Goal: Task Accomplishment & Management: Manage account settings

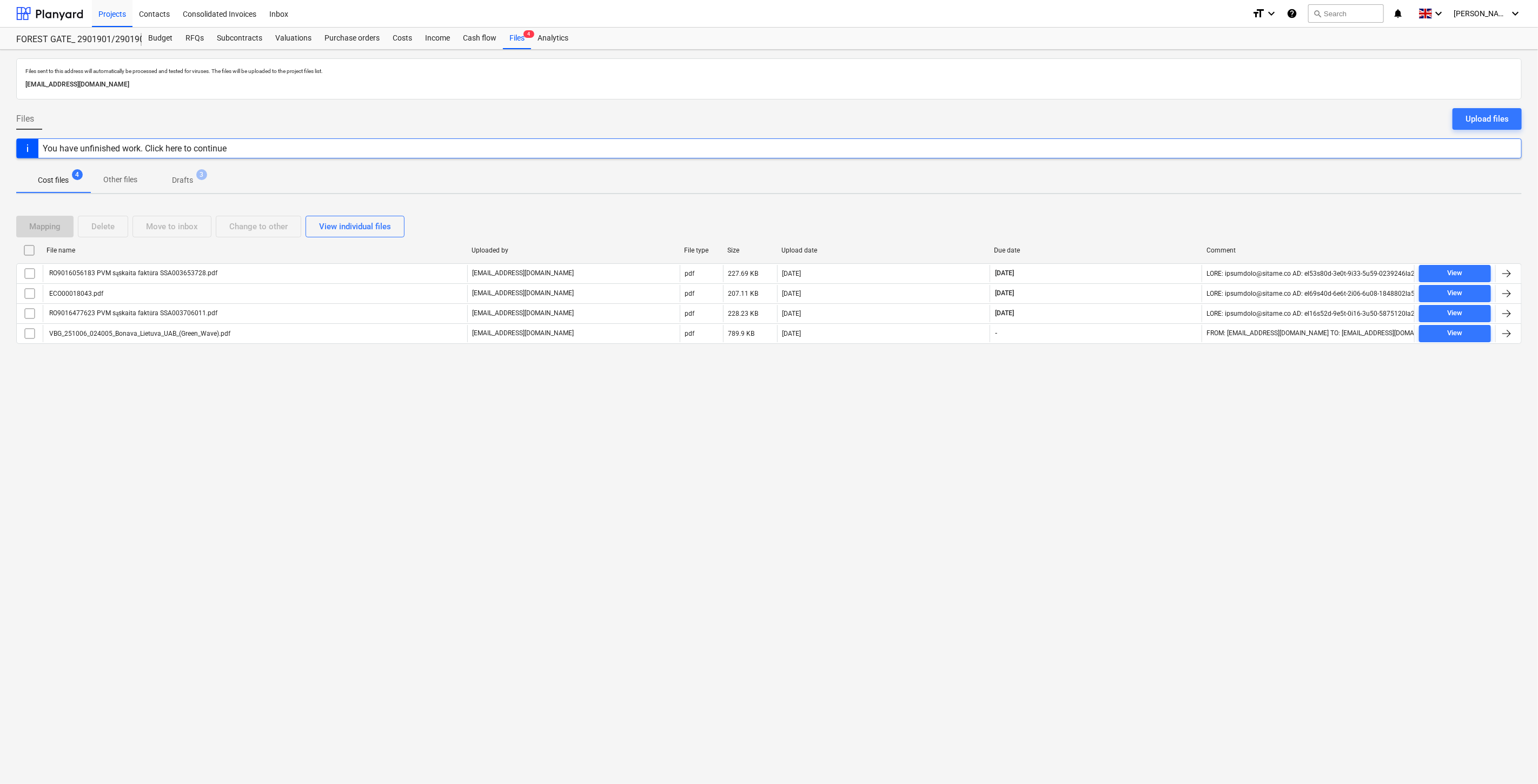
click at [1180, 437] on div "Files sent to this address will automatically be processed and tested for virus…" at bounding box center [769, 416] width 1538 height 734
click at [54, 6] on div at bounding box center [50, 13] width 67 height 27
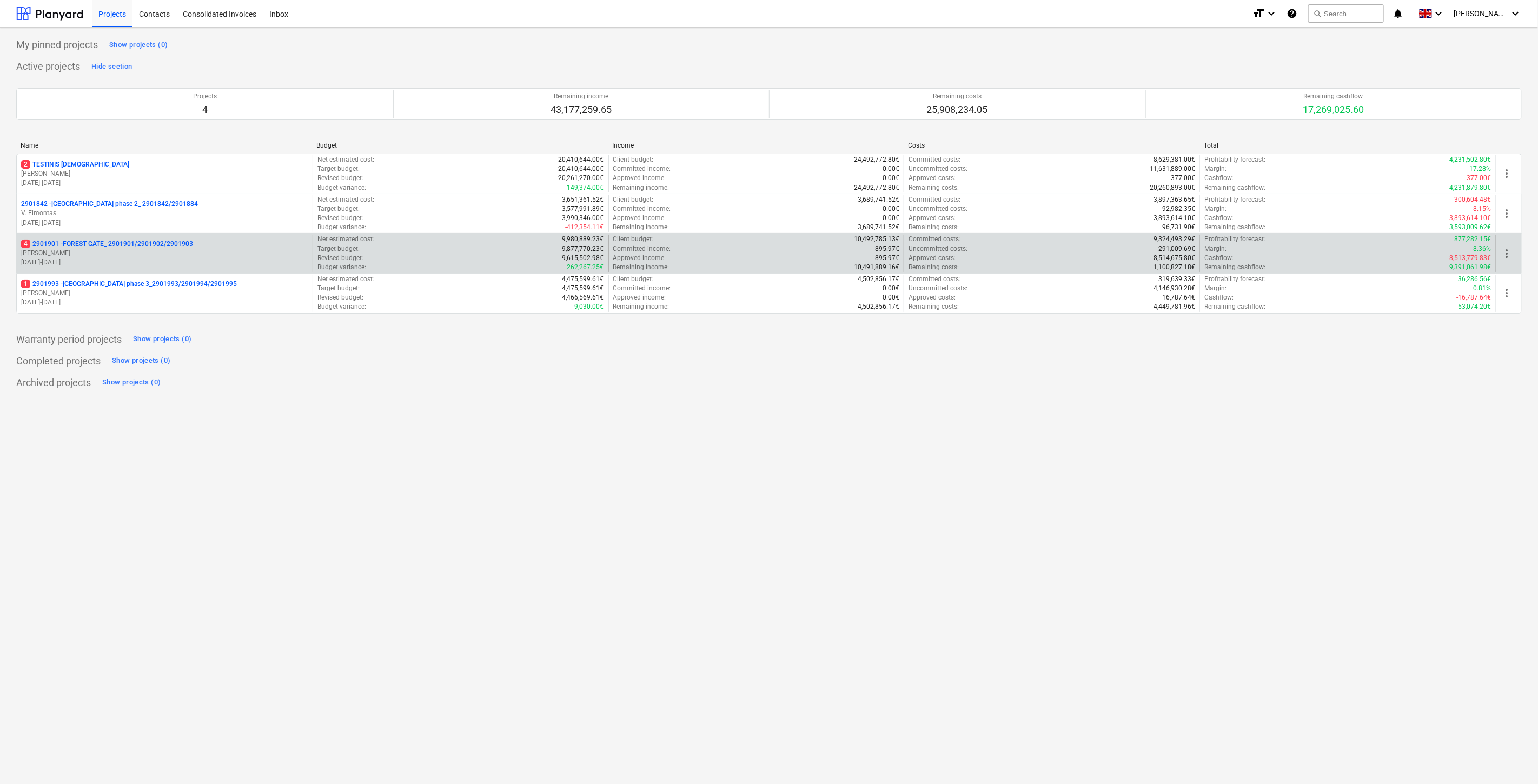
click at [127, 251] on p "[PERSON_NAME]" at bounding box center [164, 253] width 287 height 9
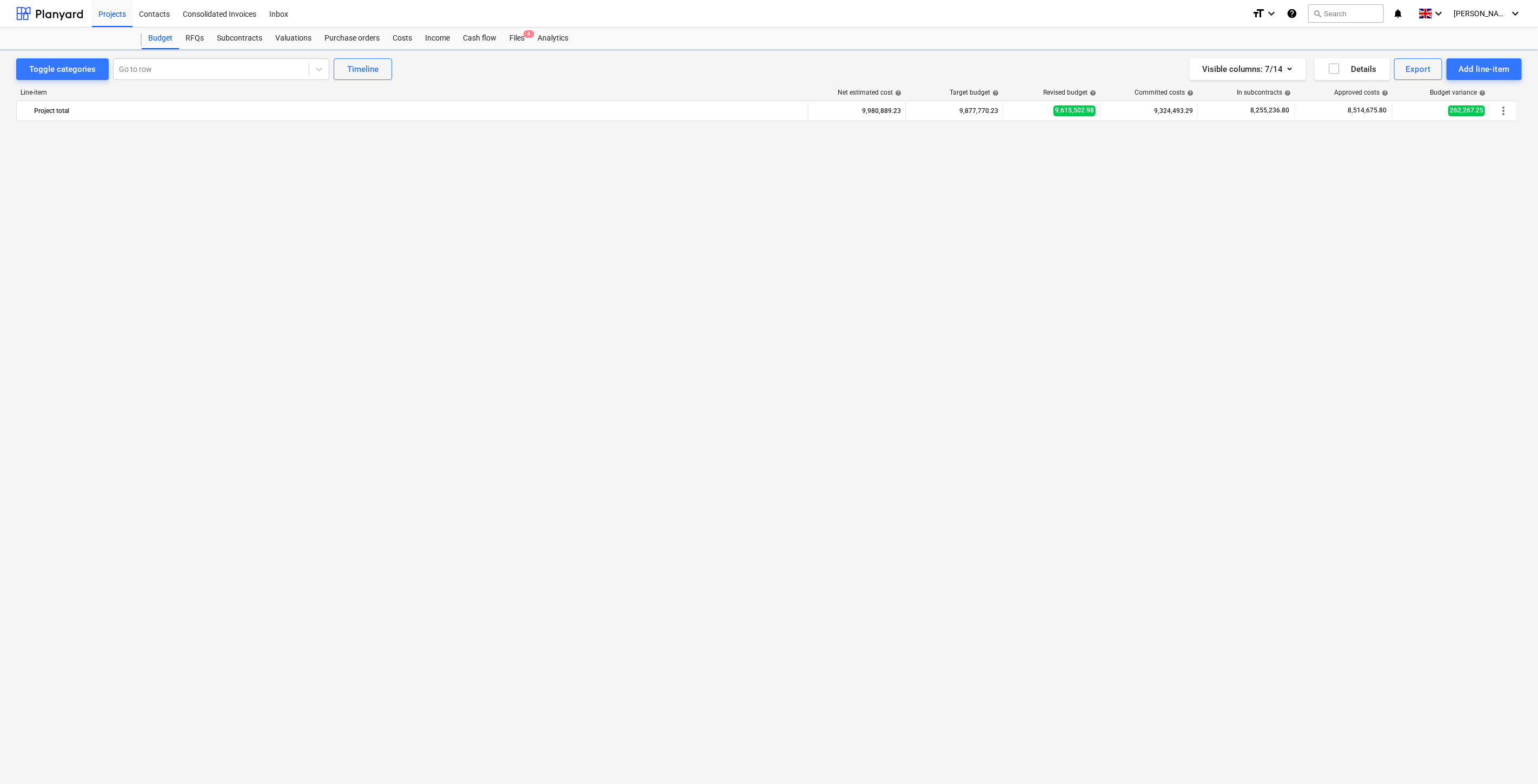
scroll to position [2451, 0]
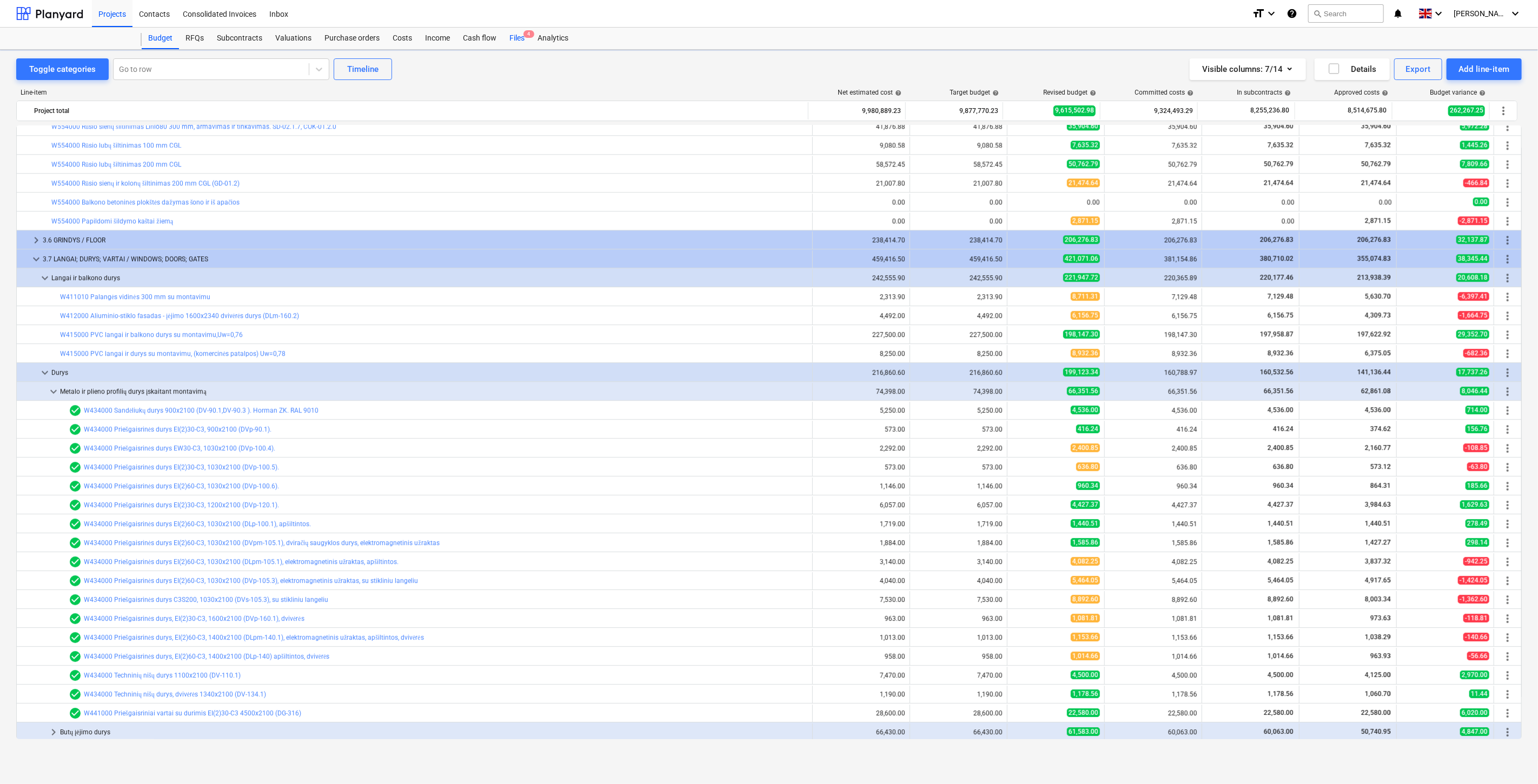
click at [523, 39] on div "Files 4" at bounding box center [517, 39] width 28 height 22
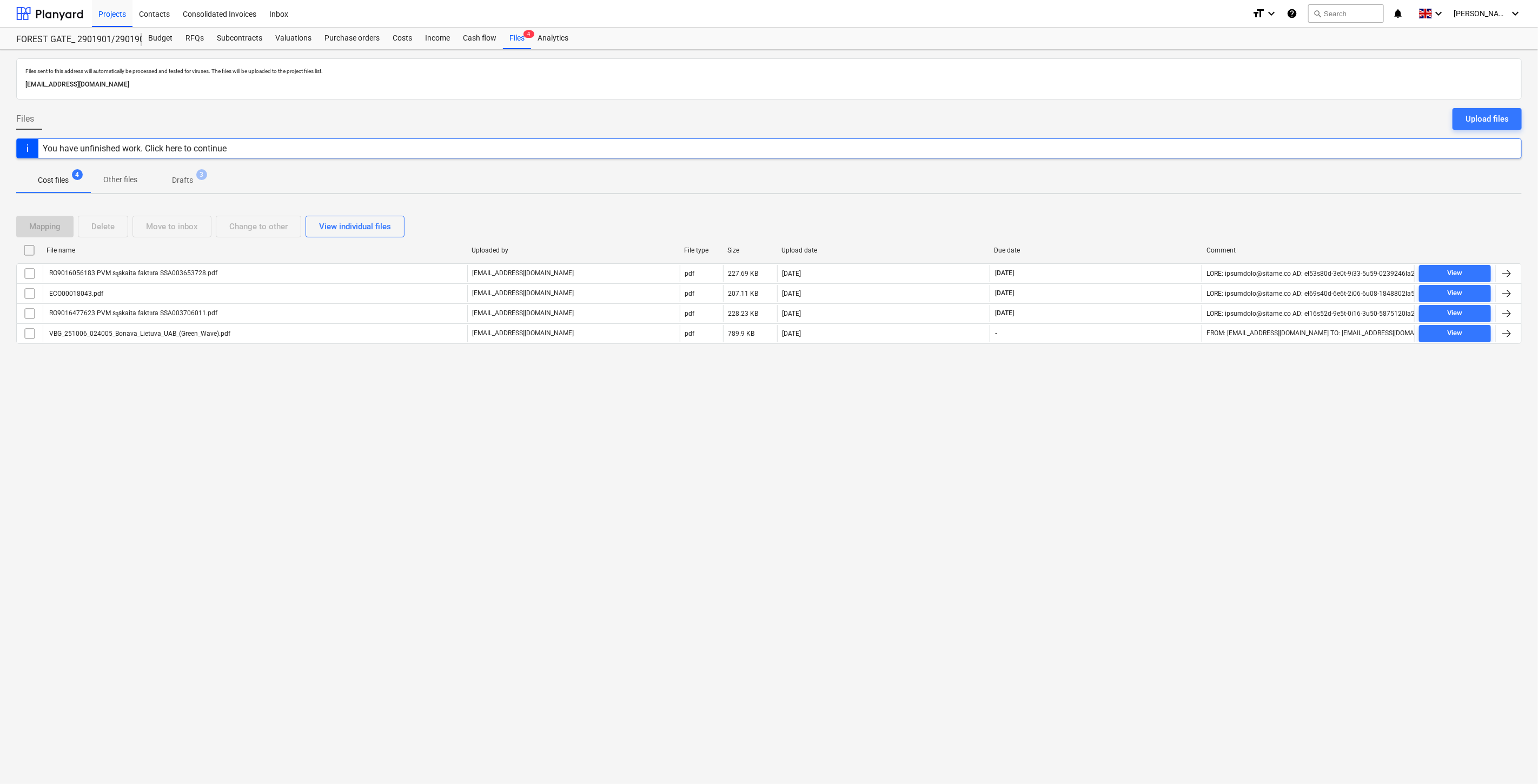
click at [1125, 420] on div "Files sent to this address will automatically be processed and tested for virus…" at bounding box center [769, 416] width 1538 height 734
click at [1142, 400] on div "Files sent to this address will automatically be processed and tested for virus…" at bounding box center [769, 416] width 1538 height 734
click at [1132, 437] on div "Files sent to this address will automatically be processed and tested for virus…" at bounding box center [769, 416] width 1538 height 734
click at [1137, 420] on div "Files sent to this address will automatically be processed and tested for virus…" at bounding box center [769, 416] width 1538 height 734
click at [69, 19] on div at bounding box center [50, 13] width 67 height 27
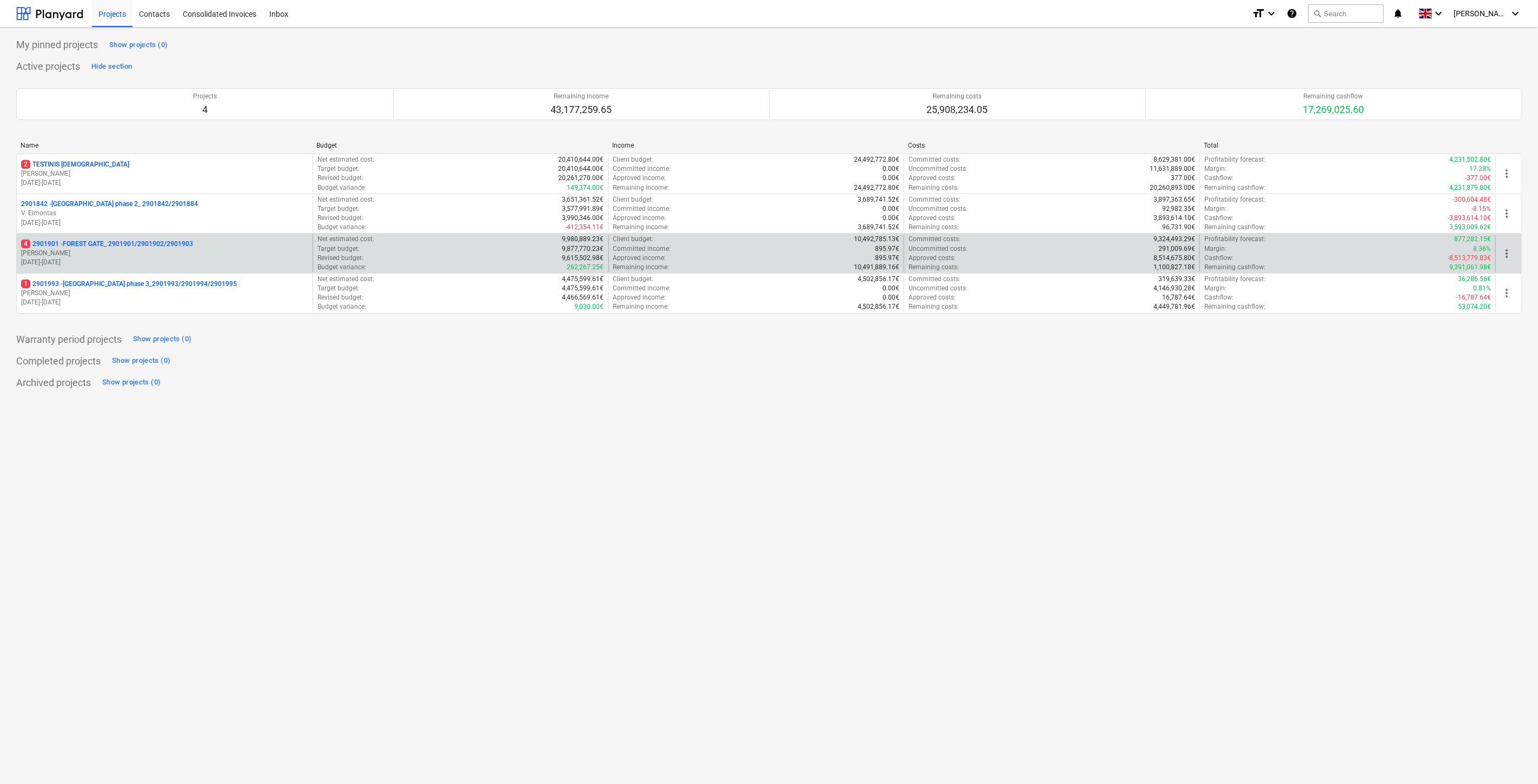
click at [100, 245] on p "4 2901901 - FOREST GATE_ 2901901/2901902/2901903" at bounding box center [107, 245] width 172 height 9
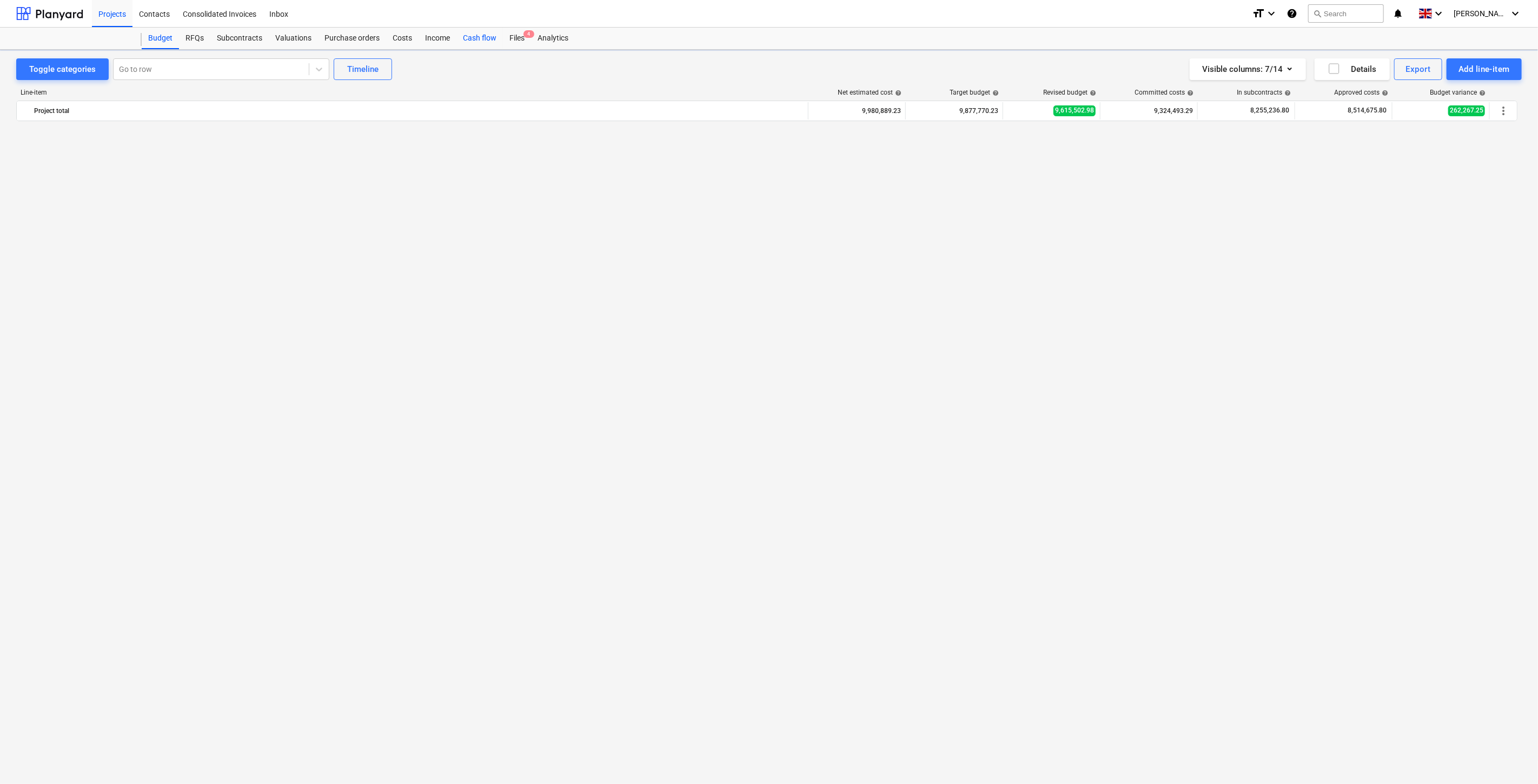
scroll to position [2451, 0]
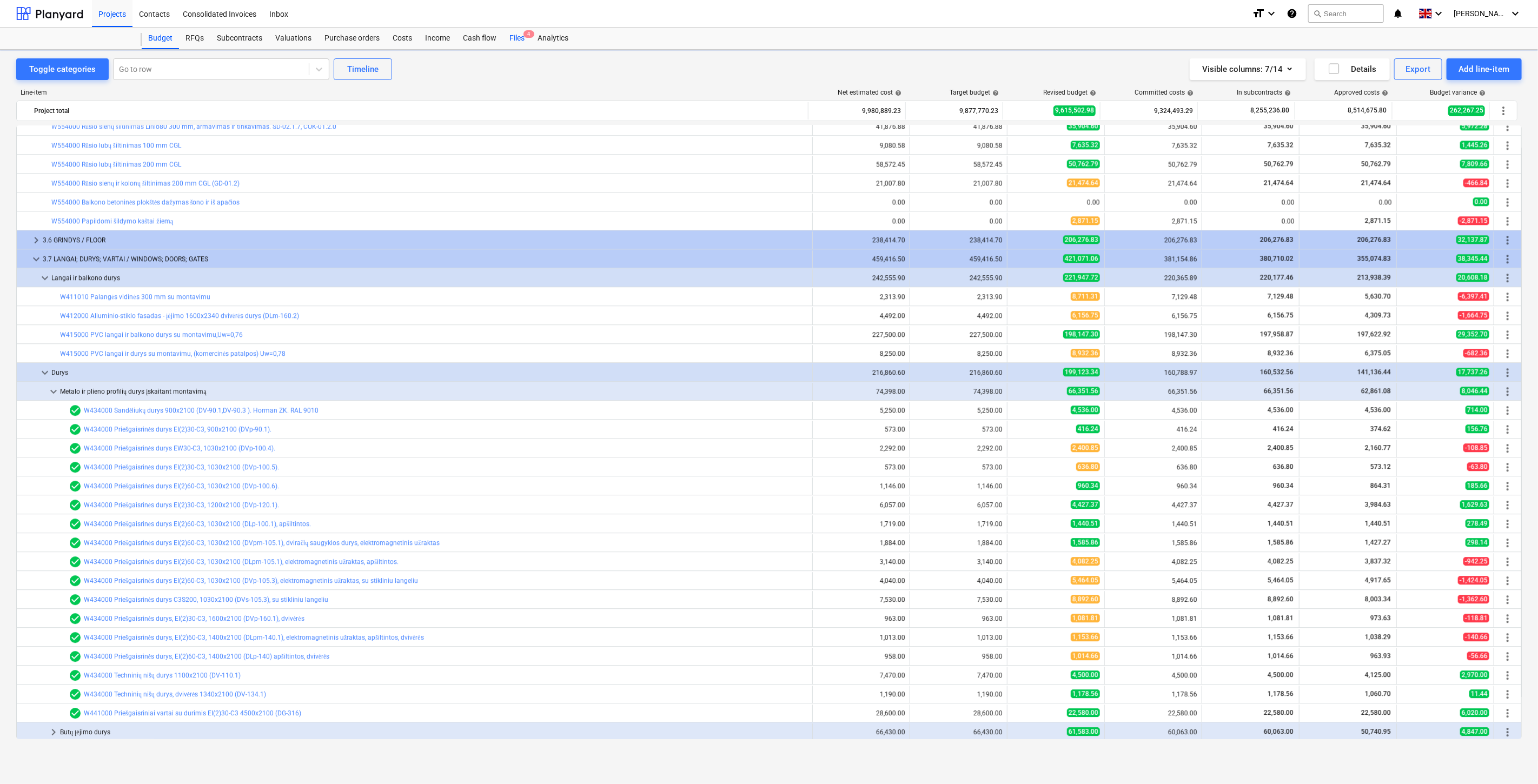
drag, startPoint x: 522, startPoint y: 39, endPoint x: 527, endPoint y: 46, distance: 8.6
click at [522, 39] on div "Files 4" at bounding box center [517, 39] width 28 height 22
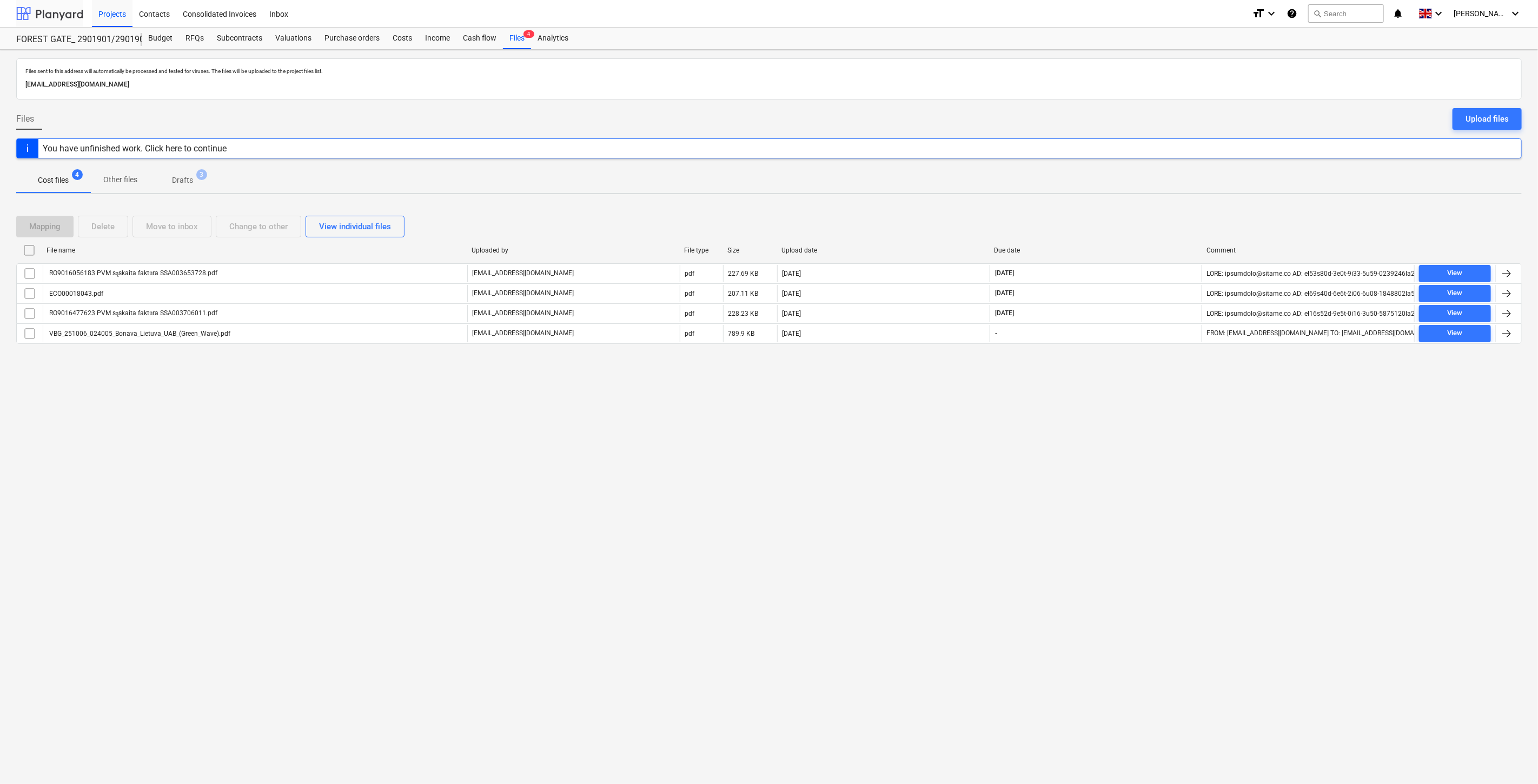
click at [62, 15] on div at bounding box center [50, 13] width 67 height 27
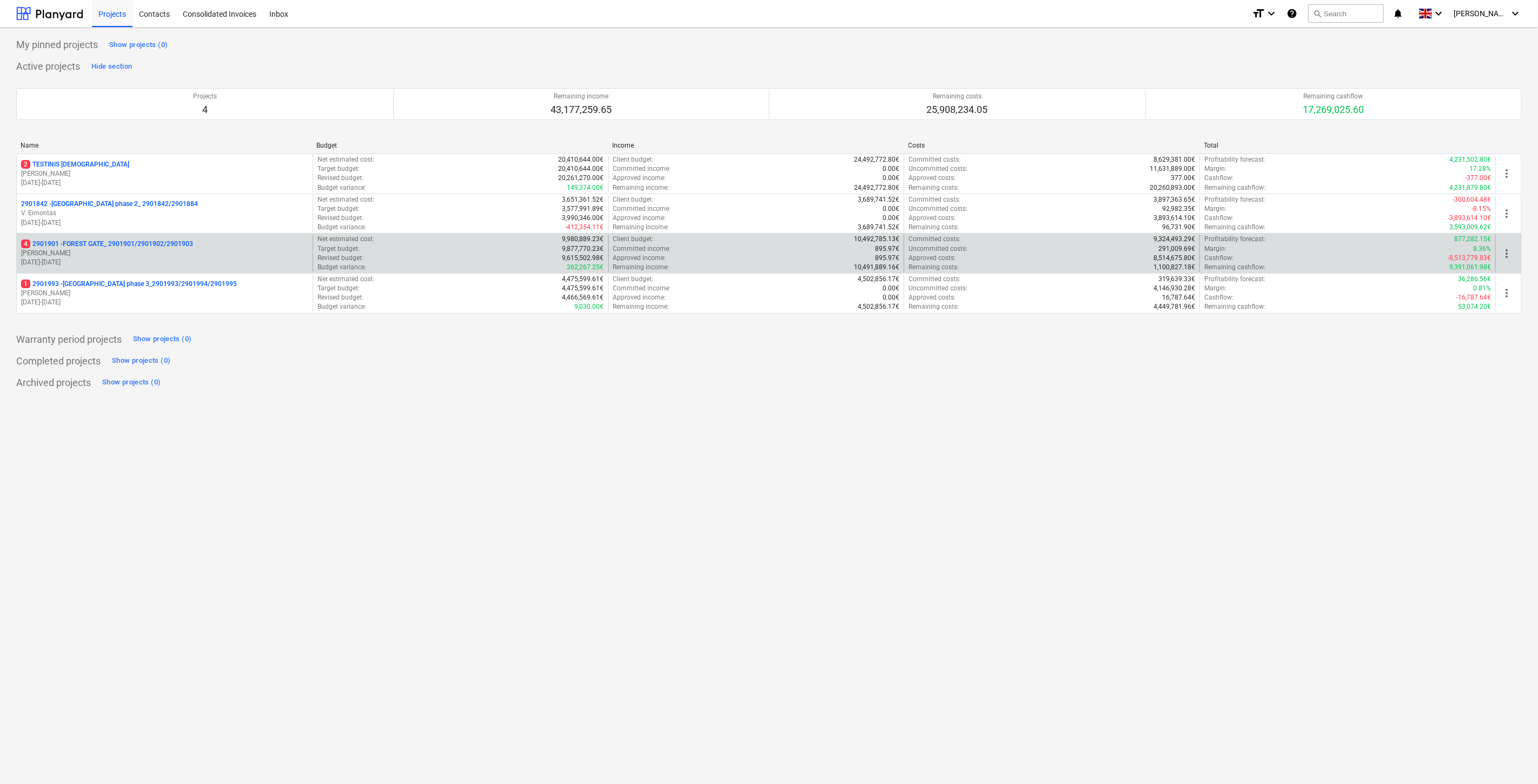
click at [91, 249] on p "[PERSON_NAME]" at bounding box center [164, 253] width 287 height 9
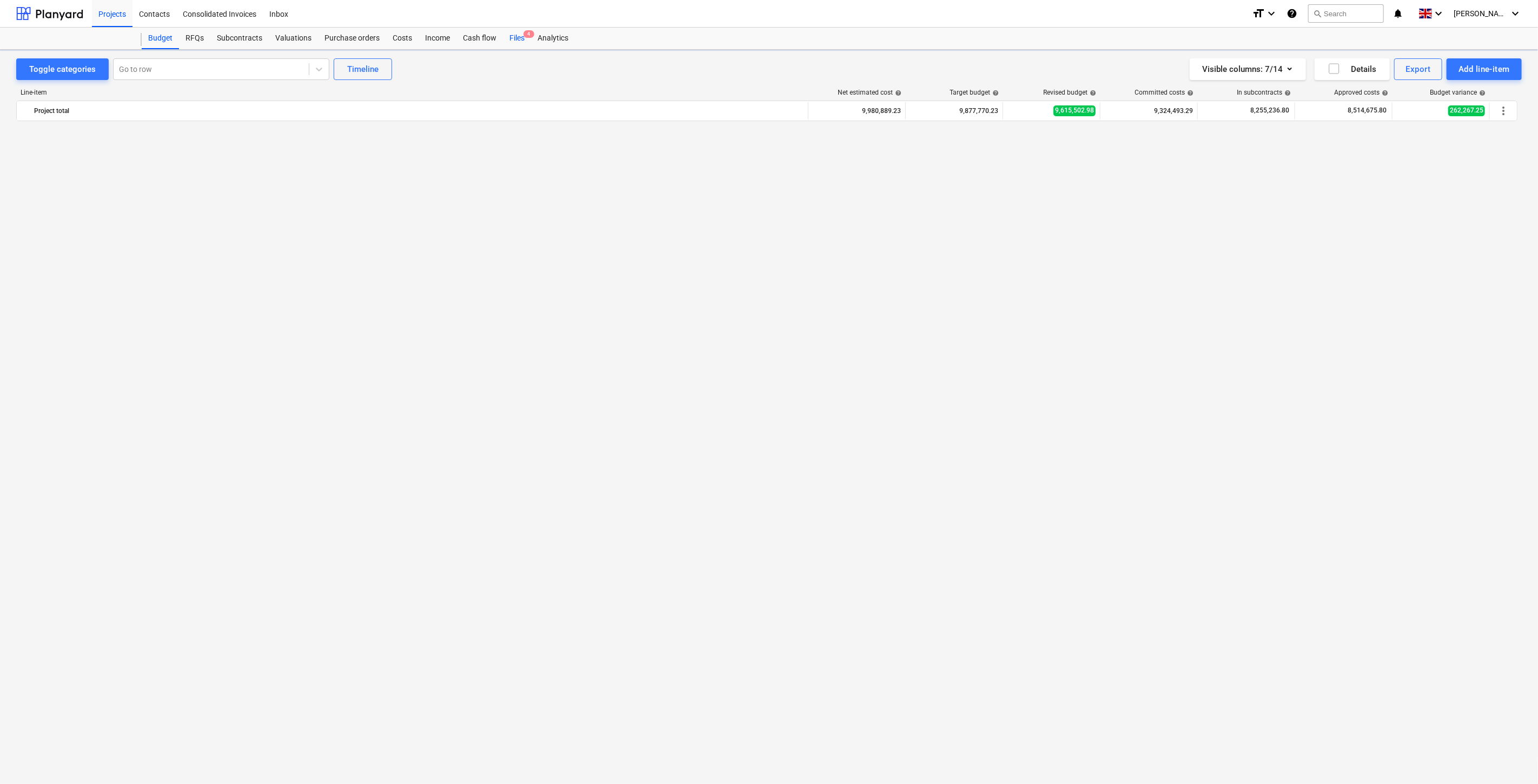
click at [512, 40] on div "Files 4" at bounding box center [517, 39] width 28 height 22
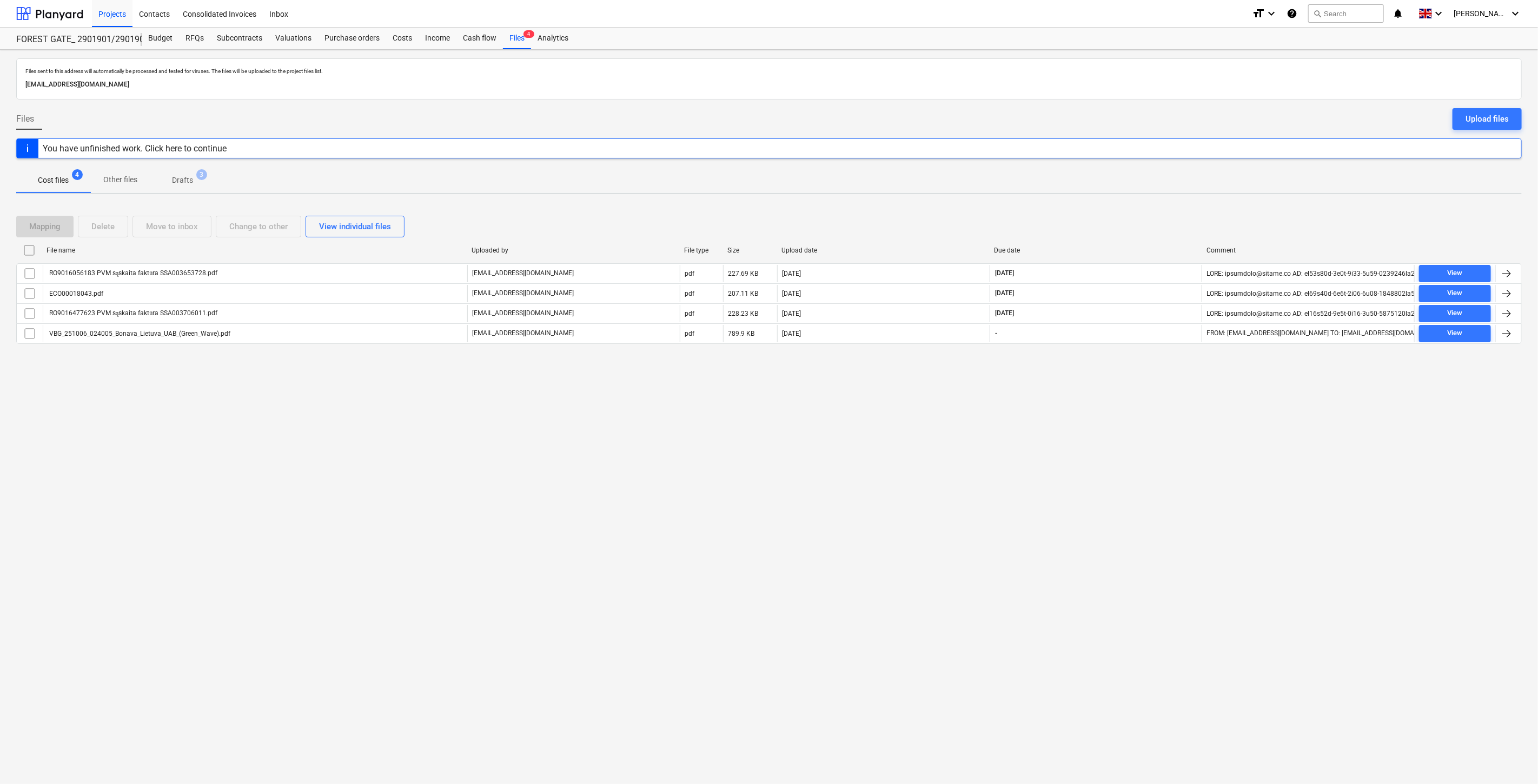
drag, startPoint x: 1094, startPoint y: 397, endPoint x: 1109, endPoint y: 386, distance: 18.6
click at [1094, 397] on div "Files sent to this address will automatically be processed and tested for virus…" at bounding box center [769, 416] width 1538 height 734
click at [1111, 385] on div "Files sent to this address will automatically be processed and tested for virus…" at bounding box center [769, 416] width 1538 height 734
click at [1105, 229] on div "Mapping Delete Move to inbox Change to other View individual files" at bounding box center [769, 227] width 1505 height 22
click at [1125, 222] on div "Mapping Delete Move to inbox Change to other View individual files" at bounding box center [769, 227] width 1505 height 22
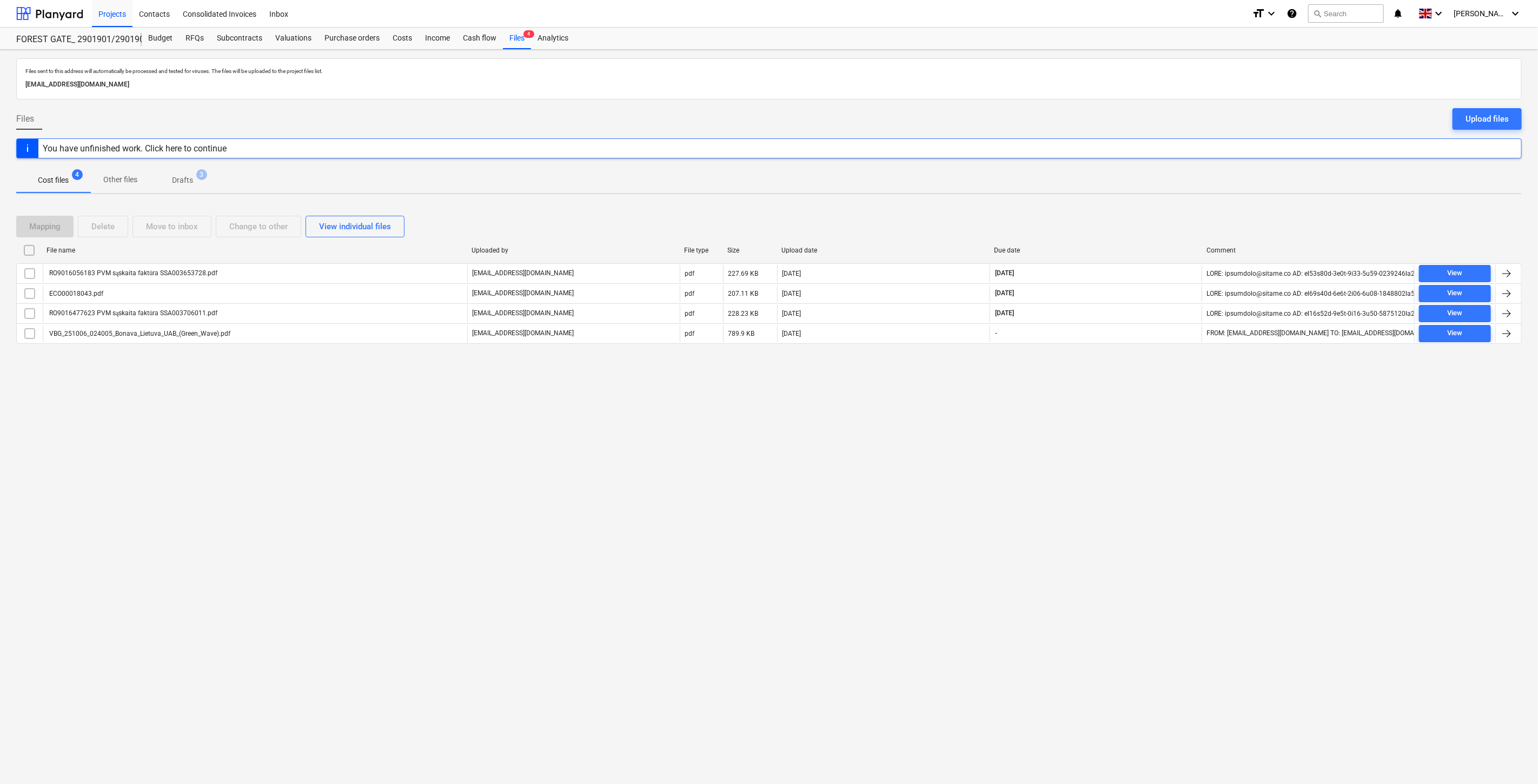
click at [1132, 217] on div "Mapping Delete Move to inbox Change to other View individual files" at bounding box center [769, 227] width 1505 height 22
click at [1142, 211] on div "Mapping Delete Move to inbox Change to other View individual files File name Up…" at bounding box center [769, 284] width 1505 height 163
click at [1149, 207] on div "Mapping Delete Move to inbox Change to other View individual files File name Up…" at bounding box center [769, 284] width 1505 height 163
drag, startPoint x: 1102, startPoint y: 221, endPoint x: 1156, endPoint y: 207, distance: 55.8
click at [1105, 221] on div "Mapping Delete Move to inbox Change to other View individual files" at bounding box center [769, 227] width 1505 height 22
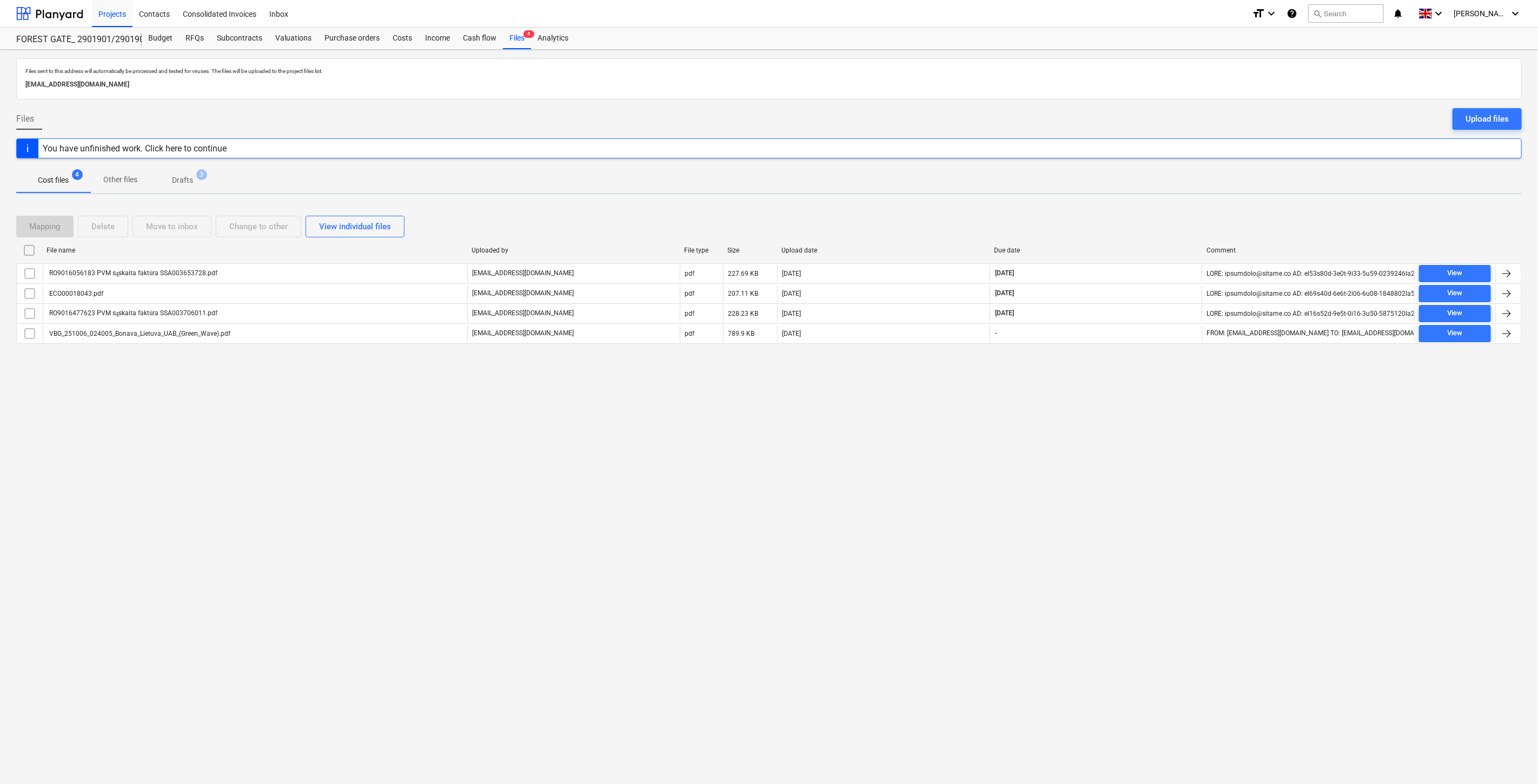
click at [1156, 207] on div "Mapping Delete Move to inbox Change to other View individual files File name Up…" at bounding box center [769, 284] width 1505 height 163
click at [77, 12] on div at bounding box center [50, 13] width 67 height 27
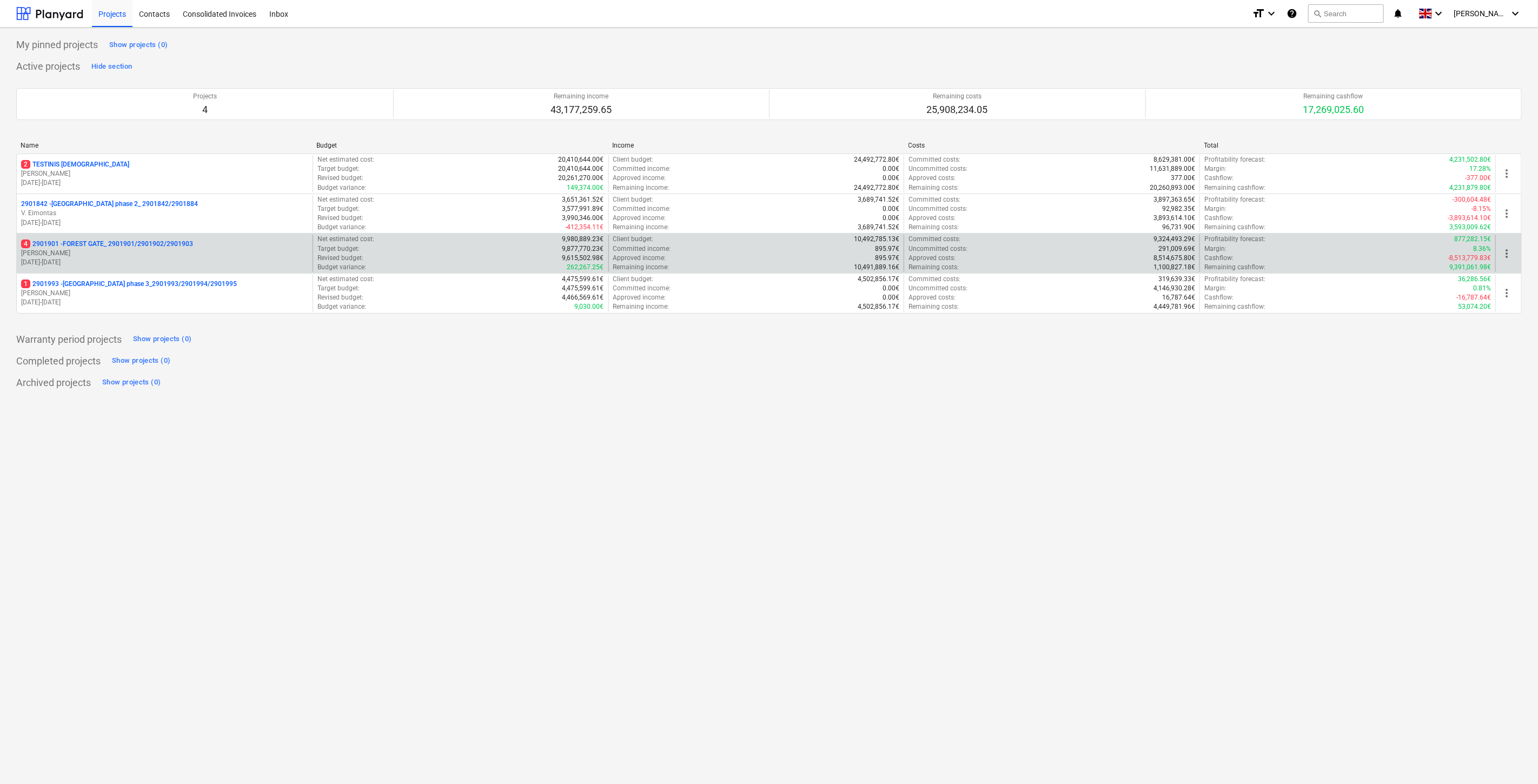
click at [177, 248] on p "4 2901901 - FOREST GATE_ 2901901/2901902/2901903" at bounding box center [107, 245] width 172 height 9
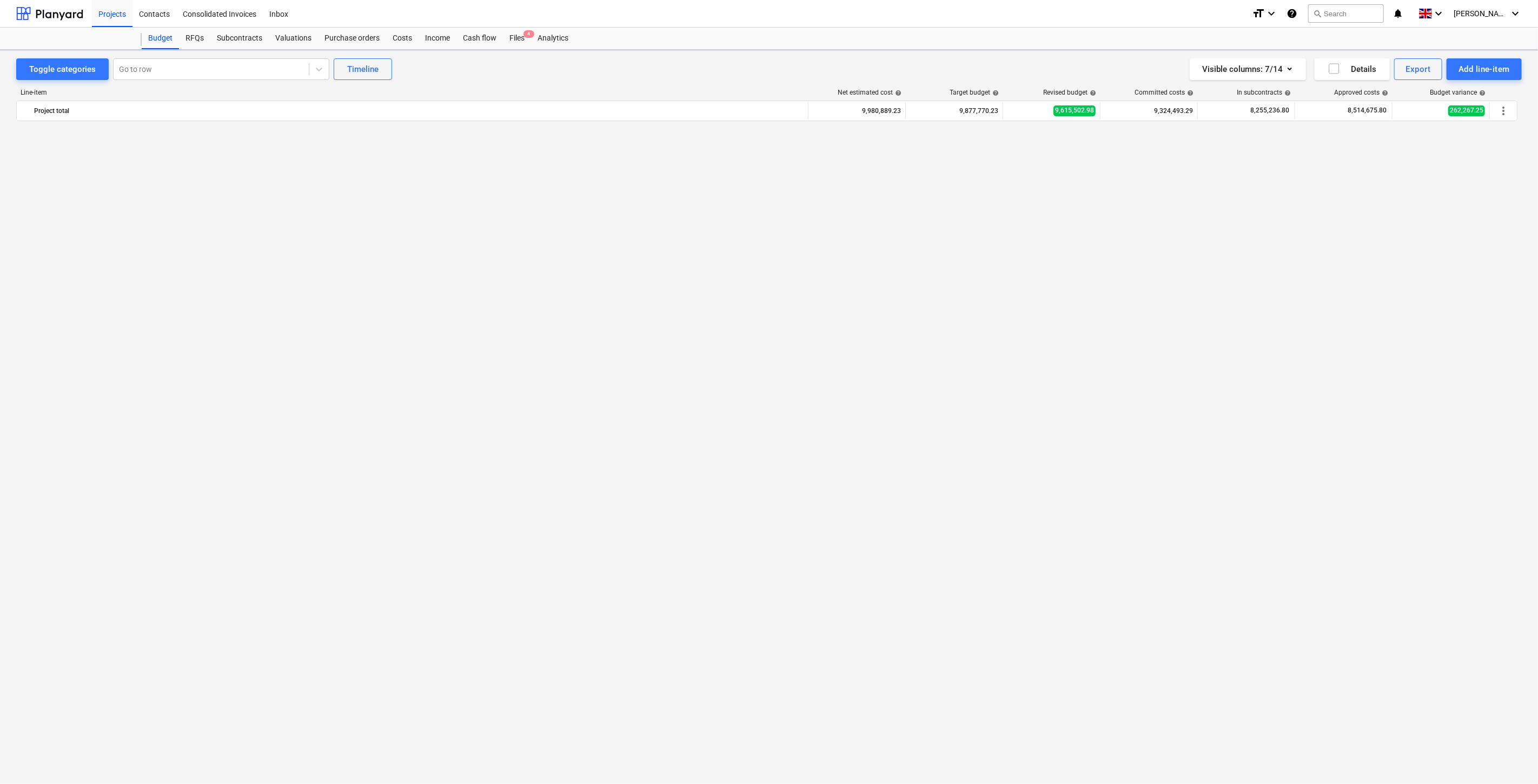
scroll to position [2451, 0]
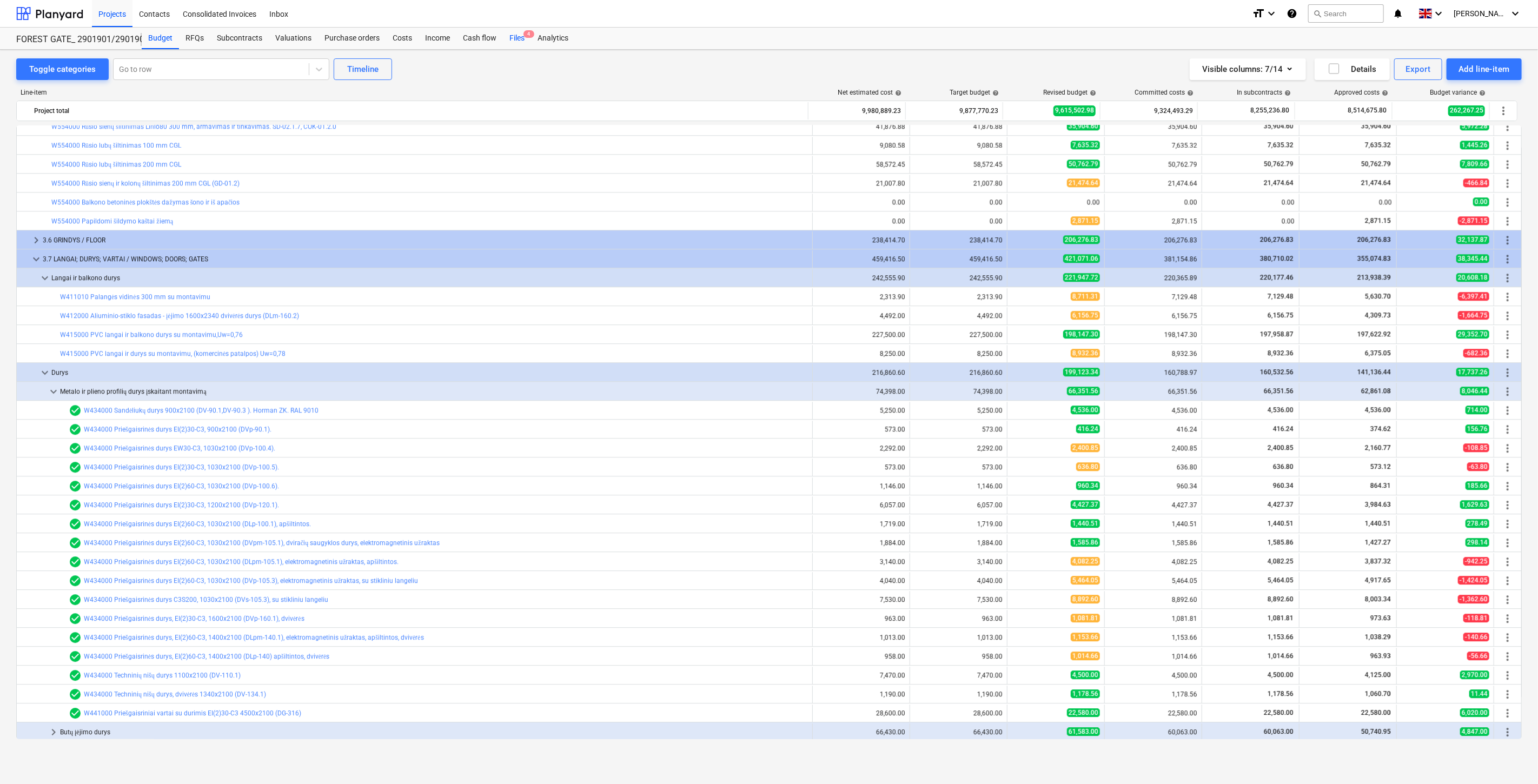
click at [511, 42] on div "Files 4" at bounding box center [517, 39] width 28 height 22
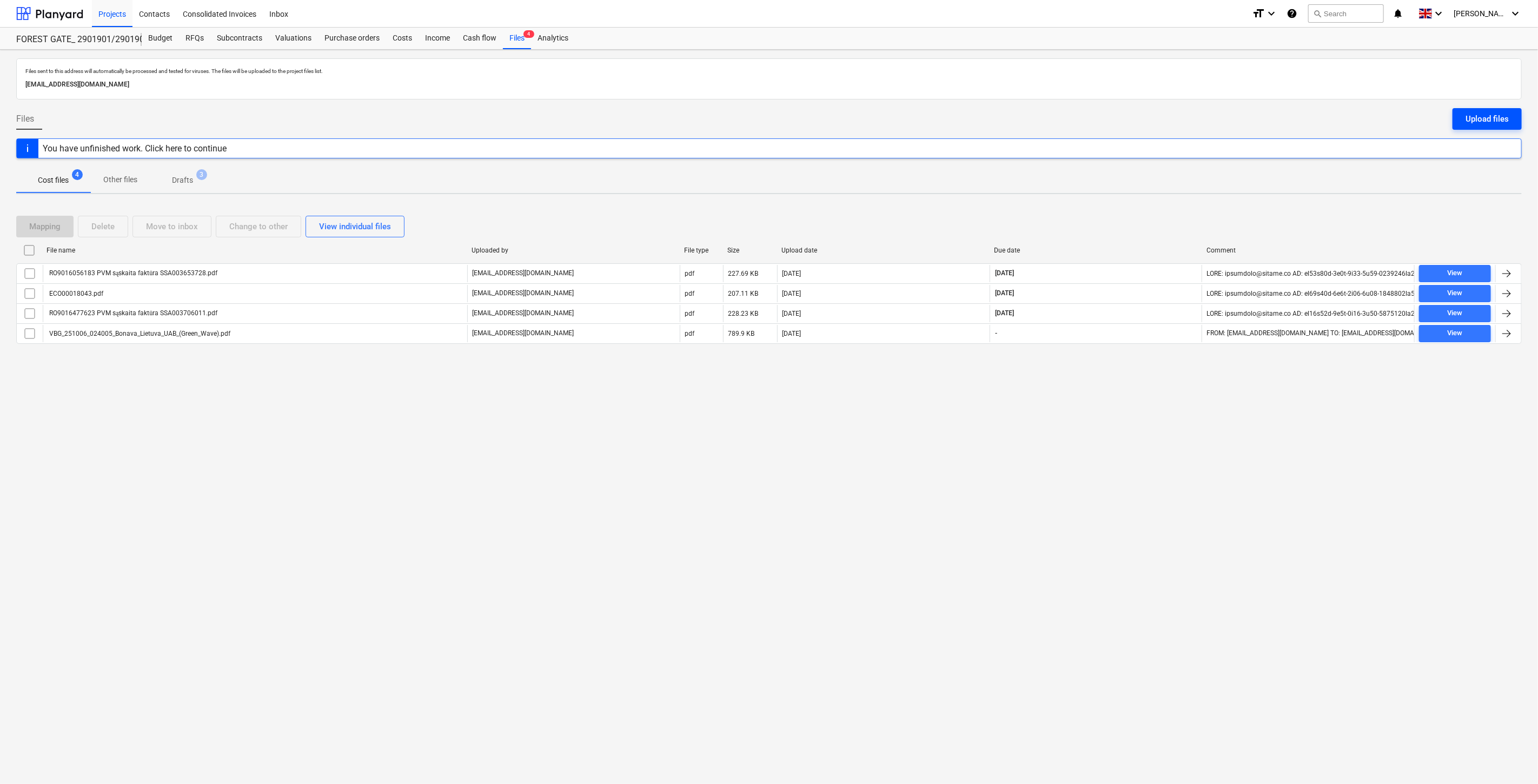
click at [1477, 114] on div "Upload files" at bounding box center [1488, 119] width 43 height 14
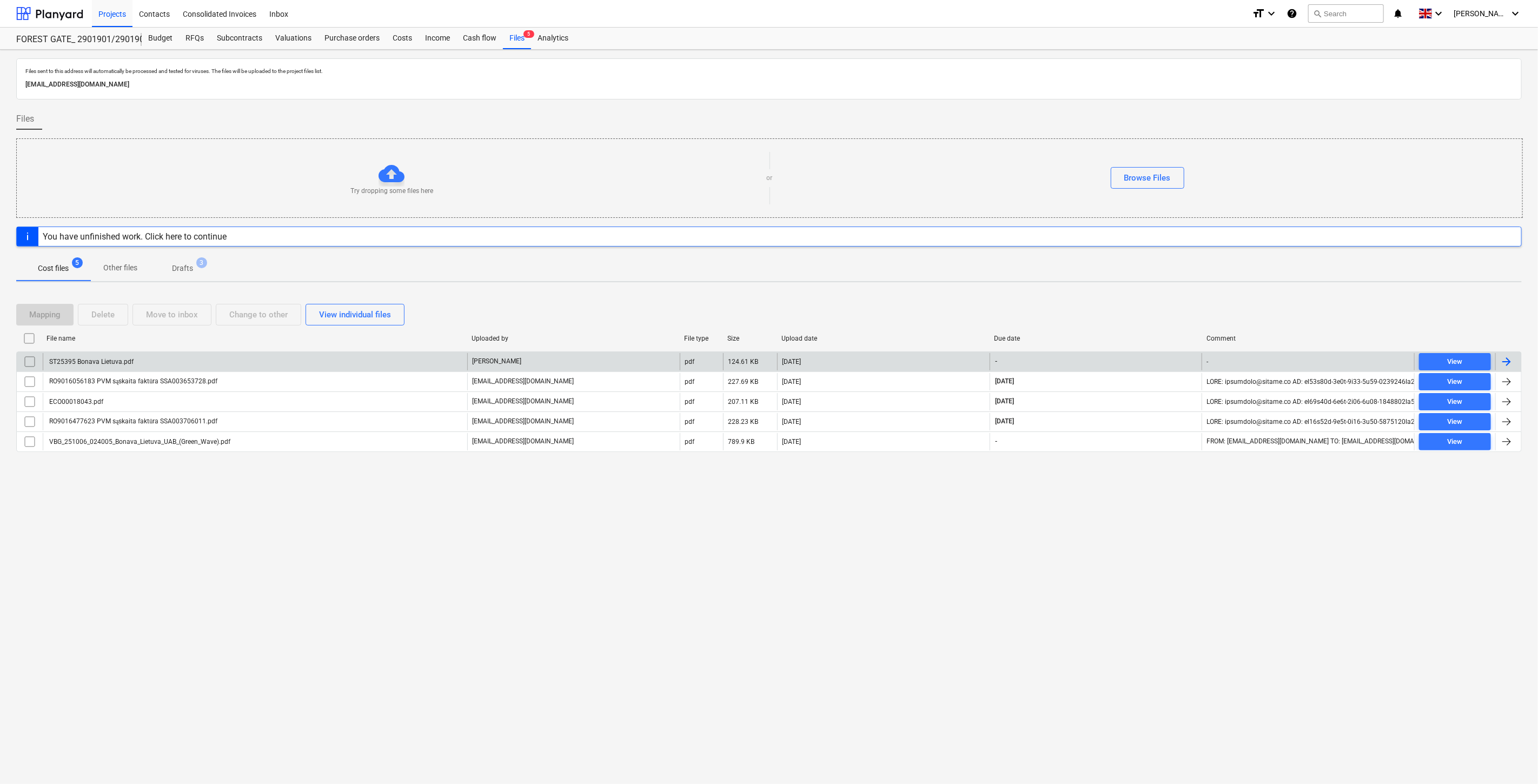
click at [315, 361] on div "ST25395 Bonava Lietuva.pdf" at bounding box center [255, 361] width 425 height 17
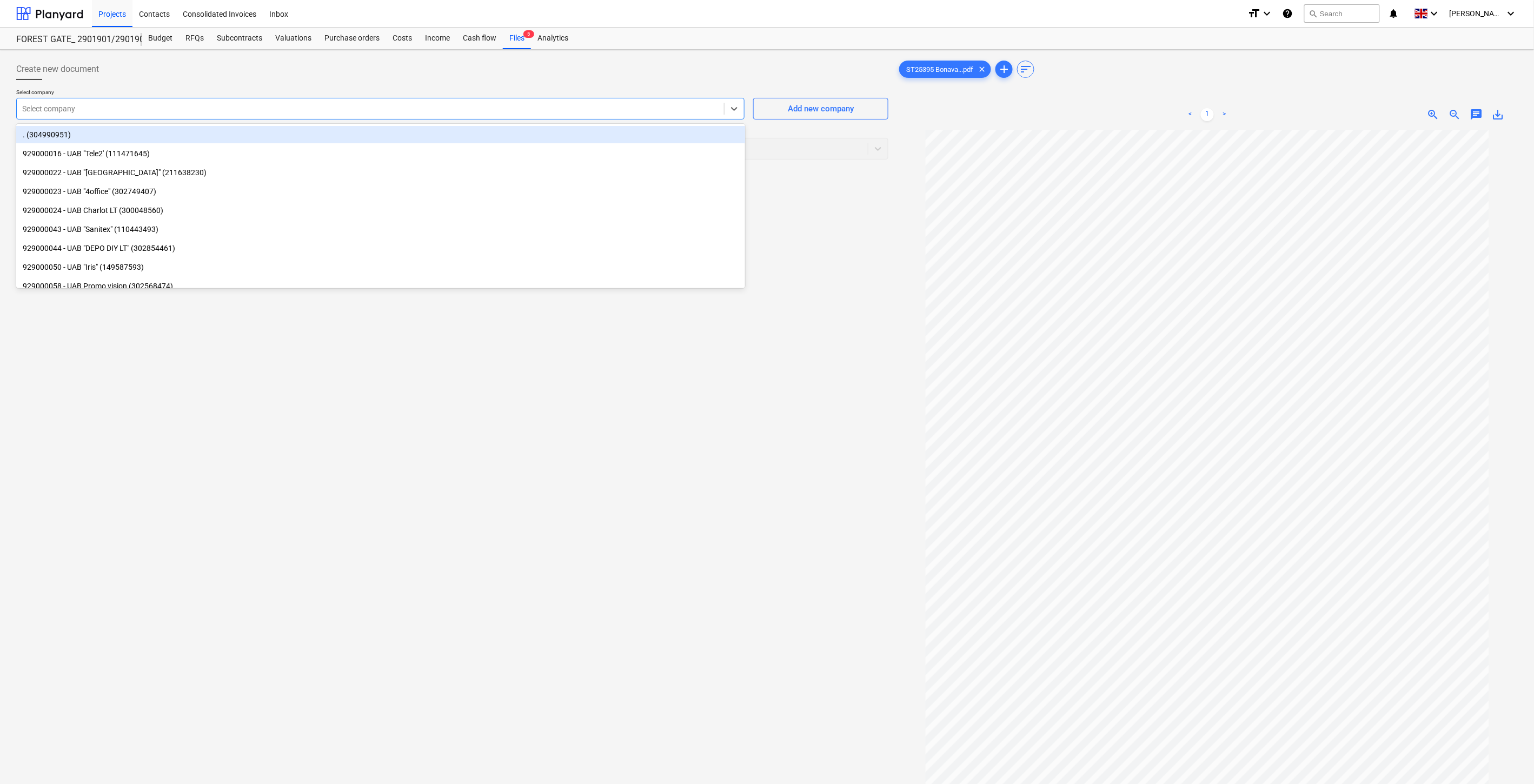
click at [353, 108] on div at bounding box center [371, 108] width 697 height 11
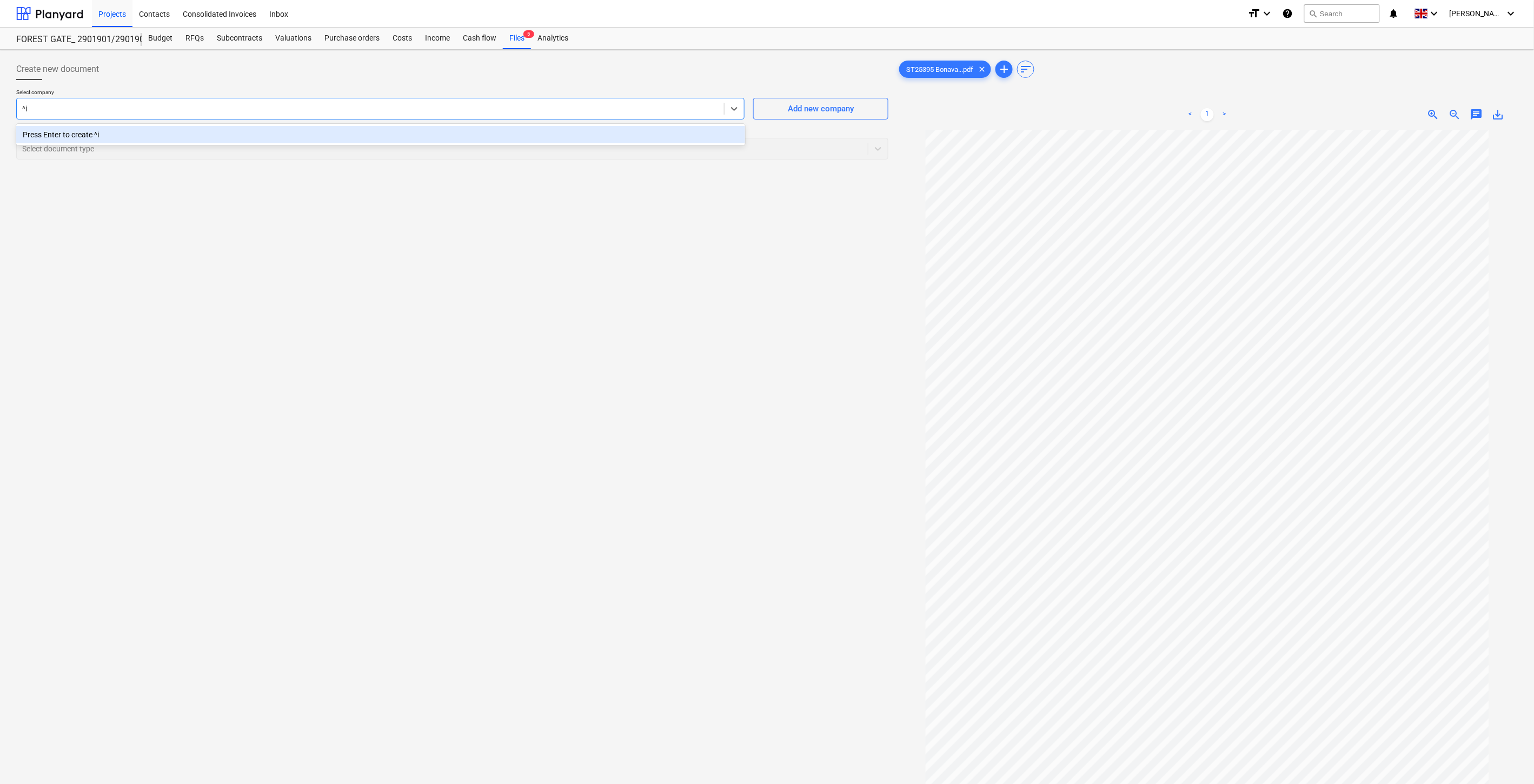
type input "^"
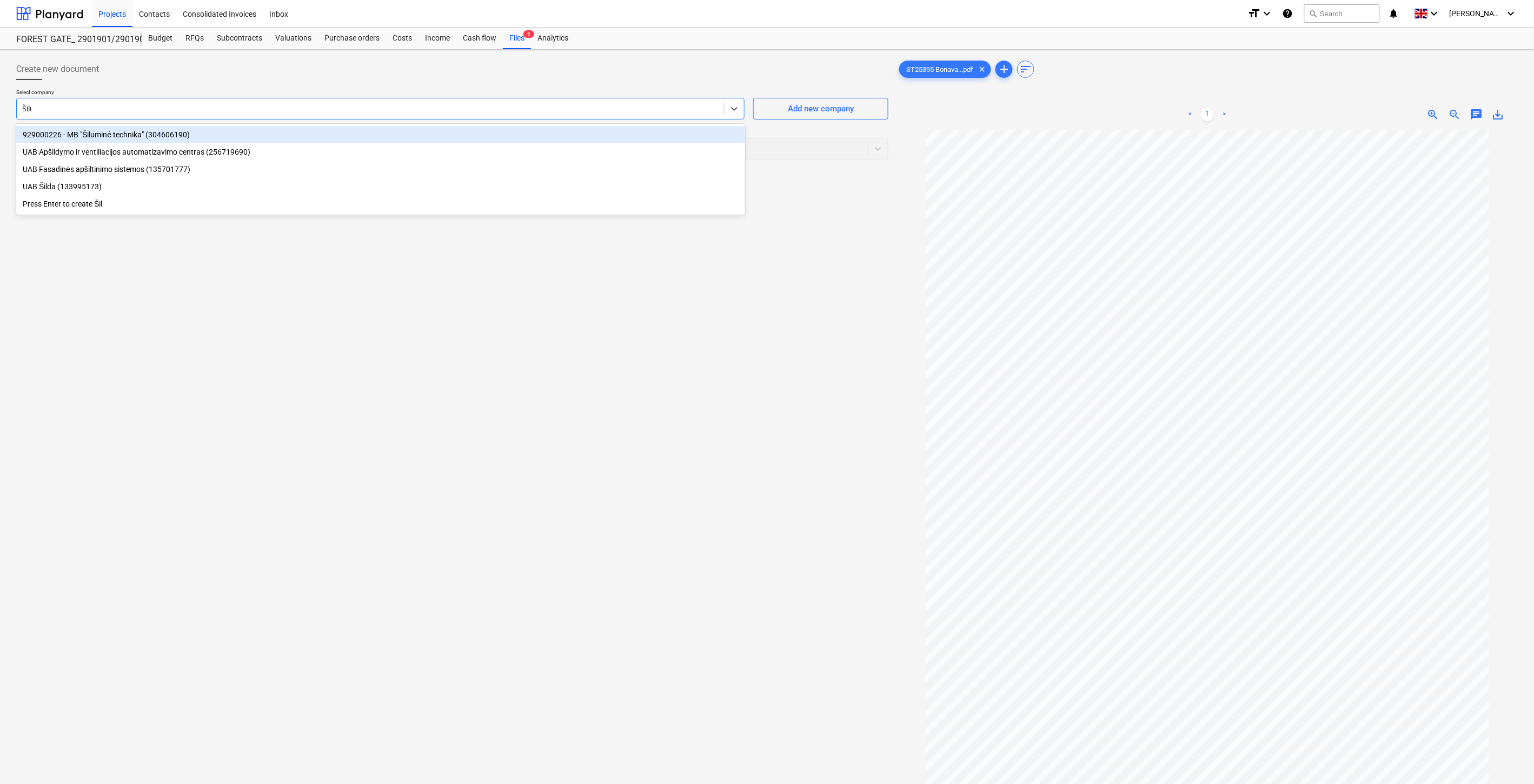
type input "Šilum"
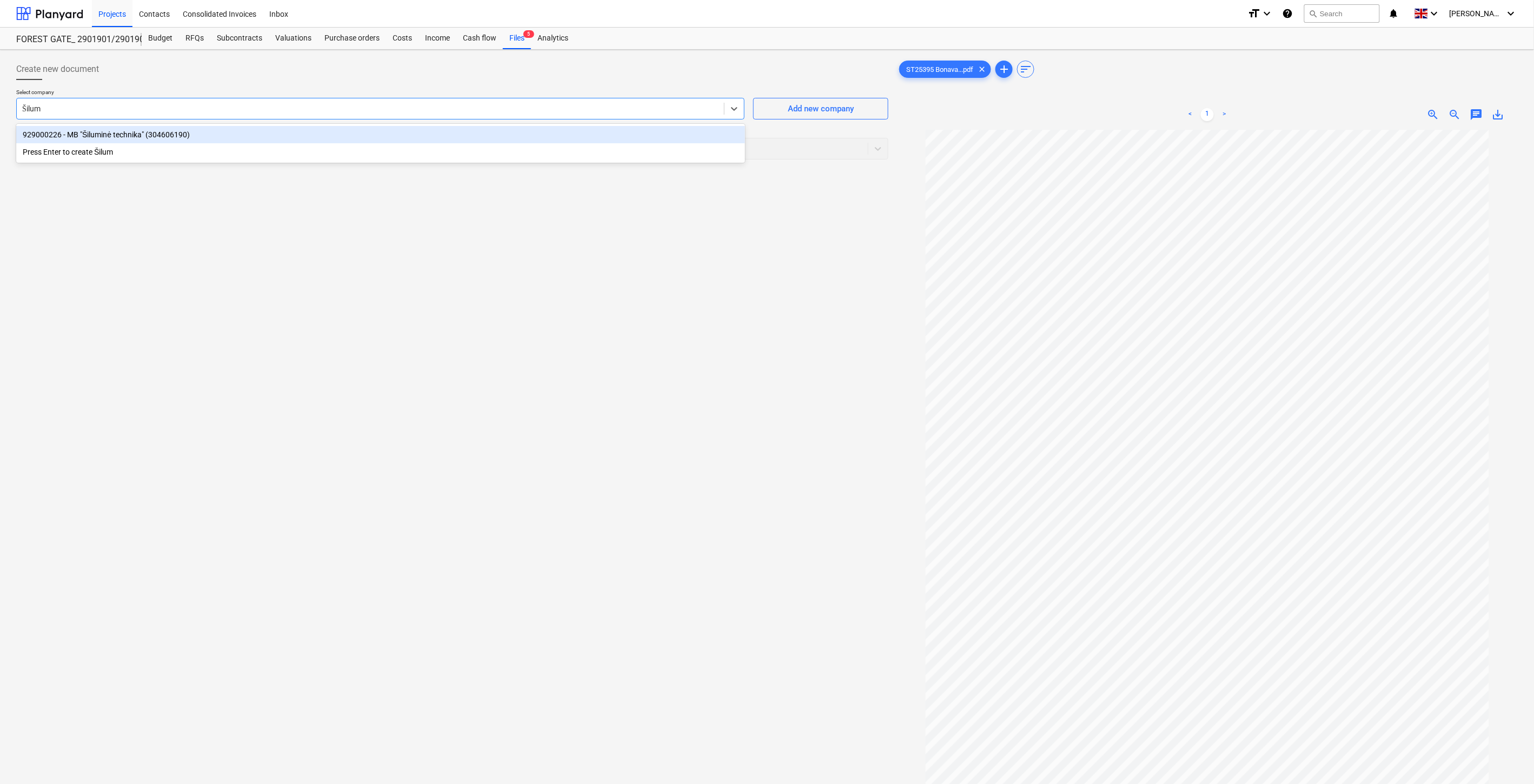
click at [339, 133] on div "929000226 - MB "Šiluminė technika" (304606190)" at bounding box center [381, 135] width 729 height 17
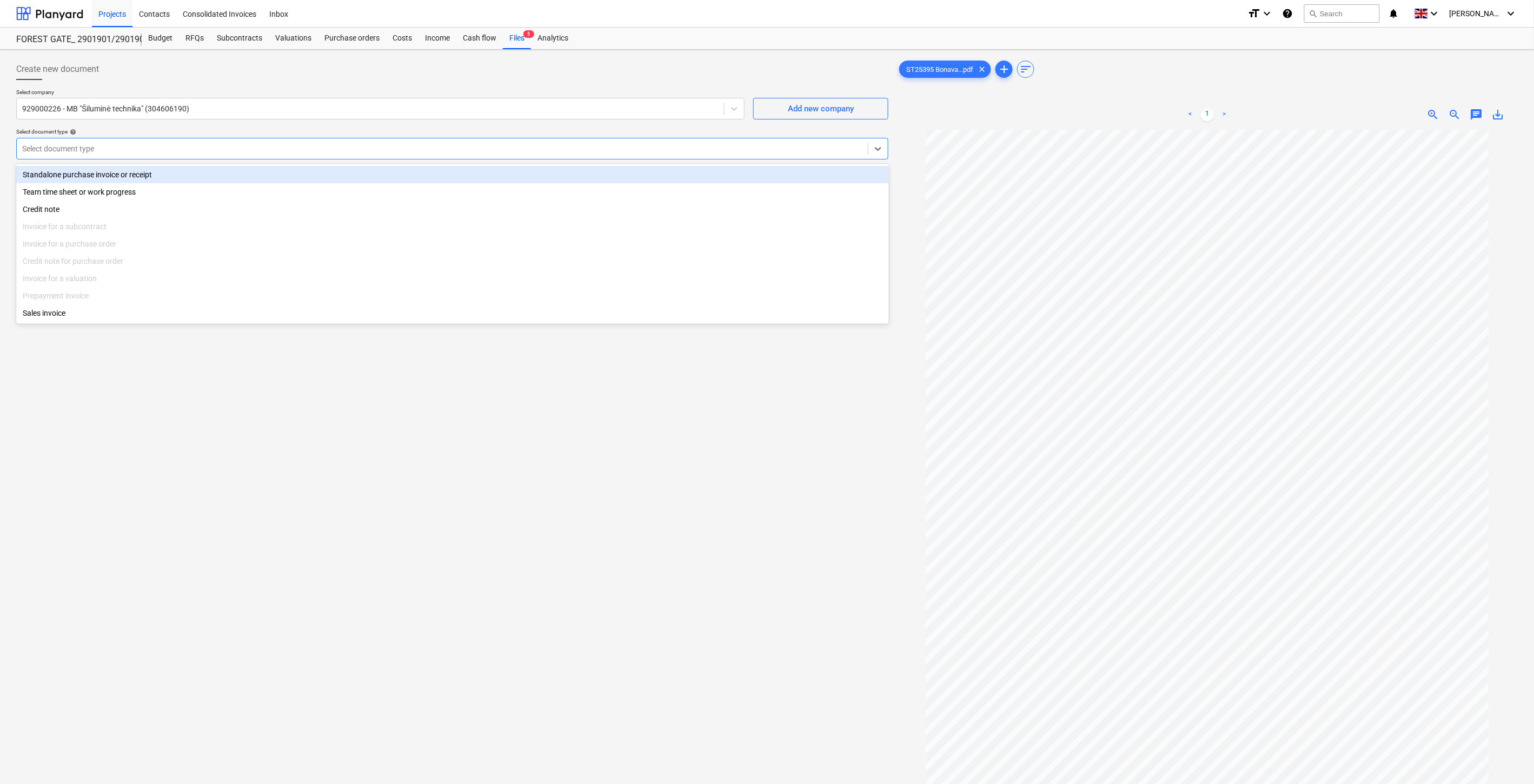
click at [327, 143] on div at bounding box center [443, 149] width 841 height 11
click at [247, 174] on div "Standalone purchase invoice or receipt" at bounding box center [453, 175] width 873 height 17
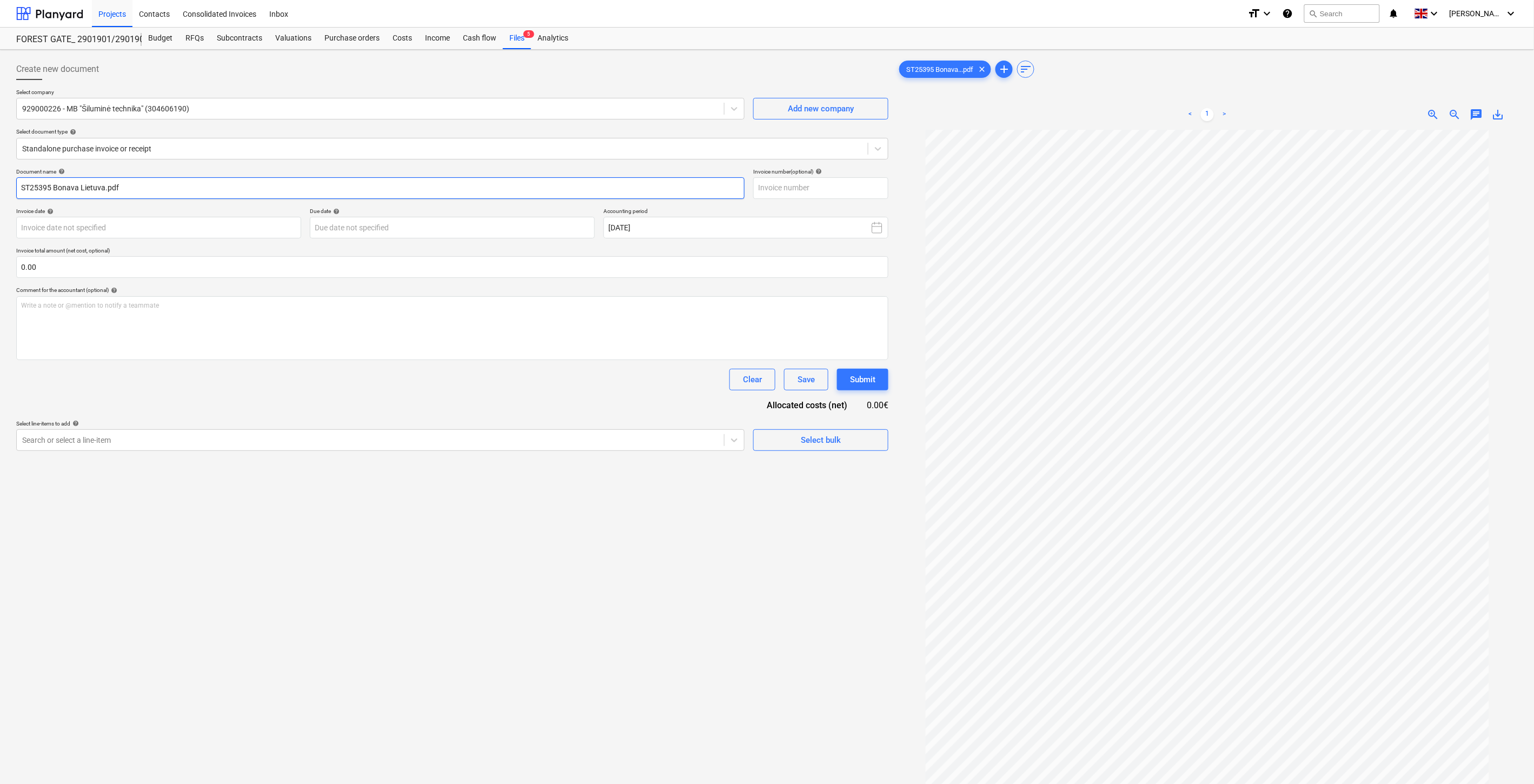
drag, startPoint x: 50, startPoint y: 186, endPoint x: 2, endPoint y: 187, distance: 48.0
click at [2, 187] on div "Create new document Select company 929000226 - MB "Šiluminė technika" (30460619…" at bounding box center [767, 471] width 1534 height 843
click at [816, 187] on input "text" at bounding box center [820, 188] width 135 height 22
paste input "ST25395"
type input "ST25395"
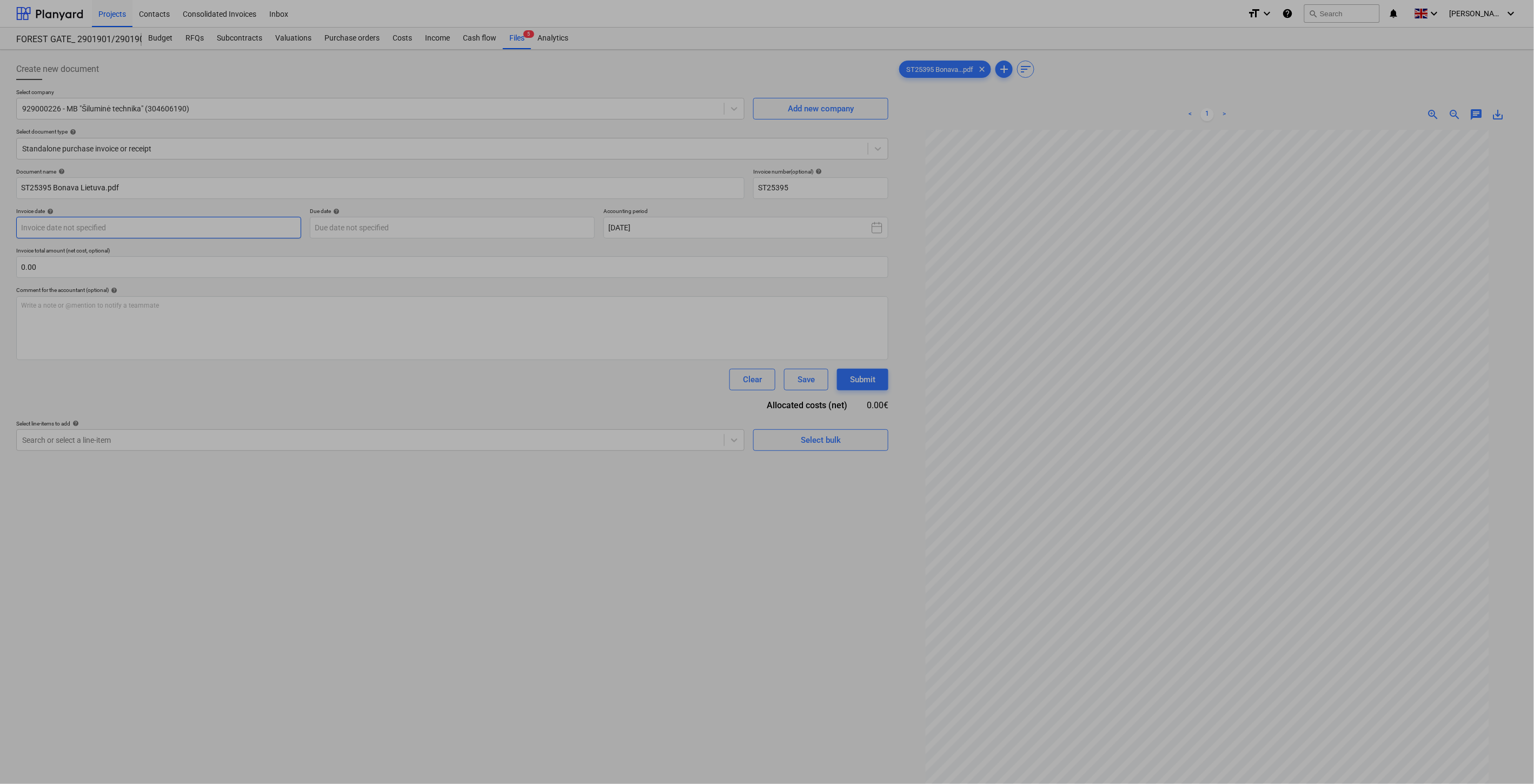
click at [152, 231] on body "Projects Contacts Consolidated Invoices Inbox format_size keyboard_arrow_down h…" at bounding box center [767, 392] width 1534 height 784
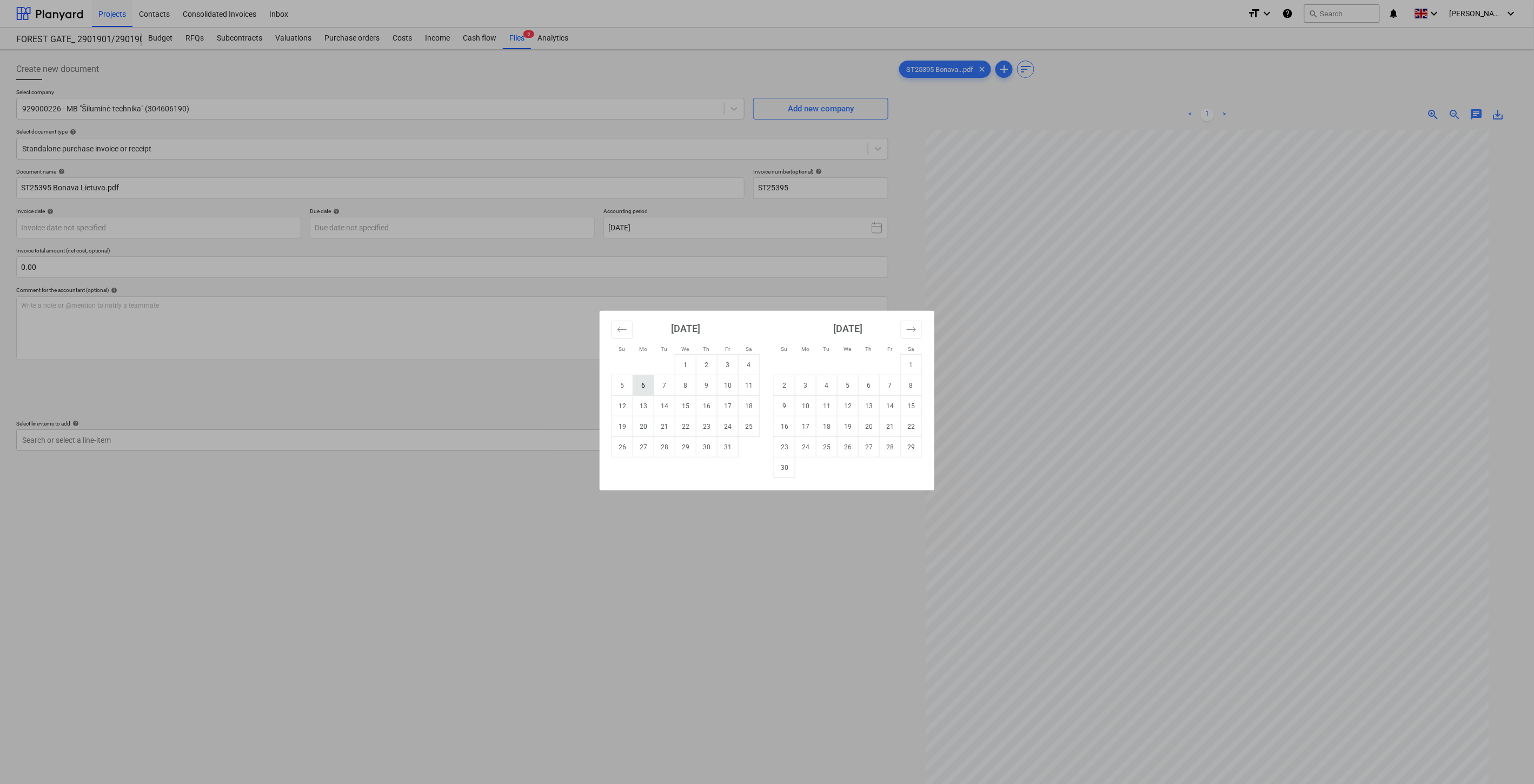
click at [644, 385] on td "6" at bounding box center [643, 385] width 21 height 21
type input "[DATE]"
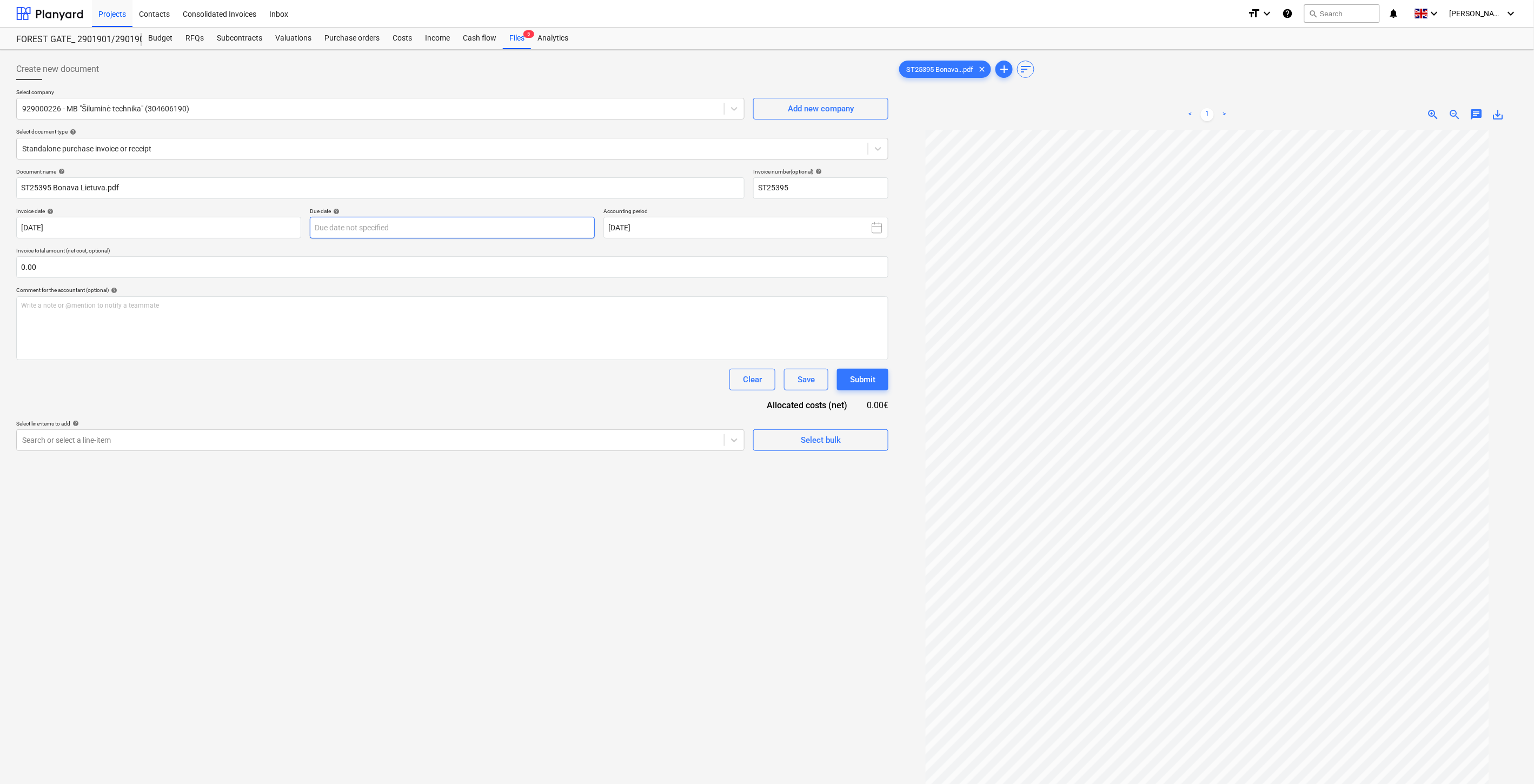
click at [419, 231] on body "Projects Contacts Consolidated Invoices Inbox format_size keyboard_arrow_down h…" at bounding box center [767, 392] width 1534 height 784
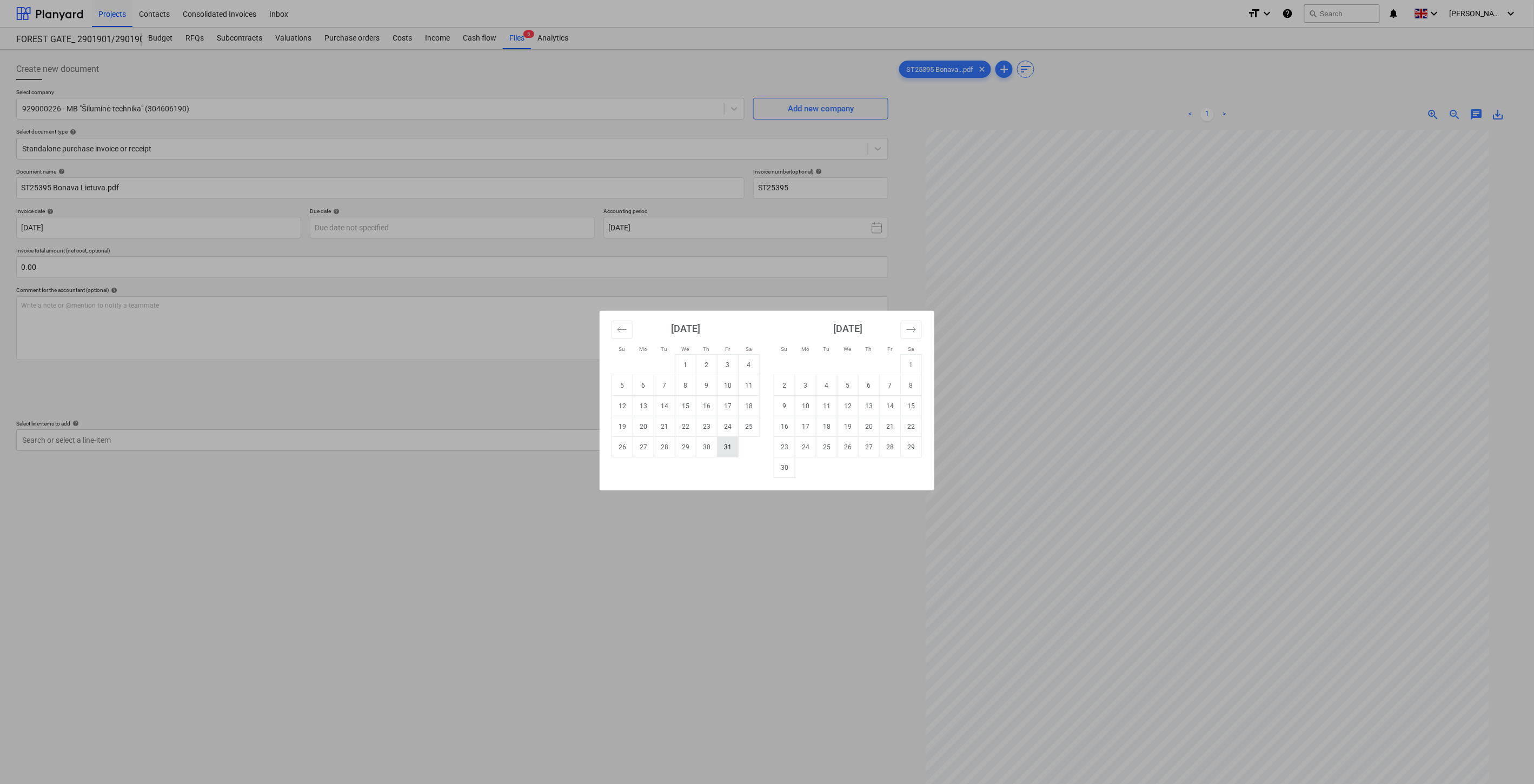
click at [722, 445] on td "31" at bounding box center [728, 447] width 21 height 21
type input "[DATE]"
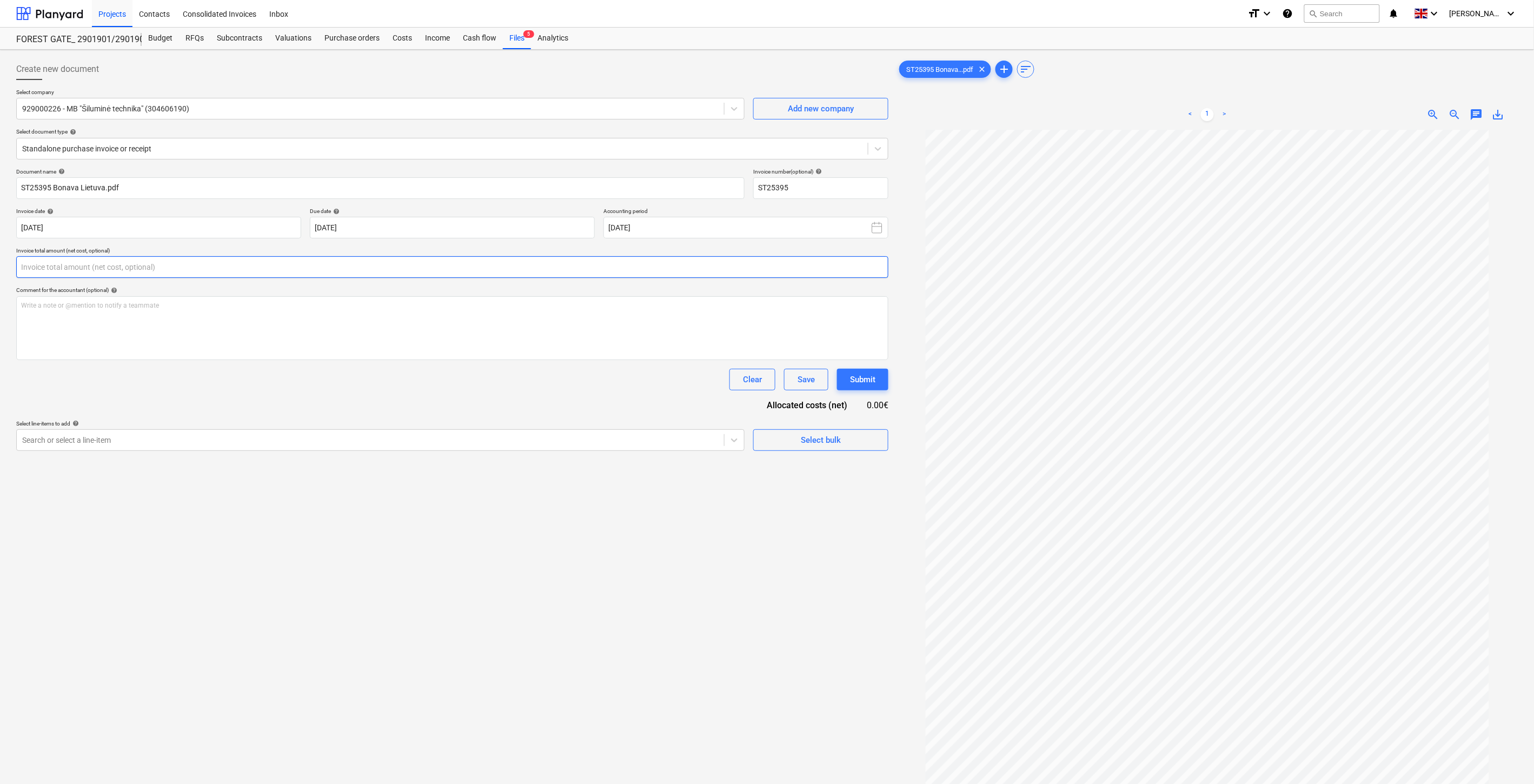
click at [373, 265] on input "text" at bounding box center [452, 267] width 872 height 22
type input "120.00"
click at [255, 469] on div at bounding box center [371, 467] width 697 height 11
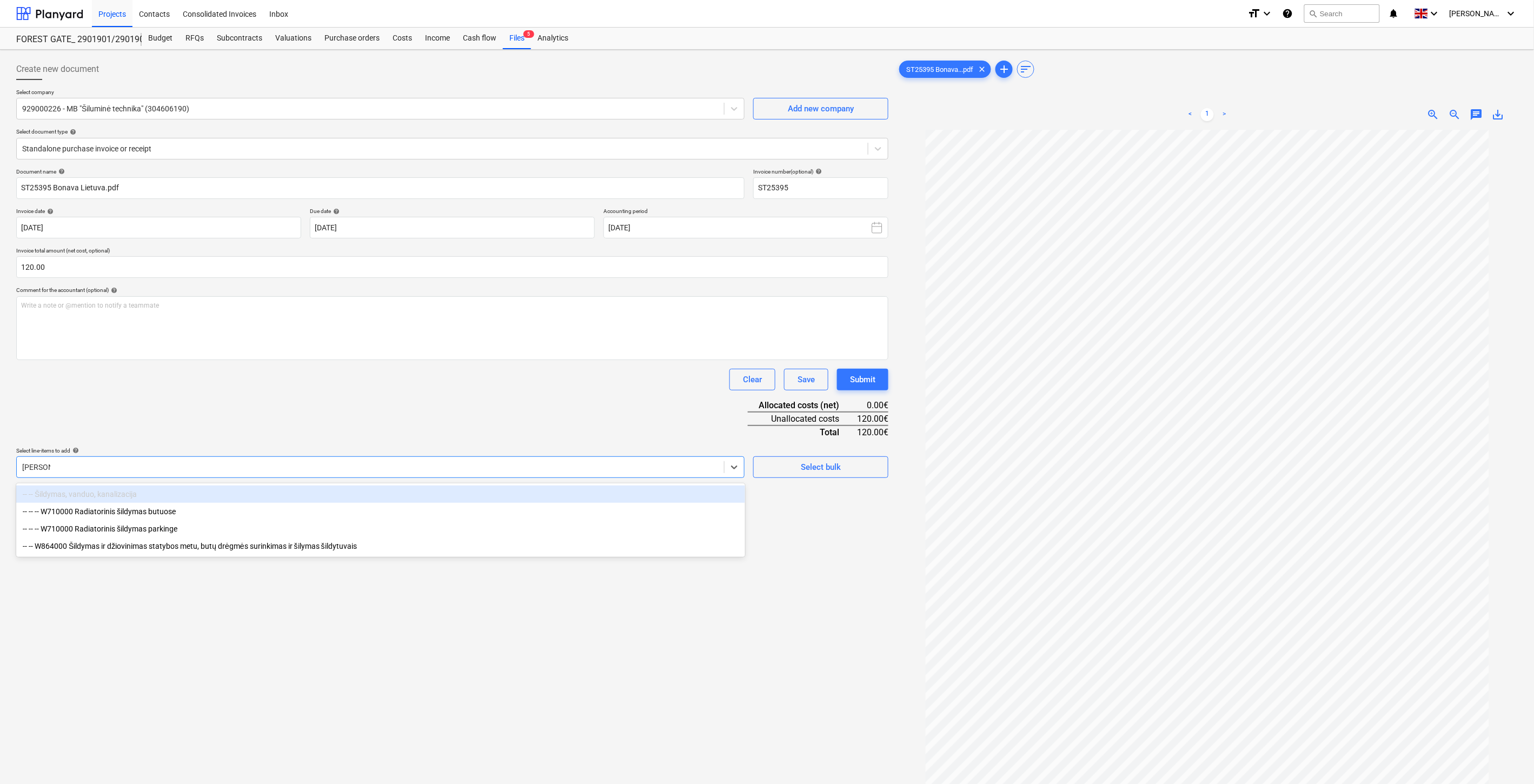
type input "Šildymas"
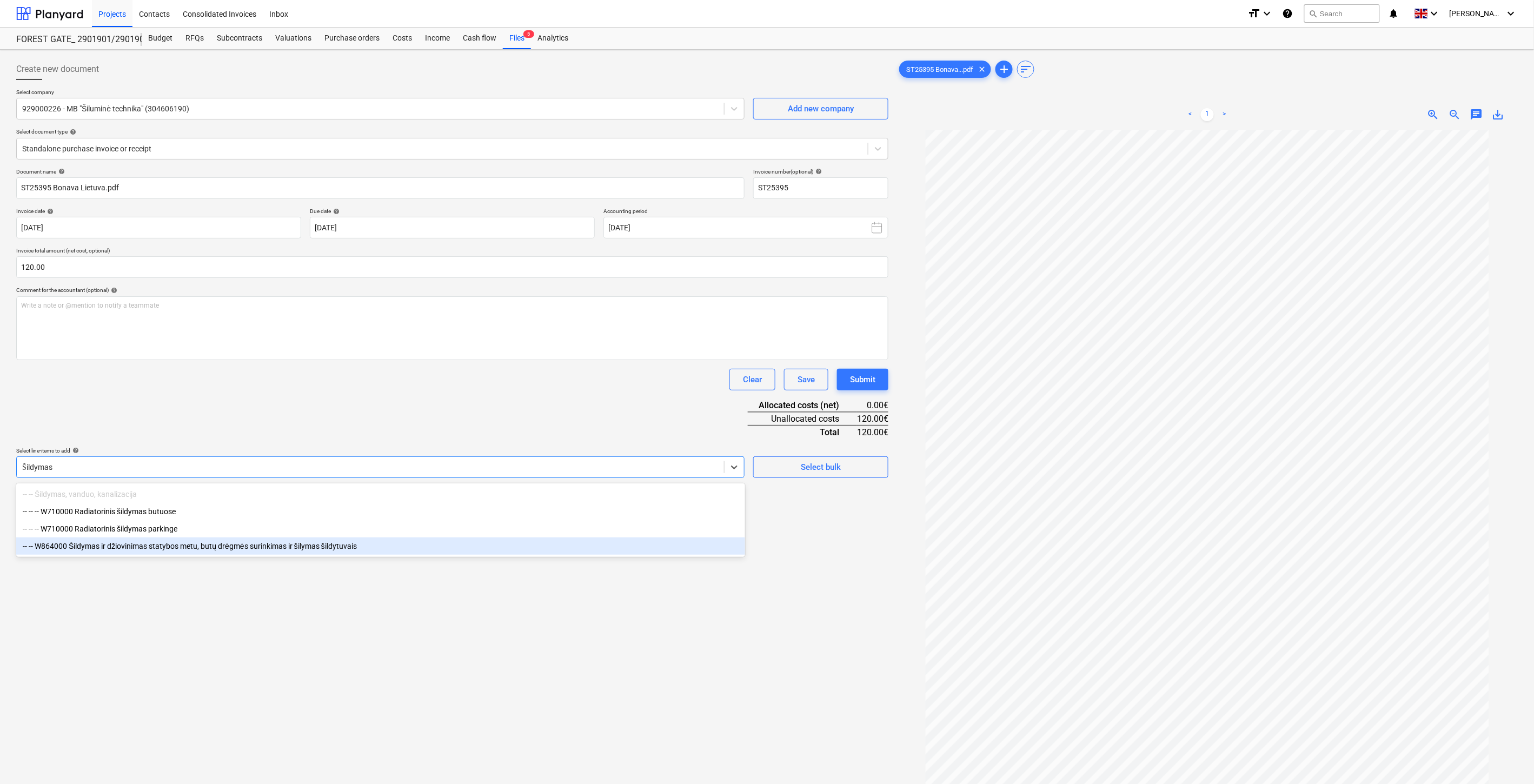
click at [252, 549] on div "-- -- W864000 Šildymas ir džiovinimas statybos metu, butų drėgmės surinkimas ir…" at bounding box center [381, 546] width 729 height 17
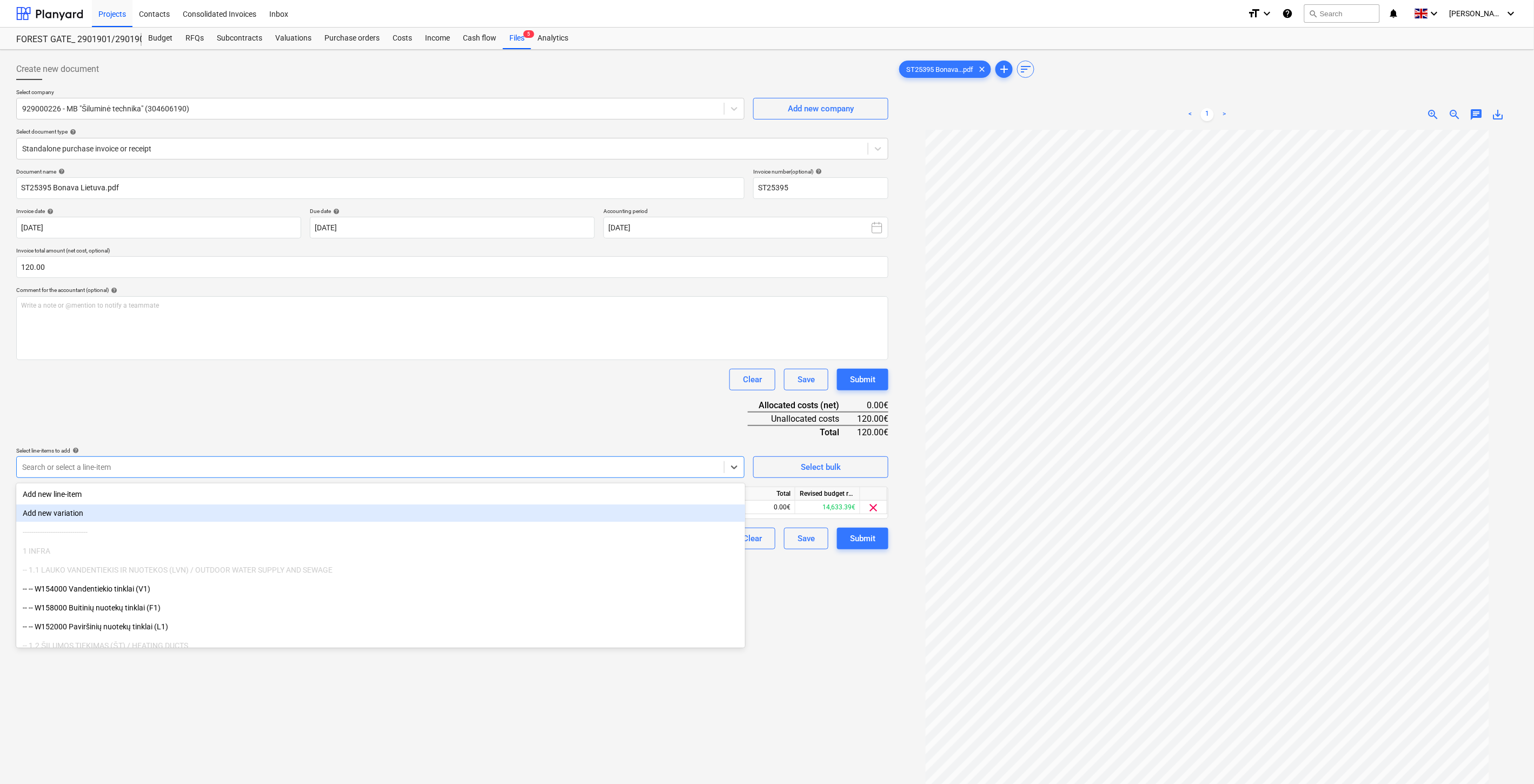
drag, startPoint x: 354, startPoint y: 408, endPoint x: 361, endPoint y: 408, distance: 7.0
click at [361, 408] on div "Document name help ST25395 Bonava Lietuva.pdf Invoice number (optional) help ST…" at bounding box center [452, 358] width 872 height 382
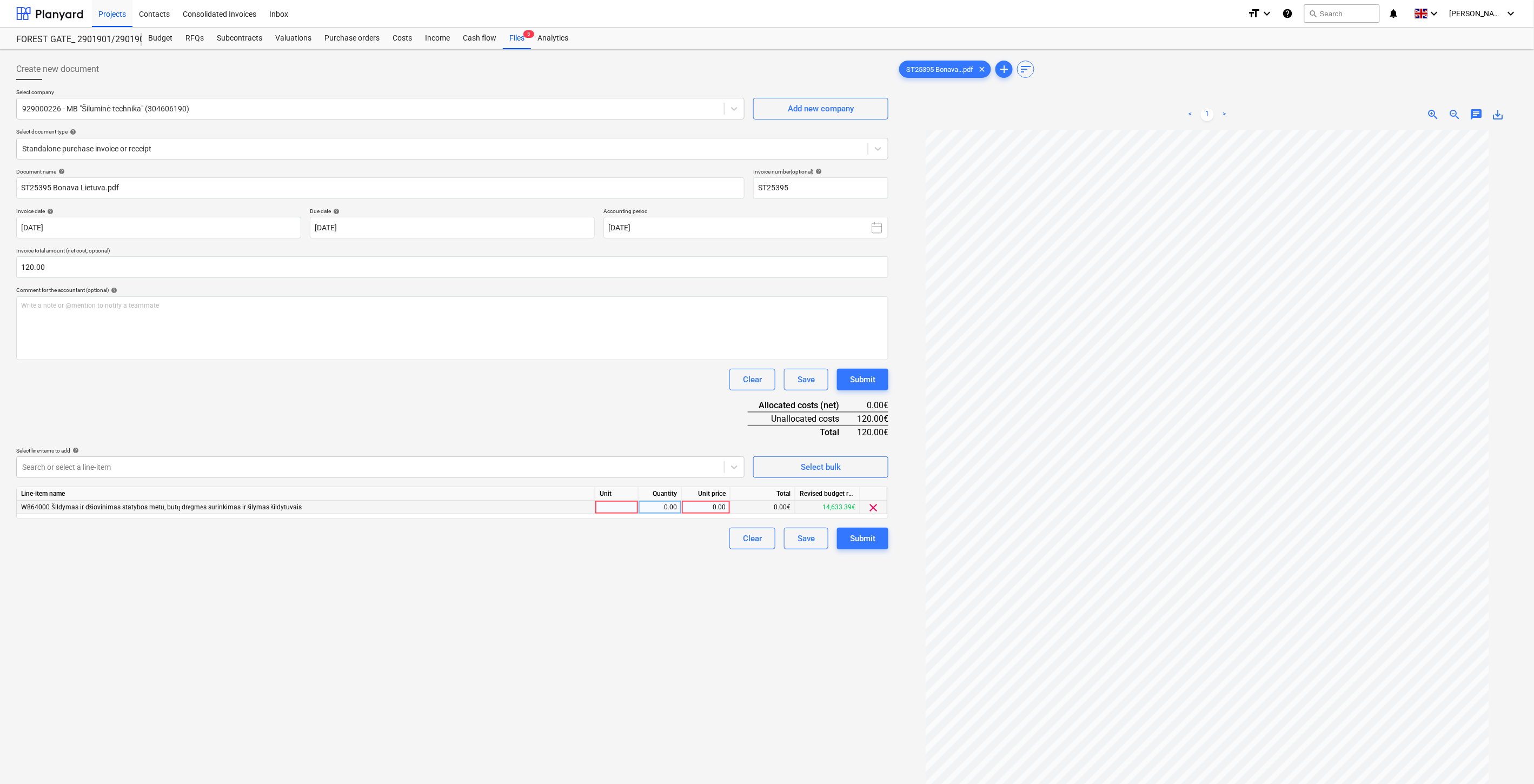
click at [611, 506] on div at bounding box center [617, 507] width 43 height 13
type input "1"
click at [652, 508] on div "0.00" at bounding box center [660, 507] width 34 height 13
drag, startPoint x: 702, startPoint y: 512, endPoint x: 653, endPoint y: 426, distance: 99.0
click at [702, 512] on div "0.00" at bounding box center [706, 507] width 39 height 13
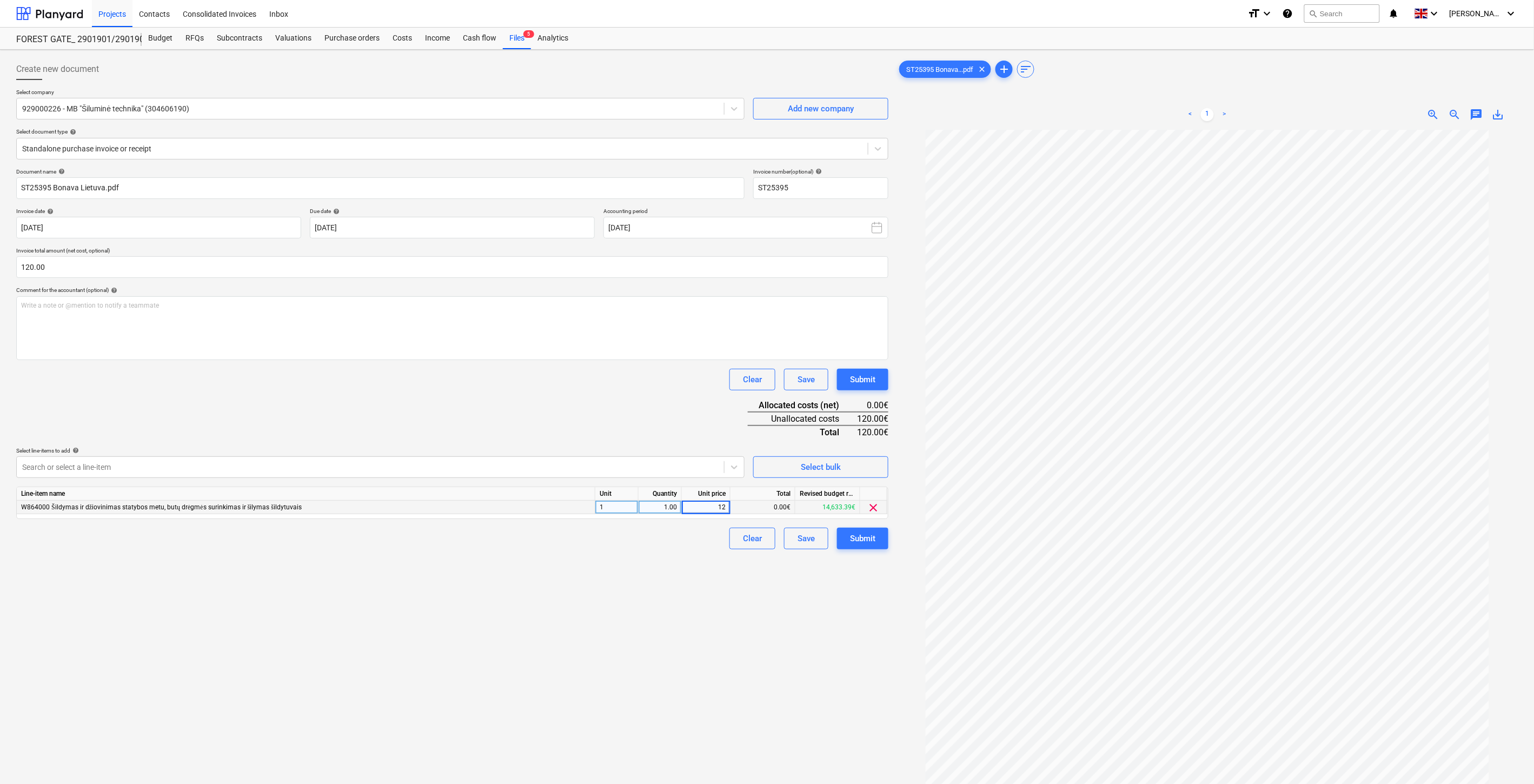
type input "120"
click at [642, 397] on div "Document name help ST25395 Bonava Lietuva.pdf Invoice number (optional) help ST…" at bounding box center [452, 358] width 872 height 382
click at [800, 541] on div "Save" at bounding box center [806, 539] width 17 height 14
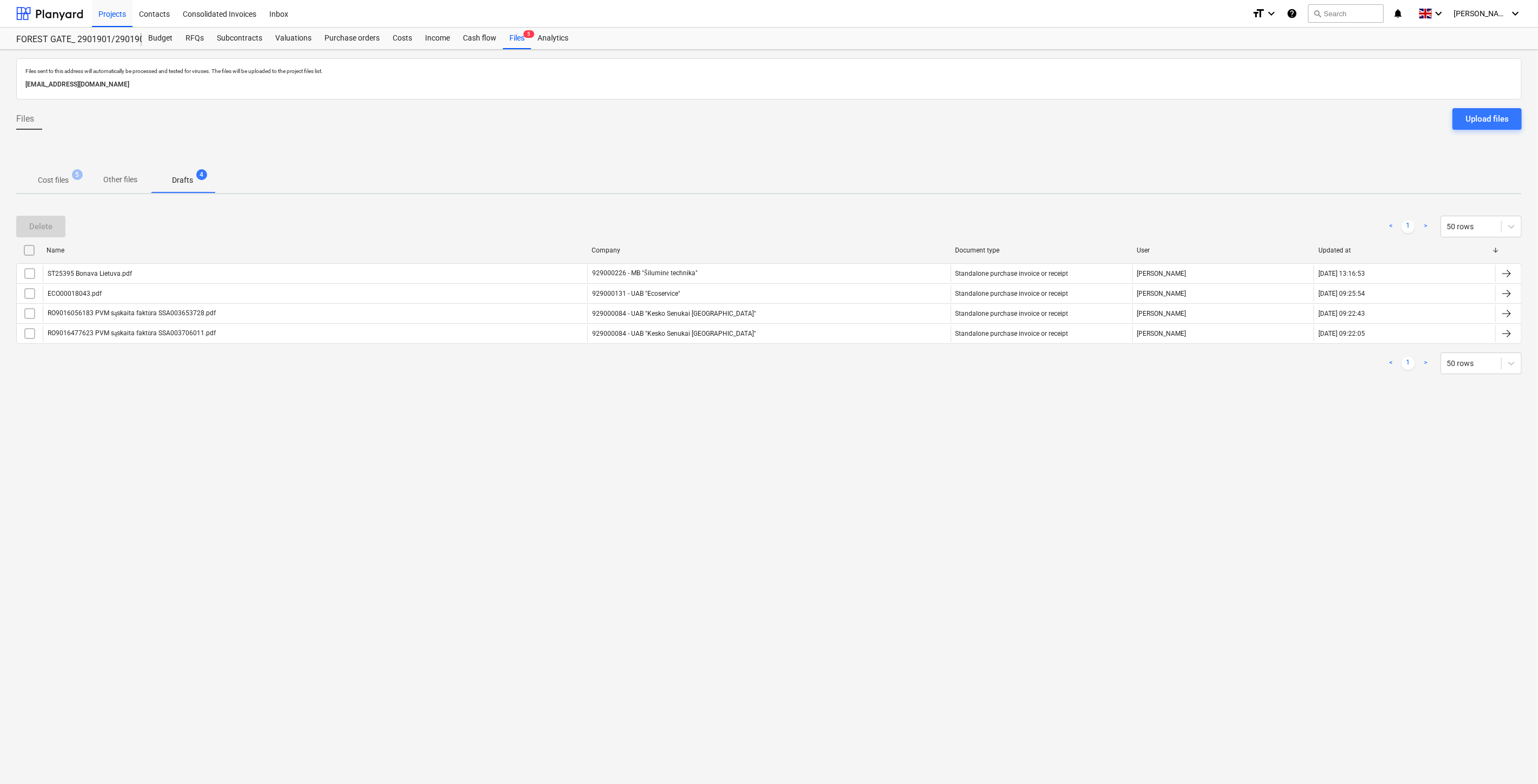
click at [58, 179] on p "Cost files" at bounding box center [53, 180] width 31 height 12
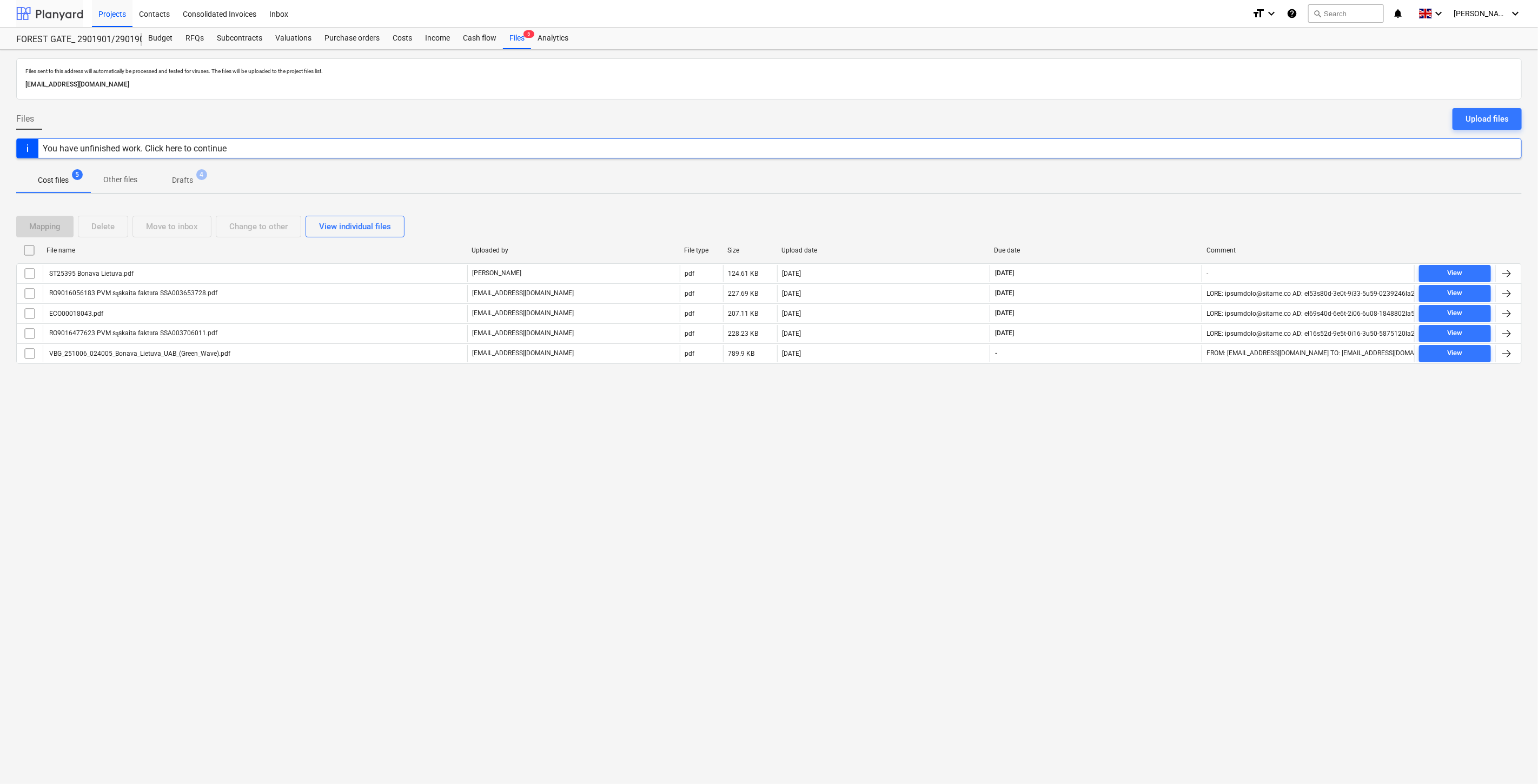
click at [78, 12] on div at bounding box center [50, 13] width 67 height 27
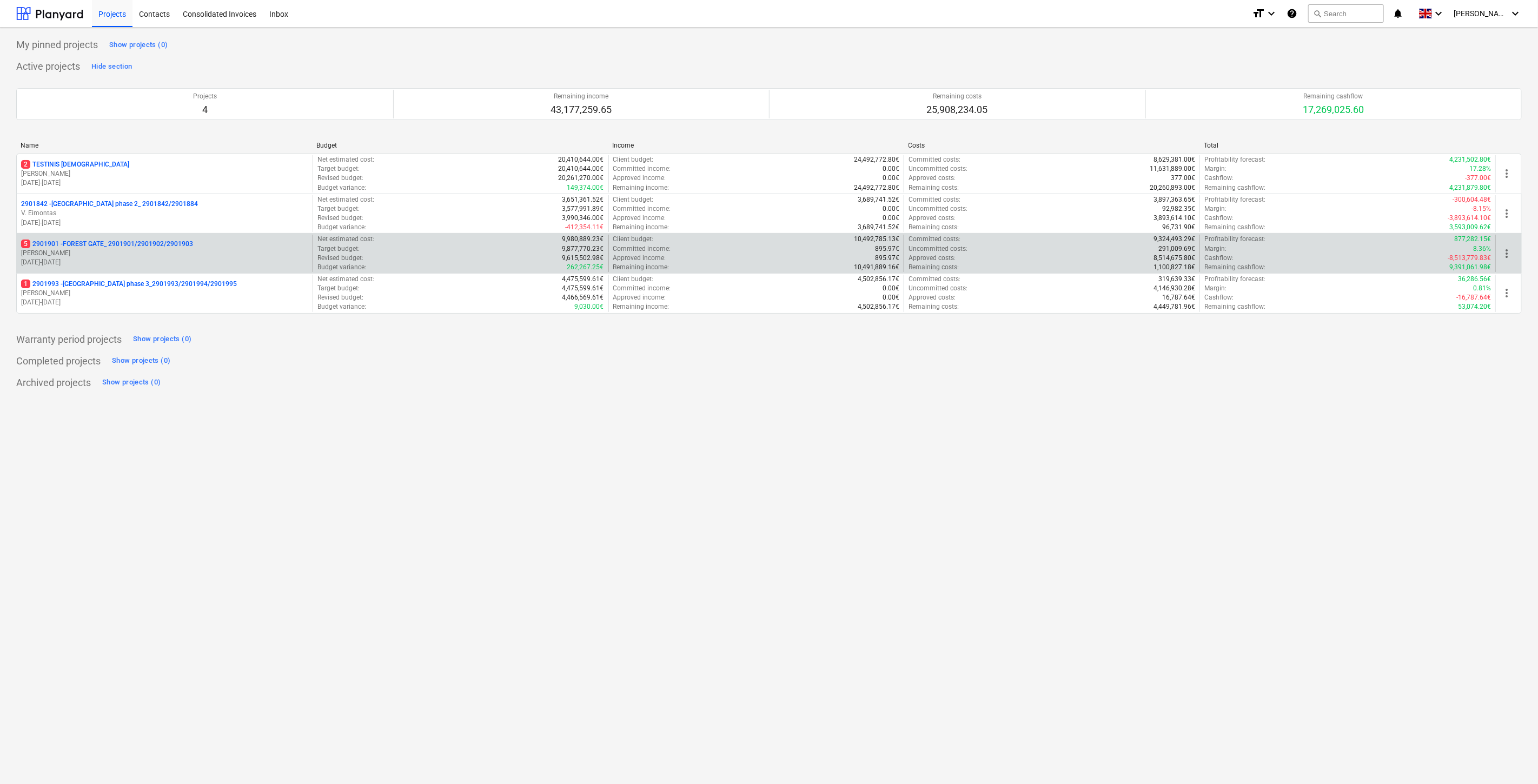
click at [109, 262] on p "[DATE] - [DATE]" at bounding box center [164, 262] width 287 height 9
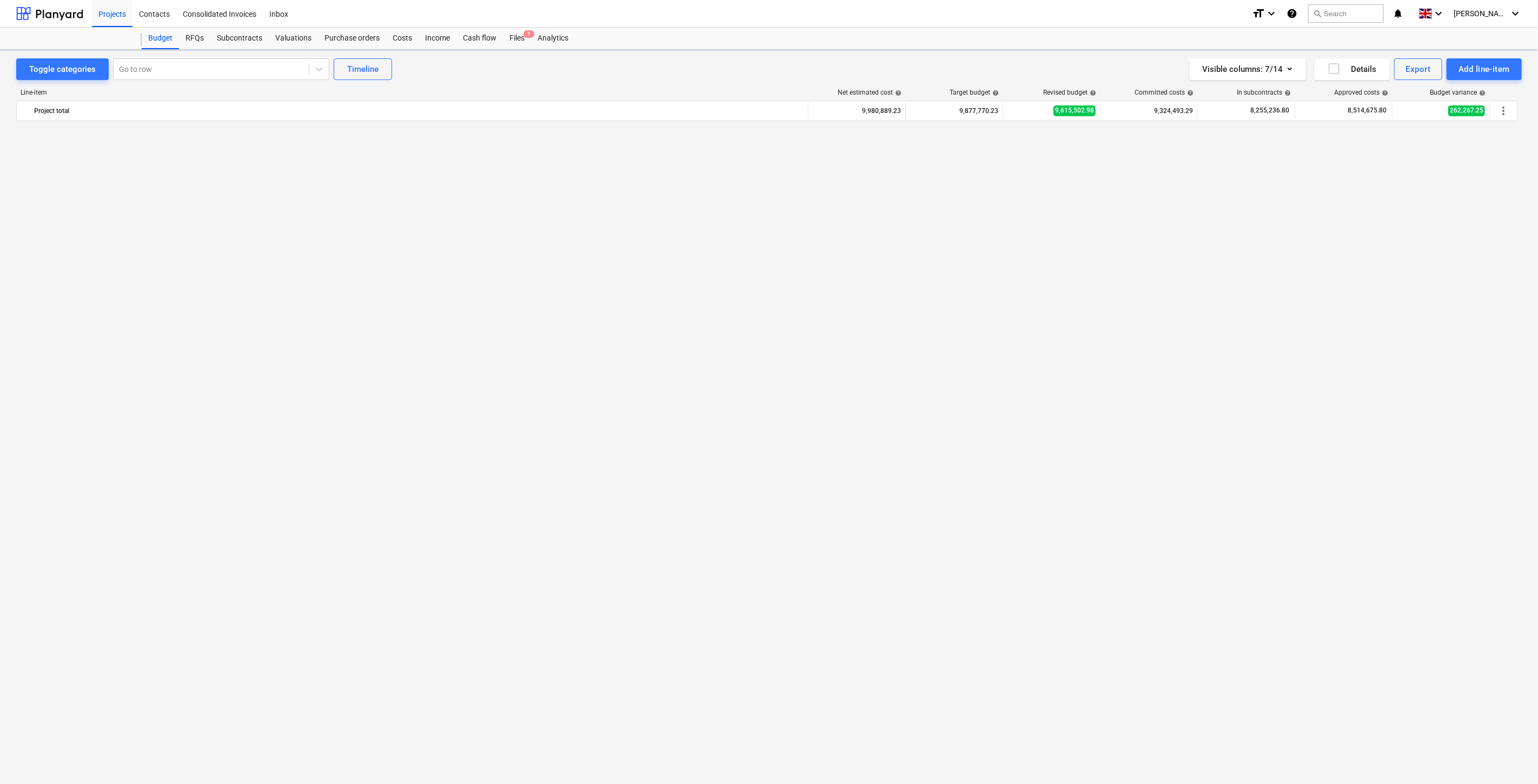
scroll to position [2451, 0]
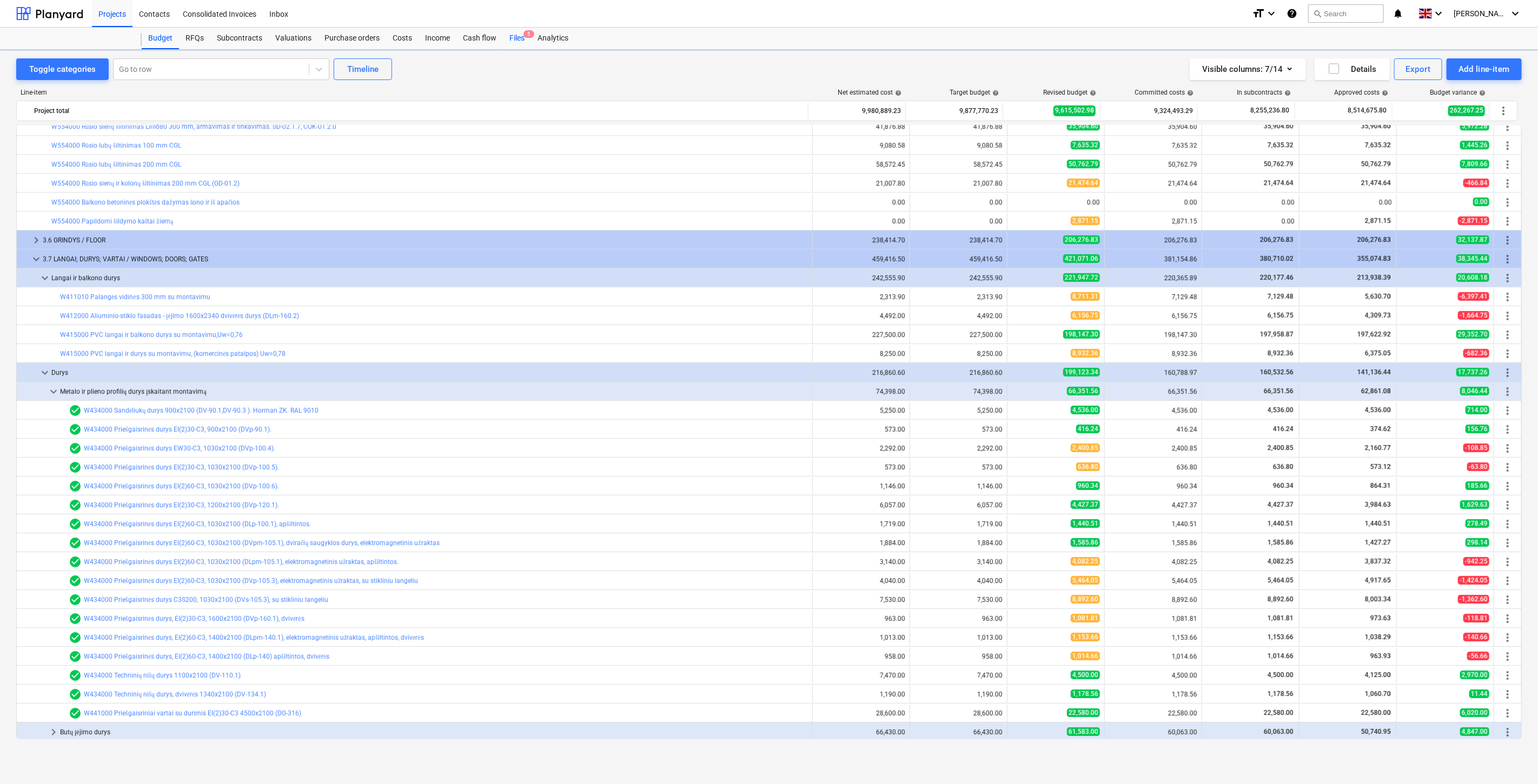
click at [511, 43] on div "Files 5" at bounding box center [517, 39] width 28 height 22
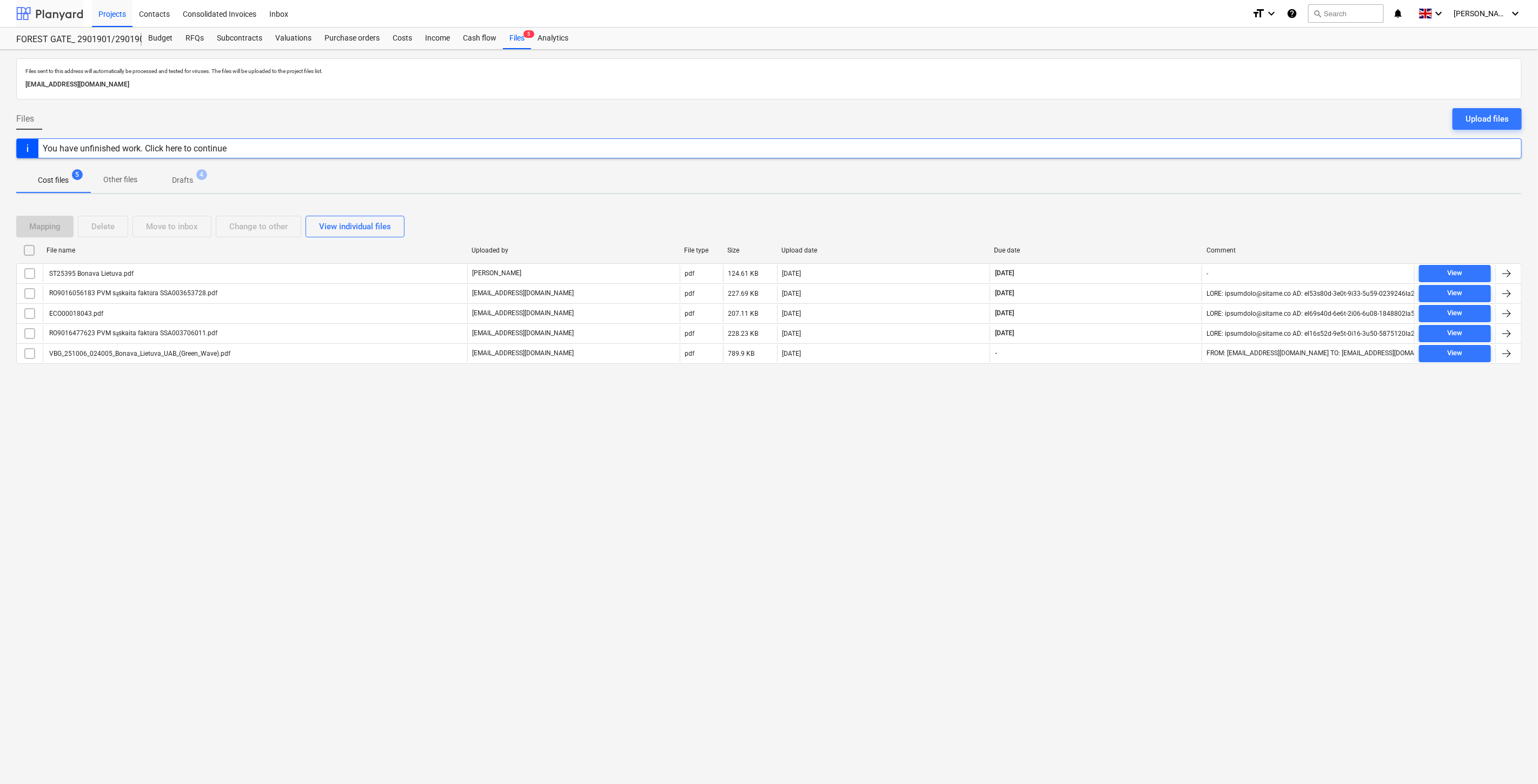
drag, startPoint x: 56, startPoint y: 16, endPoint x: 58, endPoint y: 22, distance: 6.3
click at [56, 16] on div at bounding box center [50, 13] width 67 height 27
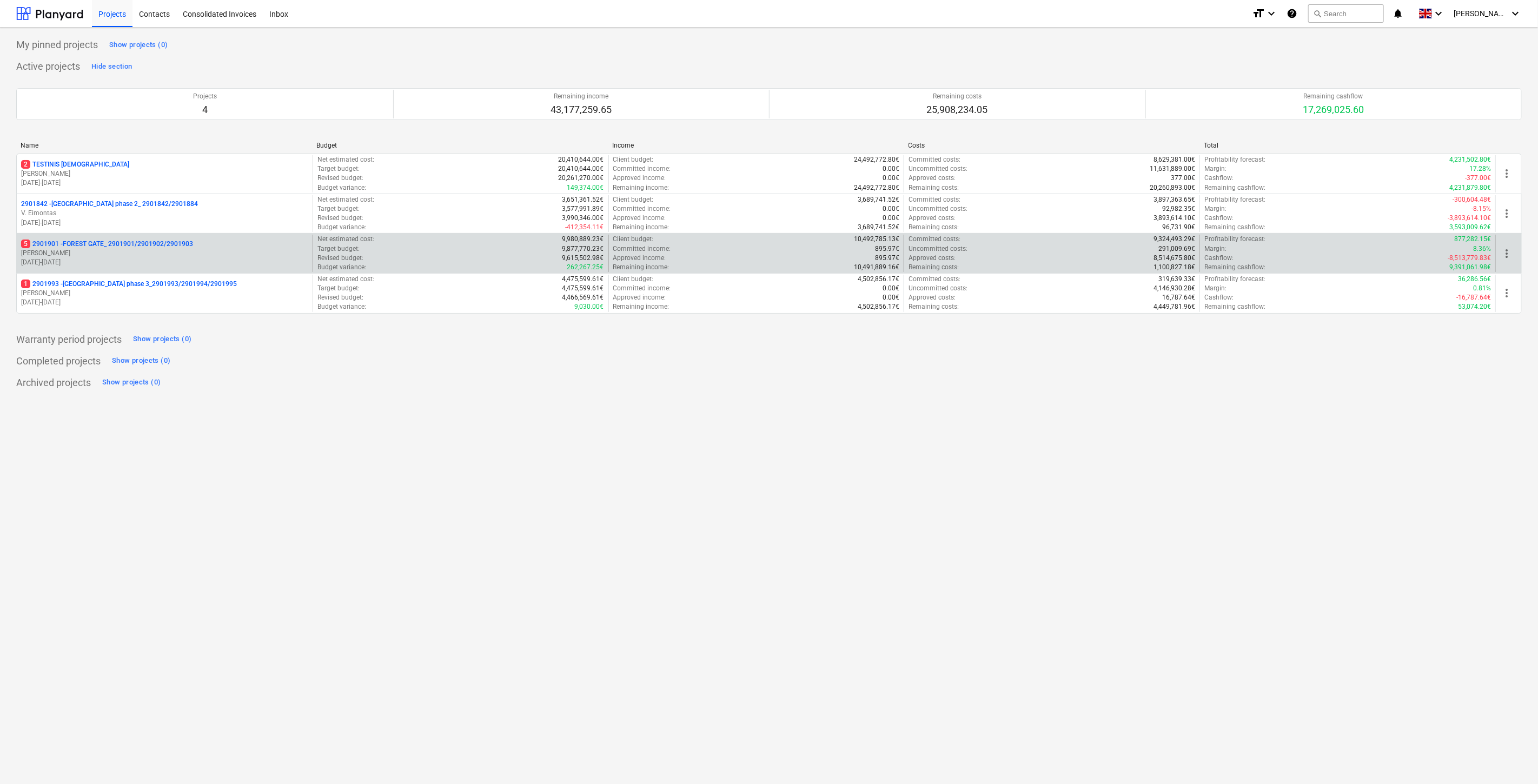
click at [131, 247] on p "5 2901901 - FOREST GATE_ 2901901/2901902/2901903" at bounding box center [107, 245] width 172 height 9
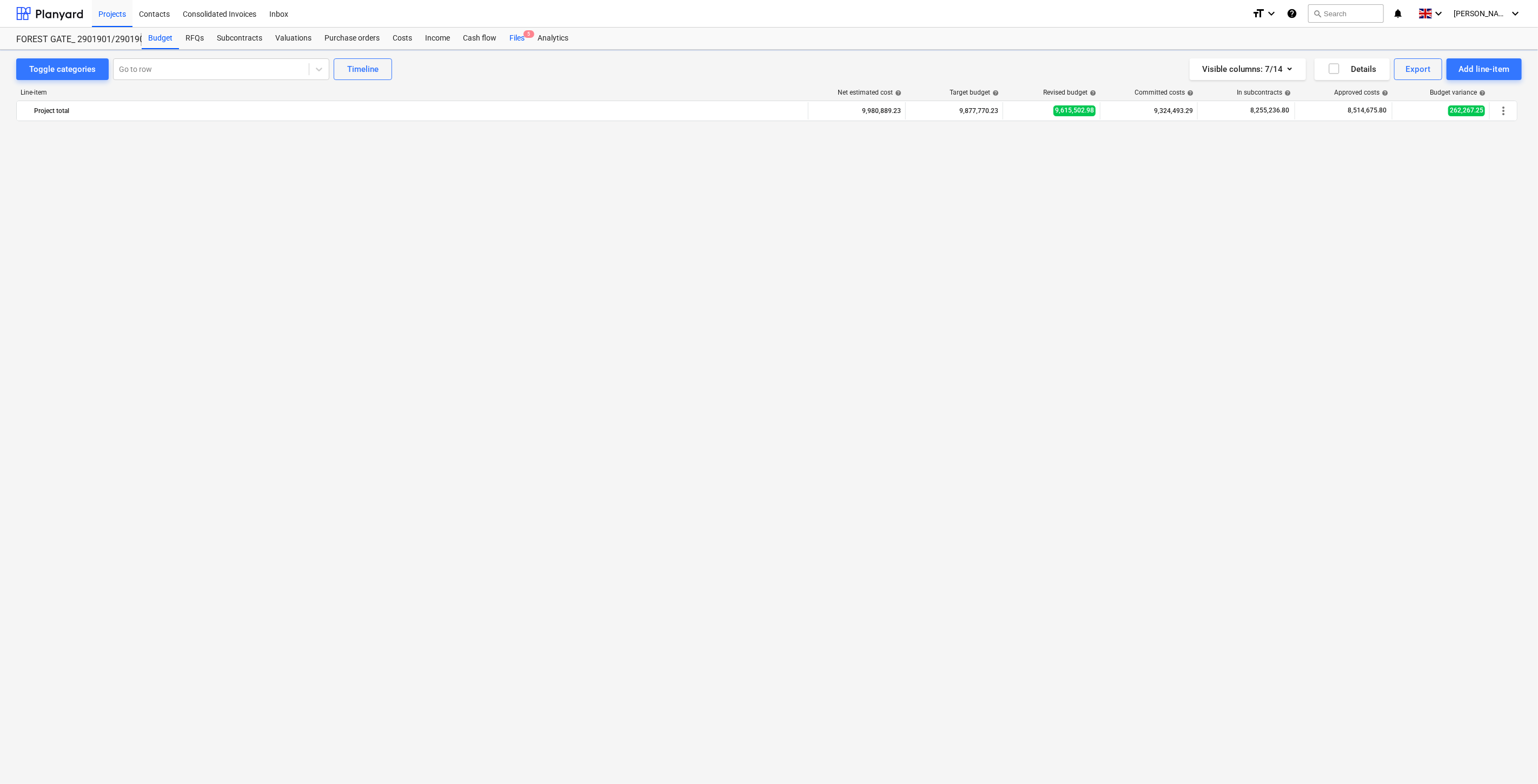
click at [515, 39] on div "Files 5" at bounding box center [517, 39] width 28 height 22
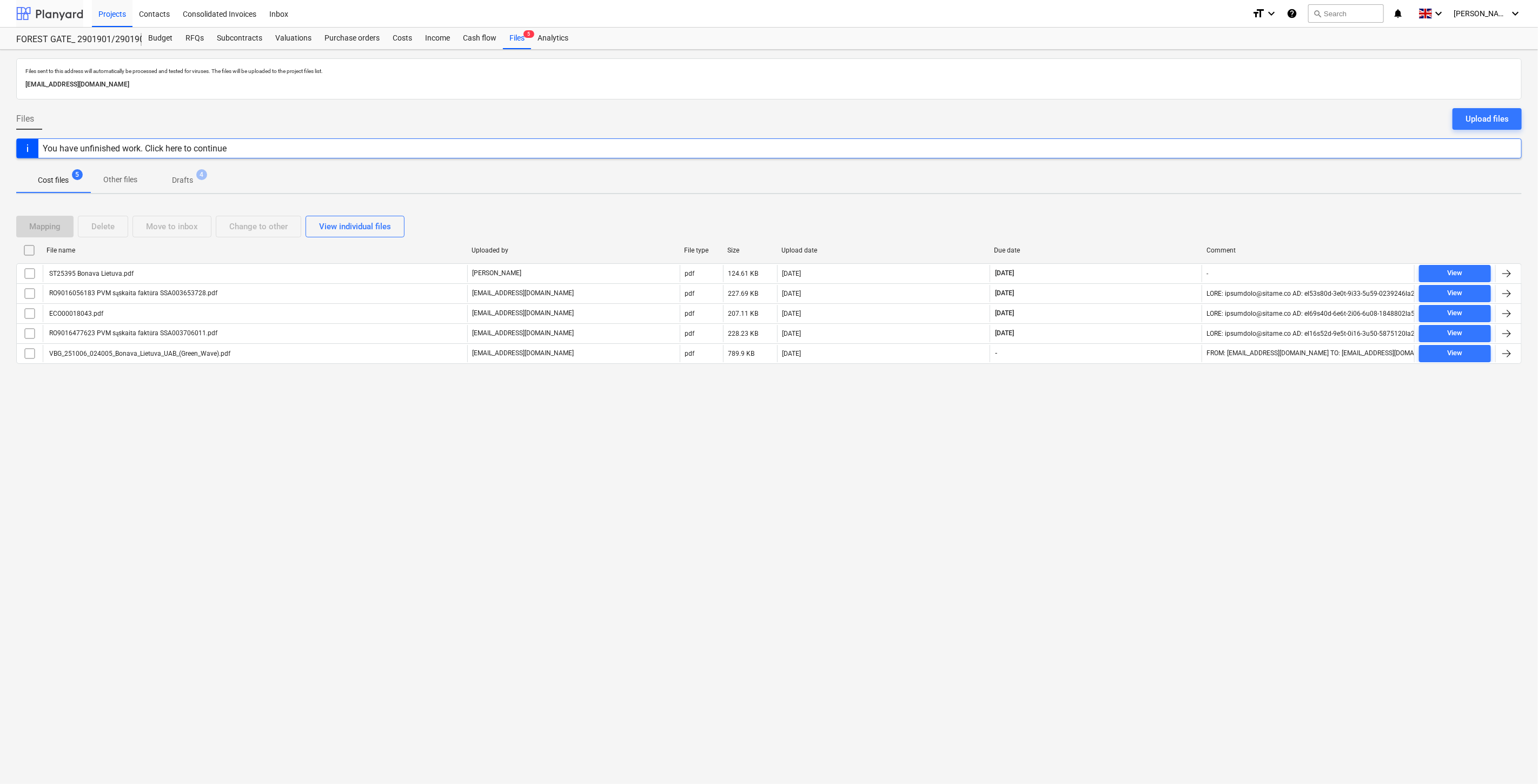
click at [49, 13] on div at bounding box center [50, 13] width 67 height 27
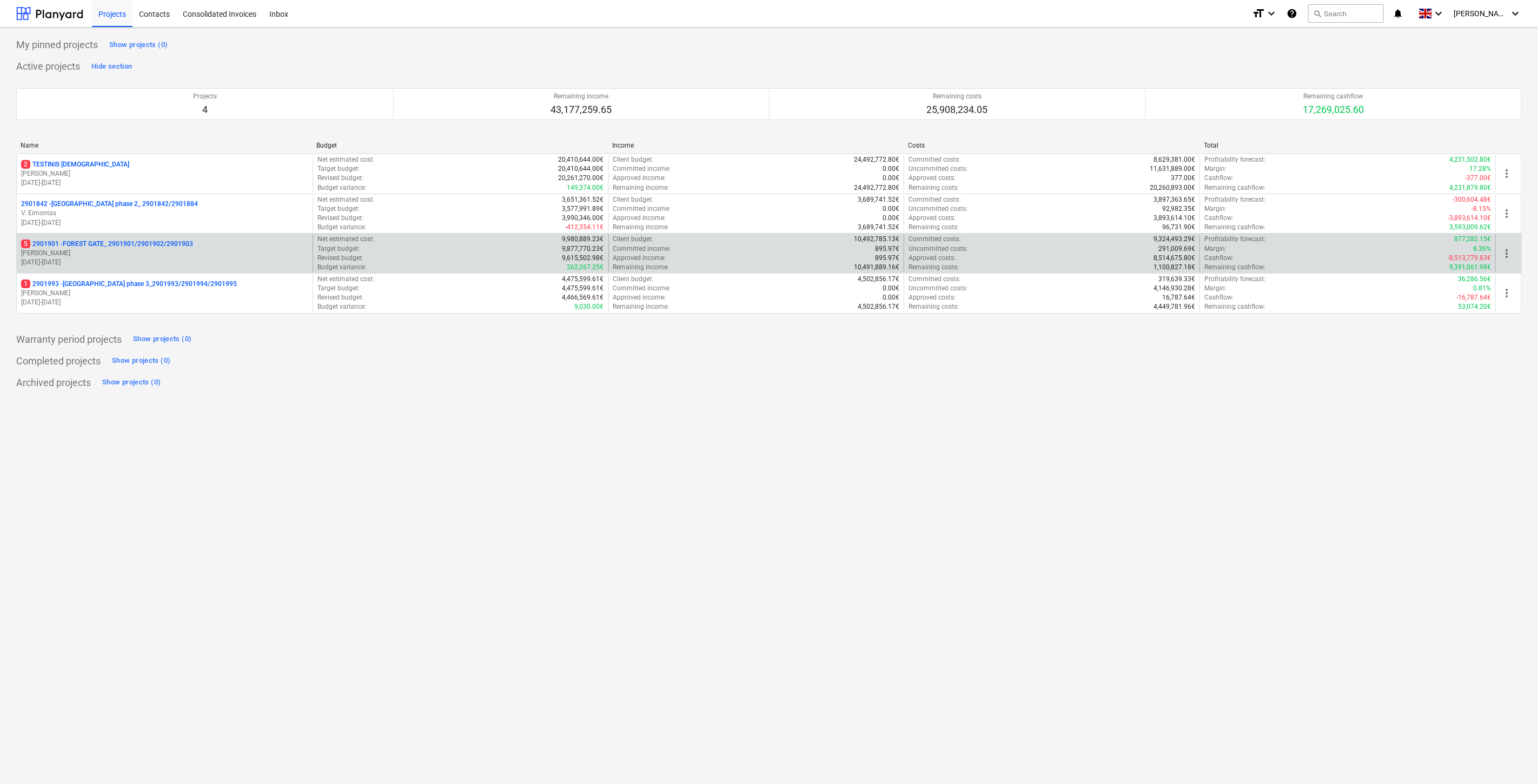
click at [119, 252] on p "[PERSON_NAME]" at bounding box center [164, 253] width 287 height 9
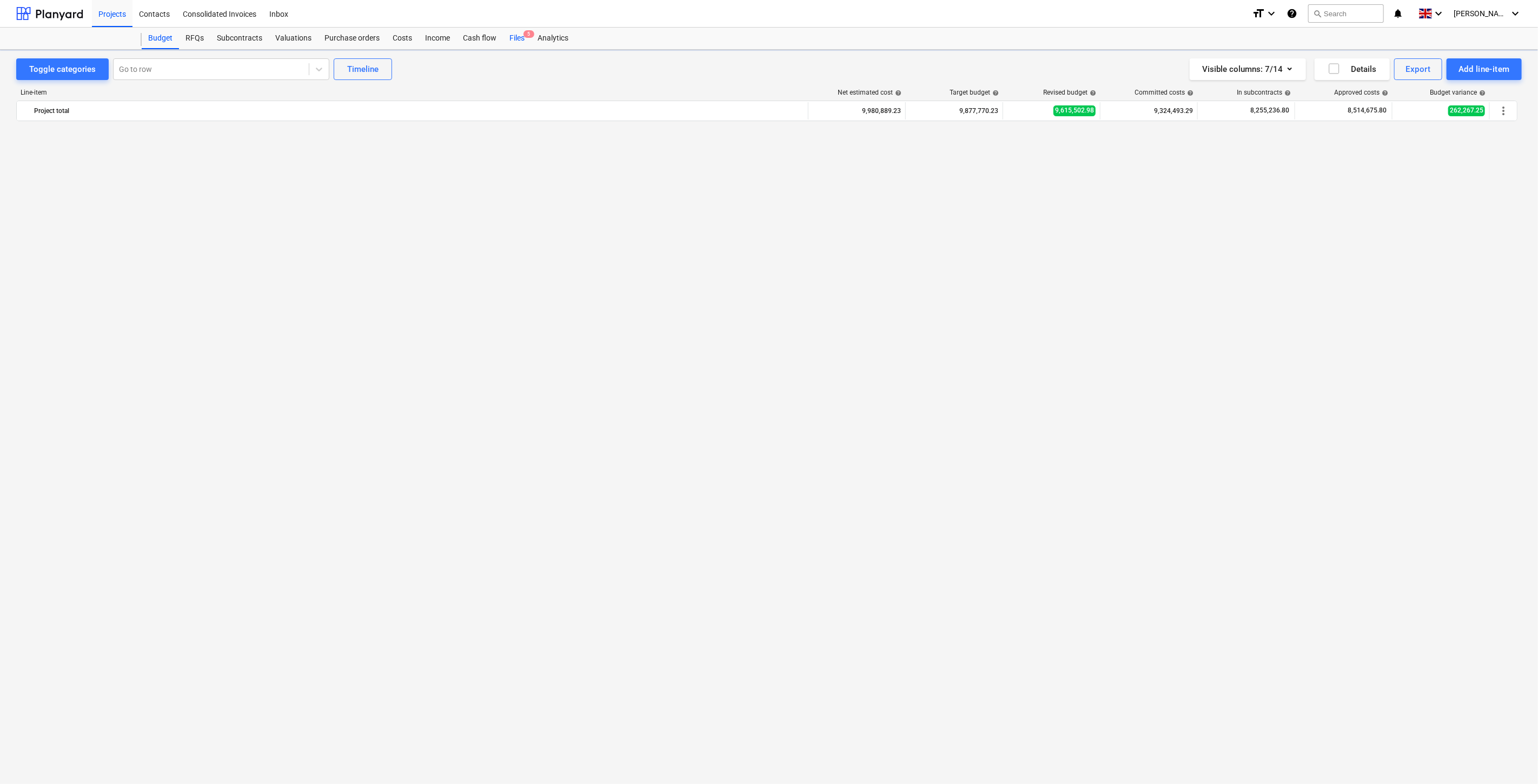
scroll to position [2451, 0]
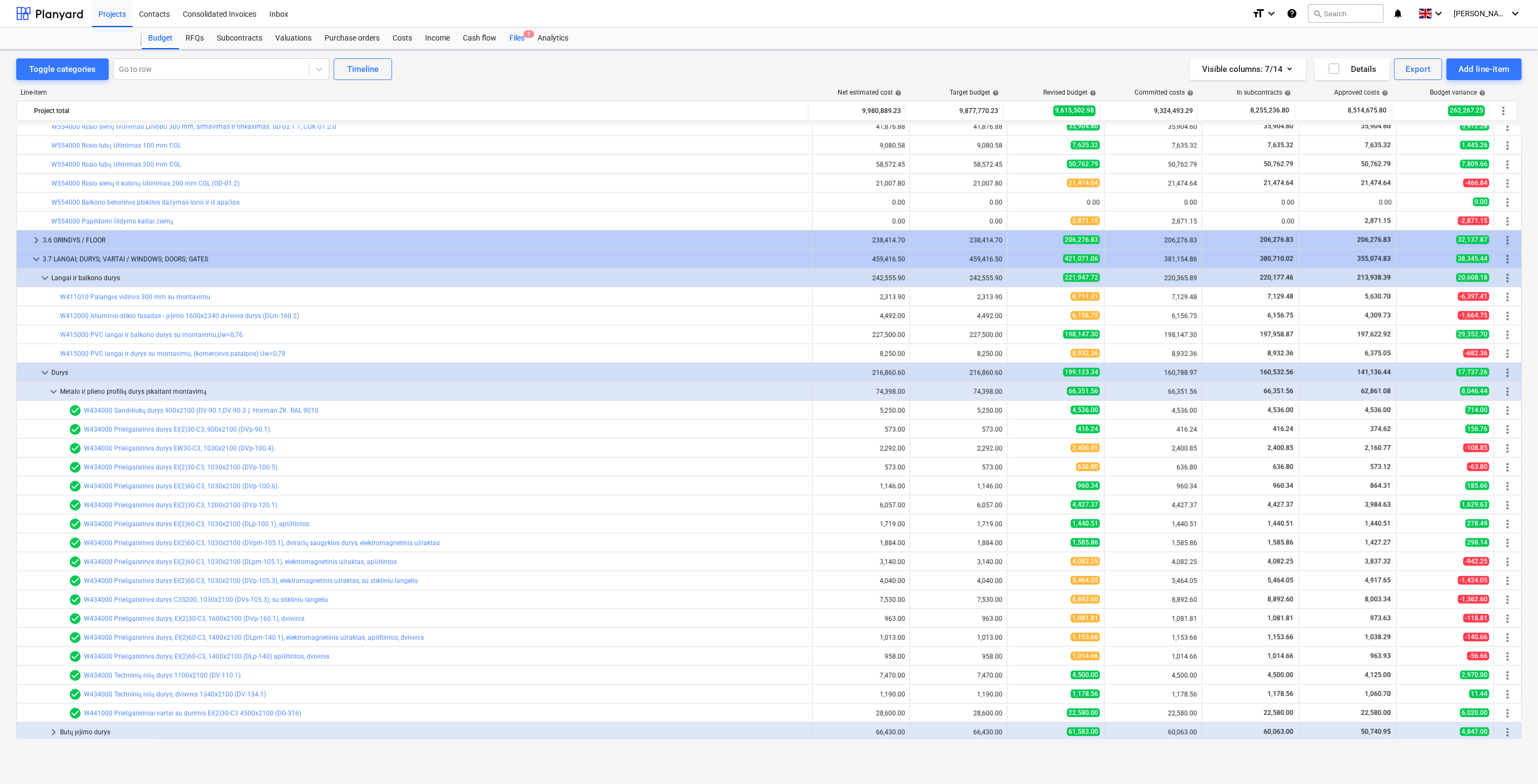
click at [507, 41] on div "Files 5" at bounding box center [517, 39] width 28 height 22
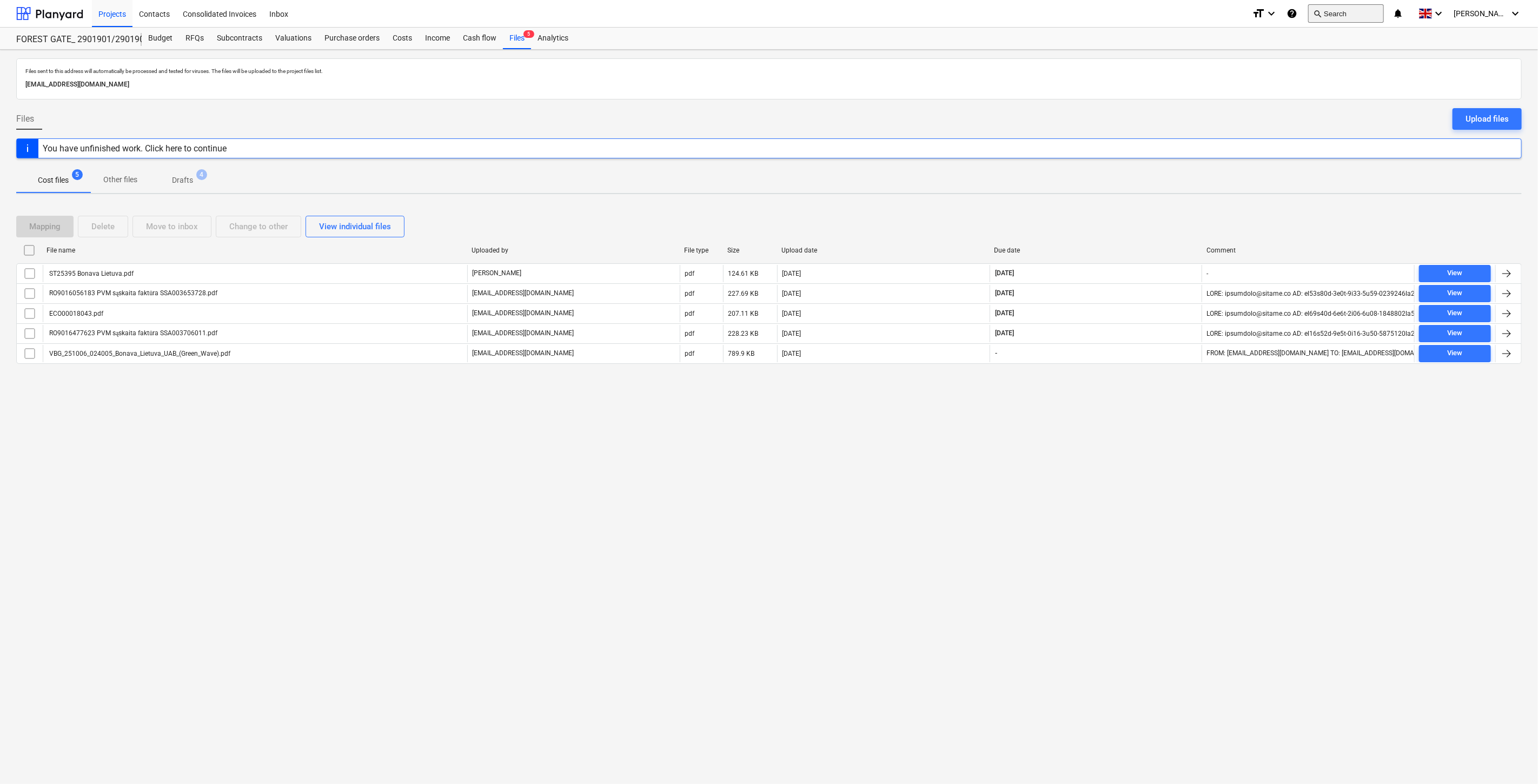
click at [1350, 13] on button "search Search" at bounding box center [1346, 14] width 76 height 19
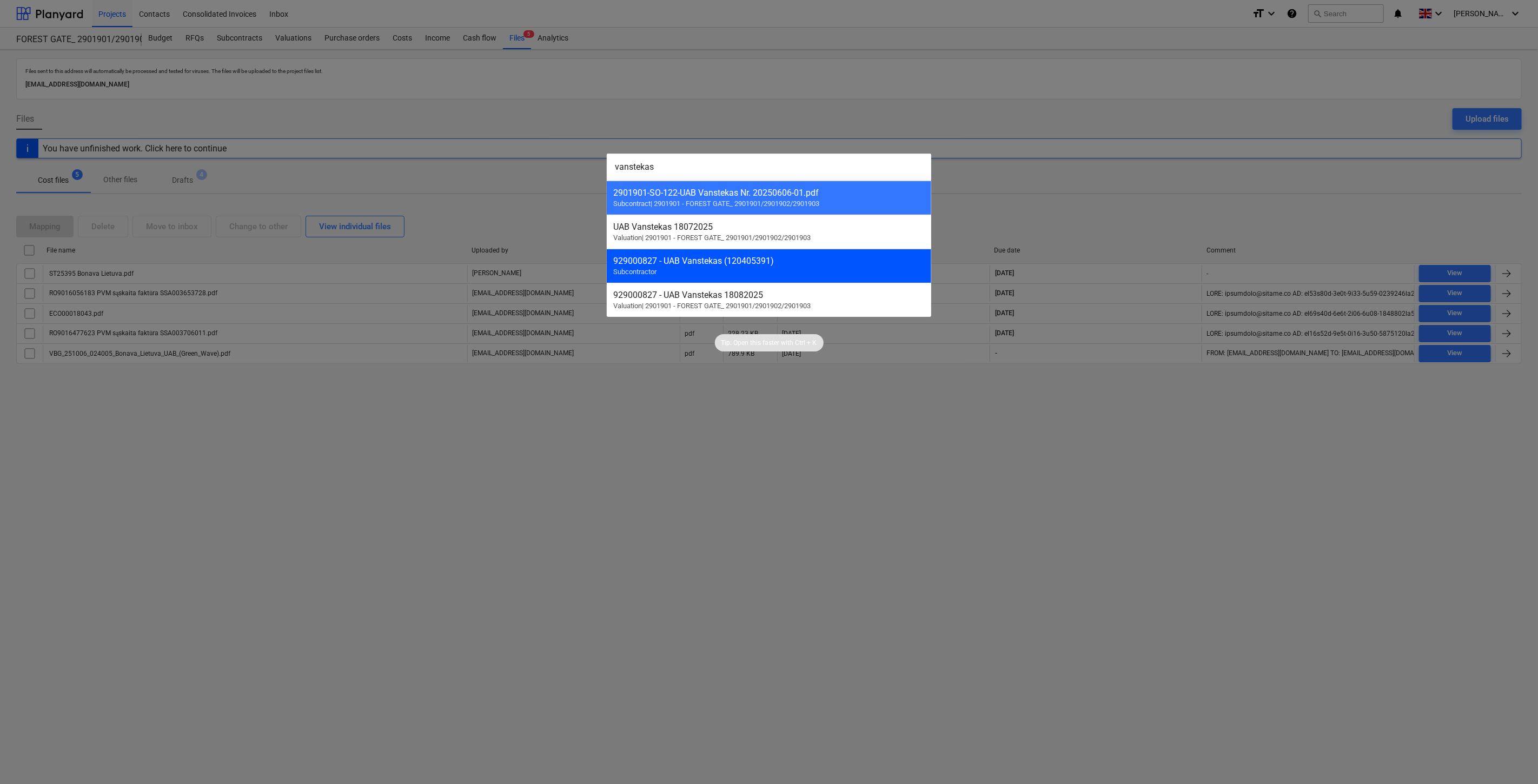
type input "vanstekas"
click at [754, 265] on div "929000827 - UAB Vanstekas (120405391)" at bounding box center [769, 261] width 312 height 10
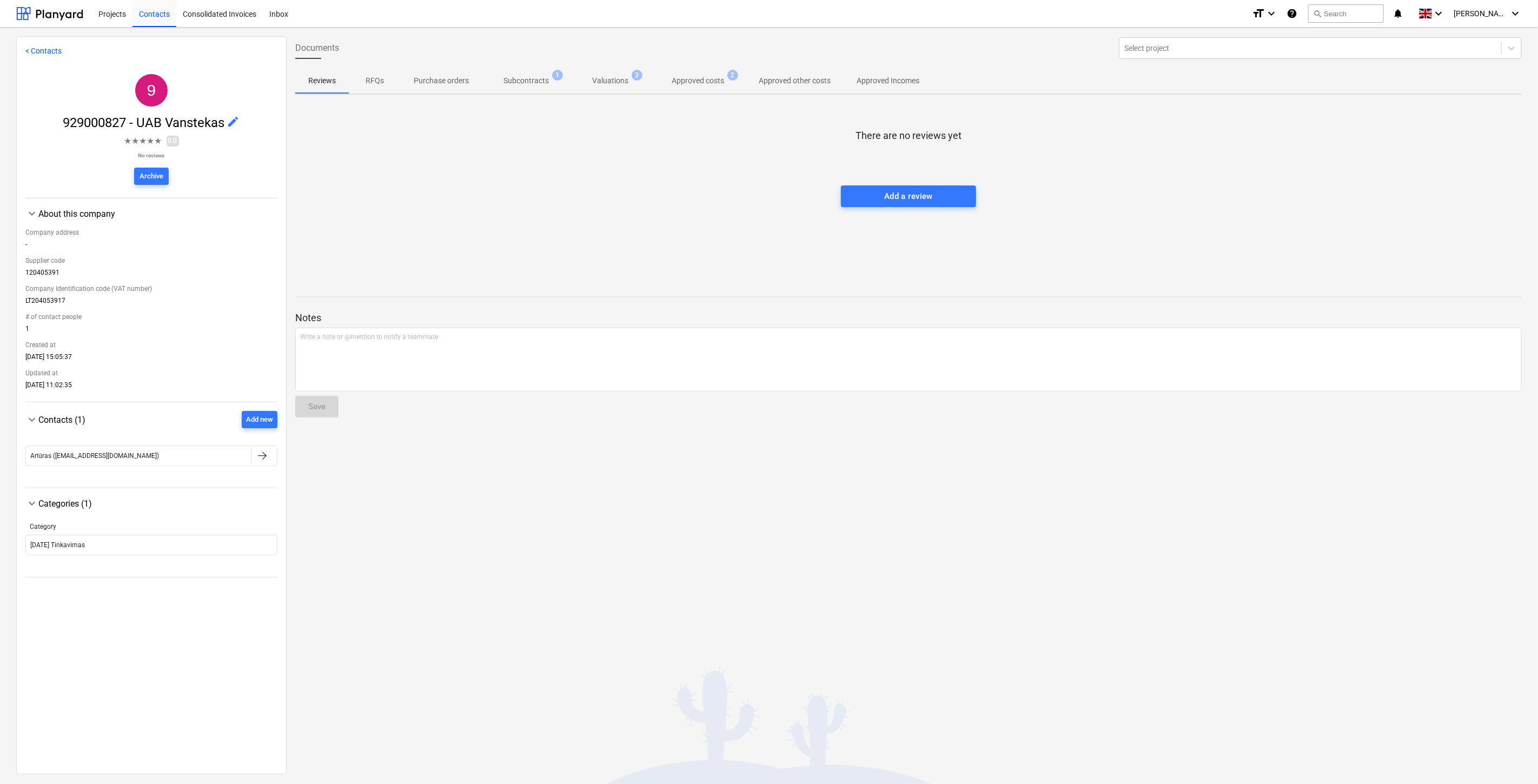
click at [515, 84] on p "Subcontracts" at bounding box center [526, 80] width 46 height 12
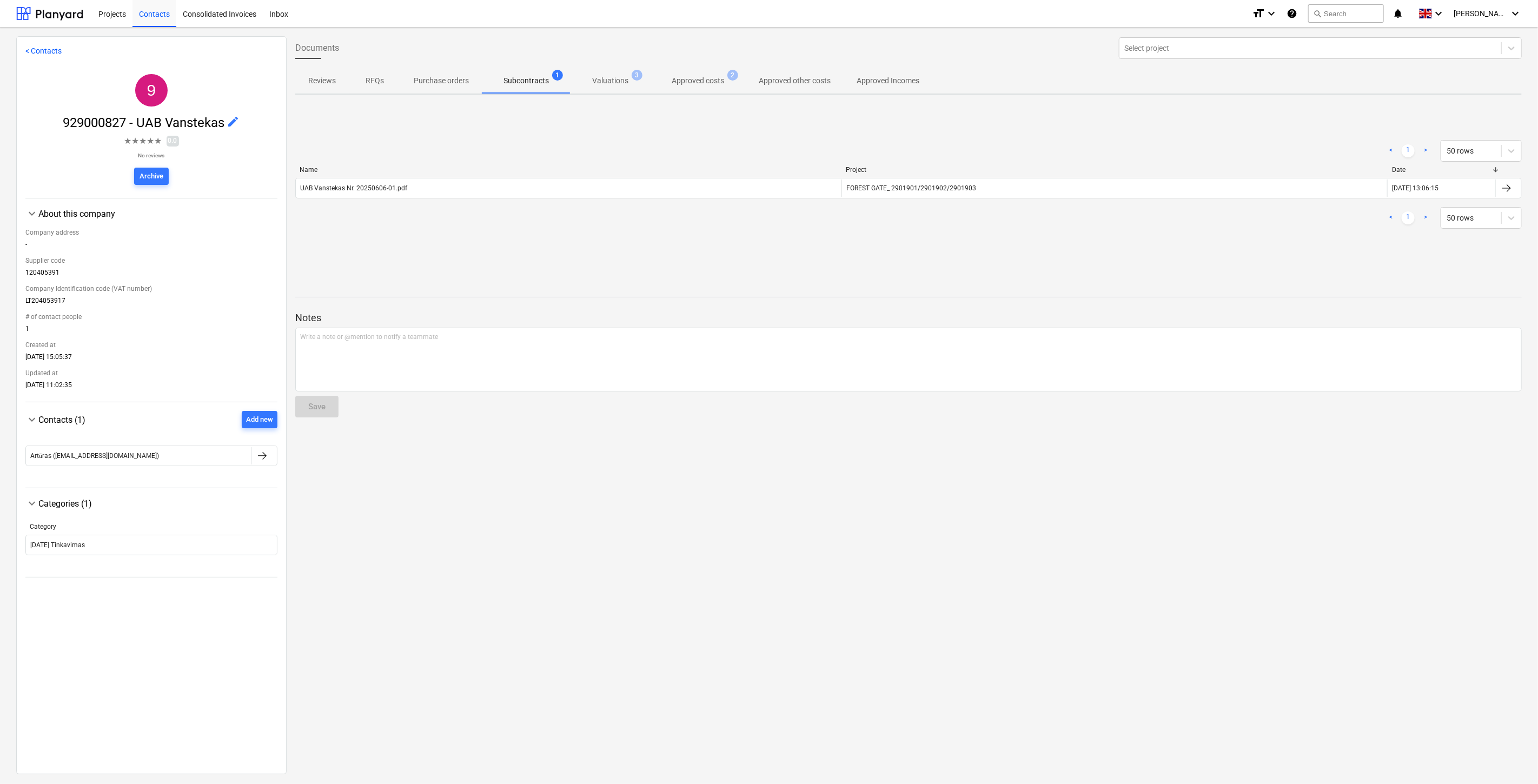
click at [592, 75] on p "Valuations" at bounding box center [610, 80] width 36 height 12
click at [689, 82] on p "Approved costs" at bounding box center [698, 80] width 53 height 12
click at [615, 84] on p "Valuations" at bounding box center [610, 80] width 36 height 12
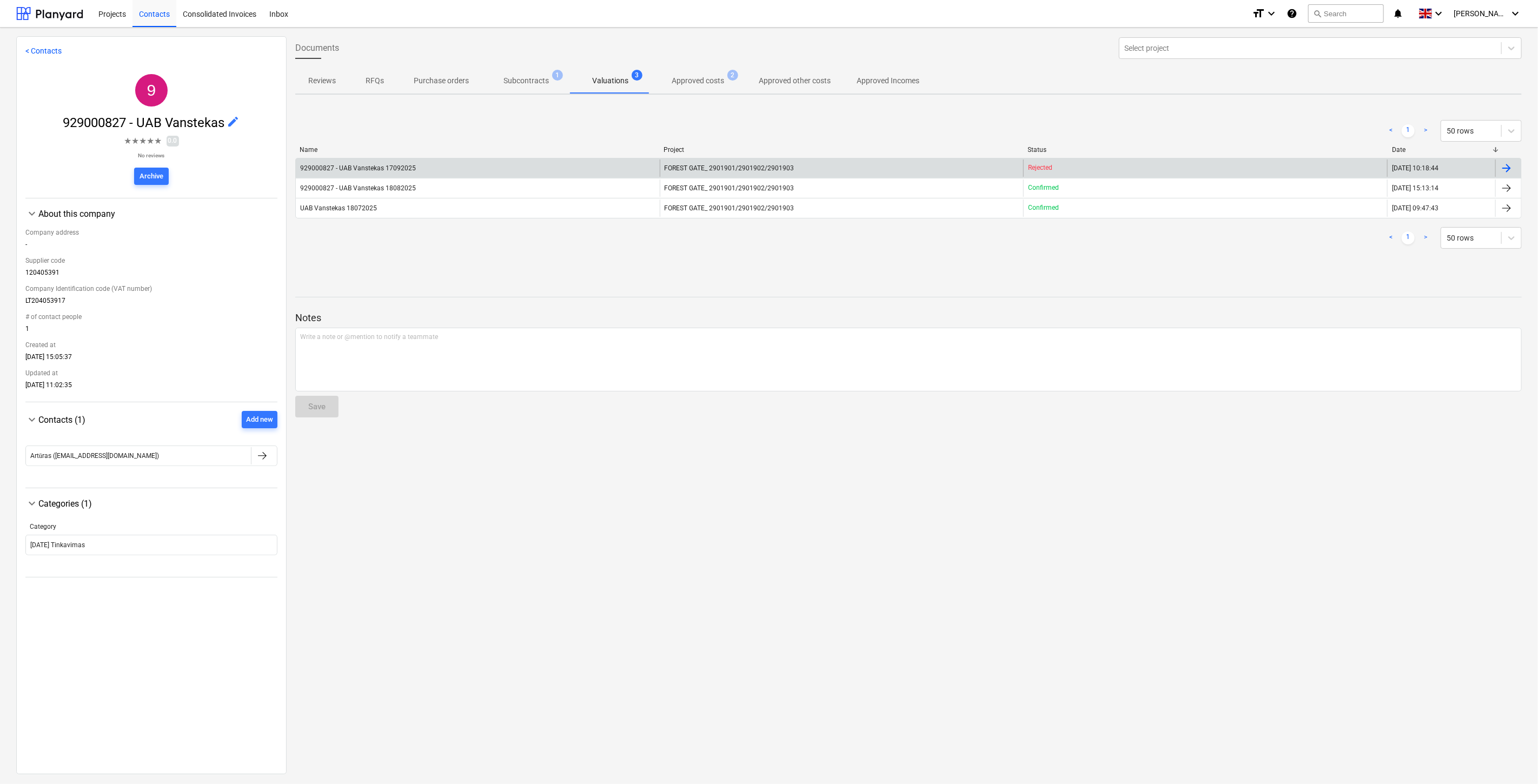
click at [489, 164] on div "929000827 - UAB Vanstekas 17092025" at bounding box center [478, 168] width 364 height 17
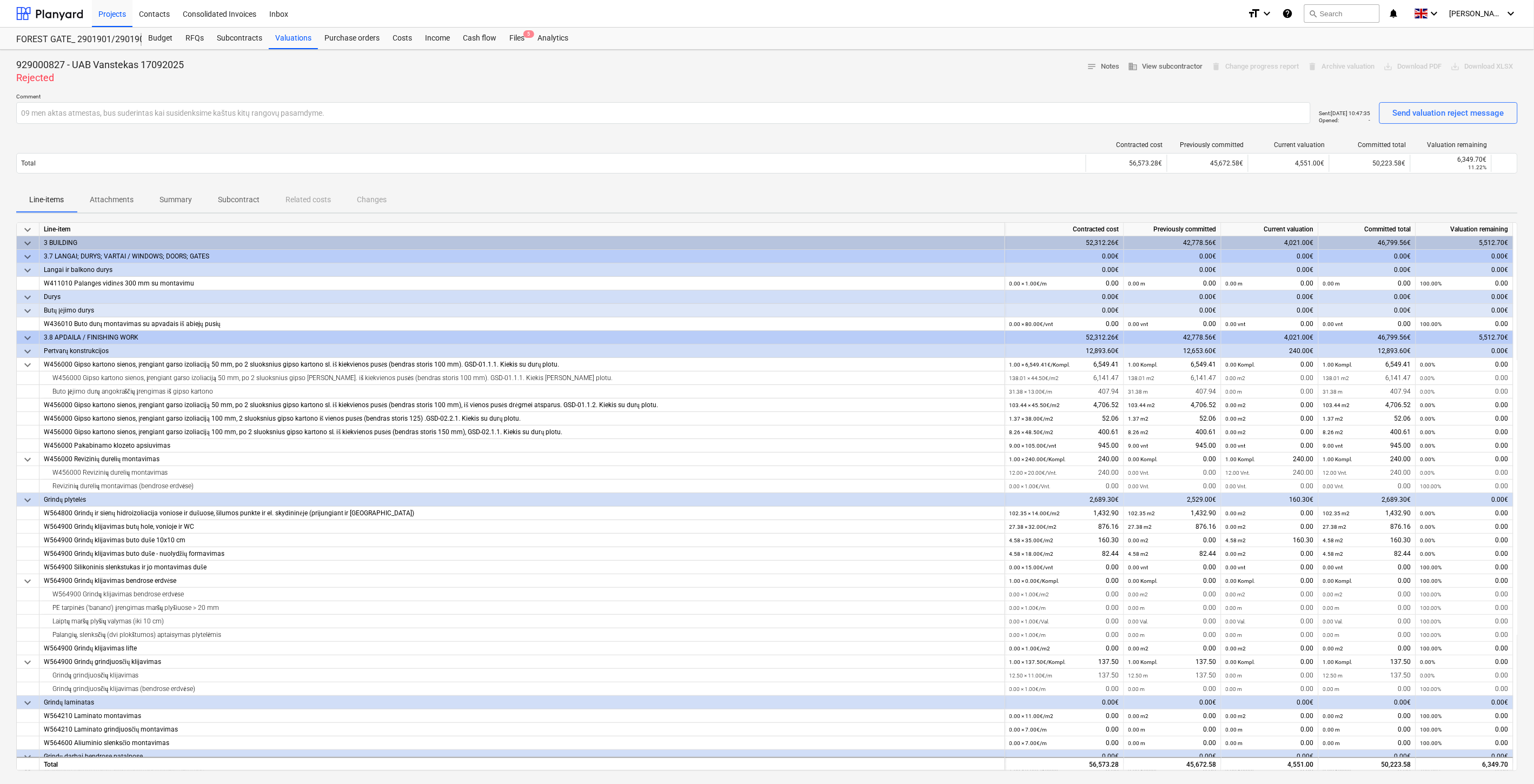
click at [925, 74] on div "929000827 - UAB Vanstekas 17092025 Rejected notes Notes business View subcontra…" at bounding box center [767, 71] width 1502 height 26
click at [930, 73] on div "929000827 - UAB Vanstekas 17092025 Rejected notes Notes business View subcontra…" at bounding box center [767, 71] width 1502 height 26
click at [936, 70] on div "929000827 - UAB Vanstekas 17092025 Rejected notes Notes business View subcontra…" at bounding box center [767, 71] width 1502 height 26
click at [953, 63] on div "929000827 - UAB Vanstekas 17092025 Rejected notes Notes business View subcontra…" at bounding box center [767, 71] width 1502 height 26
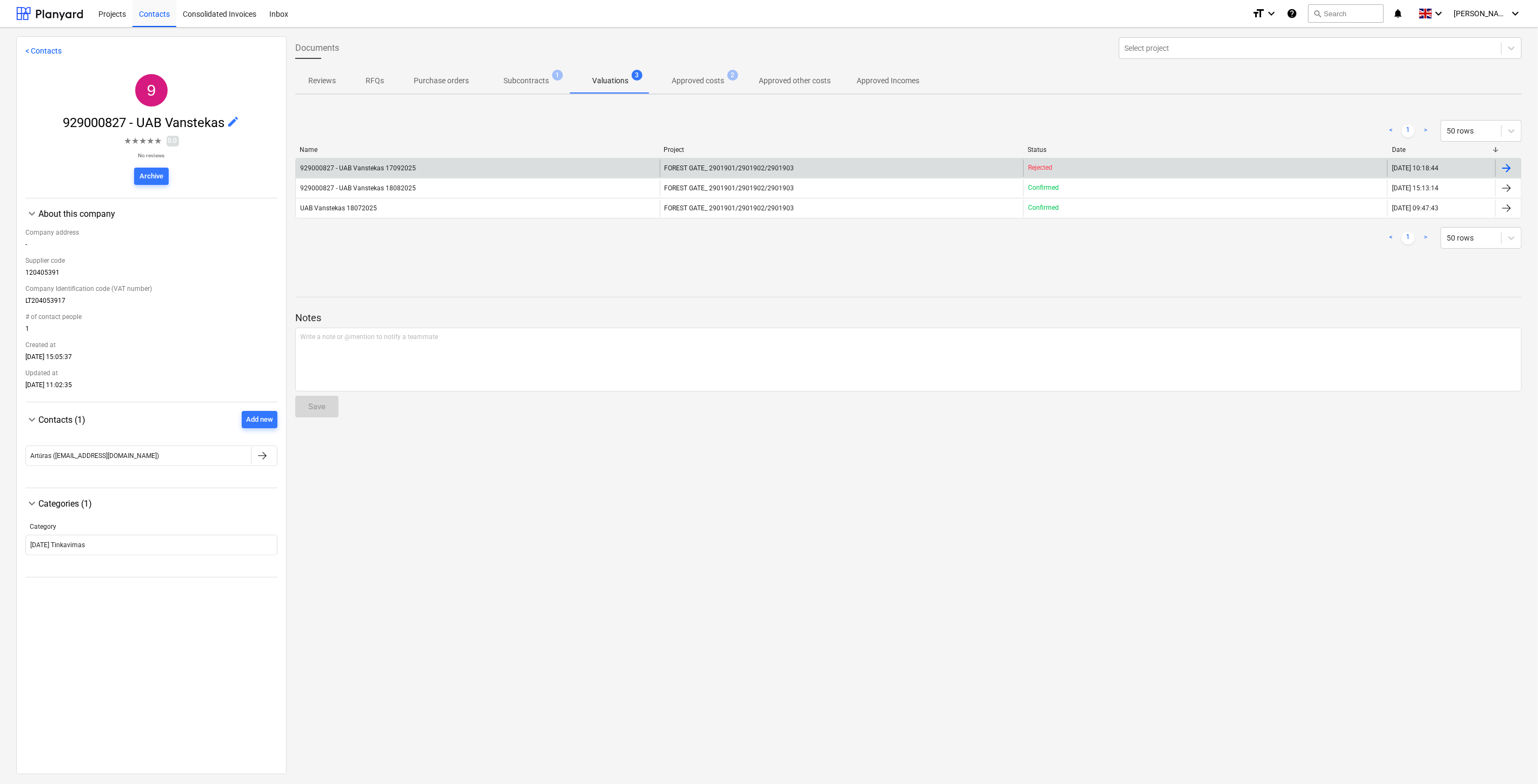
click at [555, 159] on div "929000827 - UAB Vanstekas 17092025" at bounding box center [478, 168] width 364 height 17
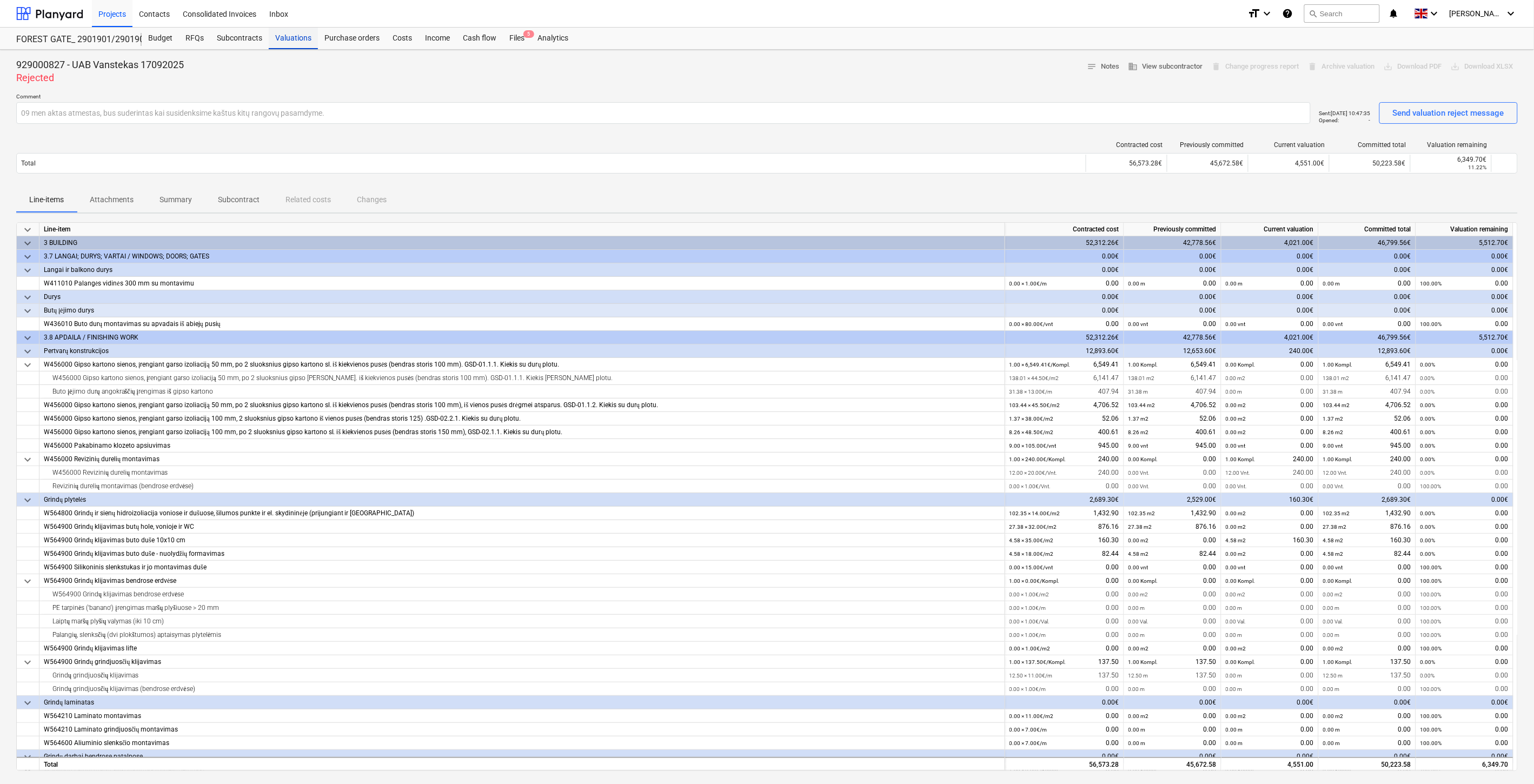
click at [299, 33] on div "Valuations" at bounding box center [293, 39] width 50 height 22
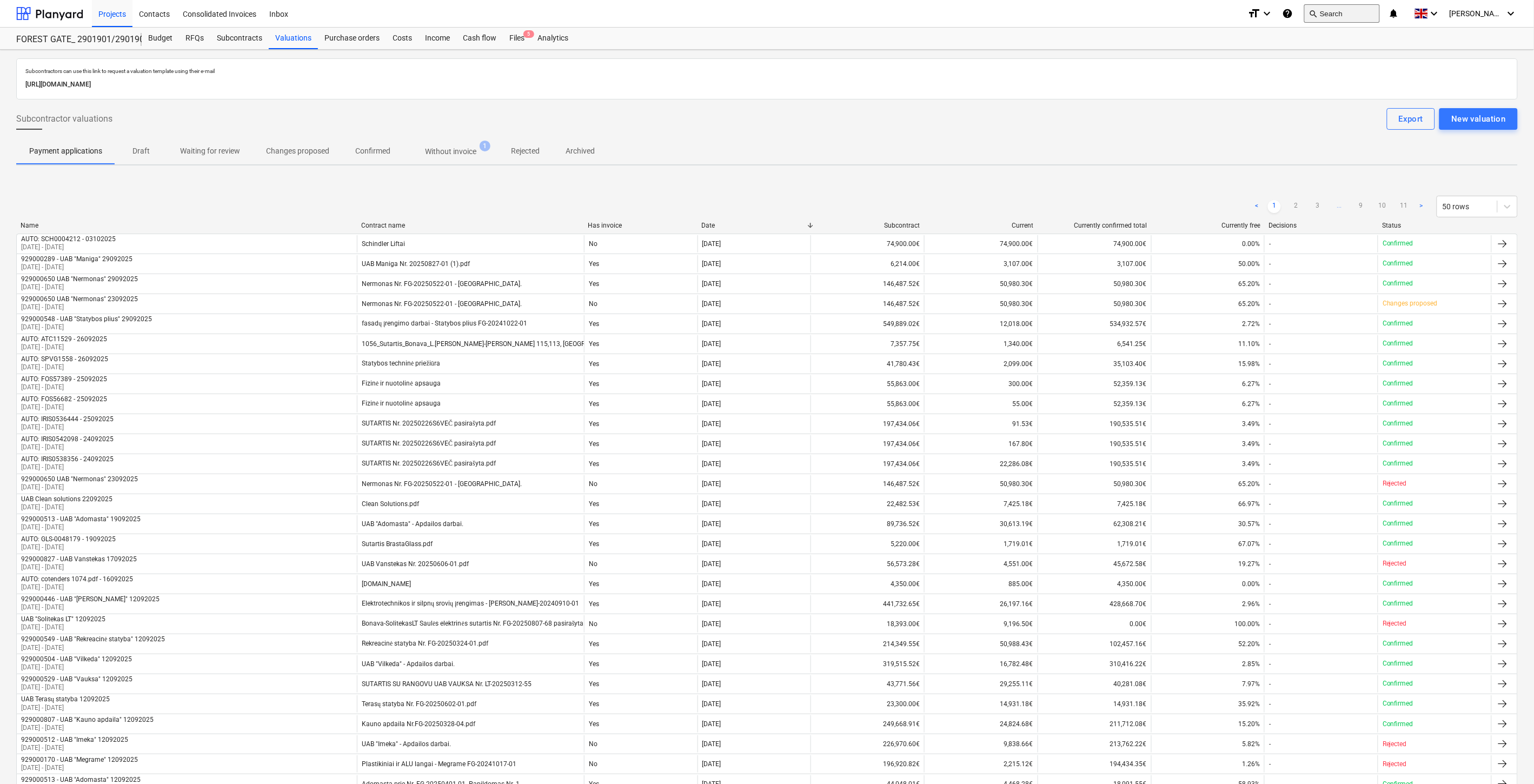
click at [1349, 9] on button "search Search" at bounding box center [1342, 14] width 76 height 19
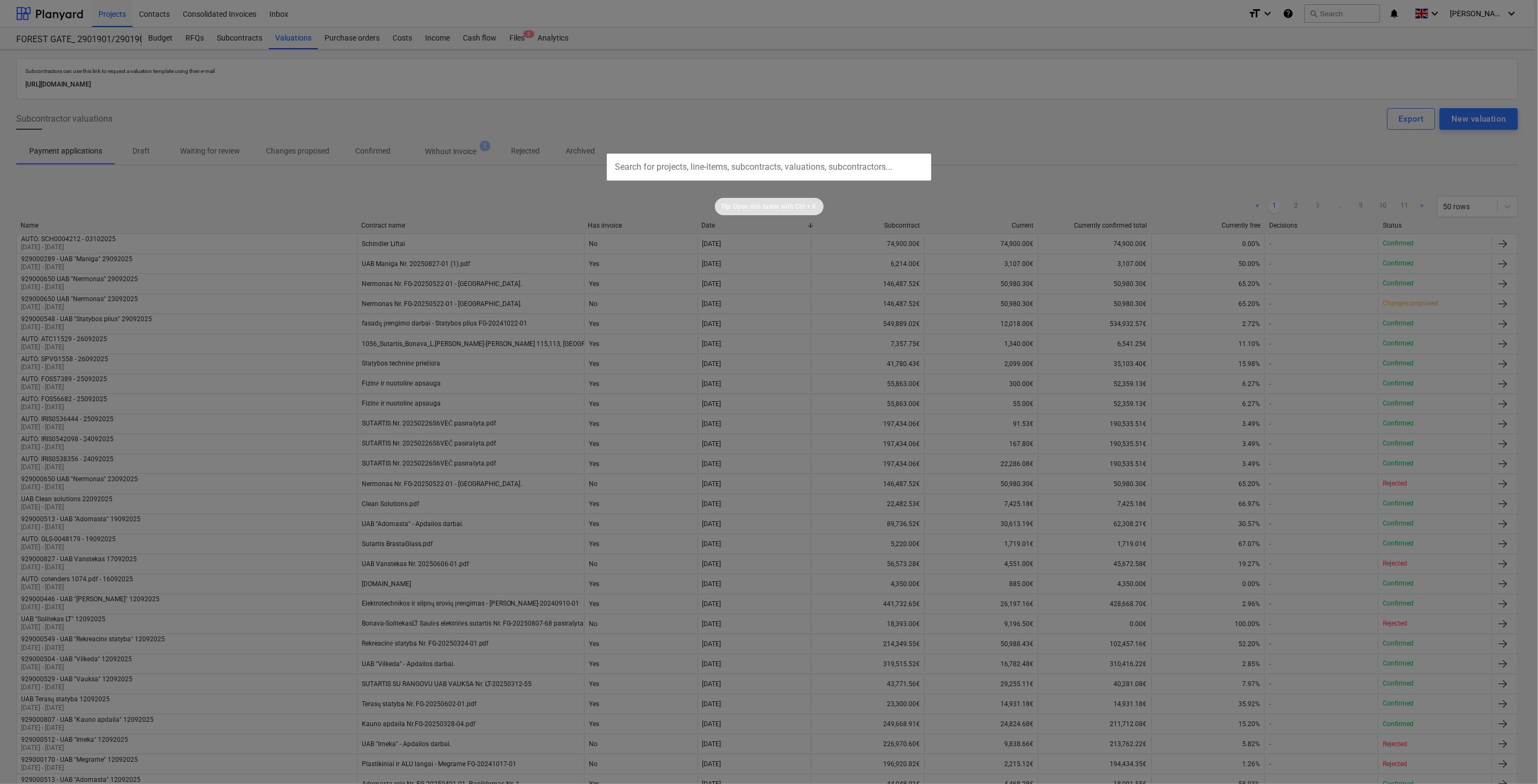
click at [1082, 153] on div at bounding box center [769, 392] width 1538 height 784
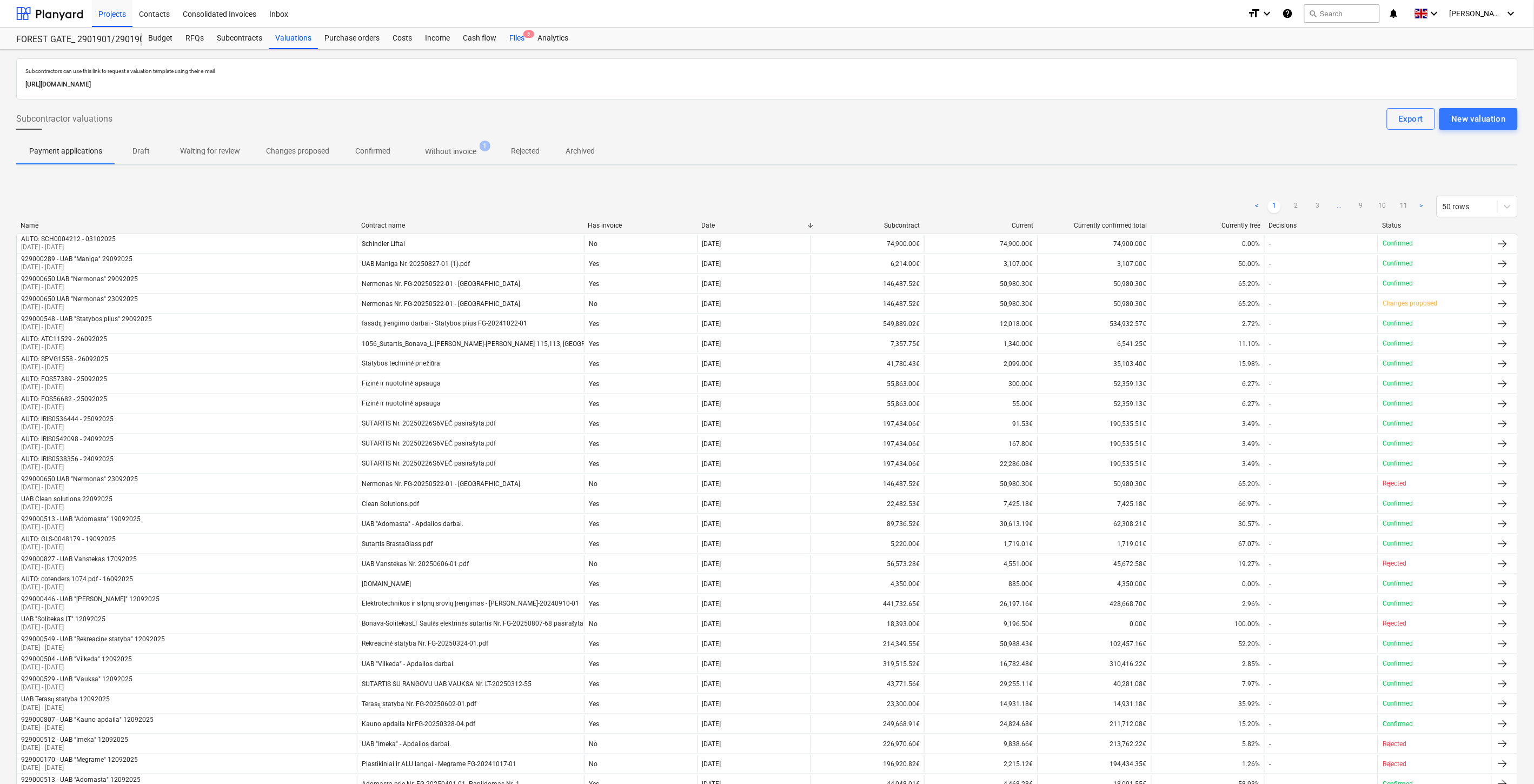
click at [525, 43] on div "Files 5" at bounding box center [517, 39] width 28 height 22
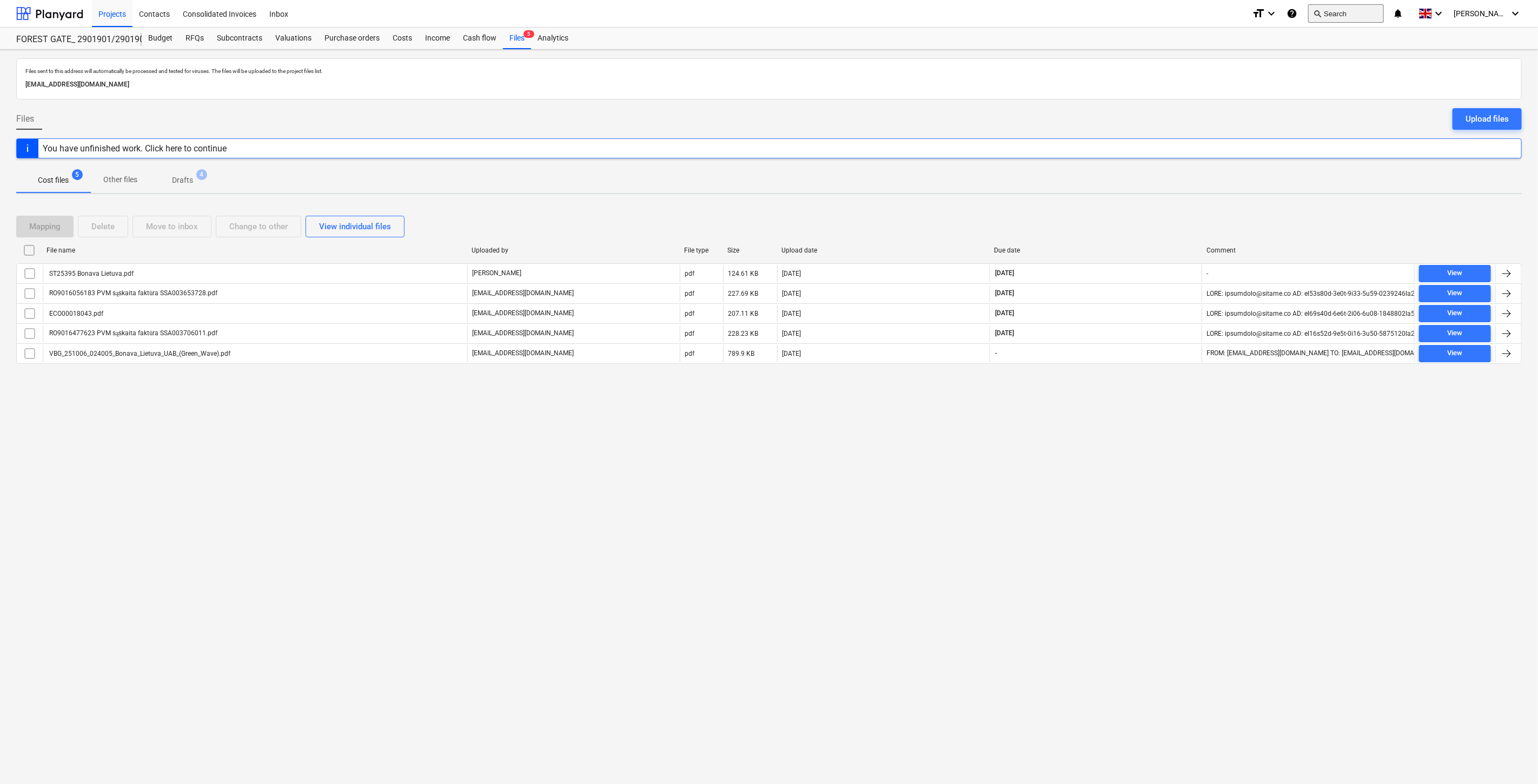
click at [1349, 6] on button "search Search" at bounding box center [1346, 14] width 76 height 19
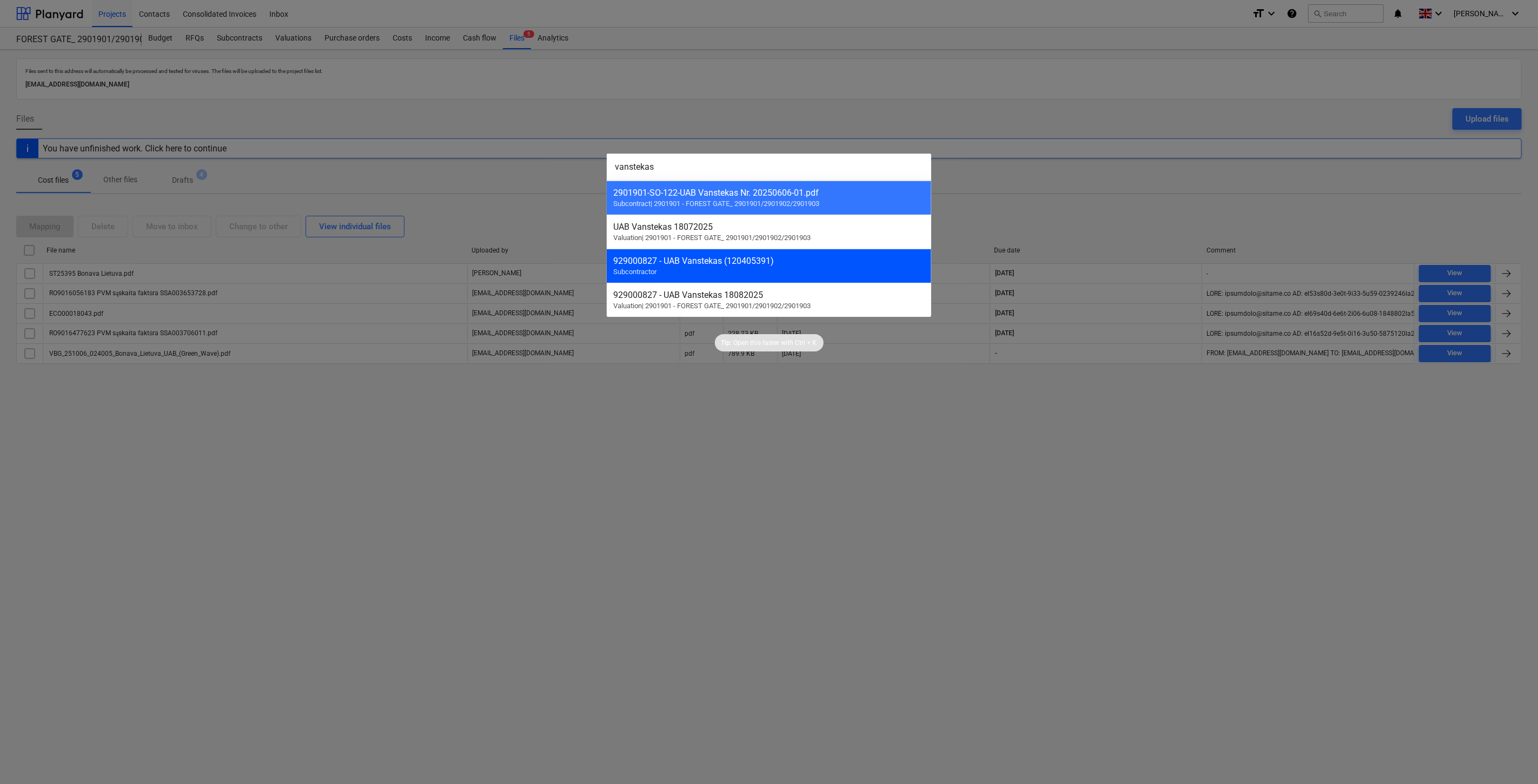
type input "vanstekas"
click at [816, 274] on div "929000827 - UAB Vanstekas (120405391) Subcontractor" at bounding box center [769, 265] width 324 height 34
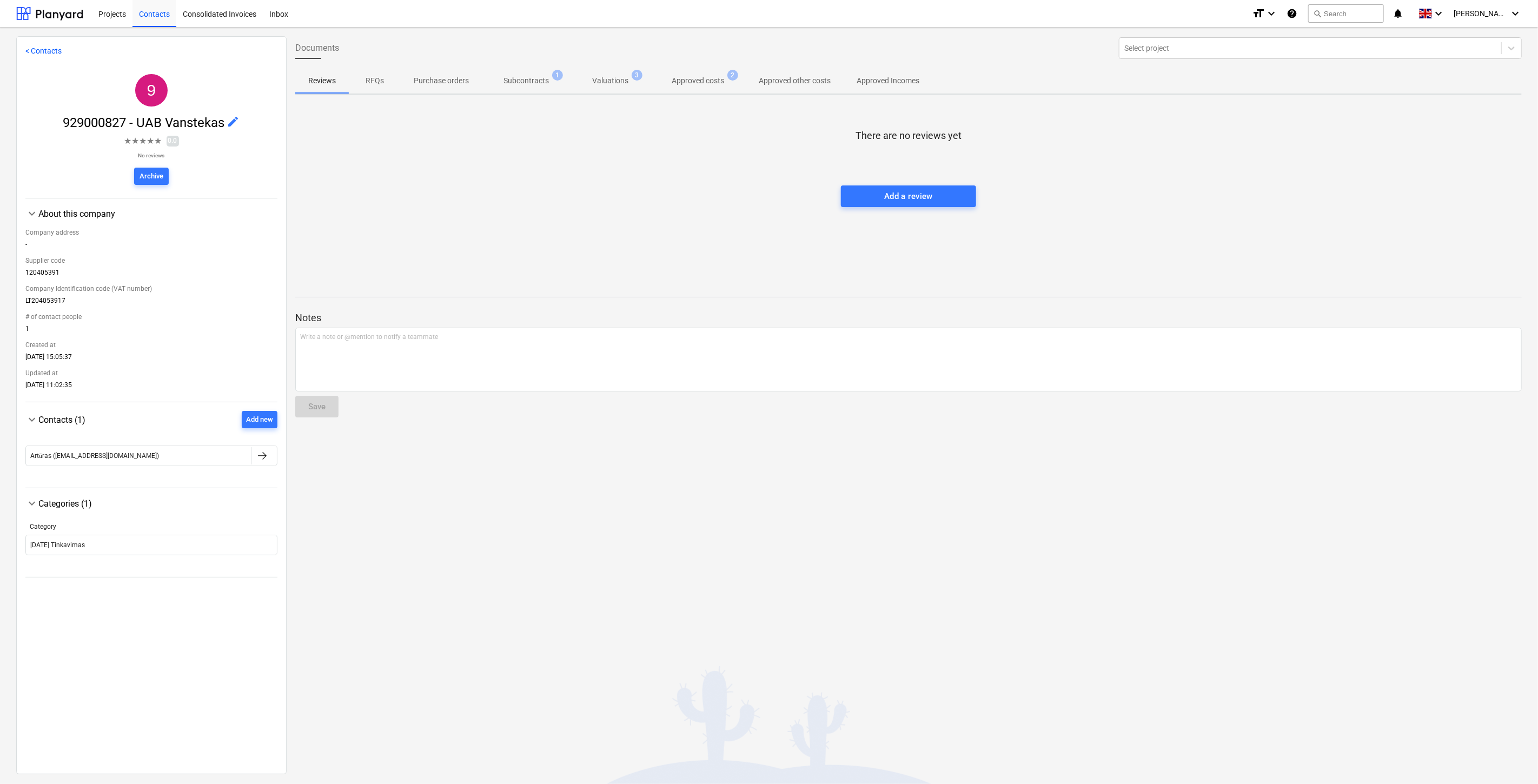
click at [683, 72] on span "Approved costs 2" at bounding box center [698, 80] width 96 height 19
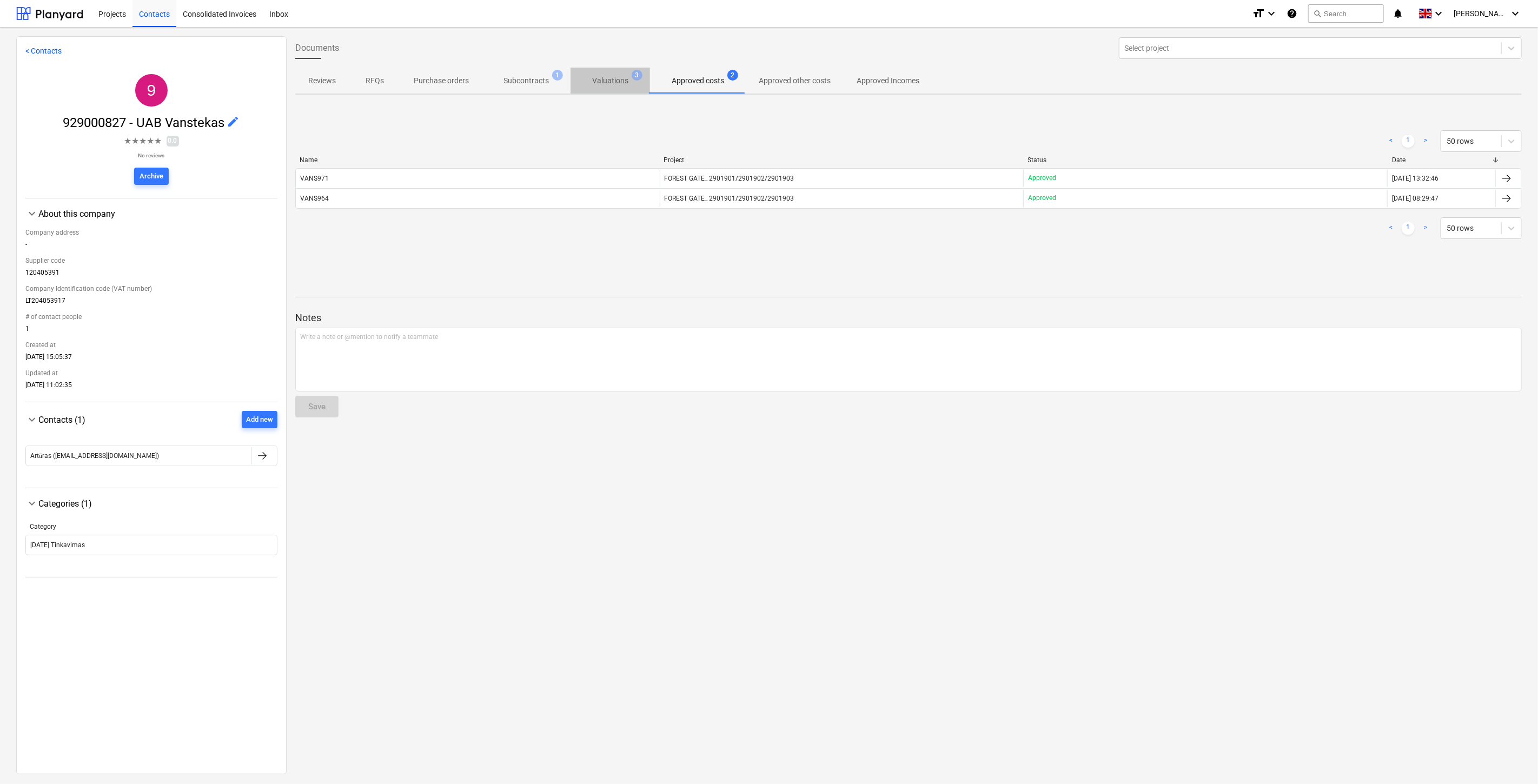
click at [611, 79] on p "Valuations" at bounding box center [610, 80] width 36 height 12
click at [553, 91] on button "Subcontracts 1" at bounding box center [526, 80] width 89 height 26
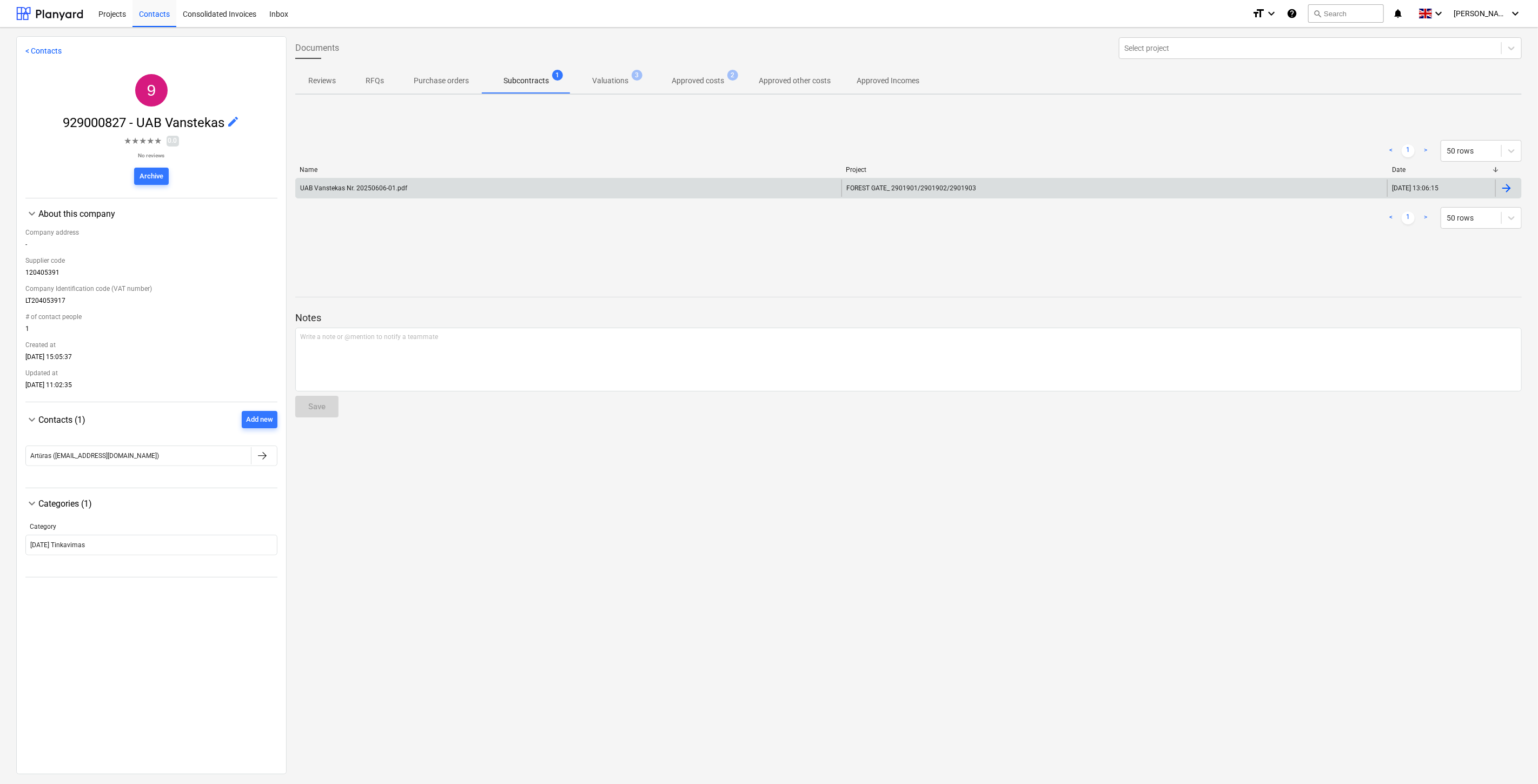
click at [700, 184] on div "UAB Vanstekas Nr. 20250606-01.pdf" at bounding box center [568, 188] width 546 height 17
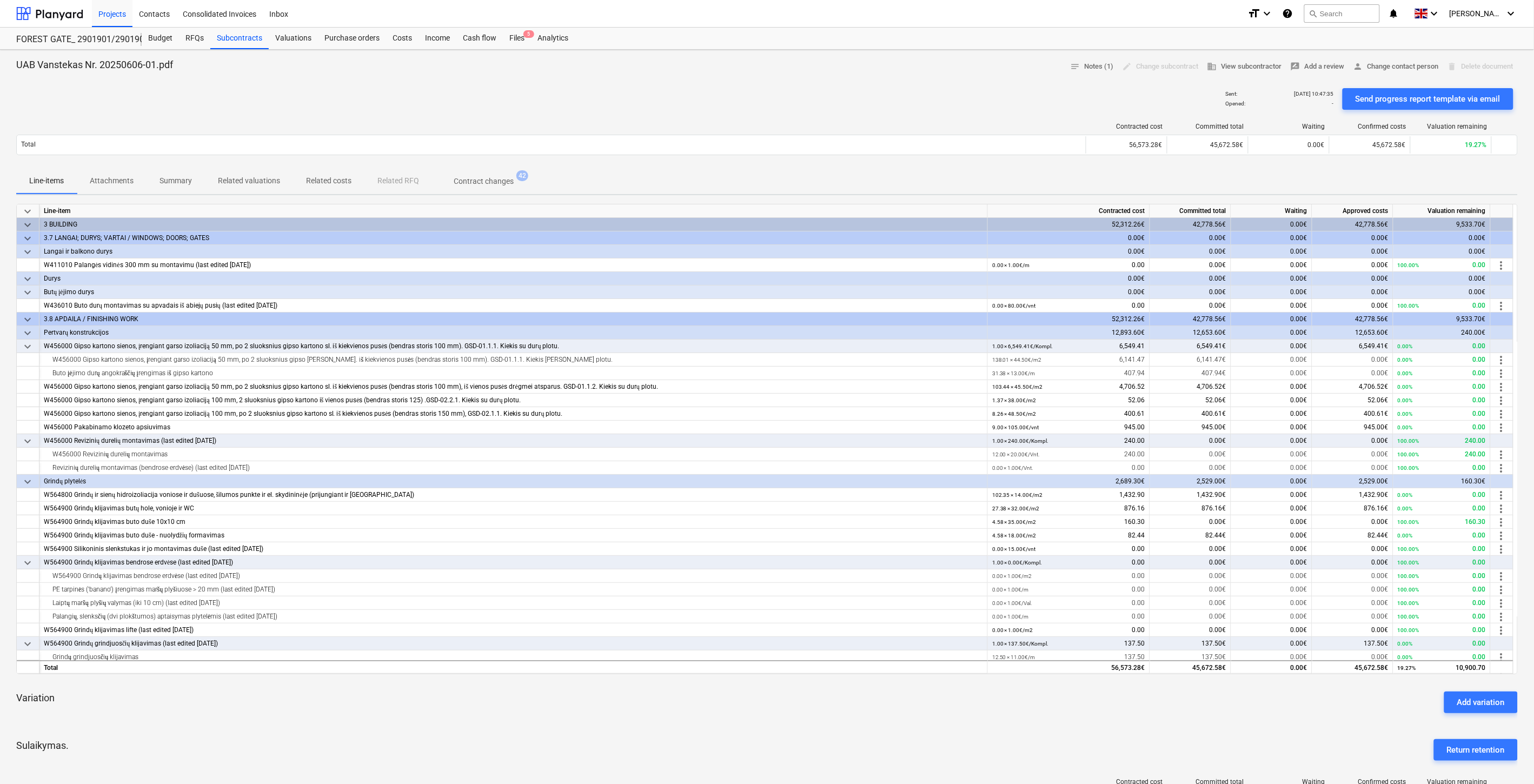
click at [332, 190] on button "Related costs" at bounding box center [329, 181] width 71 height 26
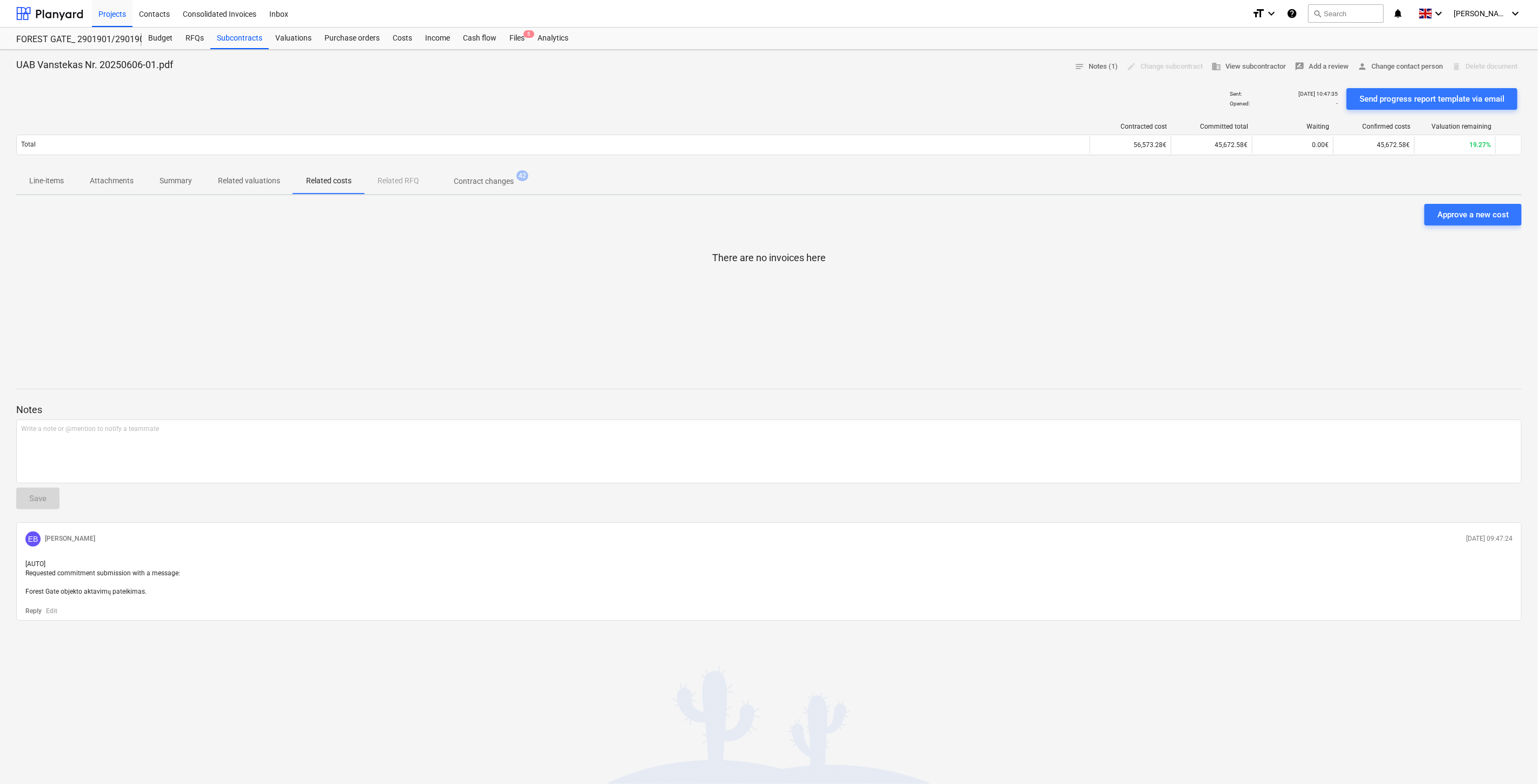
click at [246, 180] on p "Related valuations" at bounding box center [249, 180] width 62 height 12
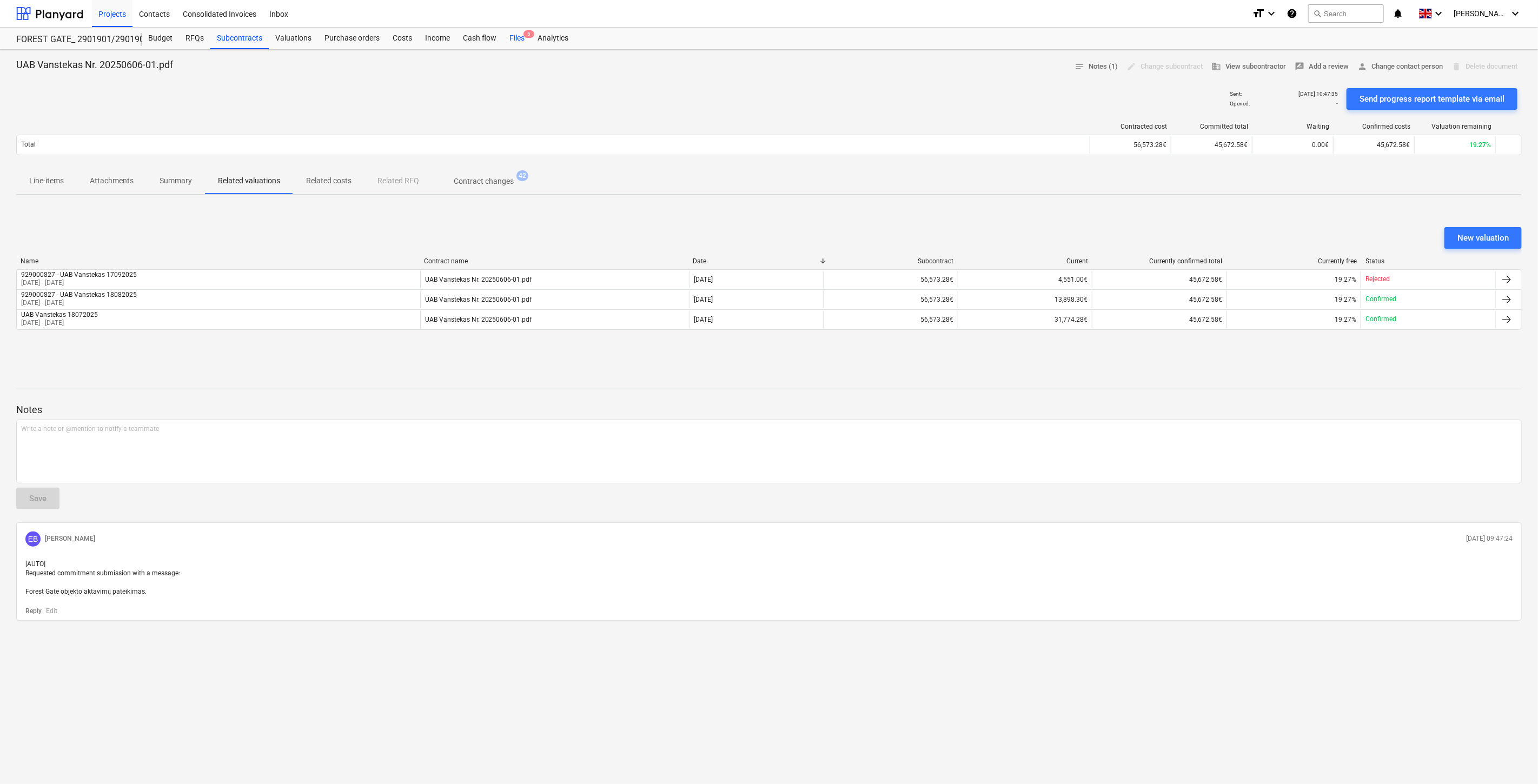
click at [526, 33] on span "5" at bounding box center [529, 34] width 11 height 8
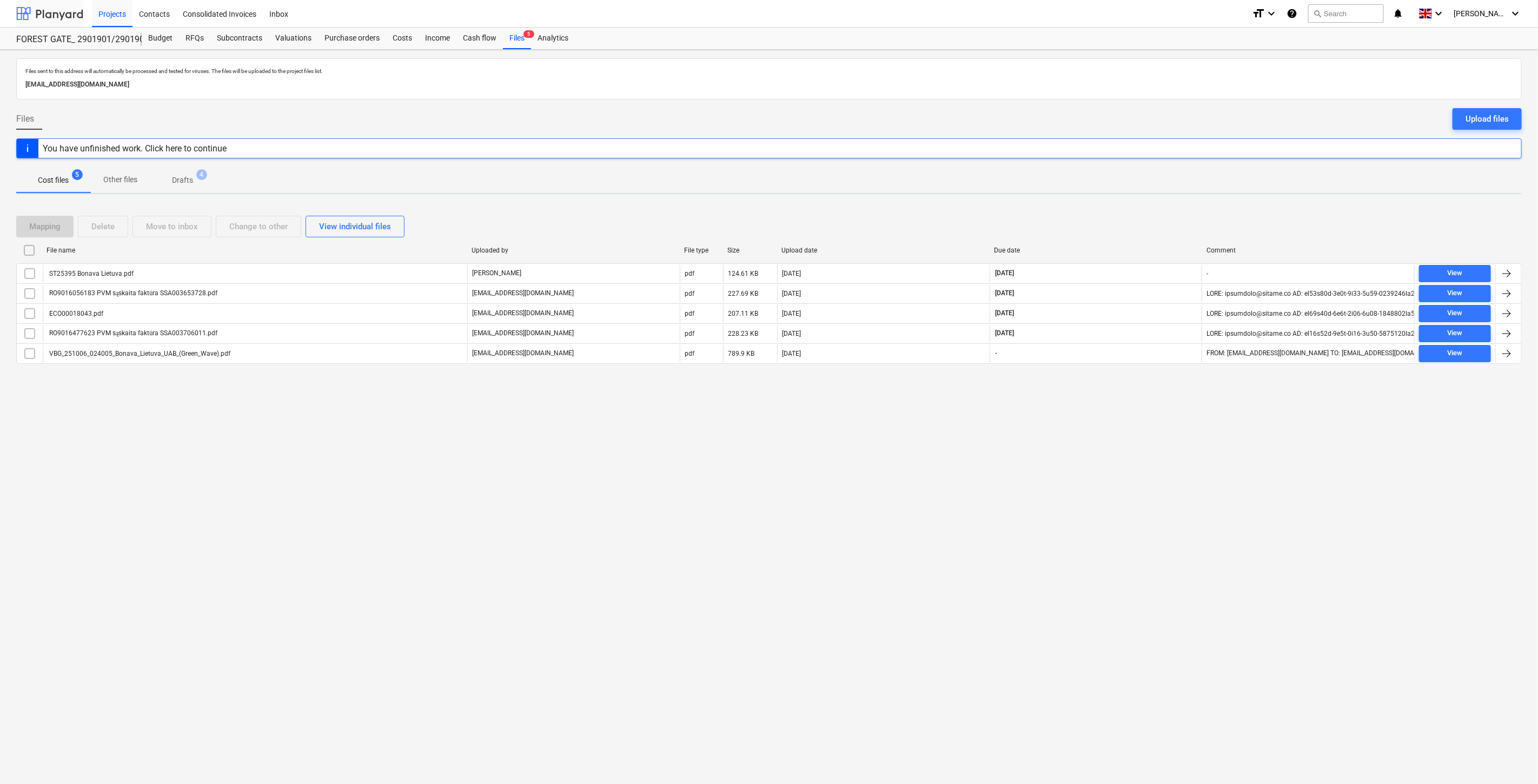
click at [61, 13] on div at bounding box center [50, 13] width 67 height 27
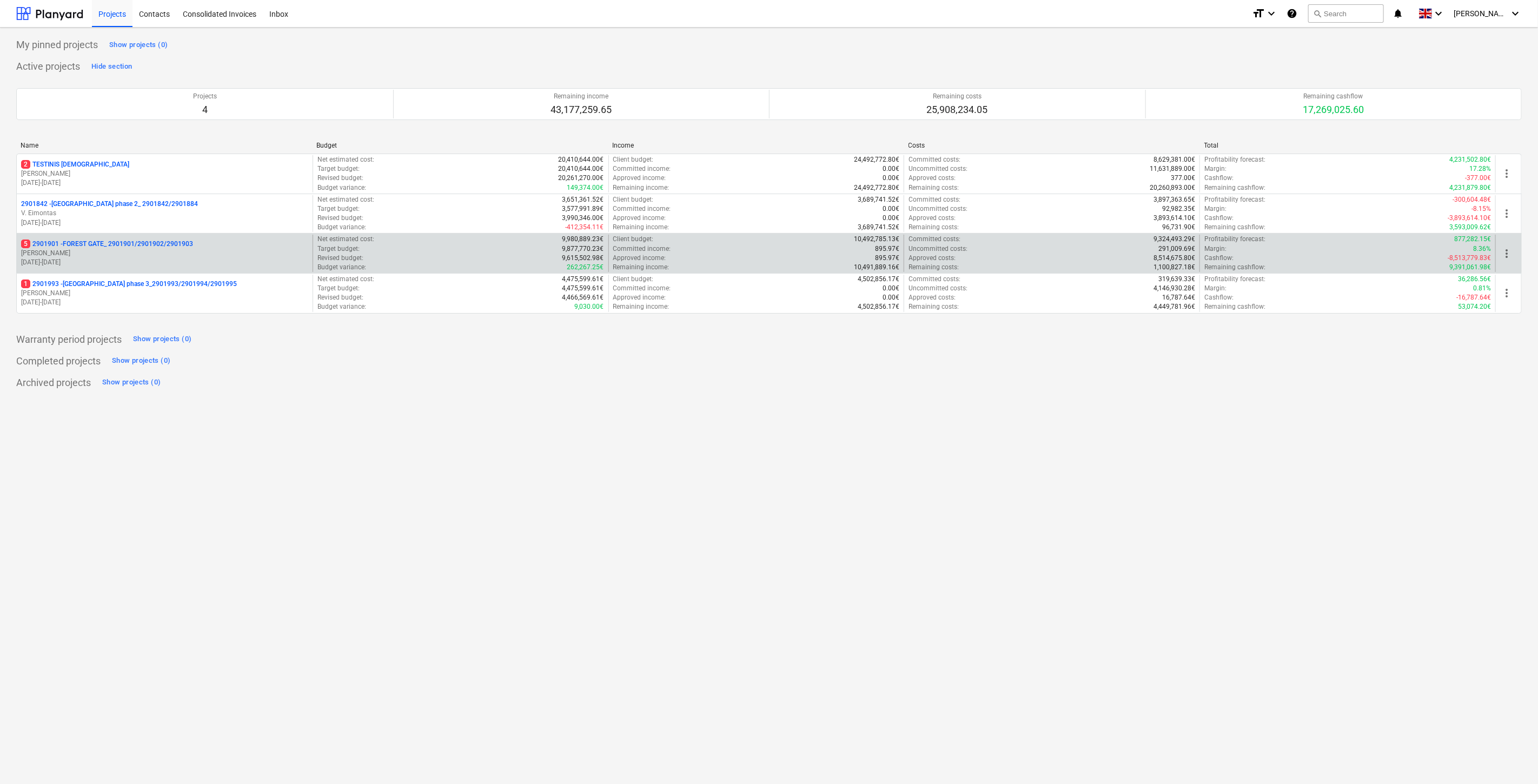
click at [100, 245] on p "5 2901901 - FOREST GATE_ 2901901/2901902/2901903" at bounding box center [107, 245] width 172 height 9
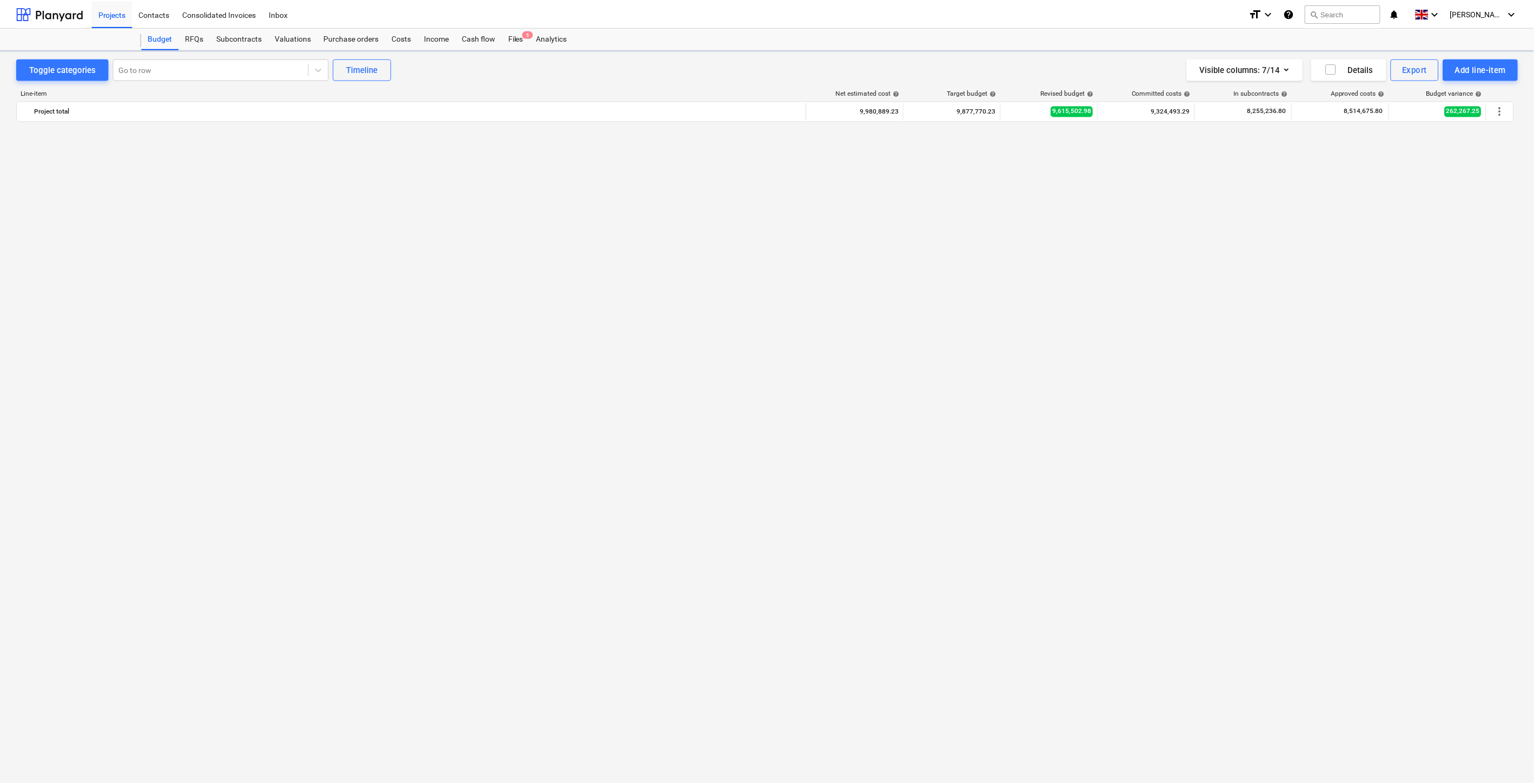
scroll to position [2451, 0]
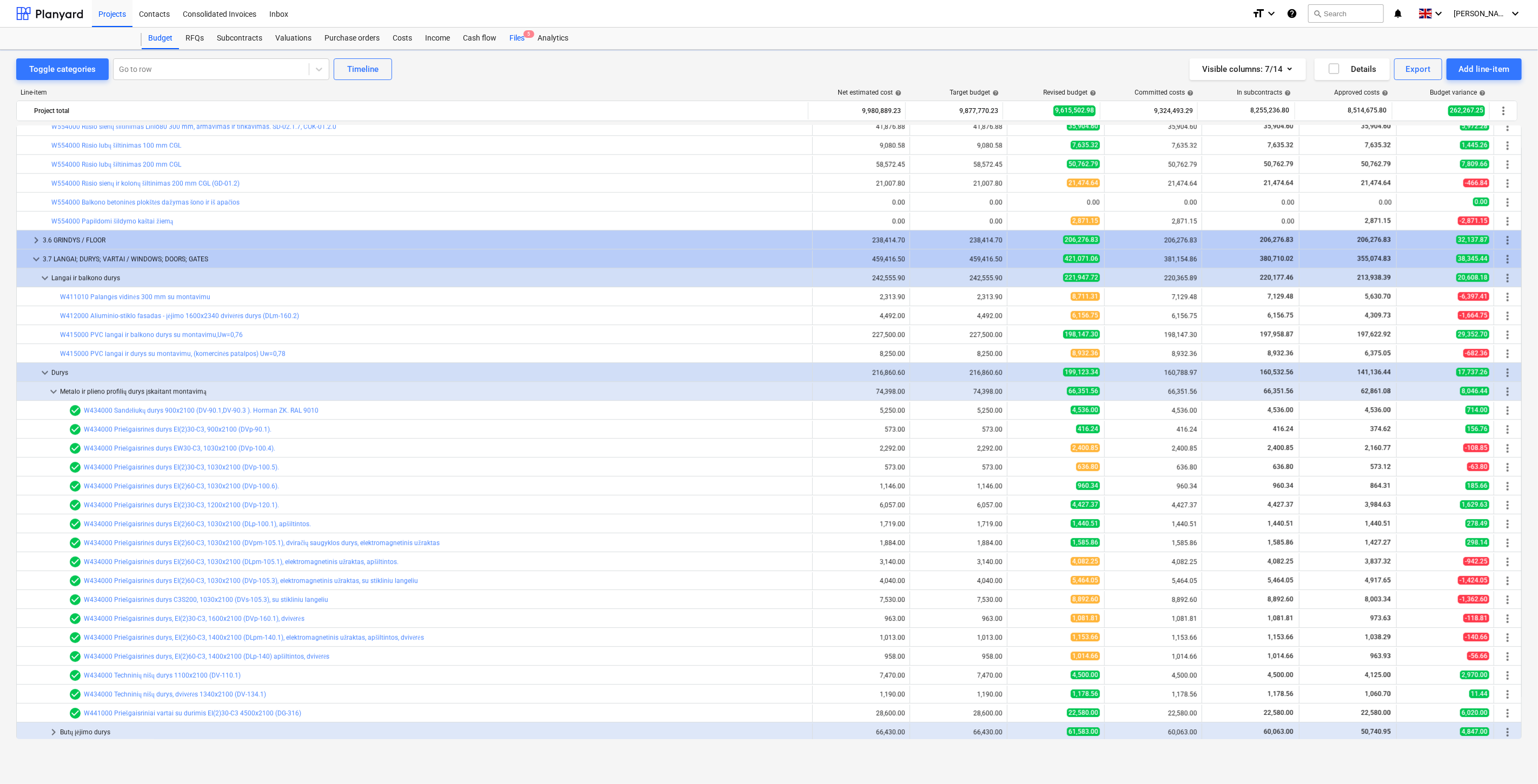
click at [515, 39] on div "Files 5" at bounding box center [517, 39] width 28 height 22
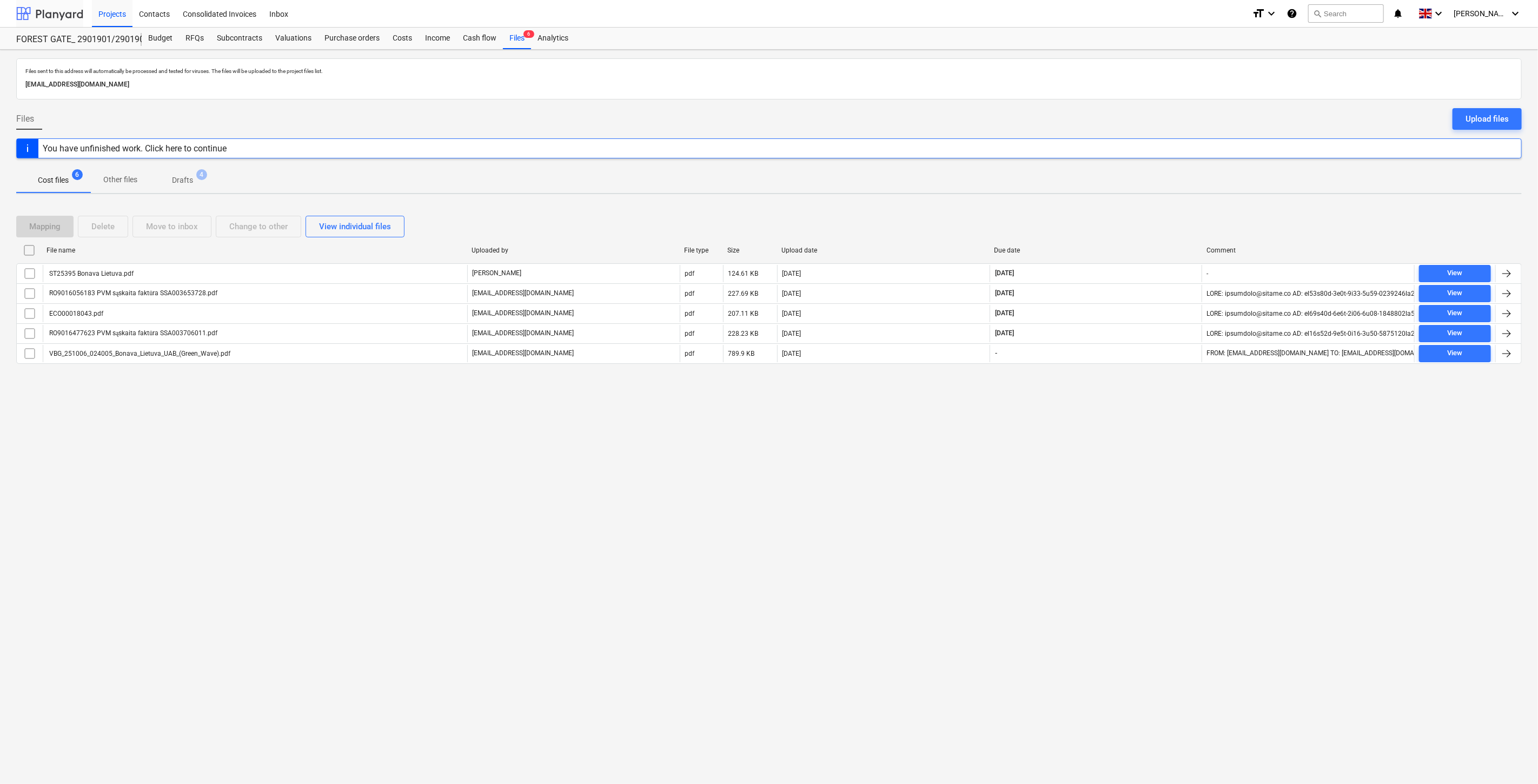
click at [49, 11] on div at bounding box center [50, 13] width 67 height 27
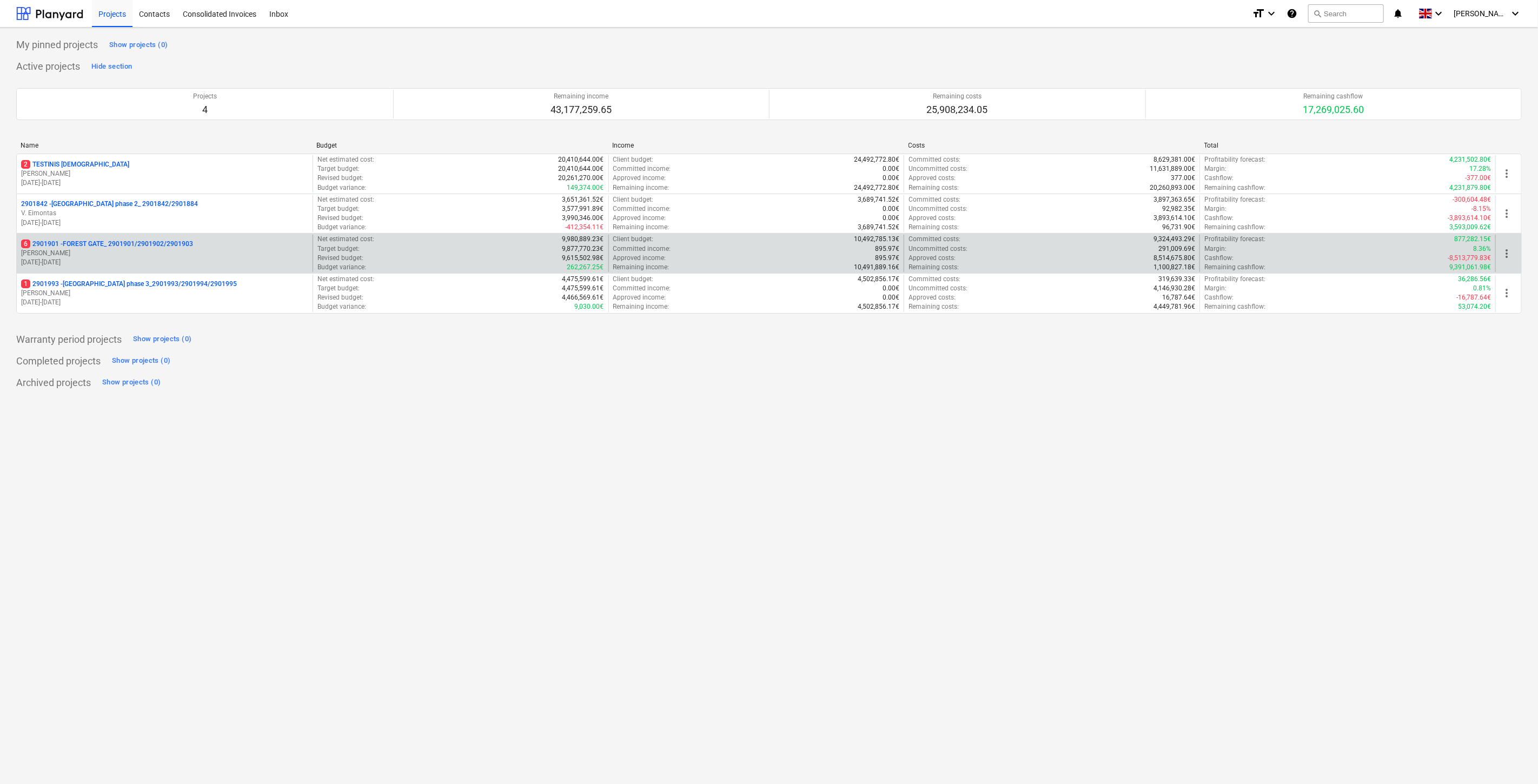
click at [114, 251] on p "[PERSON_NAME]" at bounding box center [164, 253] width 287 height 9
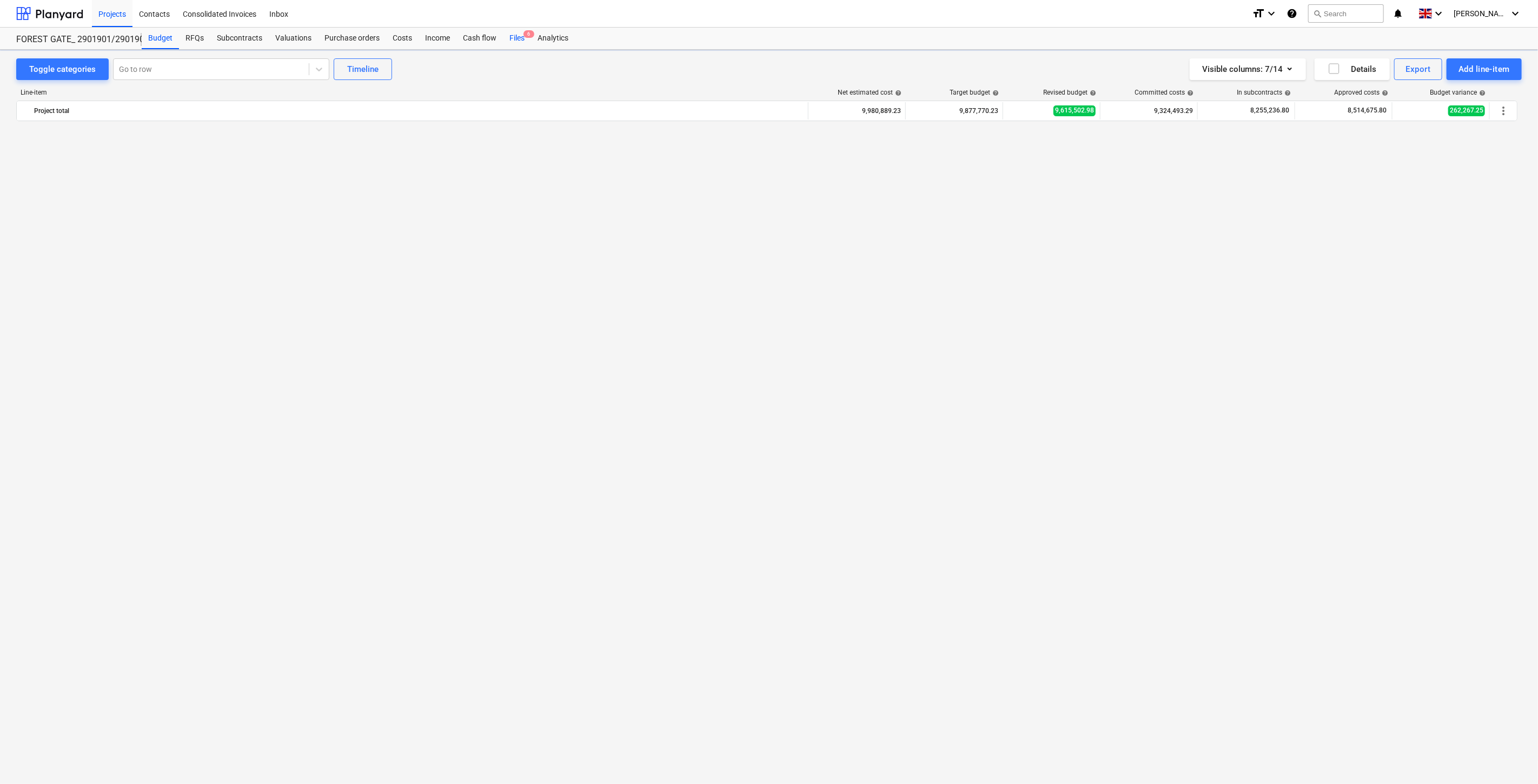
click at [512, 39] on div "Files 6" at bounding box center [517, 39] width 28 height 22
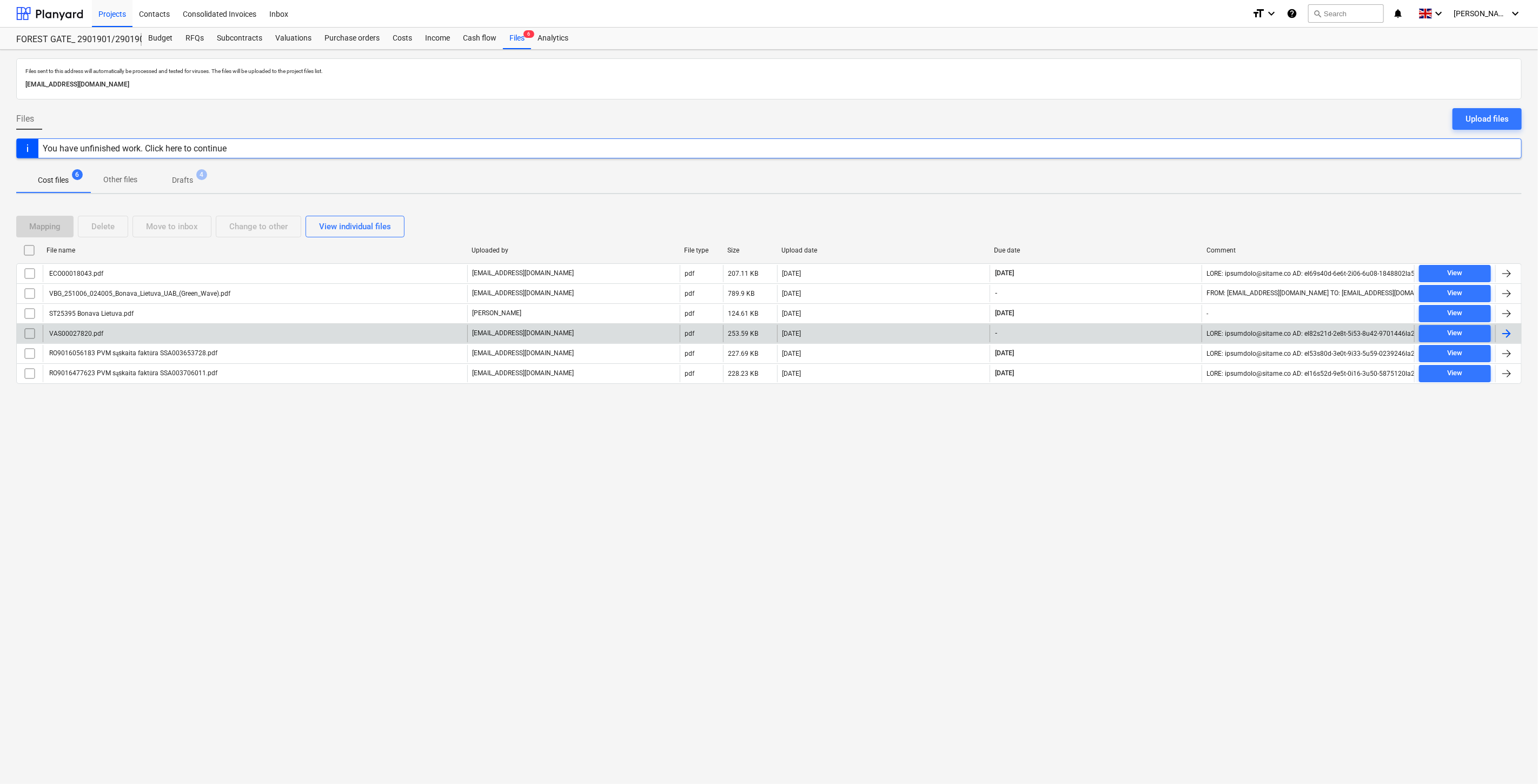
click at [299, 331] on div "VAS00027820.pdf" at bounding box center [255, 334] width 425 height 17
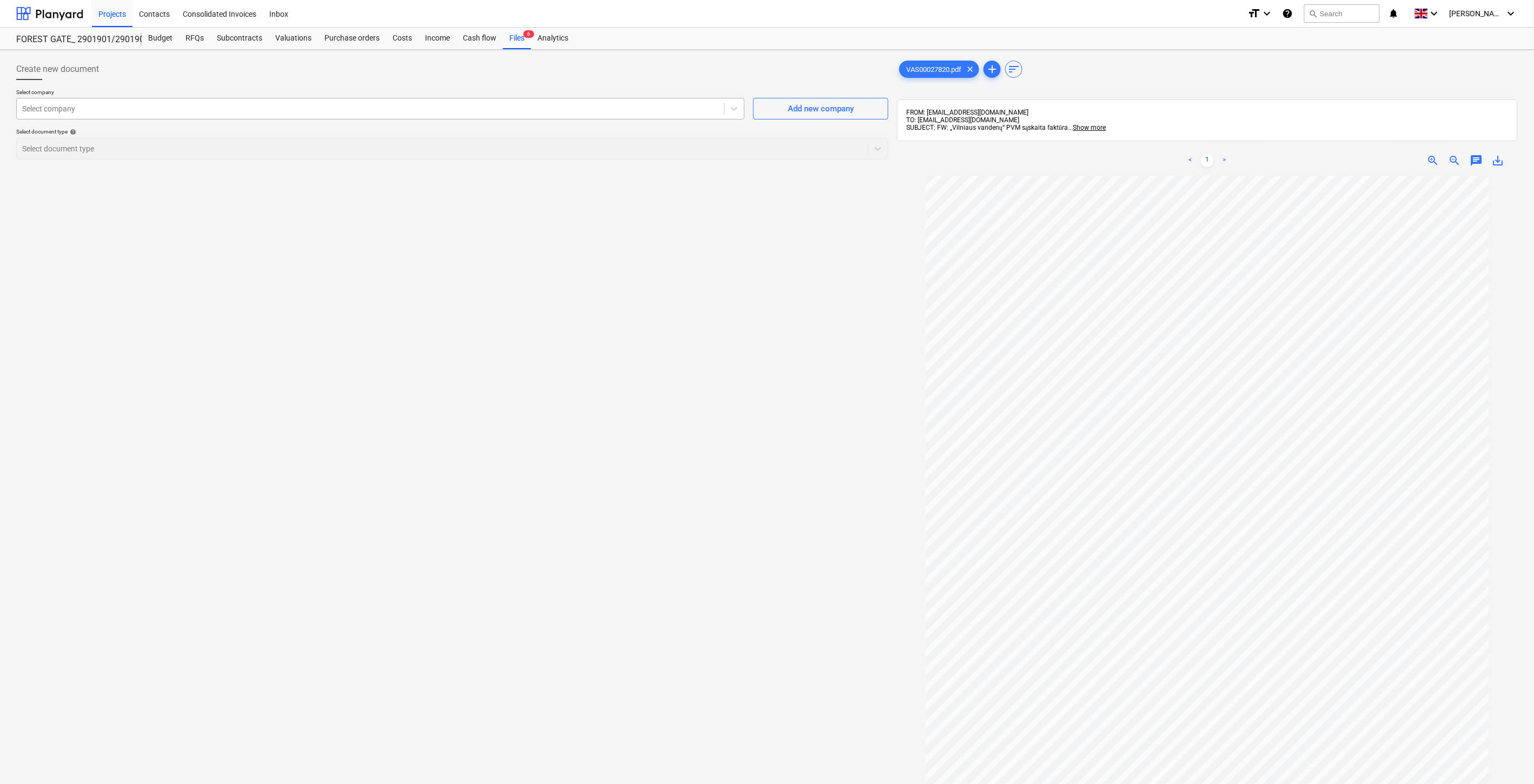
click at [248, 111] on div at bounding box center [371, 108] width 697 height 11
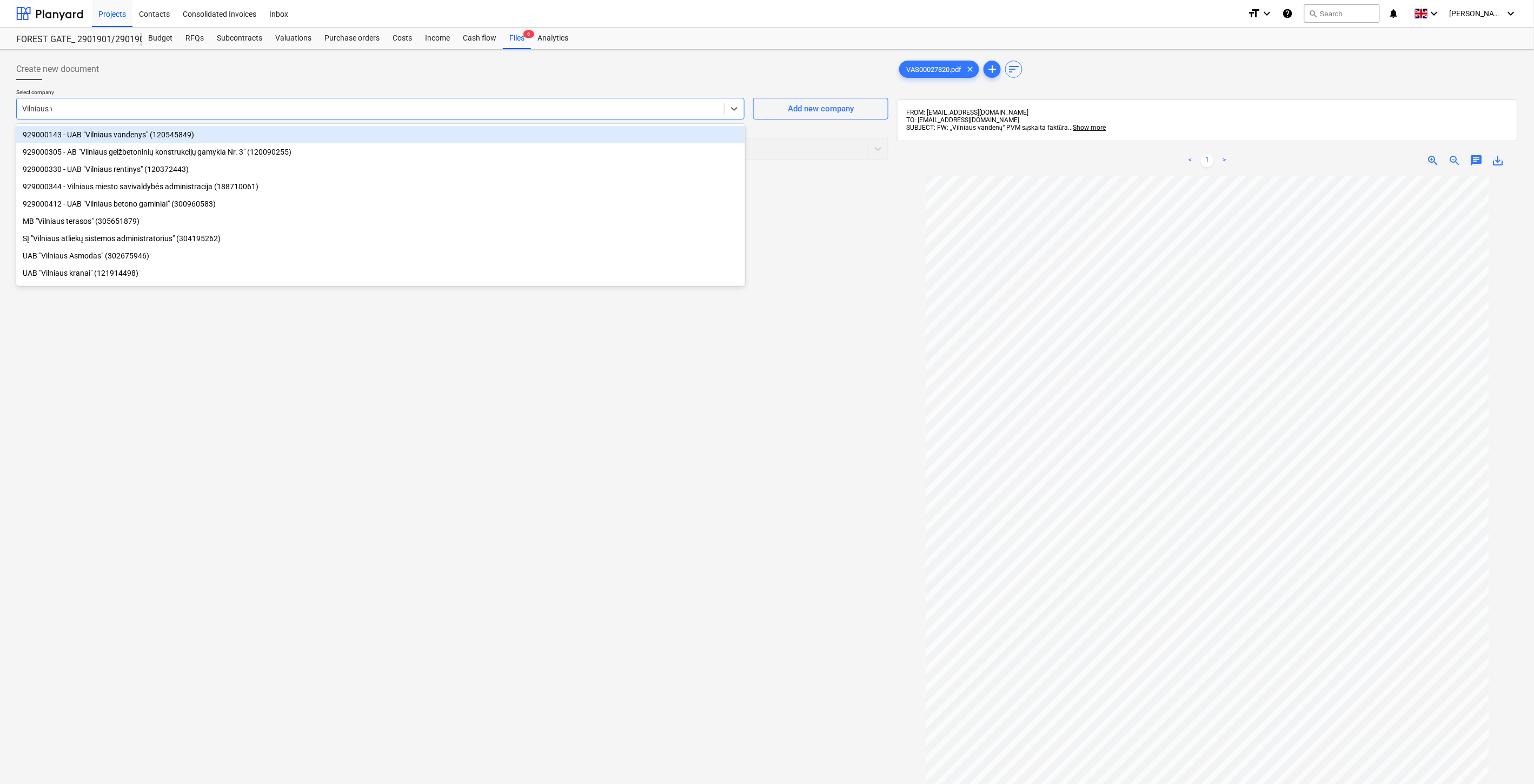
type input "Vilniaus van"
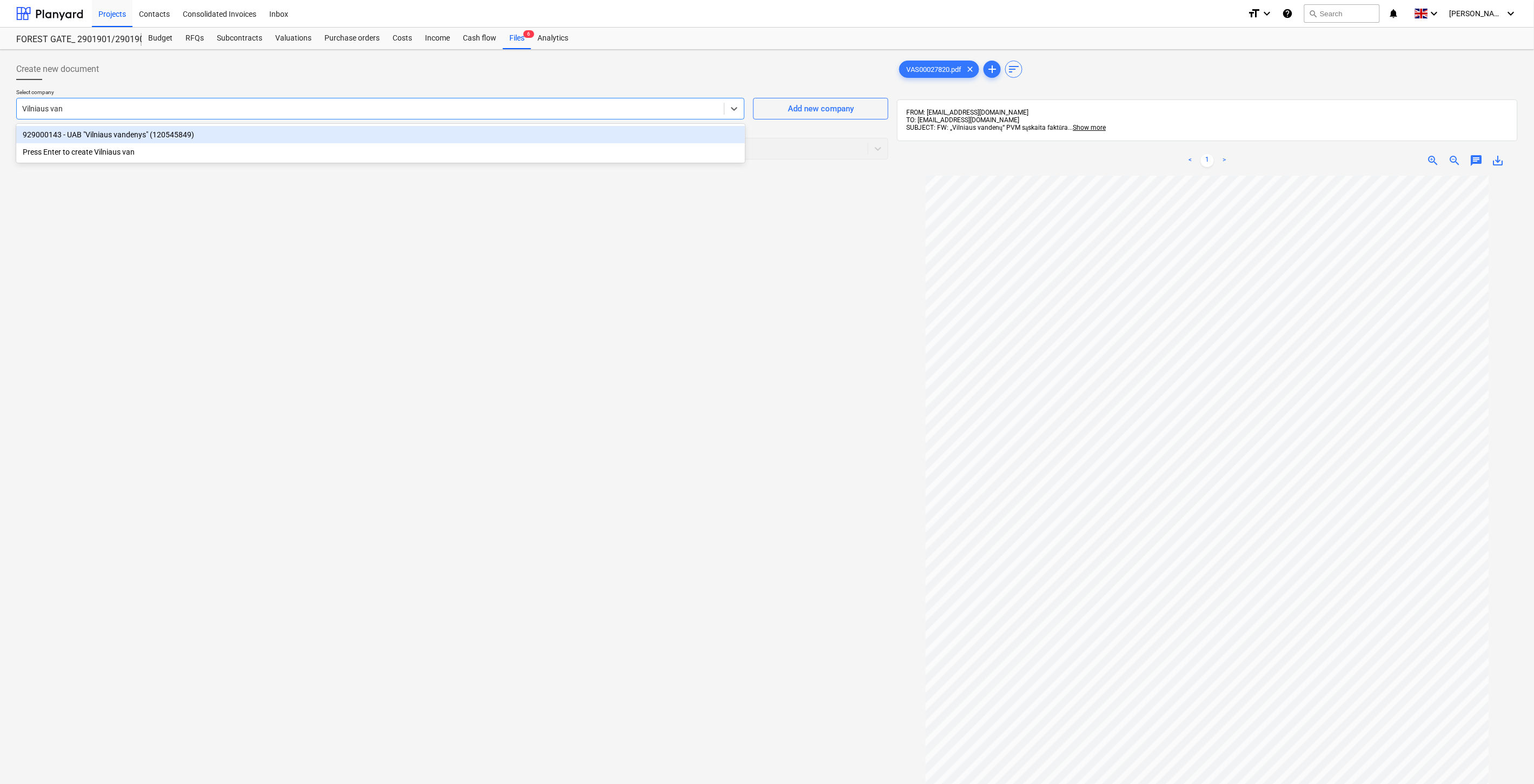
click at [240, 128] on div "929000143 - UAB "Vilniaus vandenys" (120545849)" at bounding box center [381, 135] width 729 height 17
click at [231, 147] on div at bounding box center [443, 149] width 841 height 11
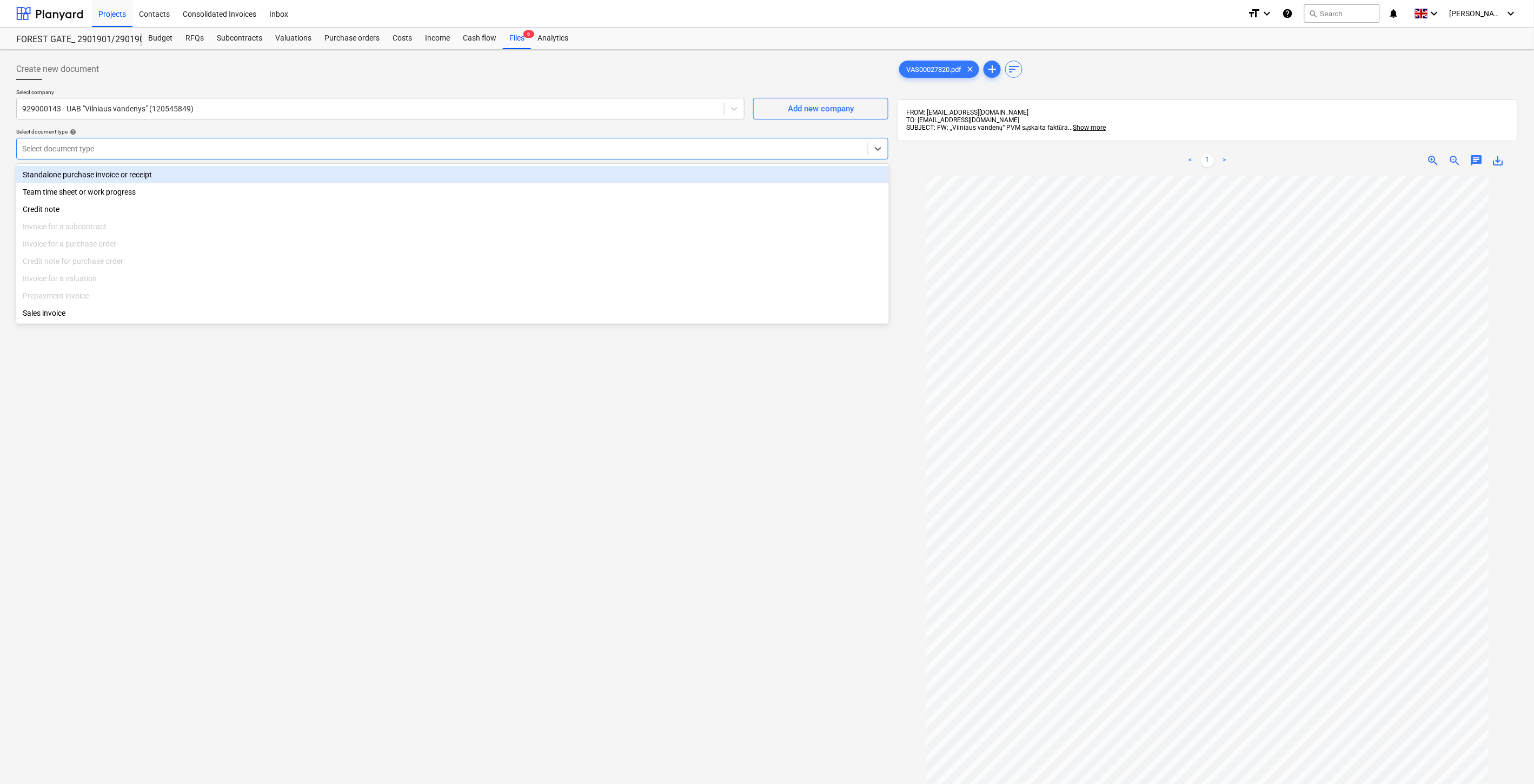
click at [187, 169] on div "Standalone purchase invoice or receipt" at bounding box center [453, 175] width 873 height 17
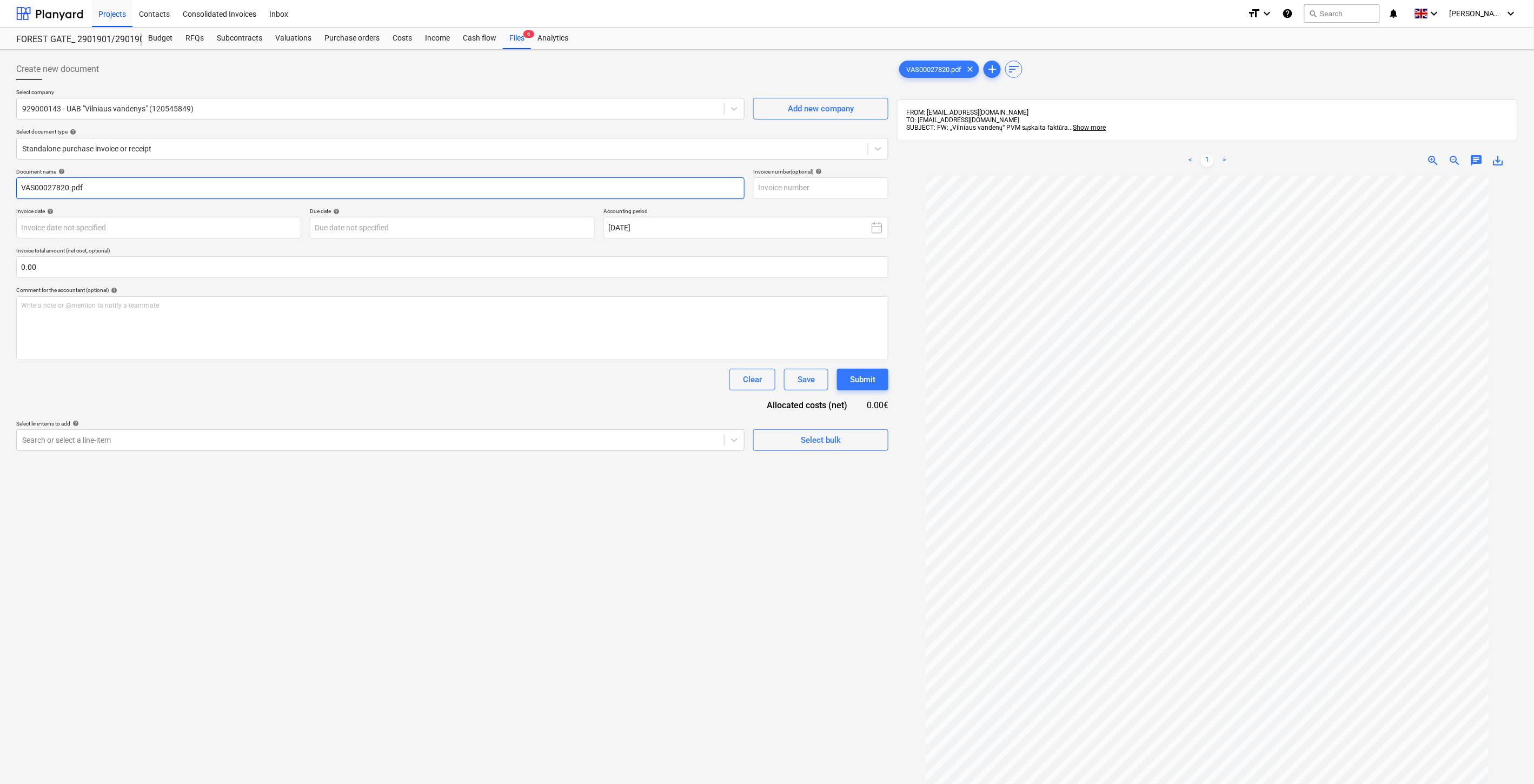
drag, startPoint x: 67, startPoint y: 186, endPoint x: 342, endPoint y: 188, distance: 275.0
click at [12, 187] on div "Create new document Select company 929000143 - UAB "Vilniaus vandenys" (1205458…" at bounding box center [452, 494] width 881 height 880
click at [830, 187] on input "text" at bounding box center [820, 188] width 135 height 22
paste input "VAS00027820"
type input "VAS00027820"
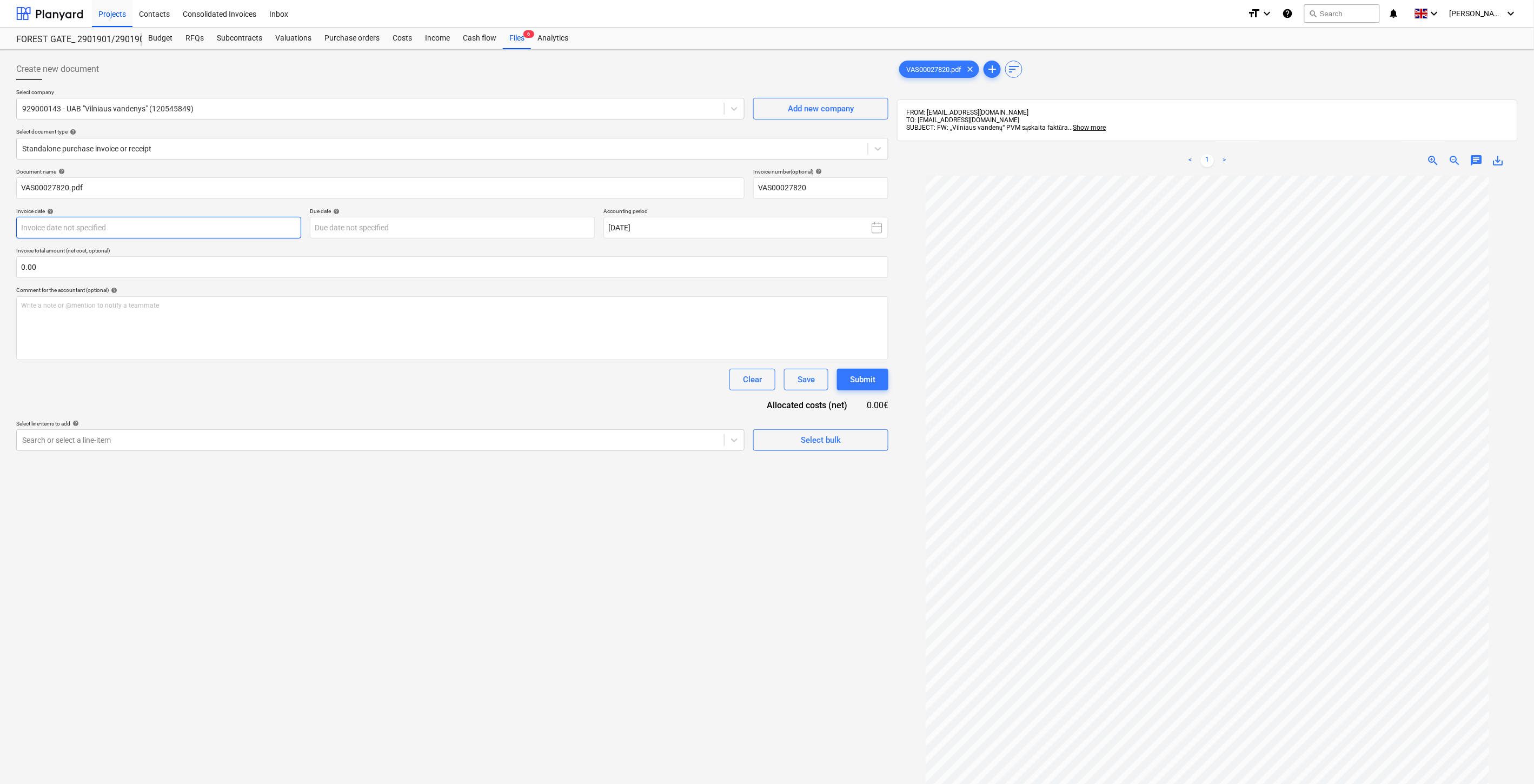
click at [224, 225] on body "Projects Contacts Consolidated Invoices Inbox format_size keyboard_arrow_down h…" at bounding box center [767, 392] width 1534 height 784
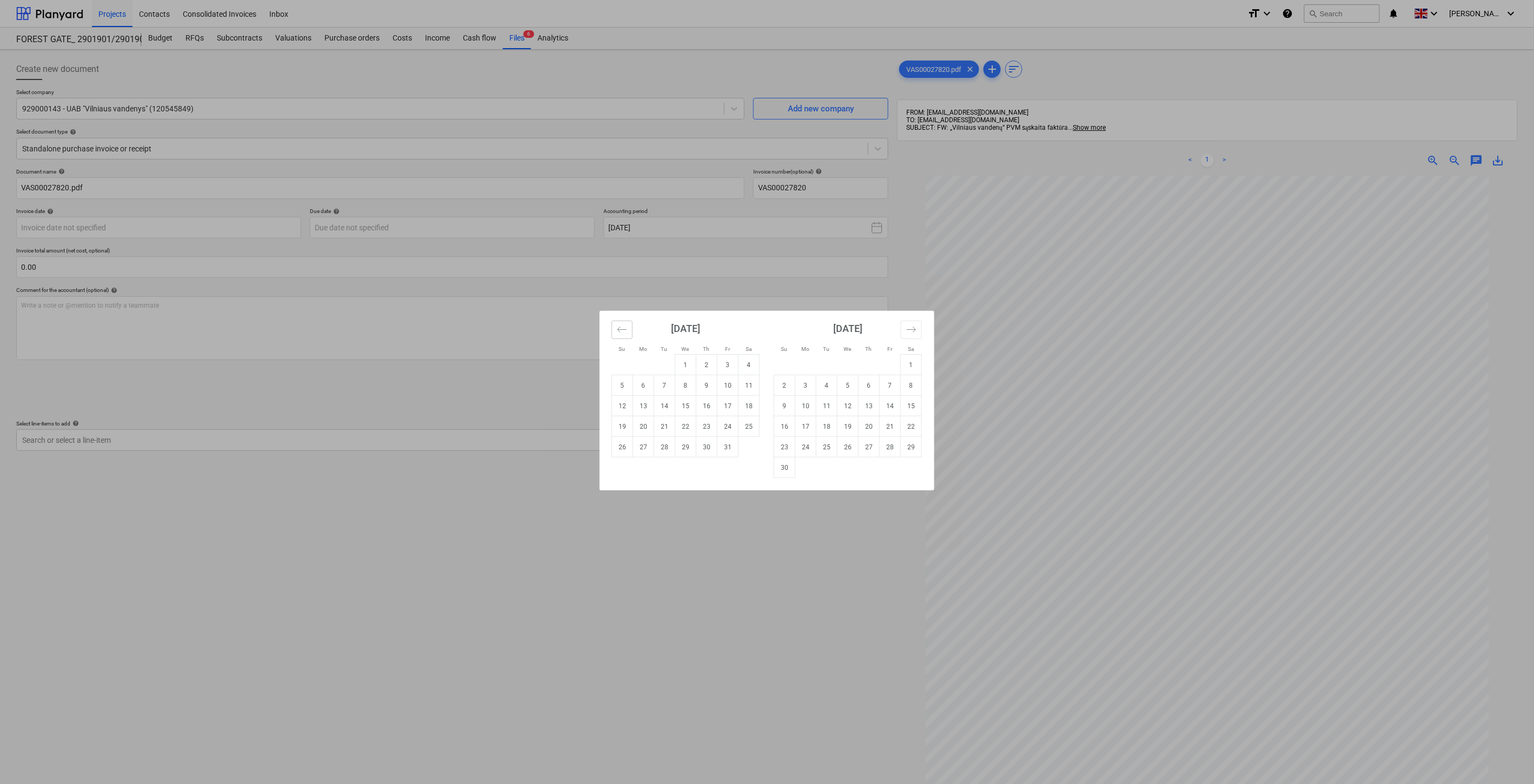
click at [628, 326] on icon "Move backward to switch to the previous month." at bounding box center [621, 329] width 10 height 10
click at [667, 443] on td "30" at bounding box center [665, 447] width 21 height 21
type input "[DATE]"
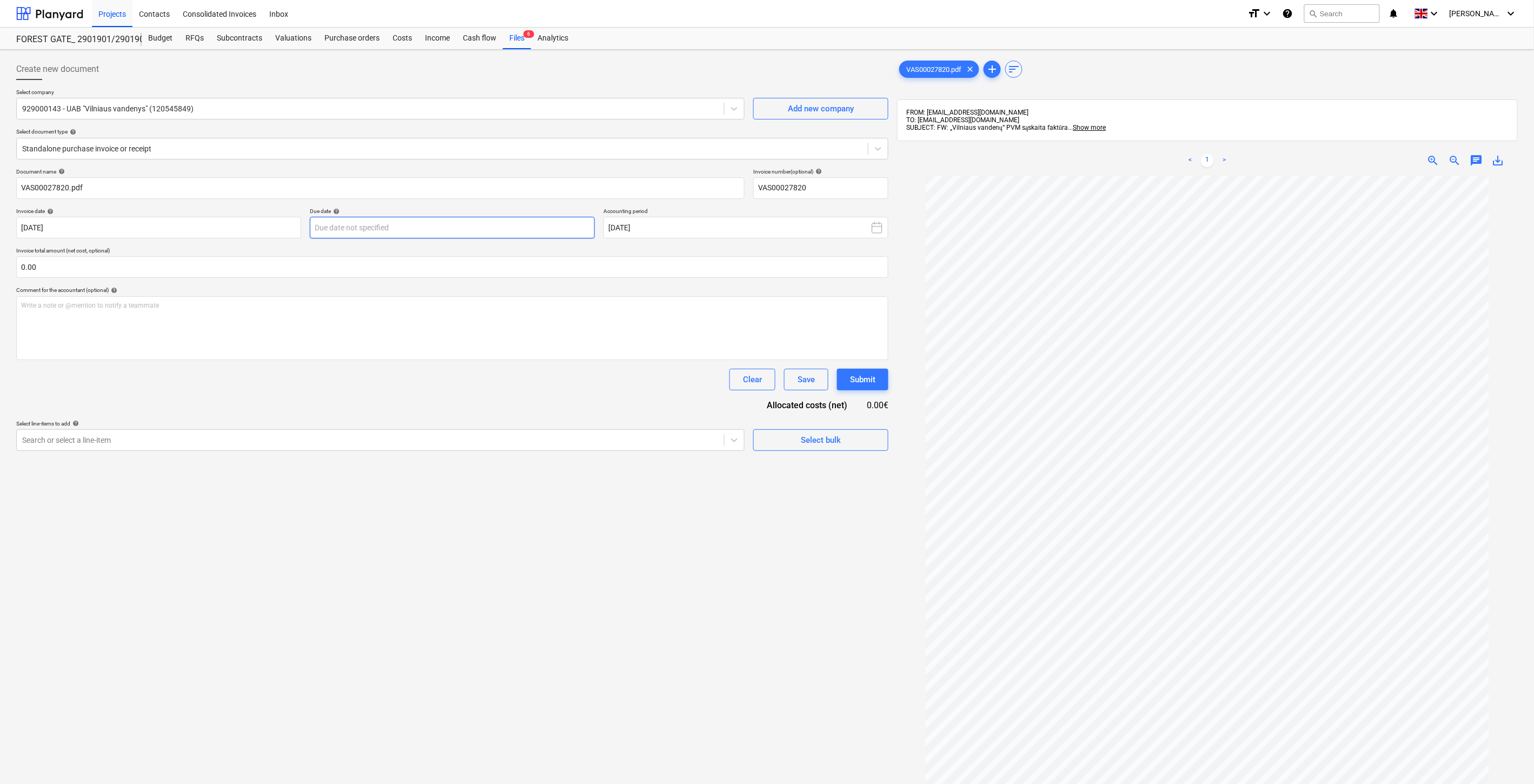
click at [450, 218] on body "Projects Contacts Consolidated Invoices Inbox format_size keyboard_arrow_down h…" at bounding box center [767, 392] width 1534 height 784
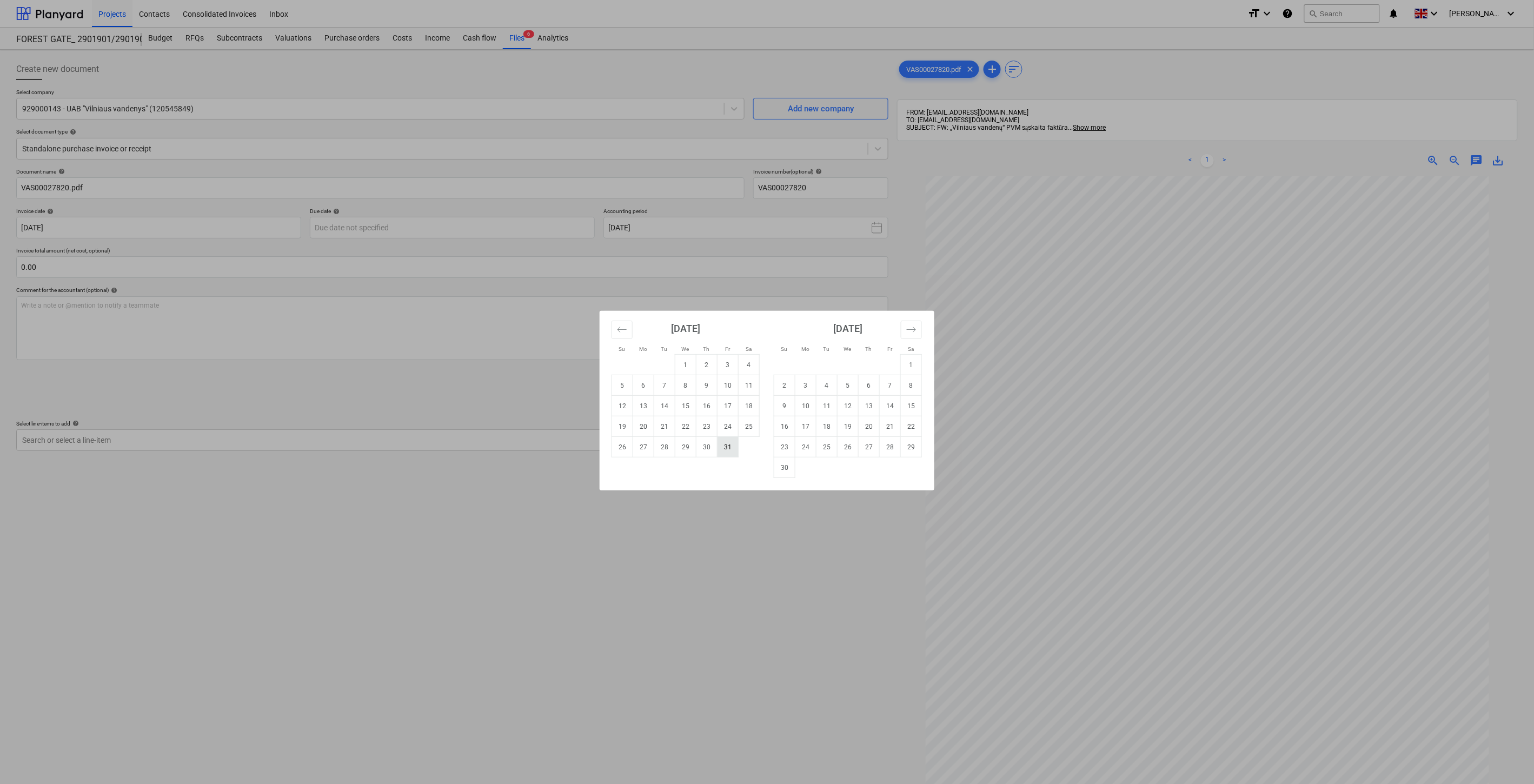
click at [734, 447] on td "31" at bounding box center [728, 447] width 21 height 21
type input "[DATE]"
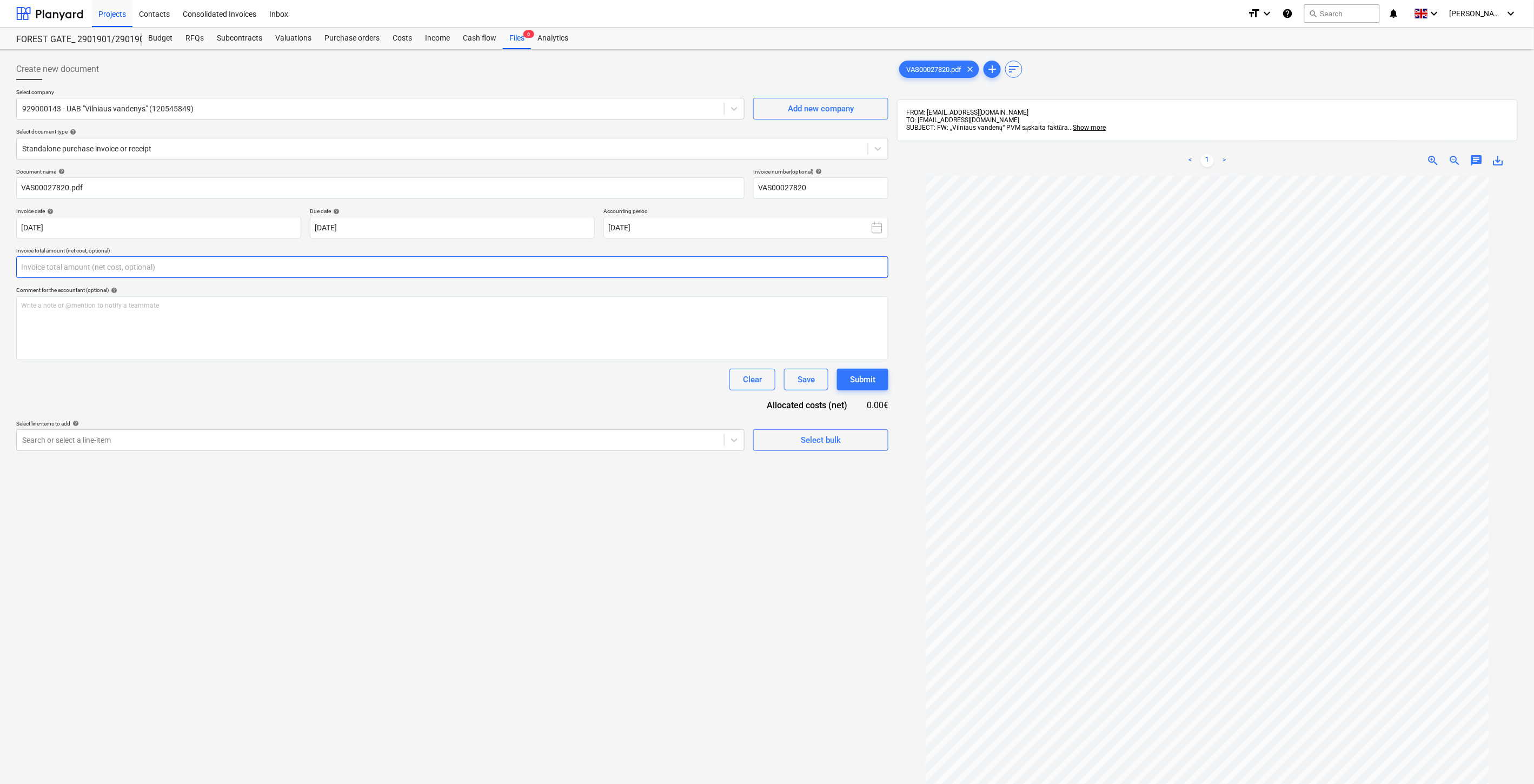
click at [423, 269] on input "text" at bounding box center [452, 267] width 872 height 22
type input "62.61"
click at [482, 467] on div at bounding box center [371, 467] width 697 height 11
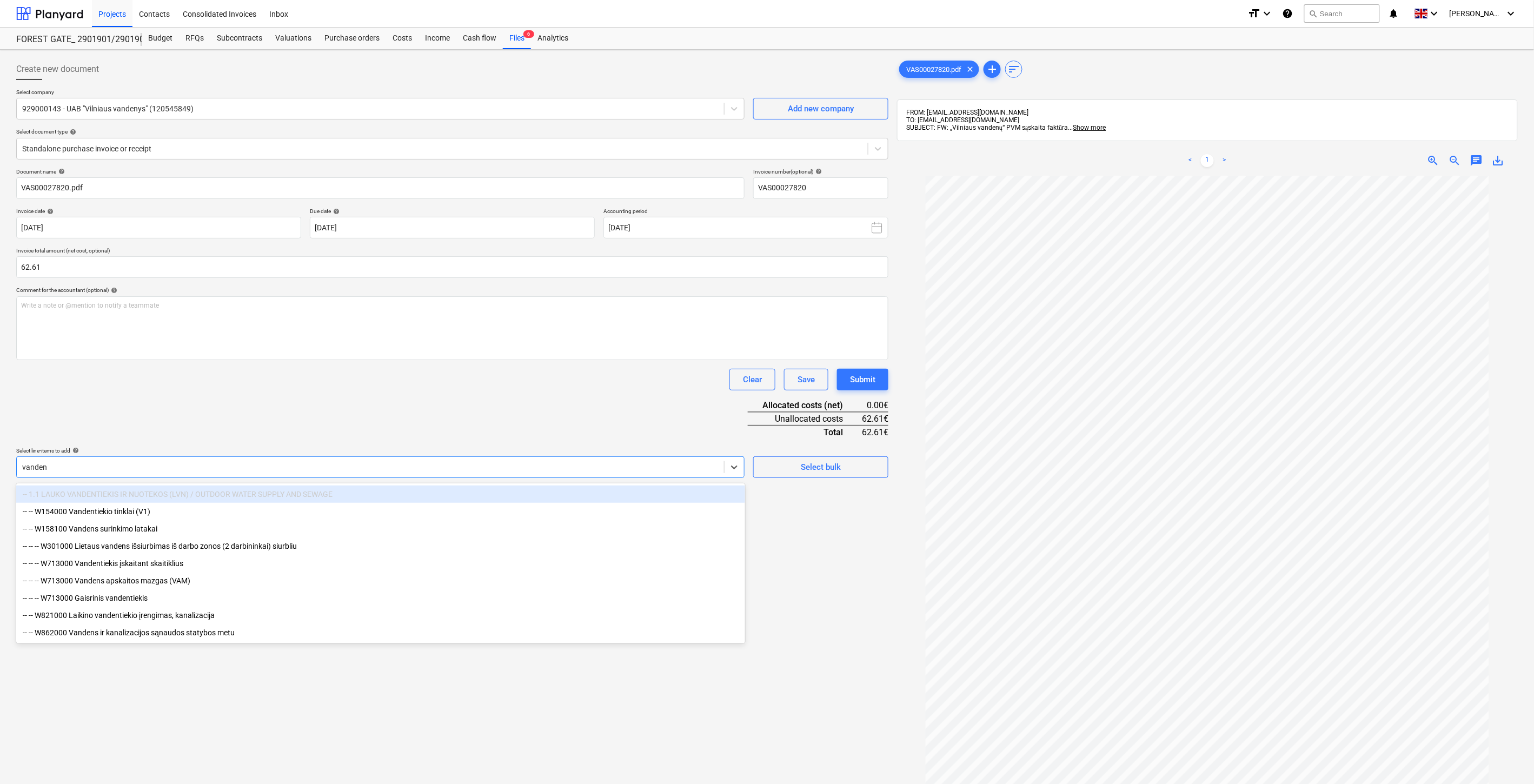
type input "vandens"
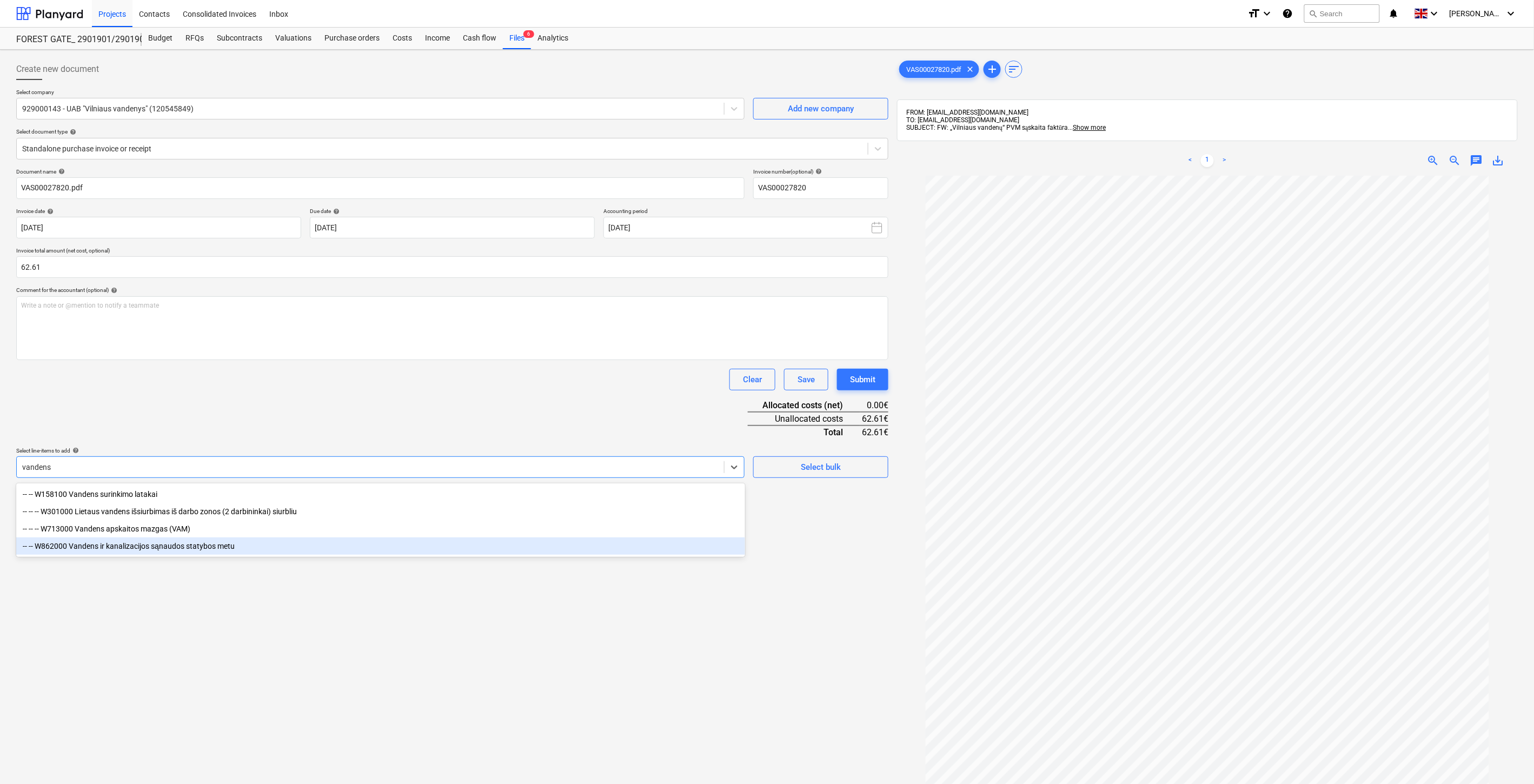
click at [267, 541] on div "-- -- W862000 Vandens ir kanalizacijos sąnaudos statybos metu" at bounding box center [381, 546] width 729 height 17
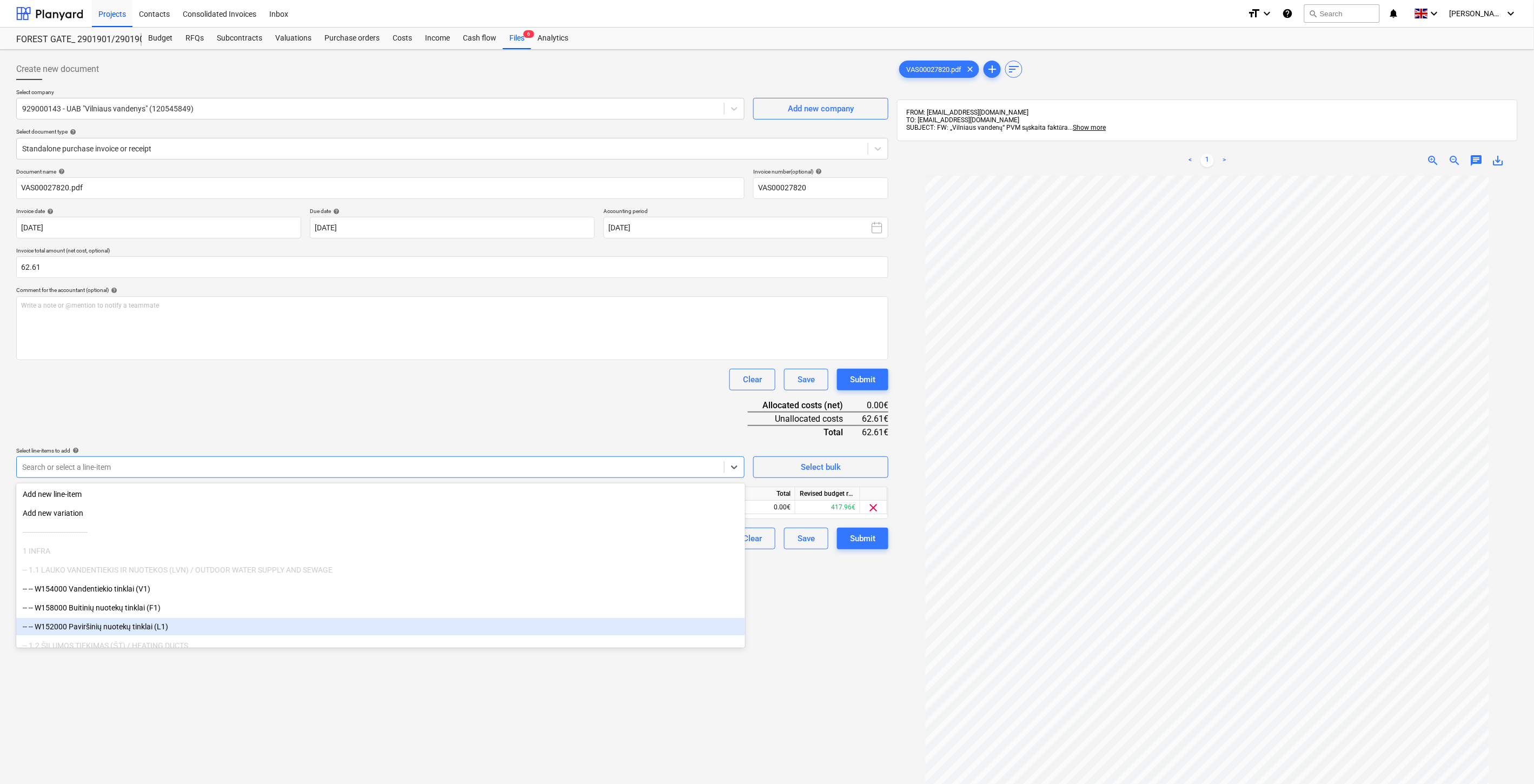
click at [303, 680] on div "Create new document Select company 929000143 - UAB "Vilniaus vandenys" (1205458…" at bounding box center [452, 494] width 881 height 880
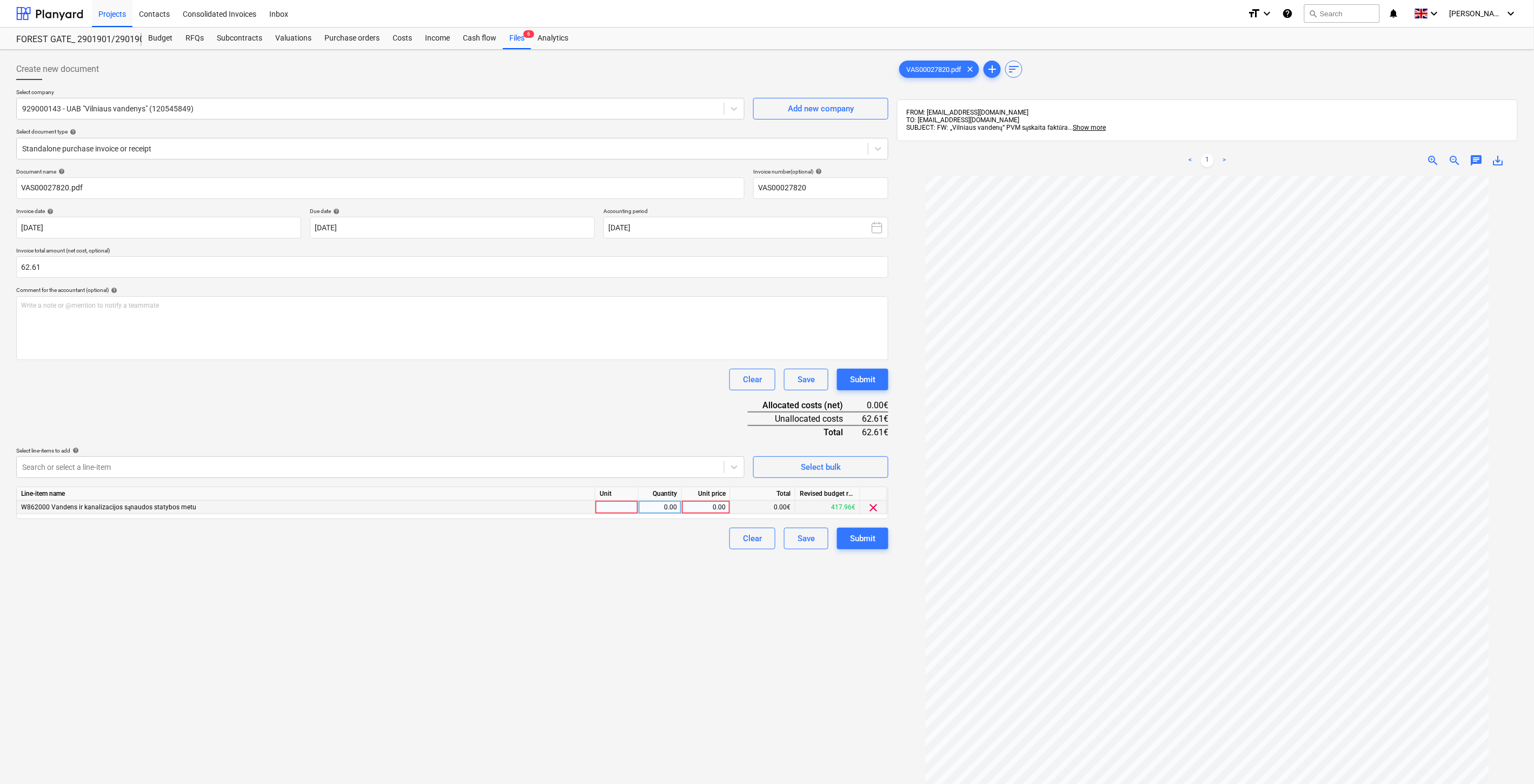
drag, startPoint x: 608, startPoint y: 512, endPoint x: 640, endPoint y: 510, distance: 32.1
click at [608, 511] on div at bounding box center [617, 507] width 43 height 13
click at [653, 507] on div "0.00" at bounding box center [660, 507] width 34 height 13
click at [715, 506] on div "0.00" at bounding box center [706, 507] width 39 height 13
type input "62.61"
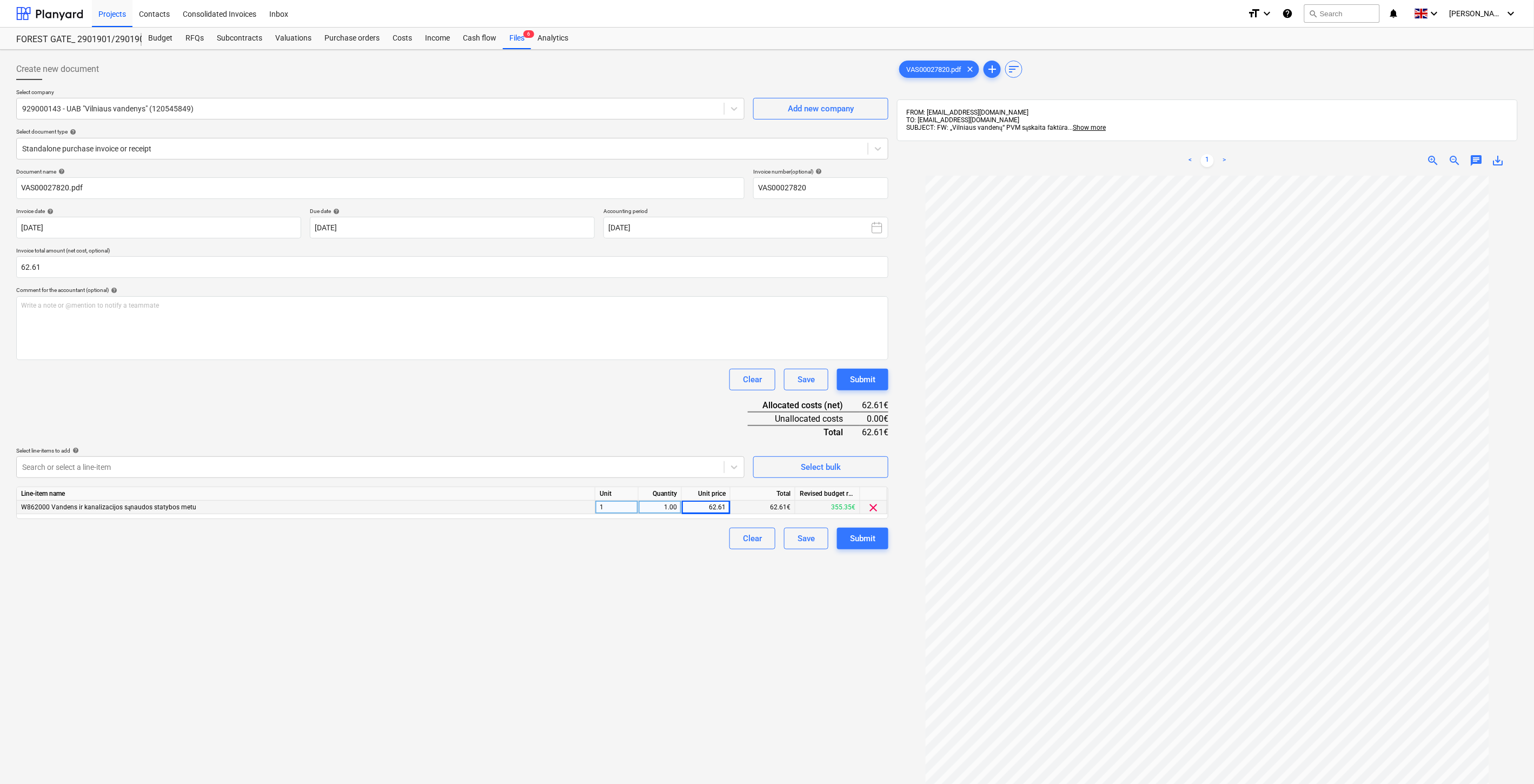
click at [666, 415] on div "Document name help VAS00027820.pdf Invoice number (optional) help VAS00027820 I…" at bounding box center [452, 358] width 872 height 382
click at [799, 542] on div "Save" at bounding box center [806, 539] width 17 height 14
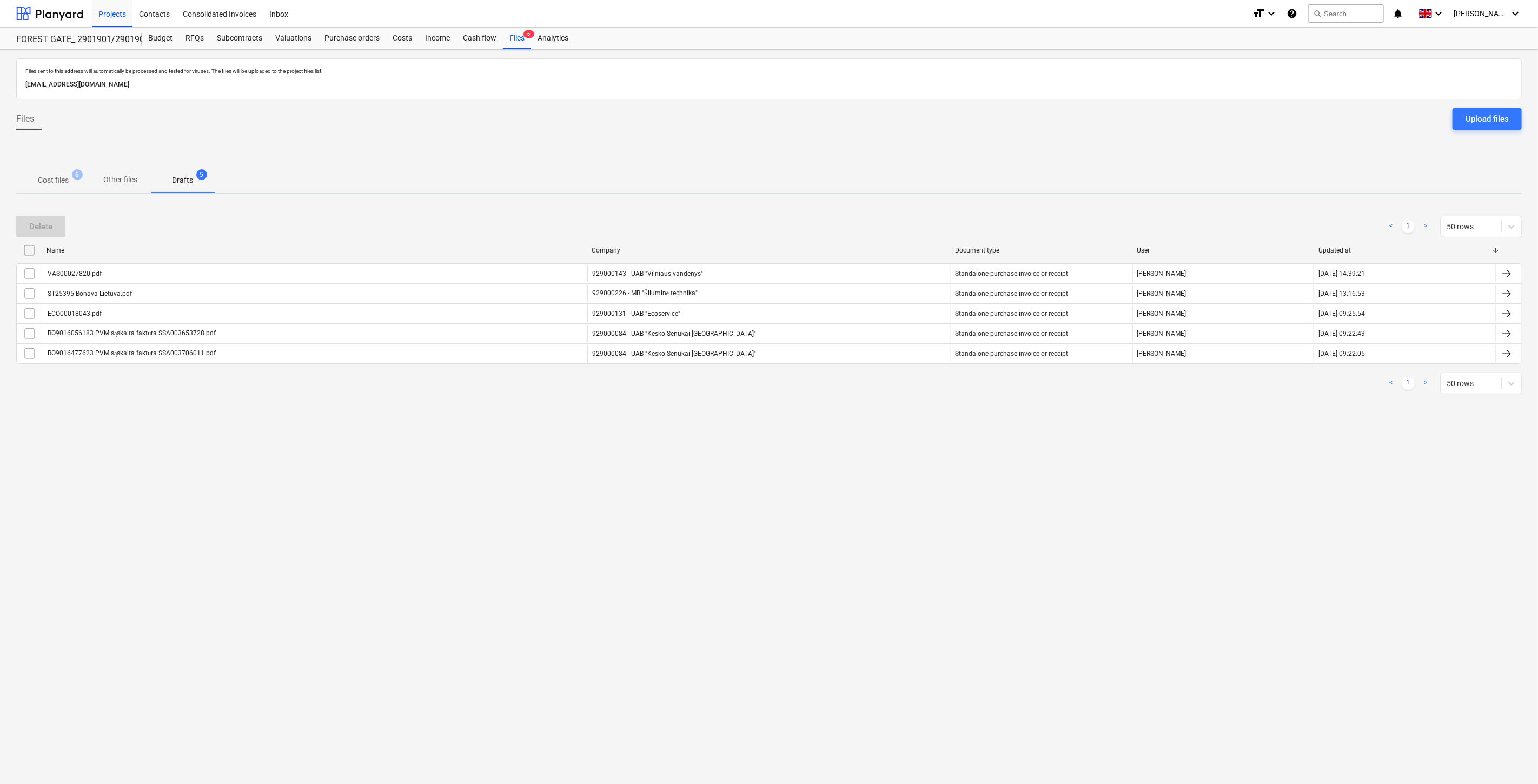
click at [50, 183] on p "Cost files" at bounding box center [53, 180] width 31 height 12
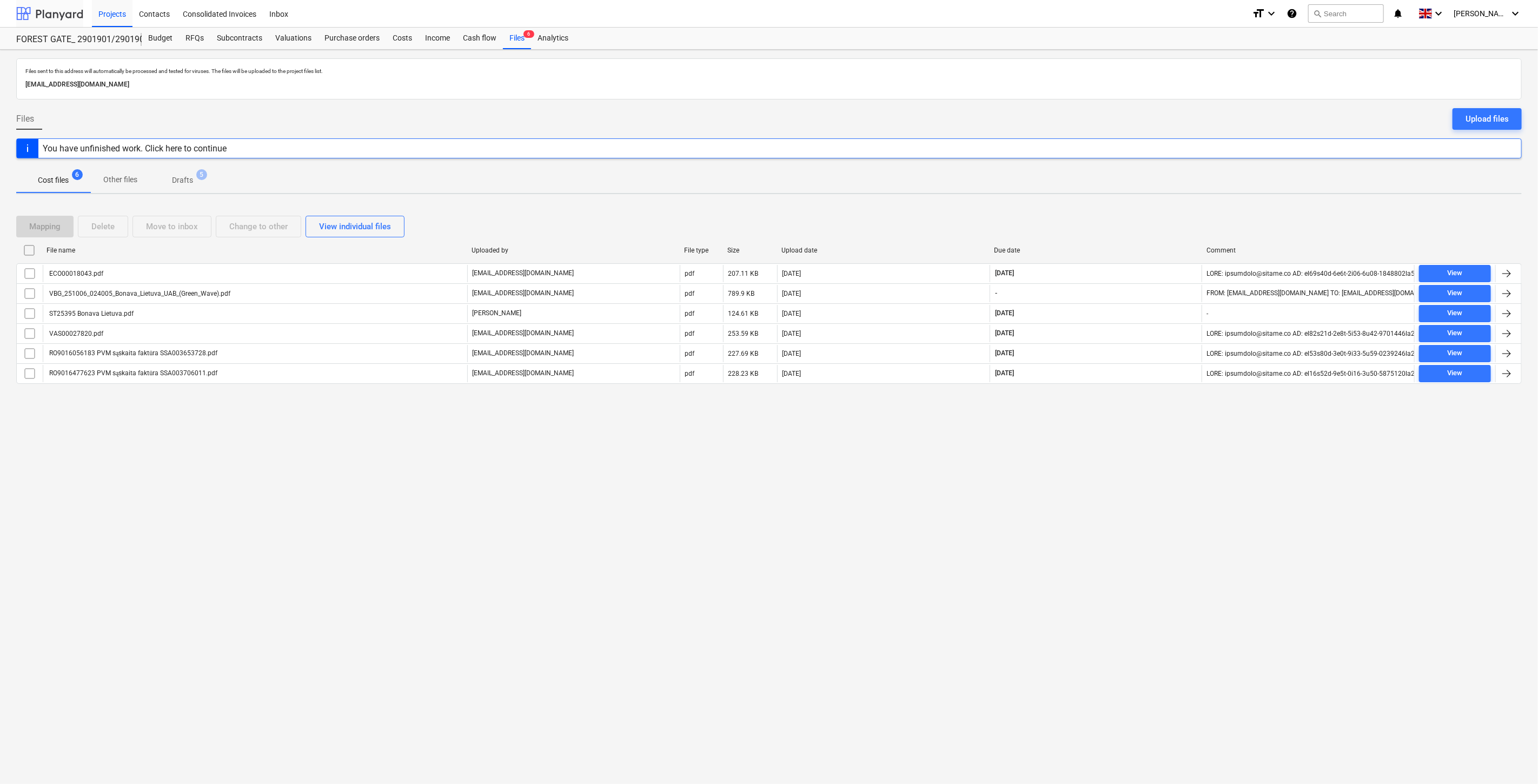
click at [54, 17] on div at bounding box center [50, 13] width 67 height 27
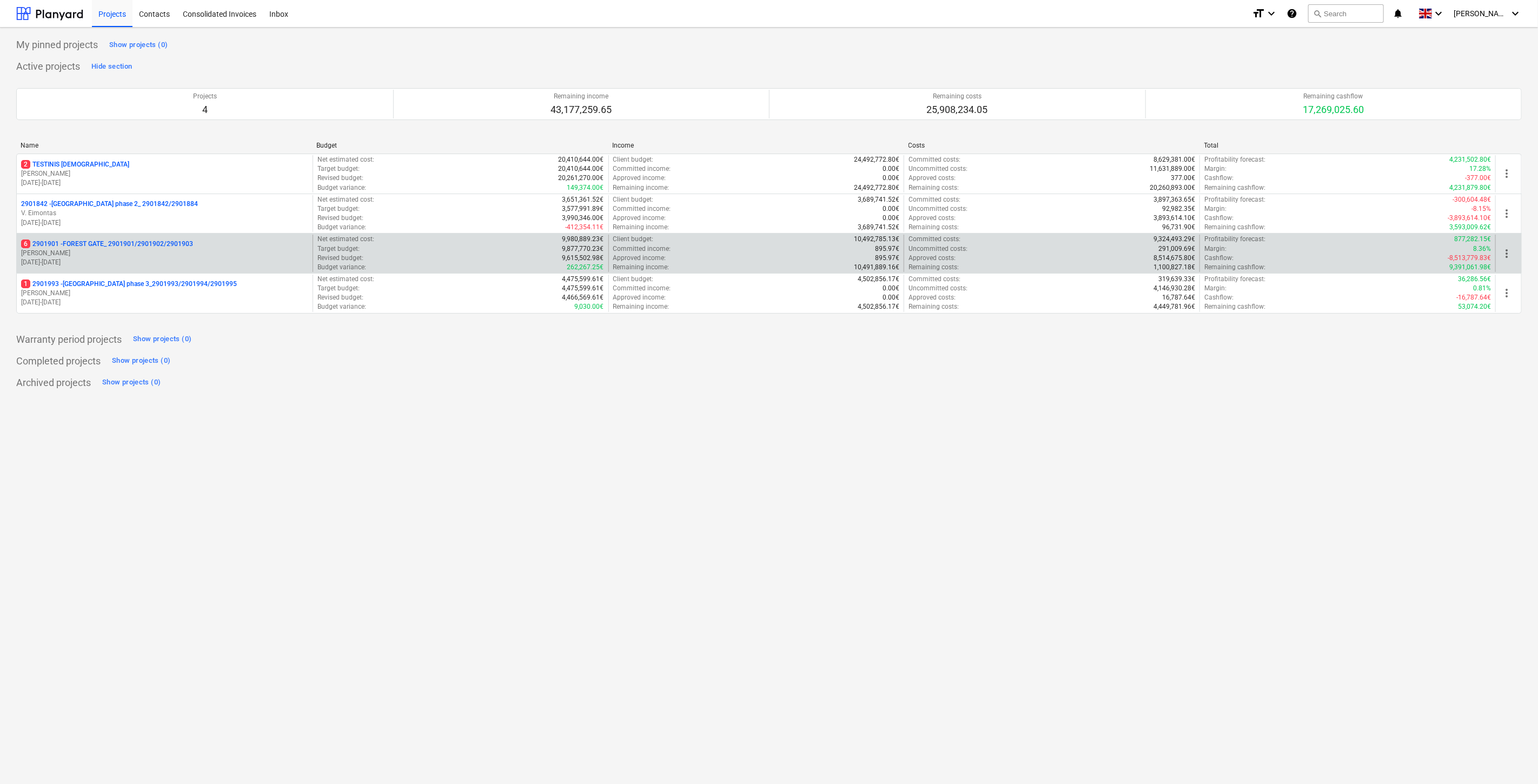
click at [122, 246] on p "6 2901901 - FOREST GATE_ 2901901/2901902/2901903" at bounding box center [107, 245] width 172 height 9
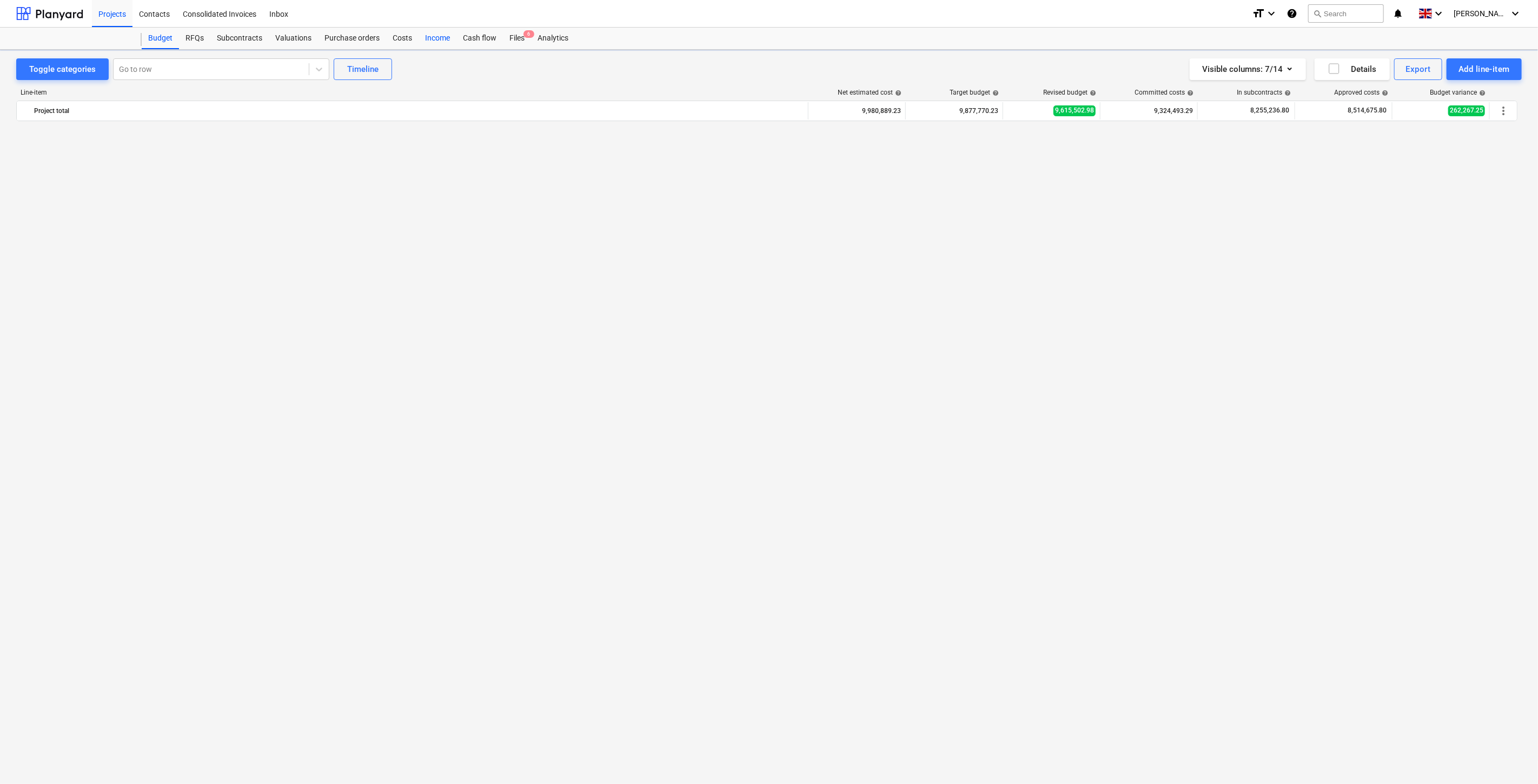
scroll to position [2451, 0]
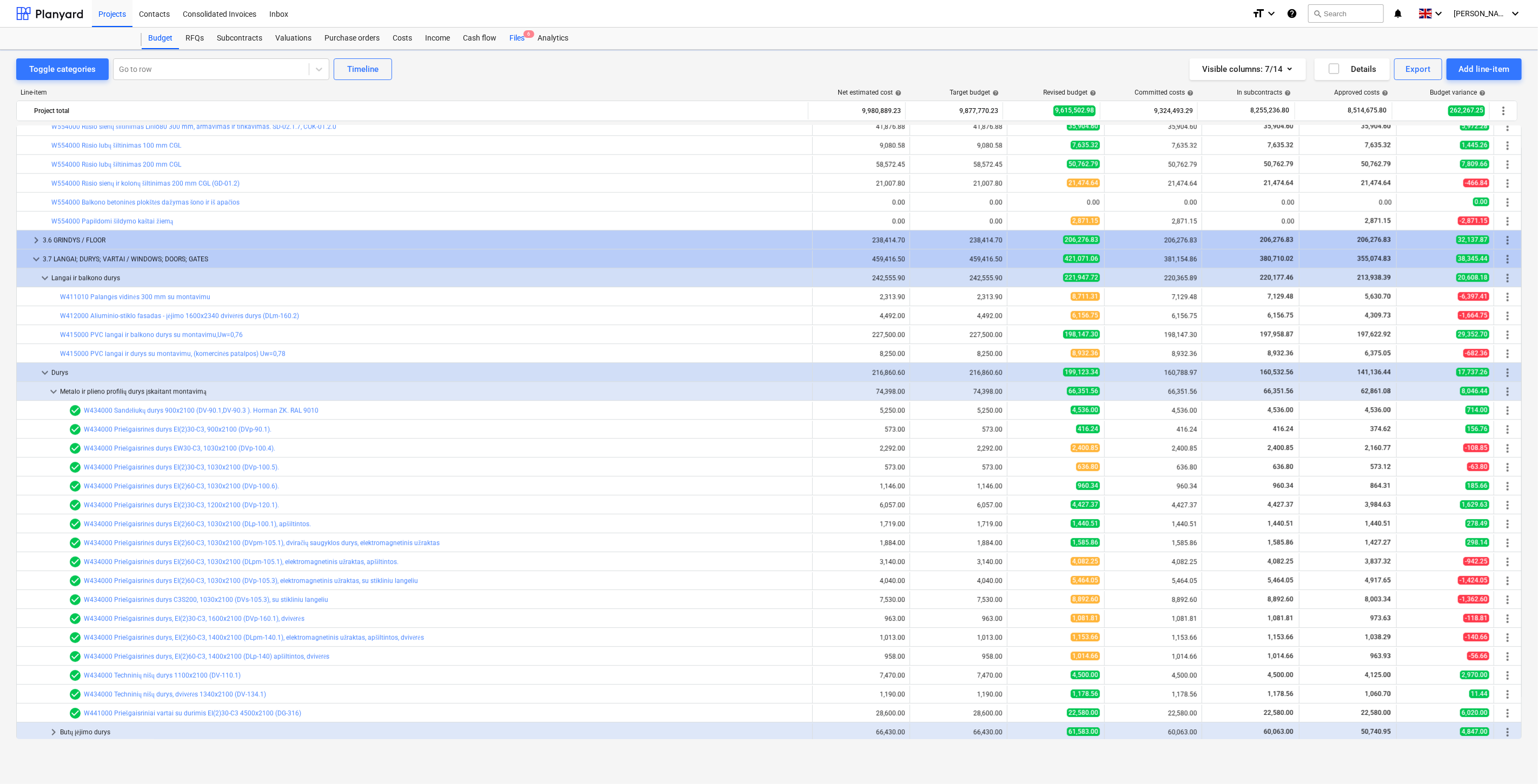
click at [523, 44] on div "Files 6" at bounding box center [517, 39] width 28 height 22
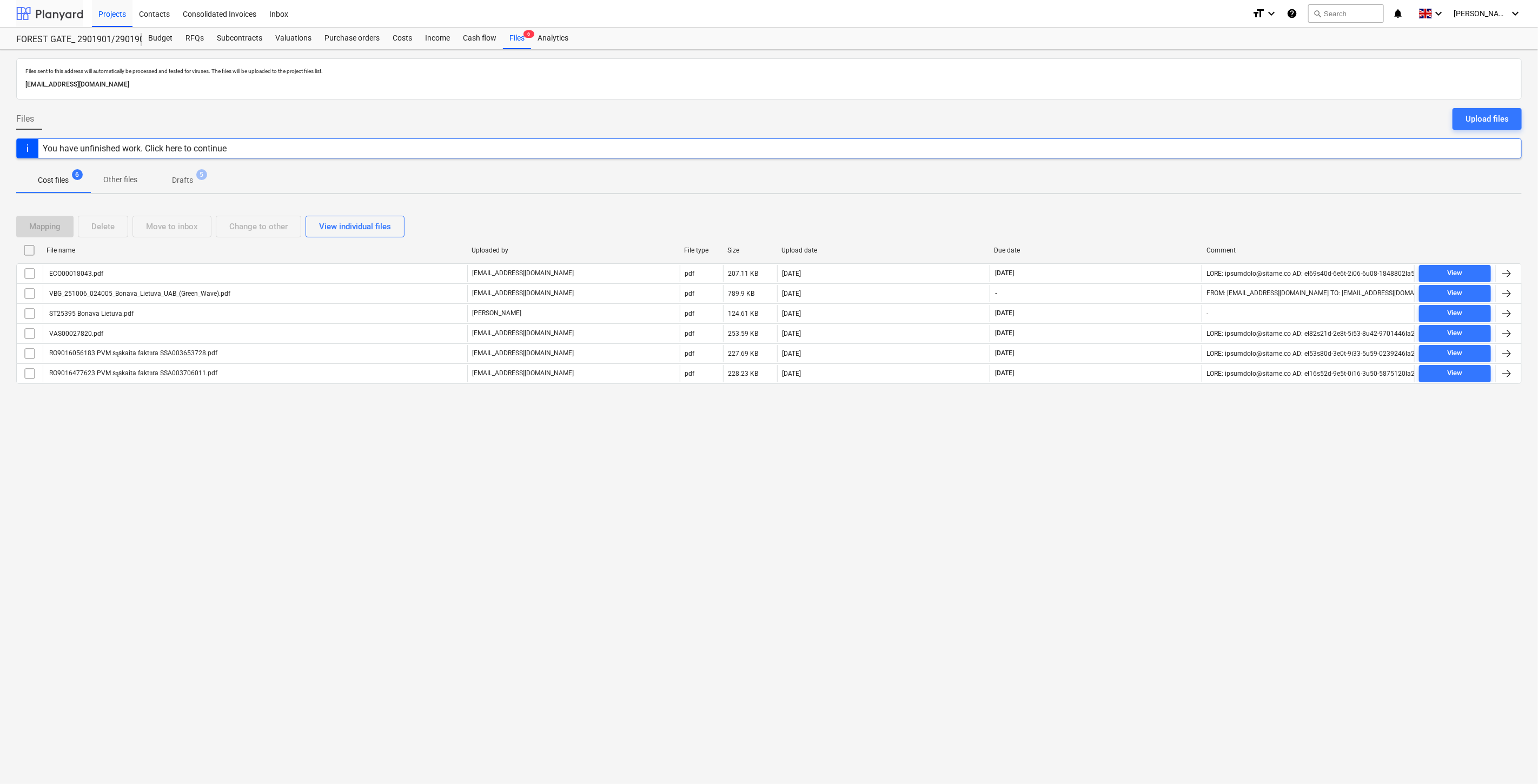
click at [47, 11] on div at bounding box center [50, 13] width 67 height 27
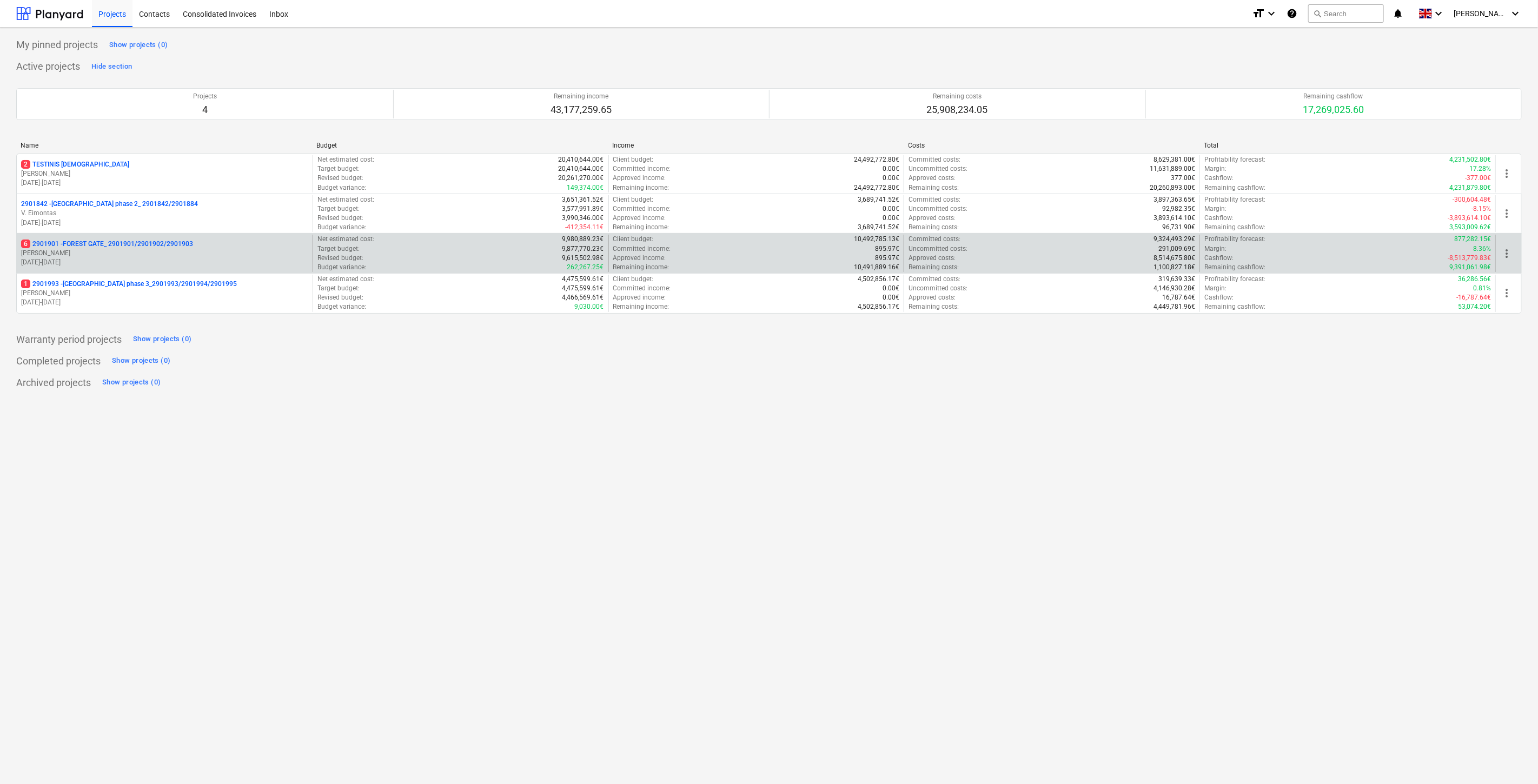
click at [125, 248] on p "6 2901901 - FOREST GATE_ 2901901/2901902/2901903" at bounding box center [107, 245] width 172 height 9
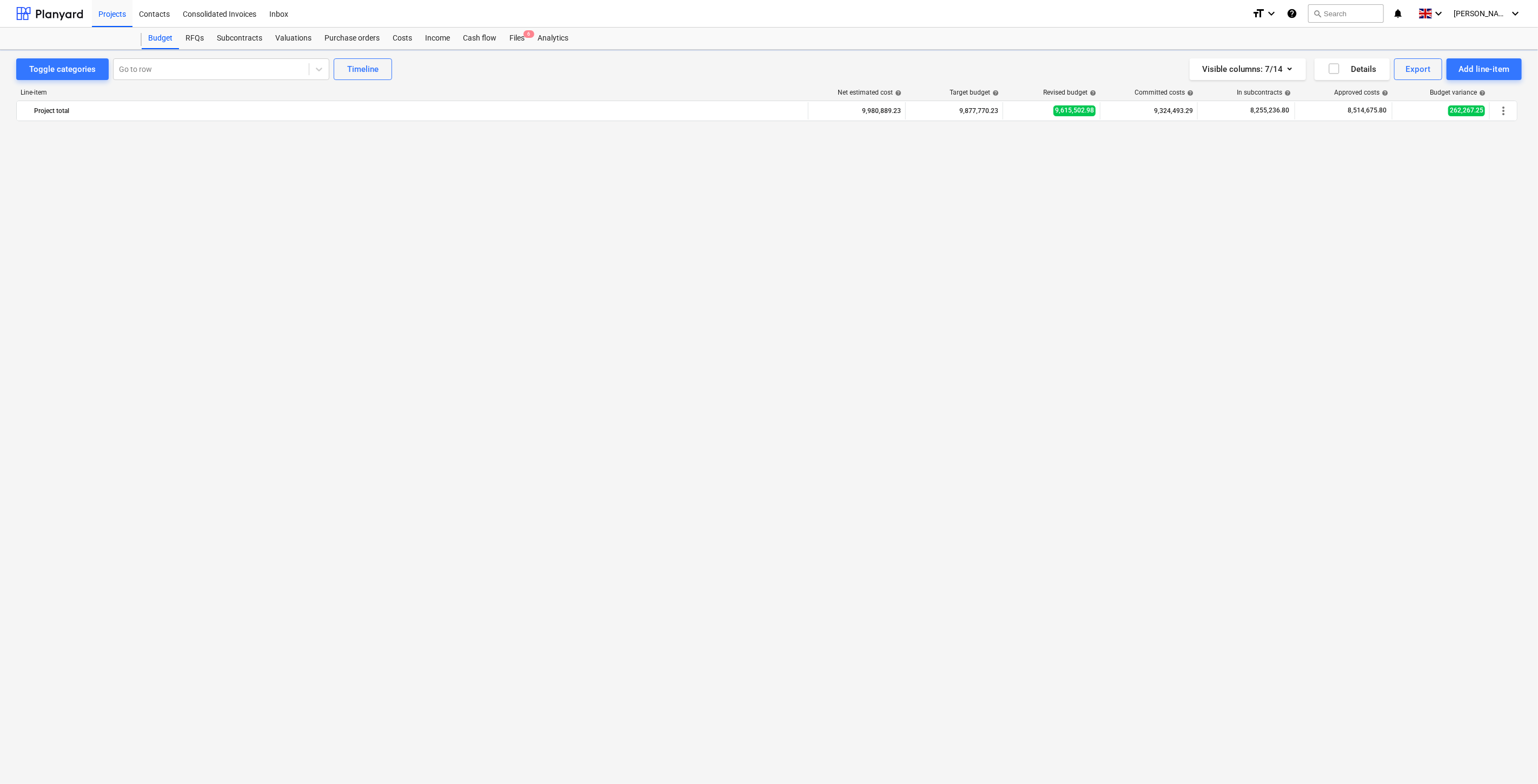
scroll to position [2451, 0]
click at [515, 35] on div "Files 6" at bounding box center [517, 39] width 28 height 22
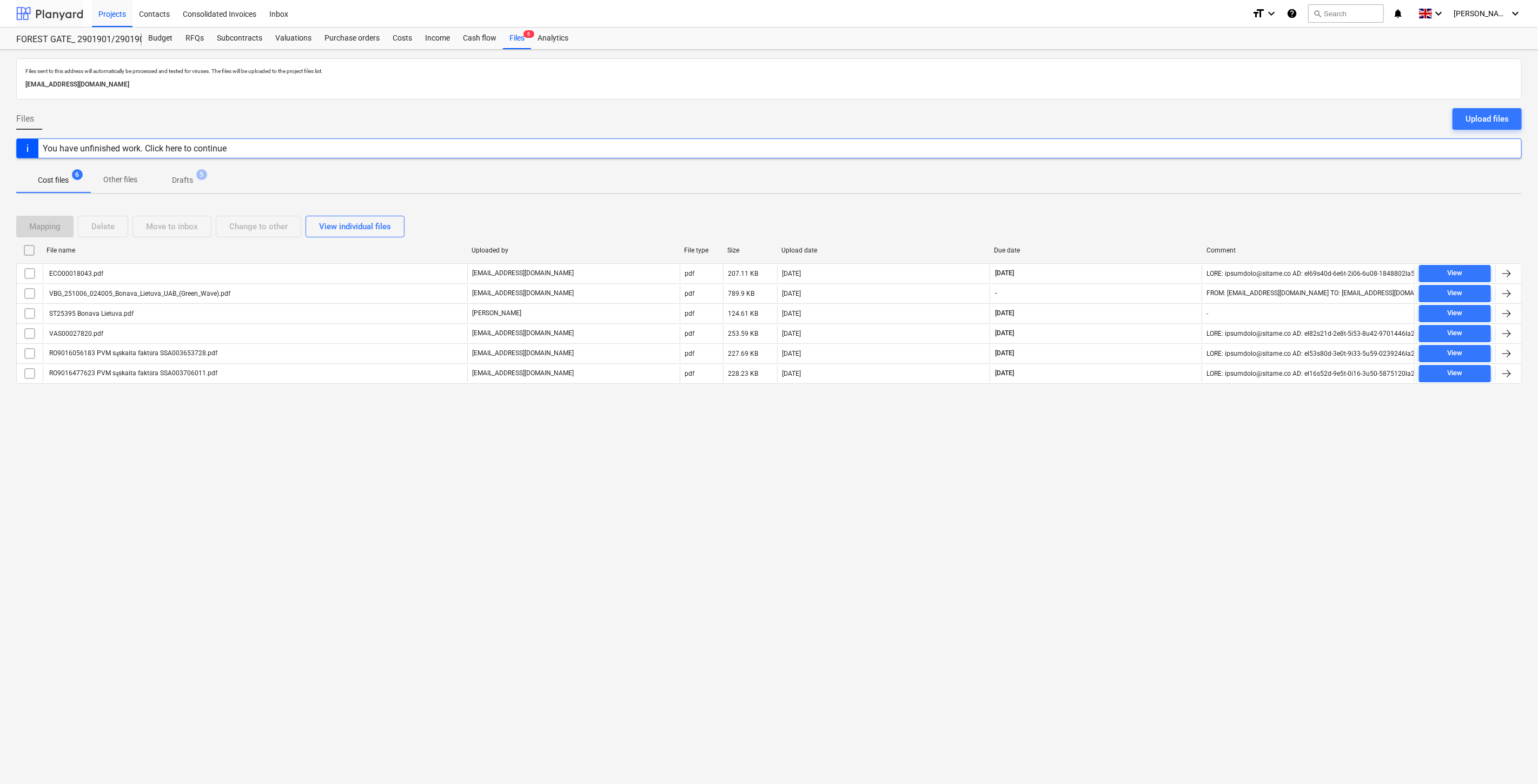
drag, startPoint x: 61, startPoint y: 16, endPoint x: 63, endPoint y: 24, distance: 8.2
click at [61, 16] on div at bounding box center [50, 13] width 67 height 27
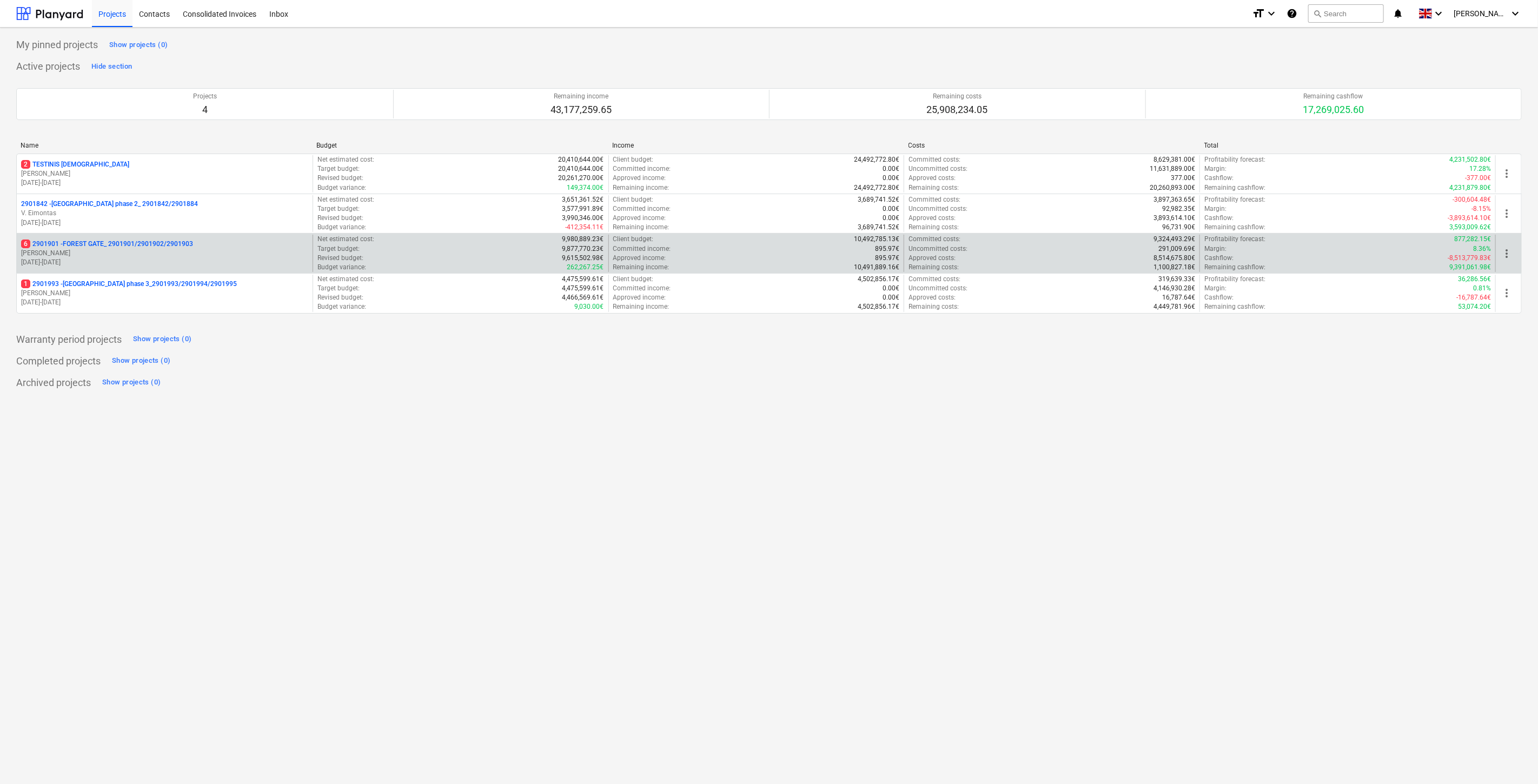
click at [92, 237] on div "6 2901901 - FOREST GATE_ 2901901/2901902/2901903 [PERSON_NAME] [DATE] - [DATE]" at bounding box center [165, 253] width 296 height 37
click at [93, 239] on div "6 2901901 - FOREST GATE_ 2901901/2901902/2901903 [PERSON_NAME] [DATE] - [DATE]" at bounding box center [165, 253] width 296 height 37
click at [195, 242] on div "6 2901901 - FOREST GATE_ 2901901/2901902/2901903" at bounding box center [164, 245] width 287 height 9
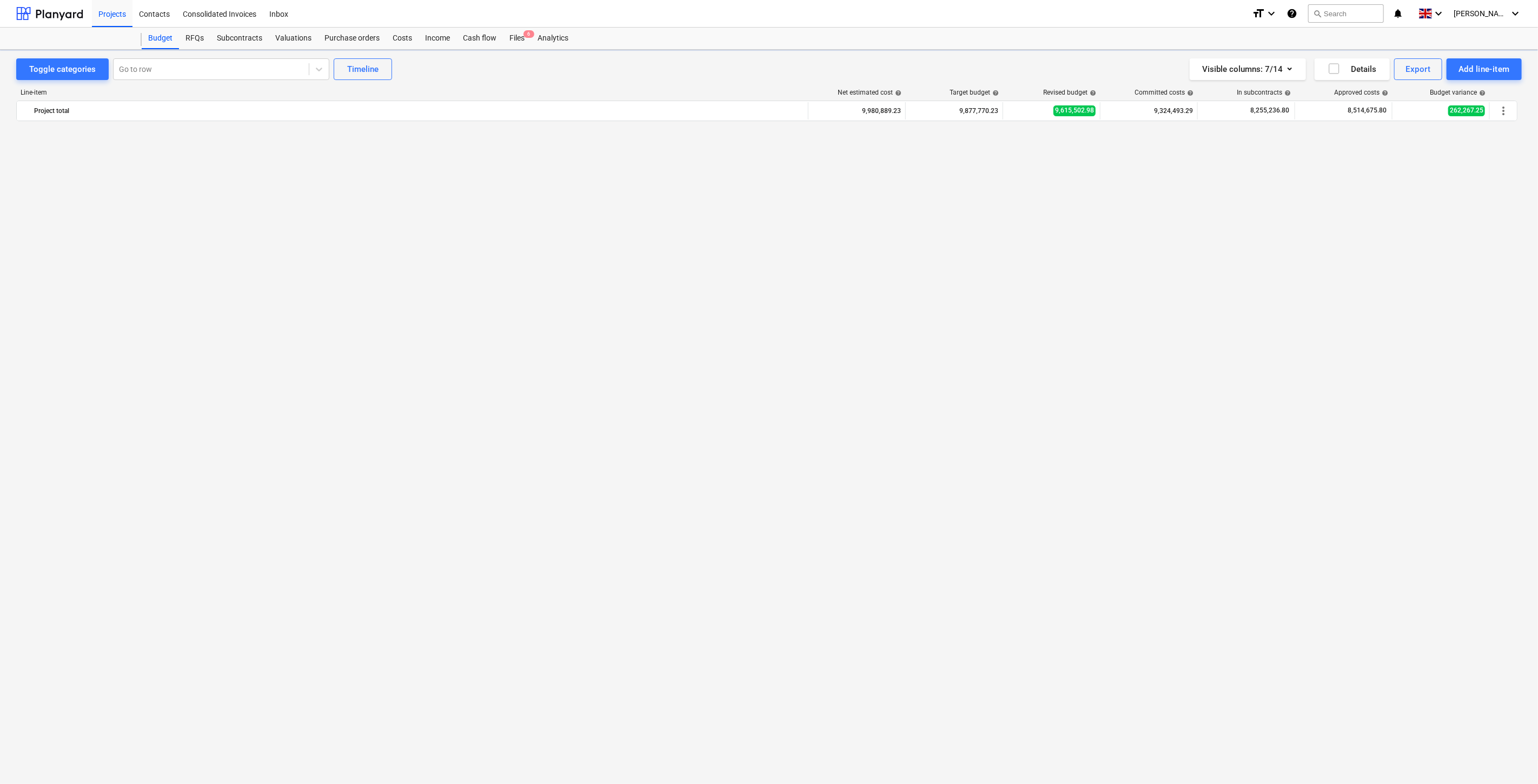
scroll to position [2451, 0]
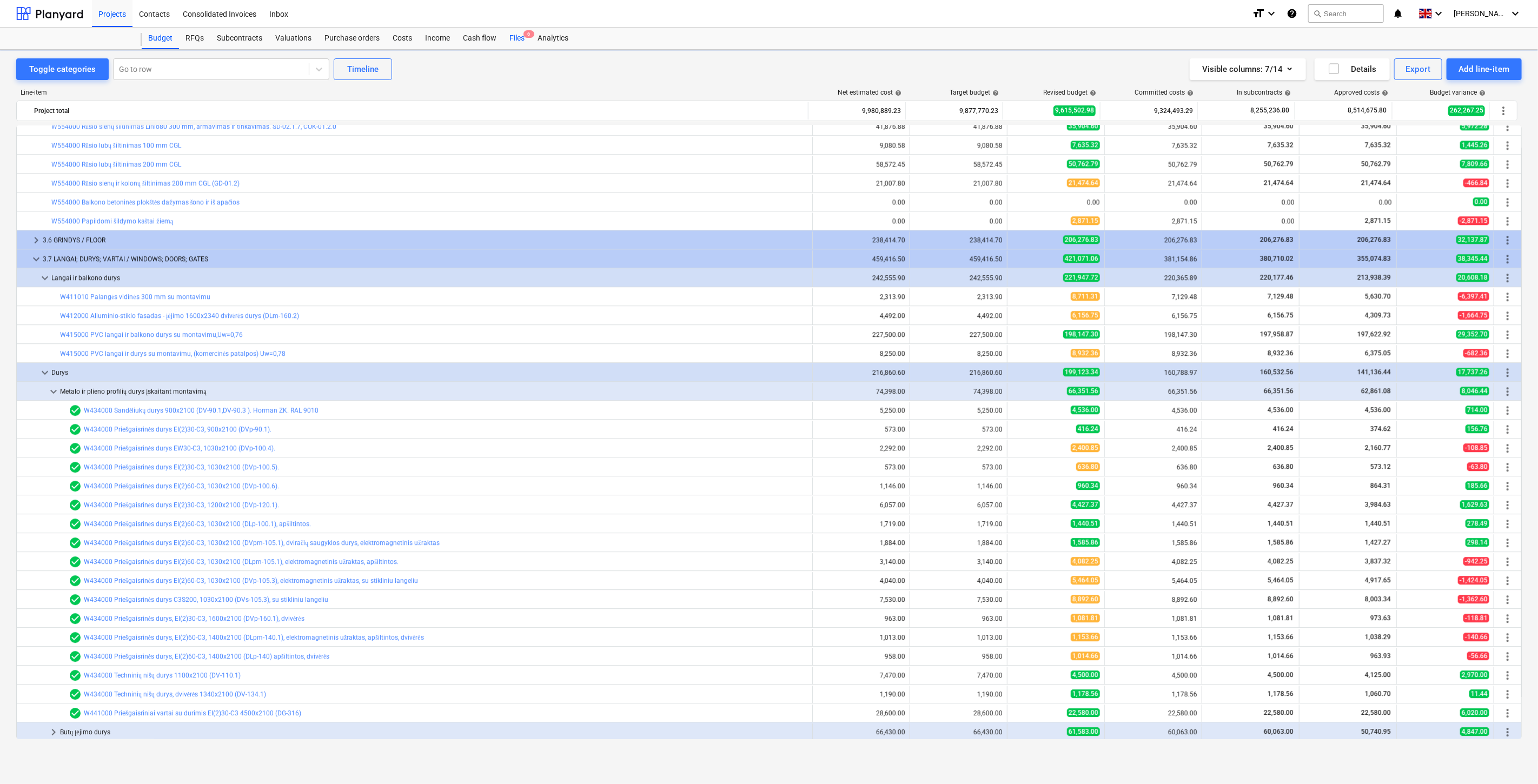
click at [523, 33] on span "6" at bounding box center [529, 34] width 11 height 8
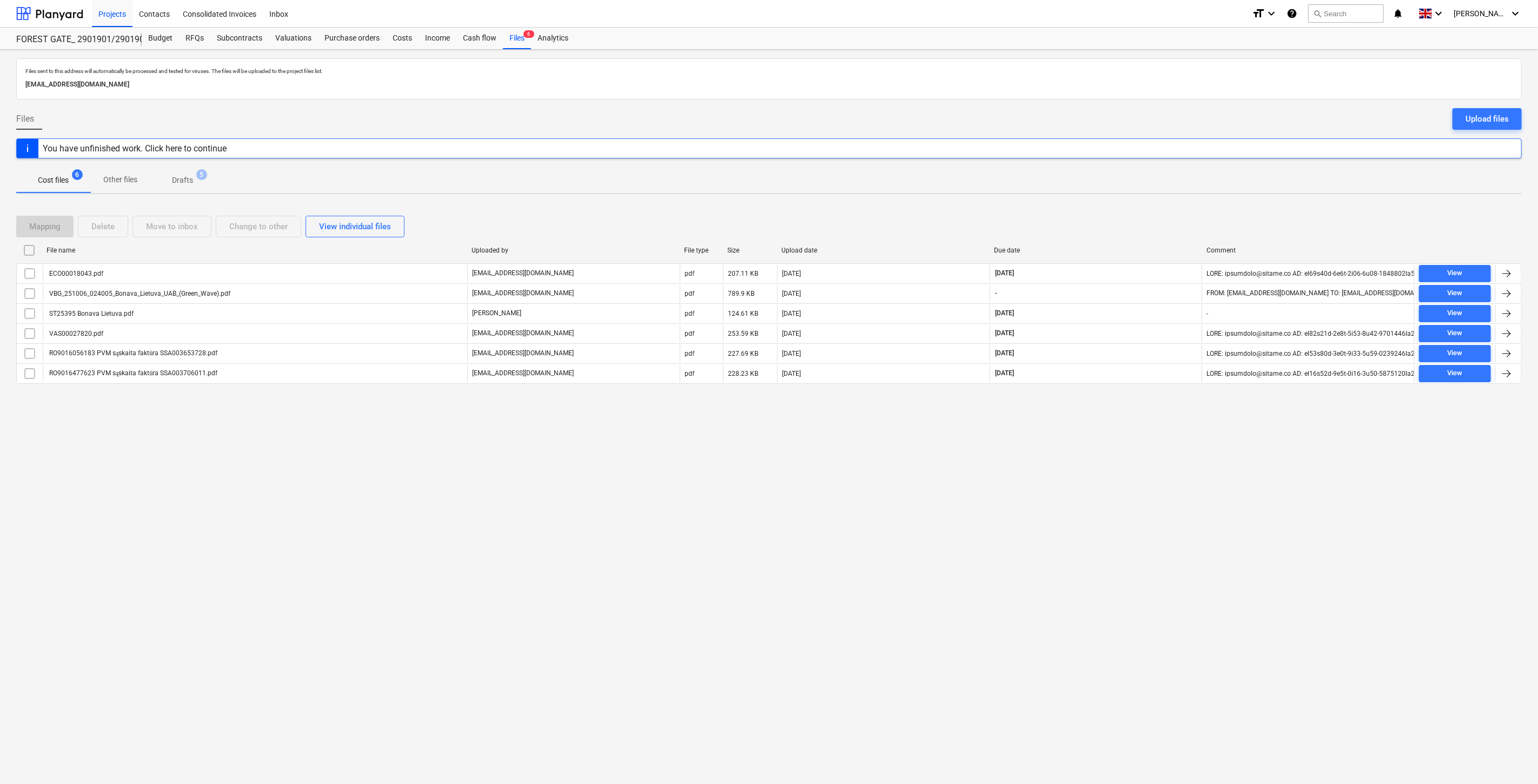
drag, startPoint x: 150, startPoint y: 38, endPoint x: 687, endPoint y: 6, distance: 538.0
click at [150, 38] on div "Budget" at bounding box center [160, 39] width 37 height 22
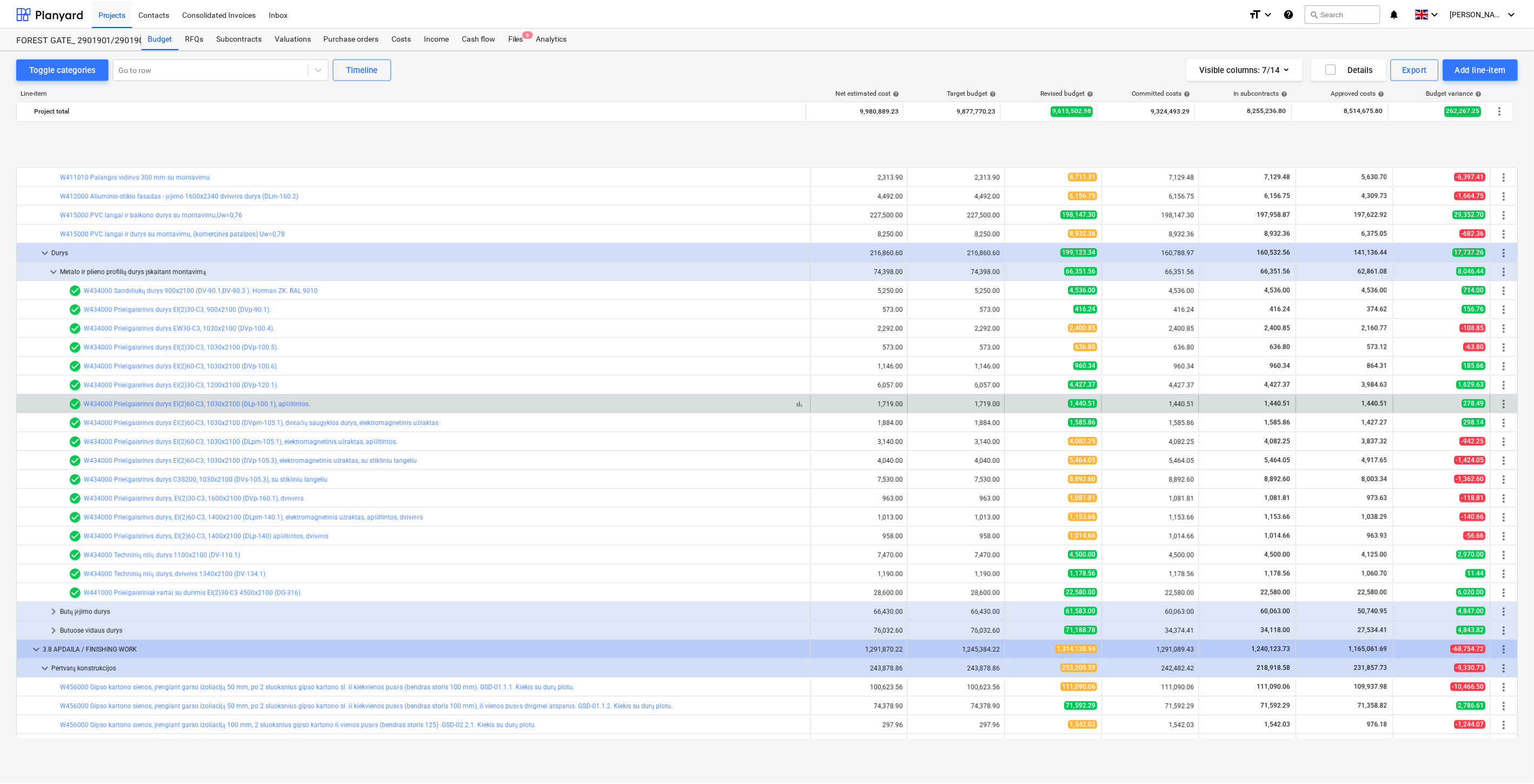
scroll to position [2631, 0]
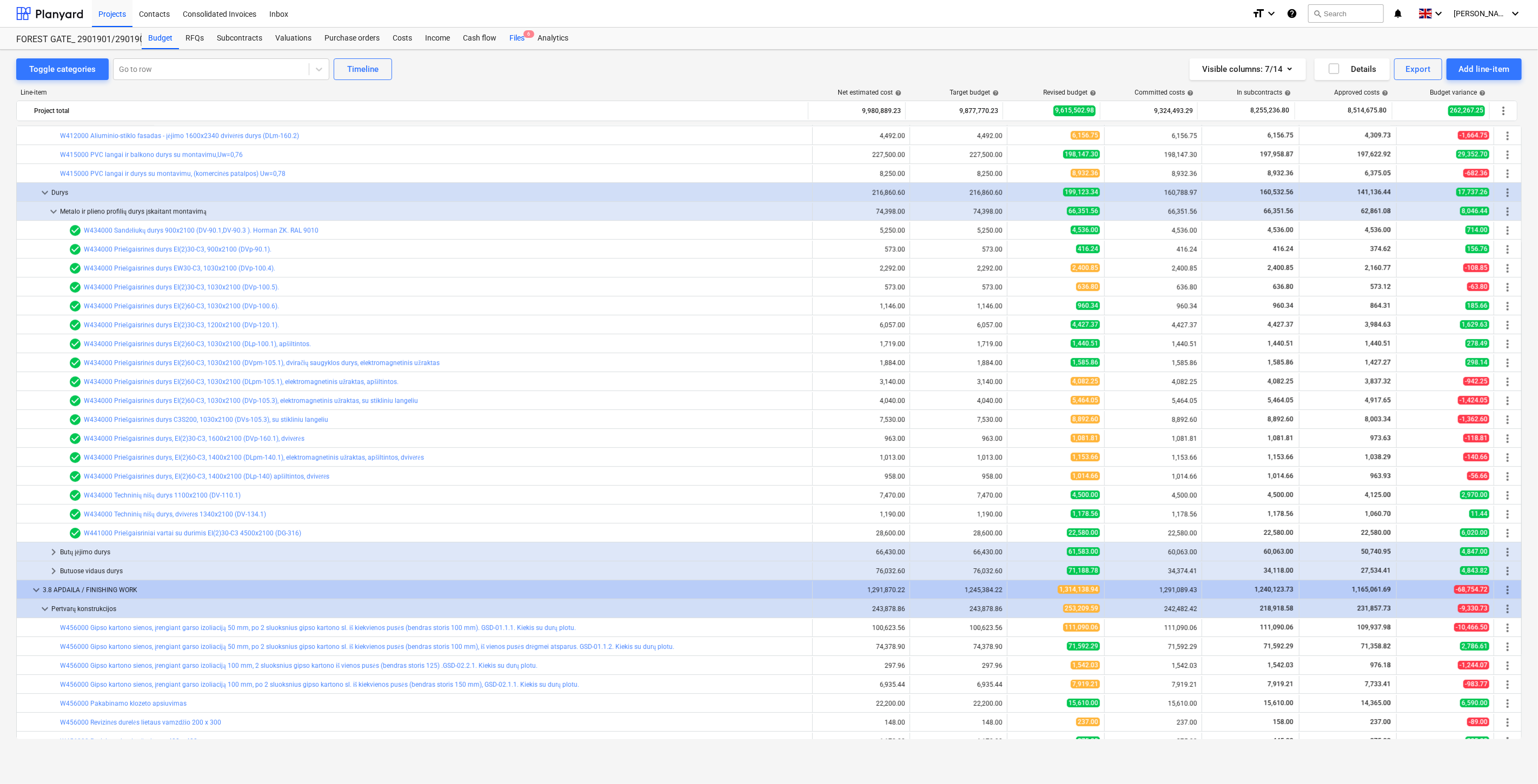
click at [515, 35] on div "Files 6" at bounding box center [517, 39] width 28 height 22
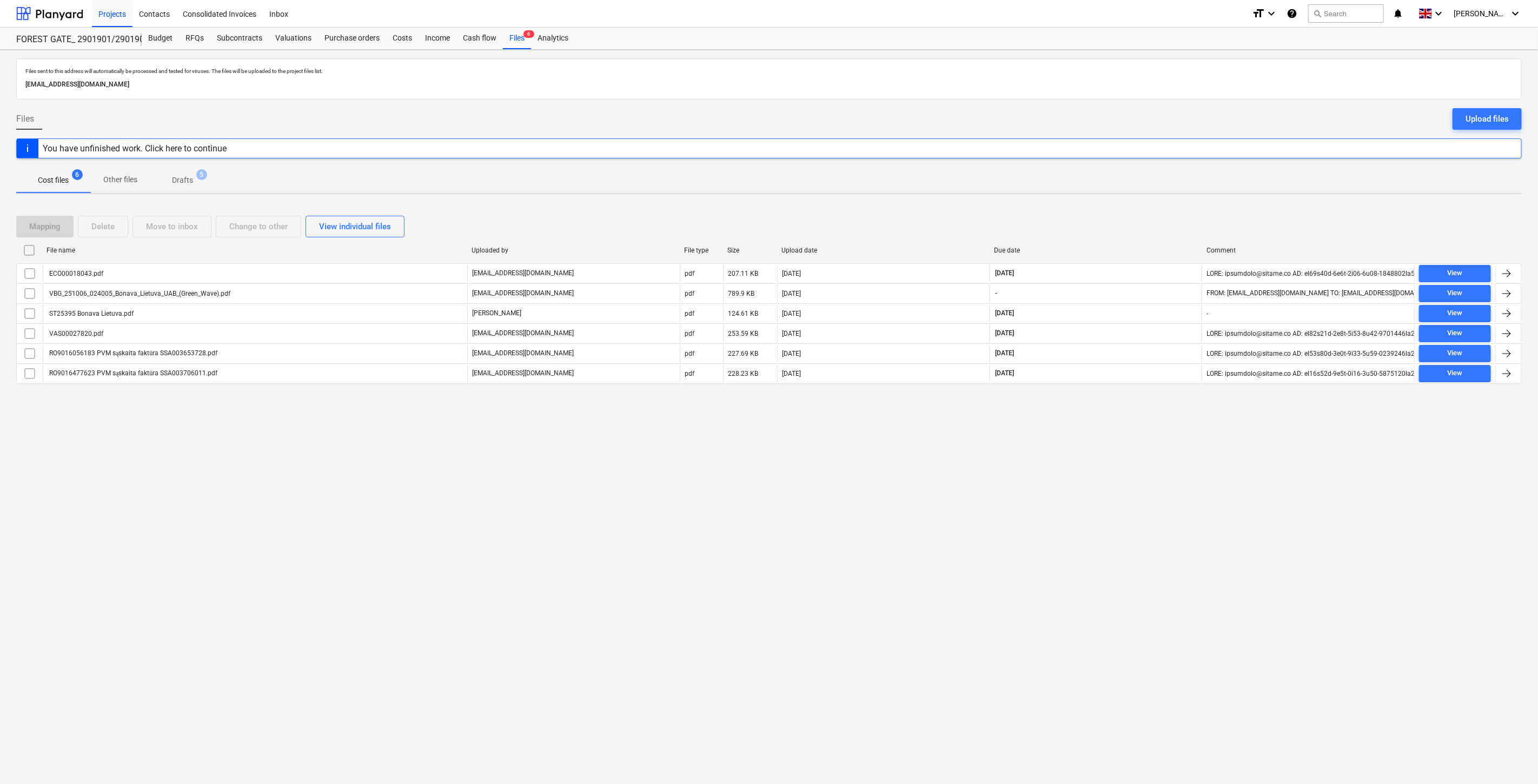
drag, startPoint x: 920, startPoint y: 460, endPoint x: 572, endPoint y: 74, distance: 519.7
click at [912, 449] on div "Files sent to this address will automatically be processed and tested for virus…" at bounding box center [769, 416] width 1538 height 734
click at [335, 35] on div "Purchase orders" at bounding box center [352, 39] width 68 height 22
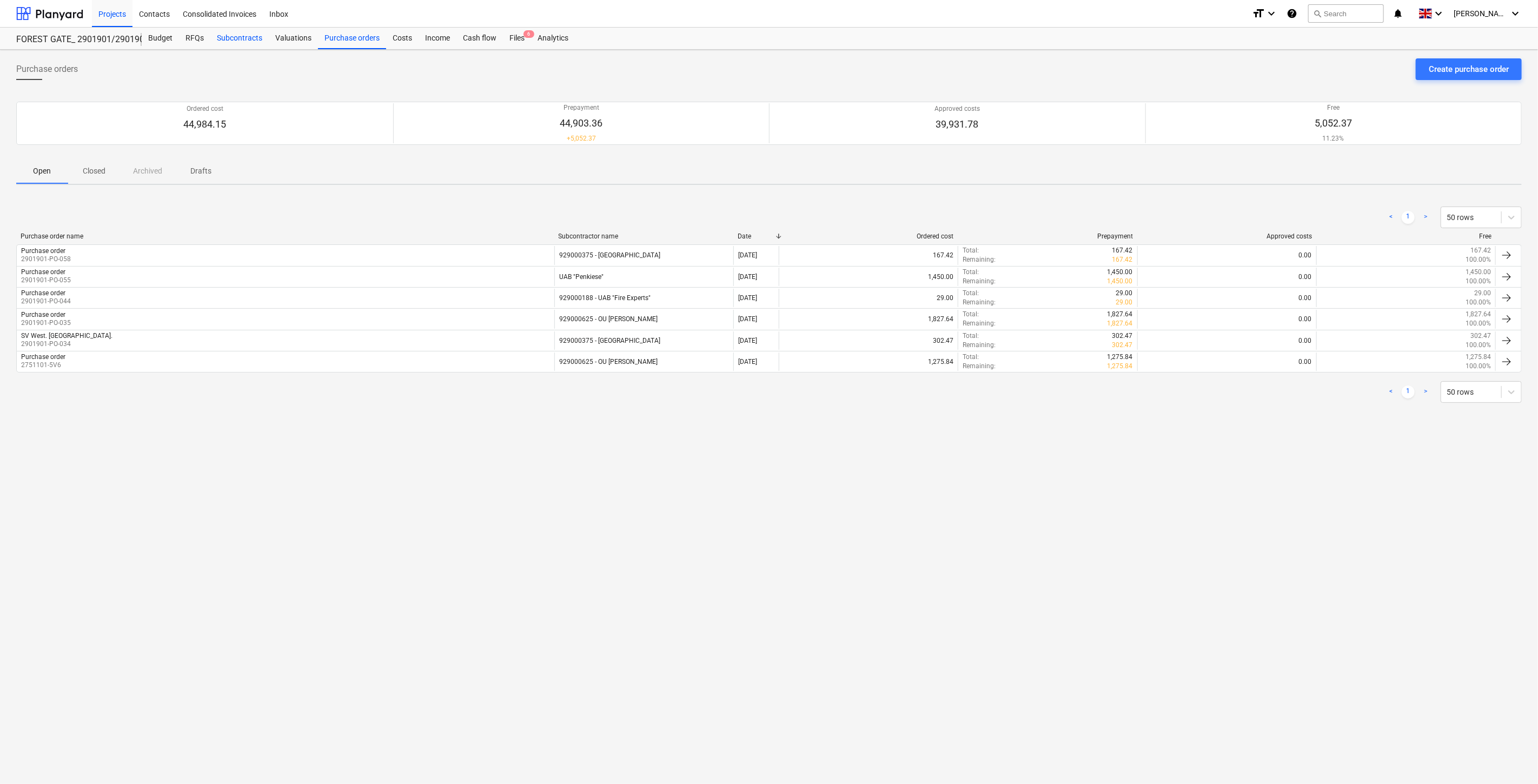
click at [231, 46] on div "Subcontracts" at bounding box center [239, 39] width 58 height 22
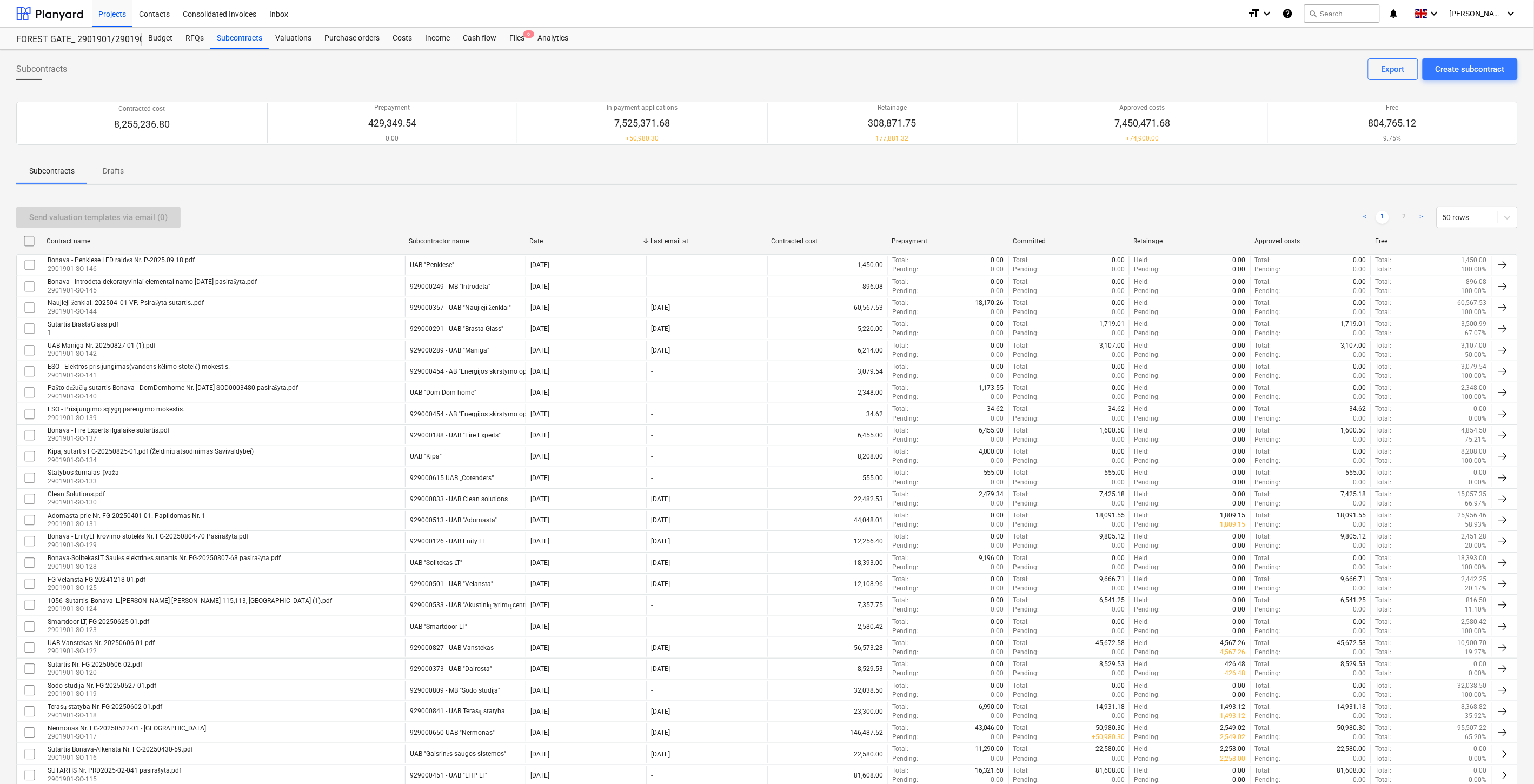
scroll to position [597, 0]
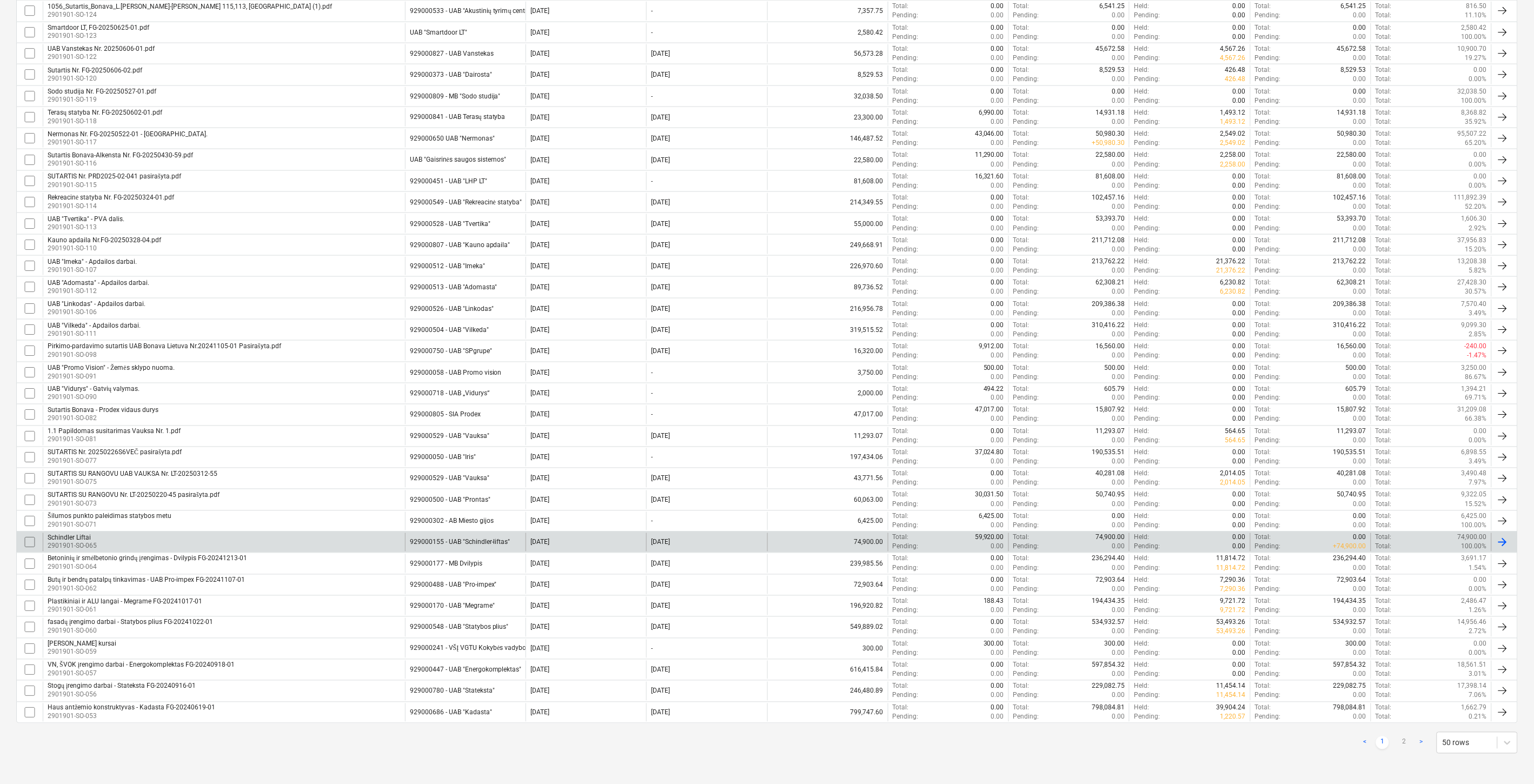
click at [241, 543] on div "[PERSON_NAME] Liftai 2901901-SO-065" at bounding box center [224, 543] width 362 height 19
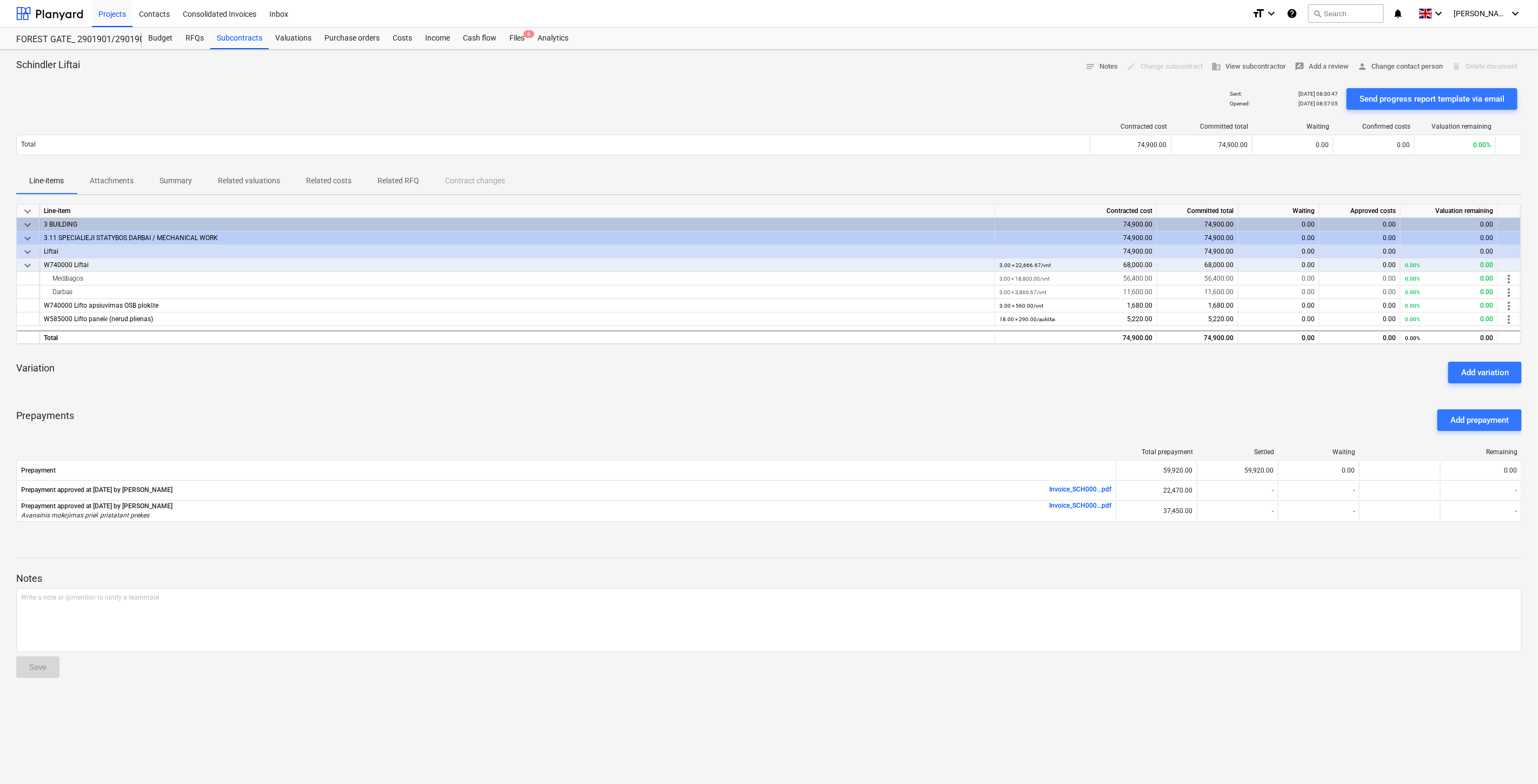
click at [1044, 386] on div "Variation Add variation" at bounding box center [769, 372] width 1505 height 39
click at [1089, 382] on div "Variation Add variation" at bounding box center [769, 372] width 1505 height 39
click at [1110, 380] on div "Variation Add variation" at bounding box center [769, 372] width 1505 height 39
click at [1218, 368] on div "Variation Add variation" at bounding box center [769, 372] width 1505 height 39
click at [1095, 404] on div "Prepayments Add prepayment" at bounding box center [769, 420] width 1505 height 39
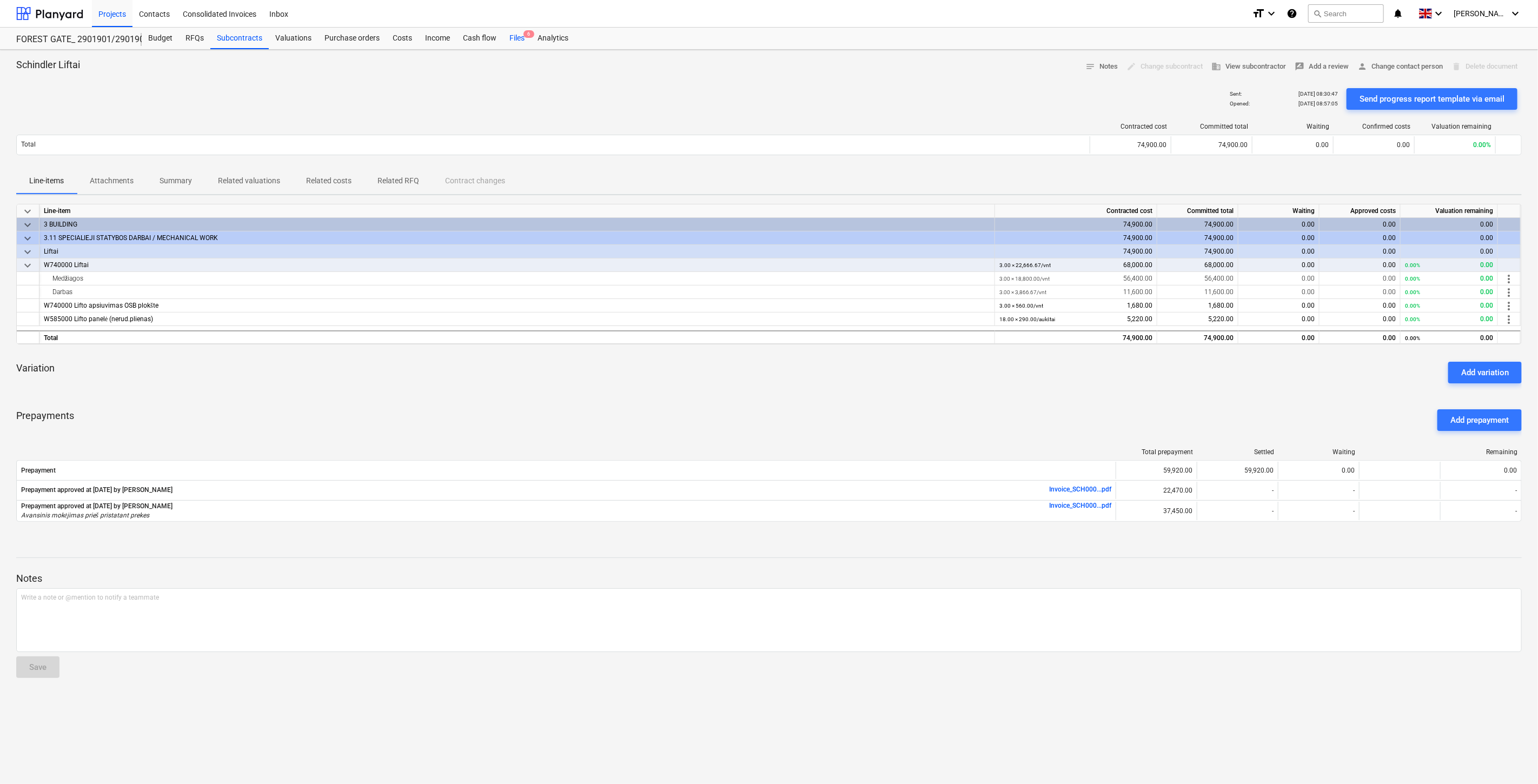
click at [512, 37] on div "Files 6" at bounding box center [517, 39] width 28 height 22
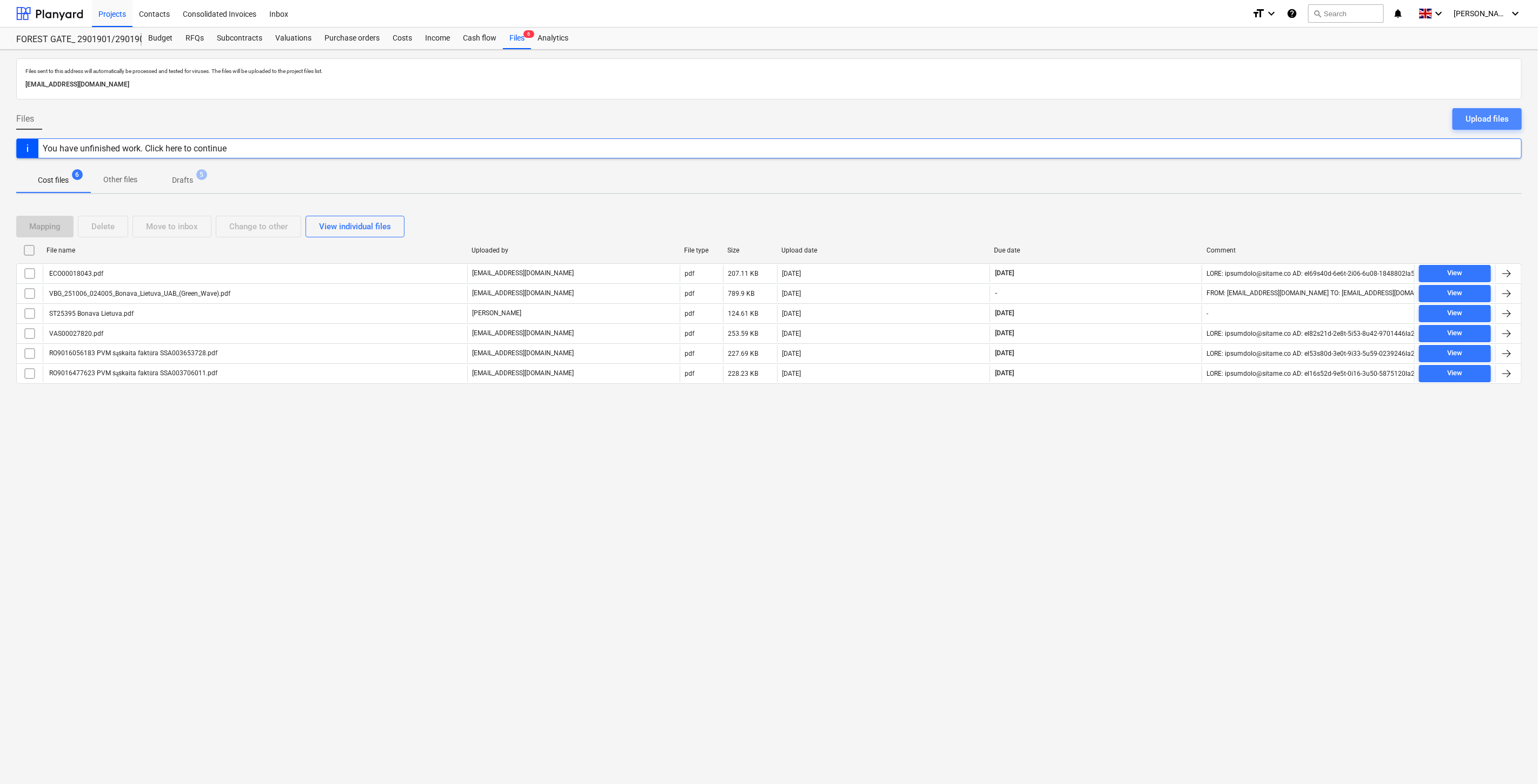
click at [1484, 112] on div "Upload files" at bounding box center [1488, 119] width 43 height 14
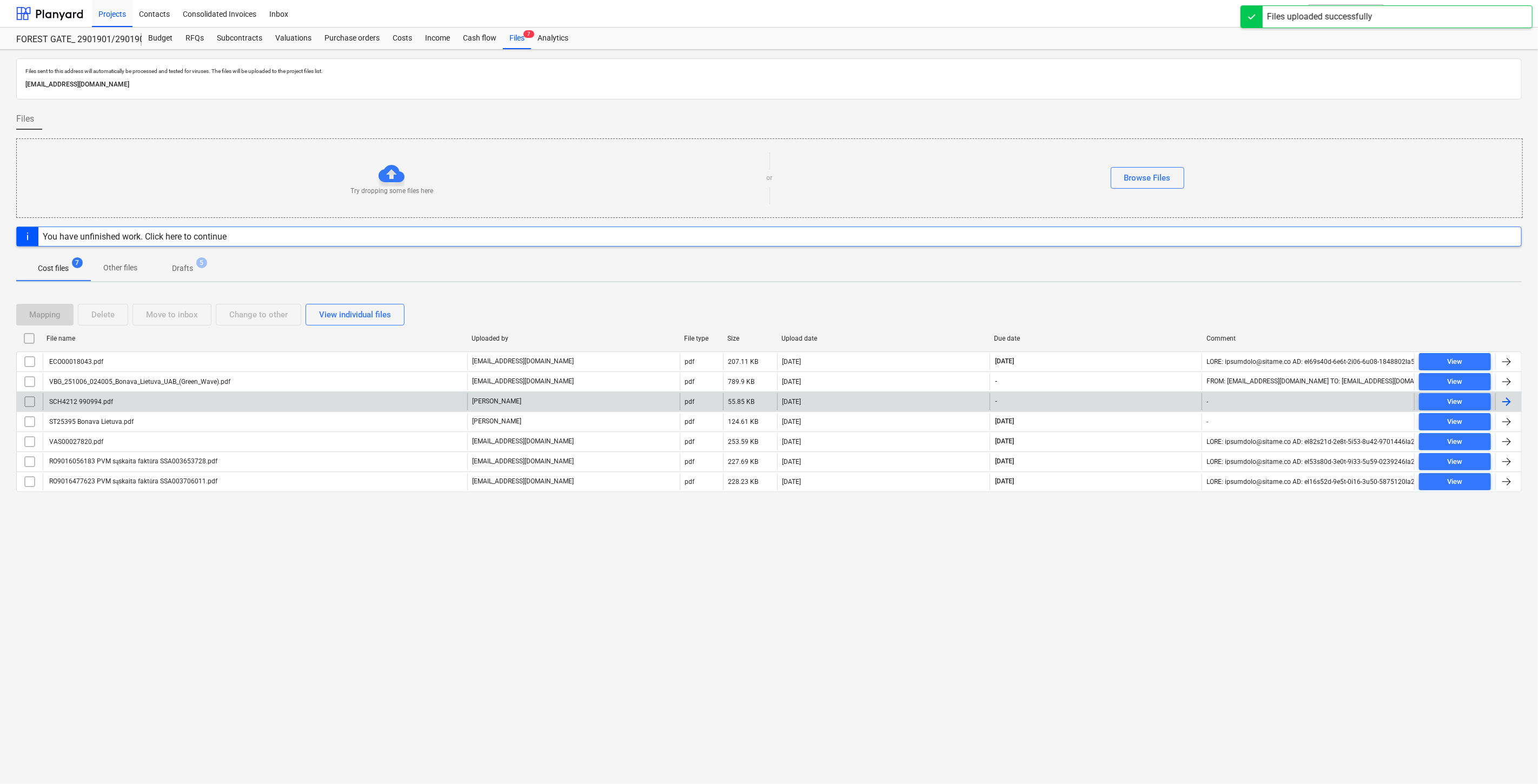
click at [334, 401] on div "SCH4212 990994.pdf" at bounding box center [255, 402] width 425 height 17
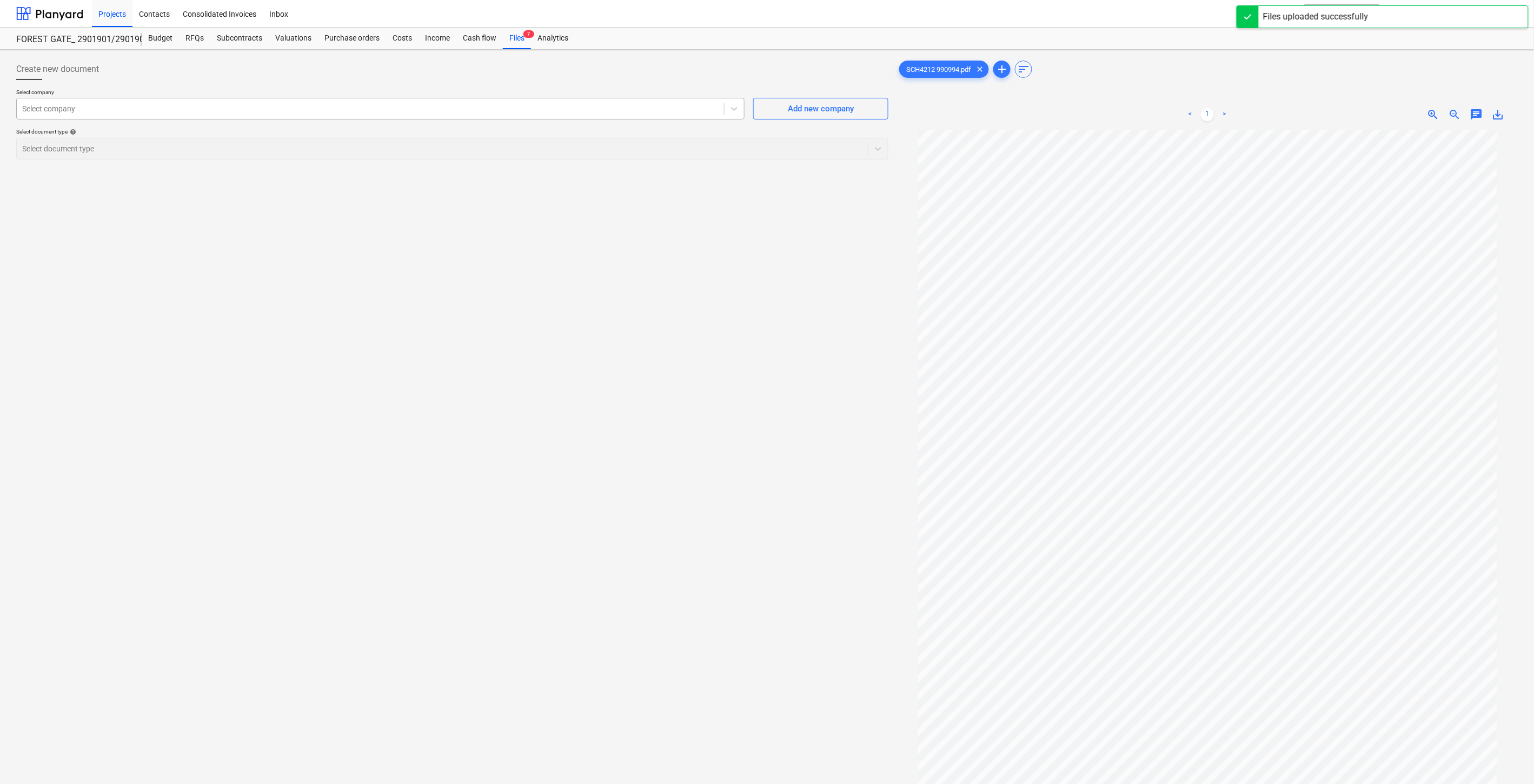
click at [587, 104] on div at bounding box center [371, 108] width 697 height 11
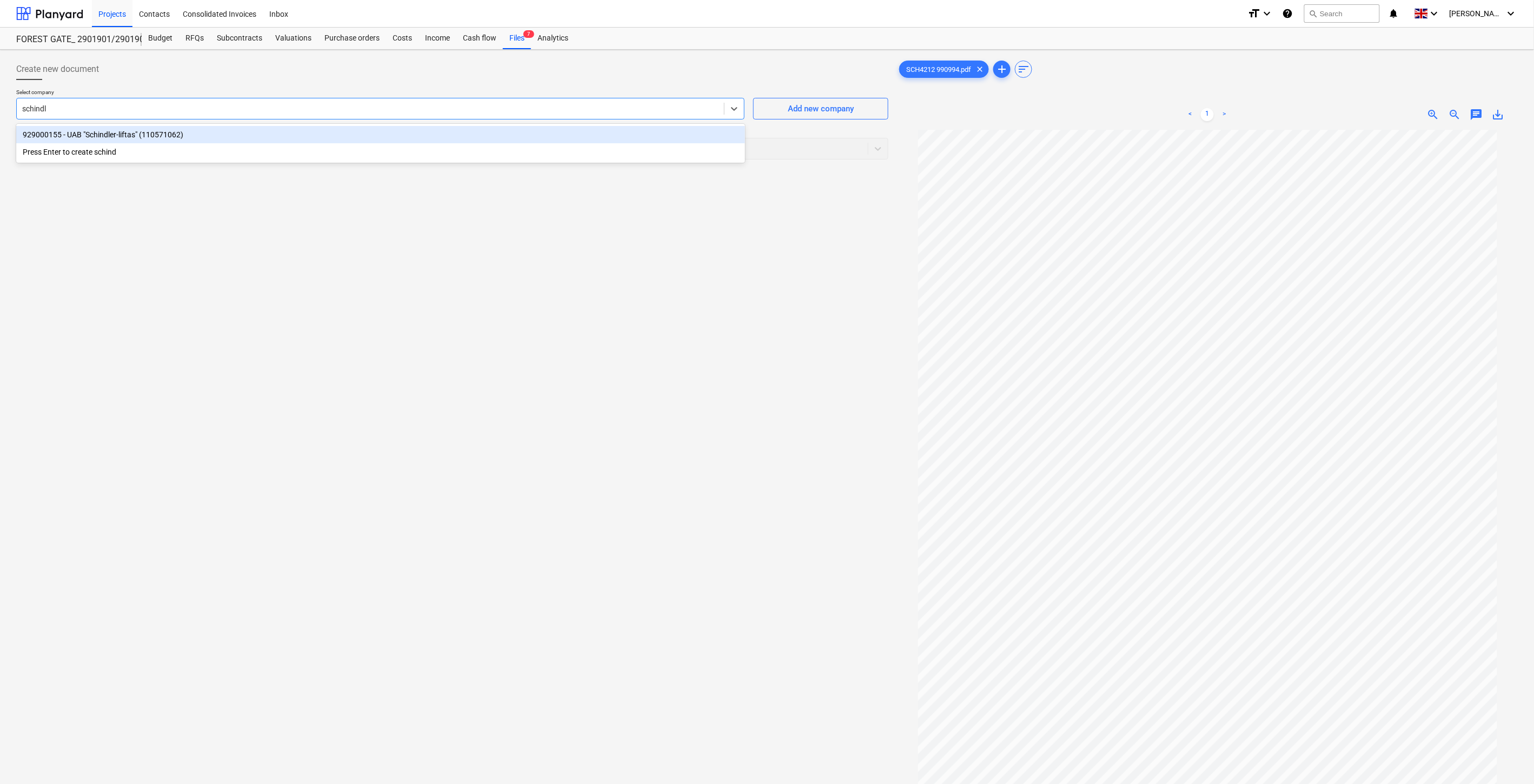
type input "schindler"
click at [554, 134] on div "929000155 - UAB "Schindler-liftas" (110571062)" at bounding box center [381, 135] width 729 height 17
click at [496, 149] on div at bounding box center [443, 149] width 841 height 11
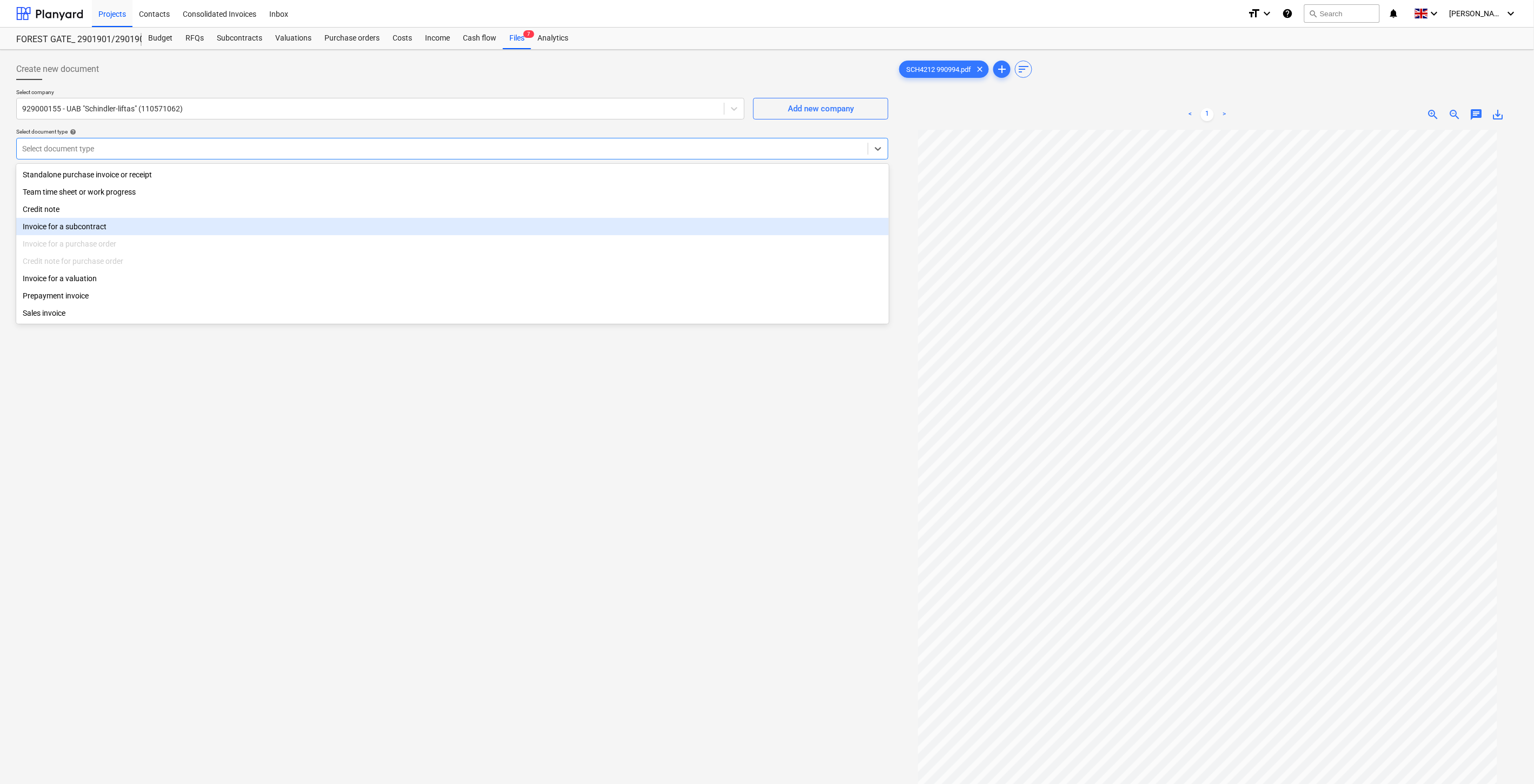
click at [107, 227] on div "Invoice for a subcontract" at bounding box center [453, 227] width 873 height 17
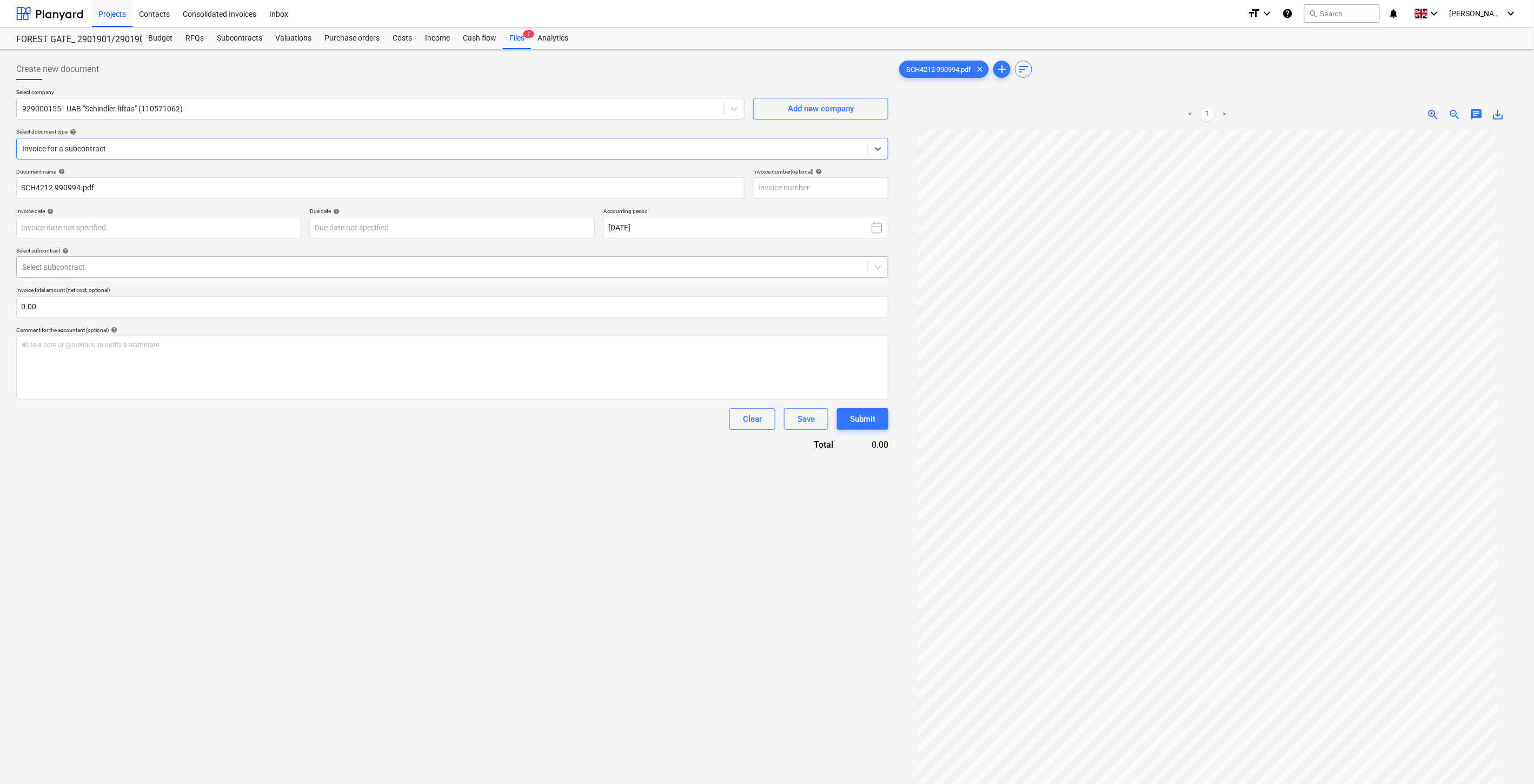
click at [174, 271] on div at bounding box center [443, 267] width 841 height 11
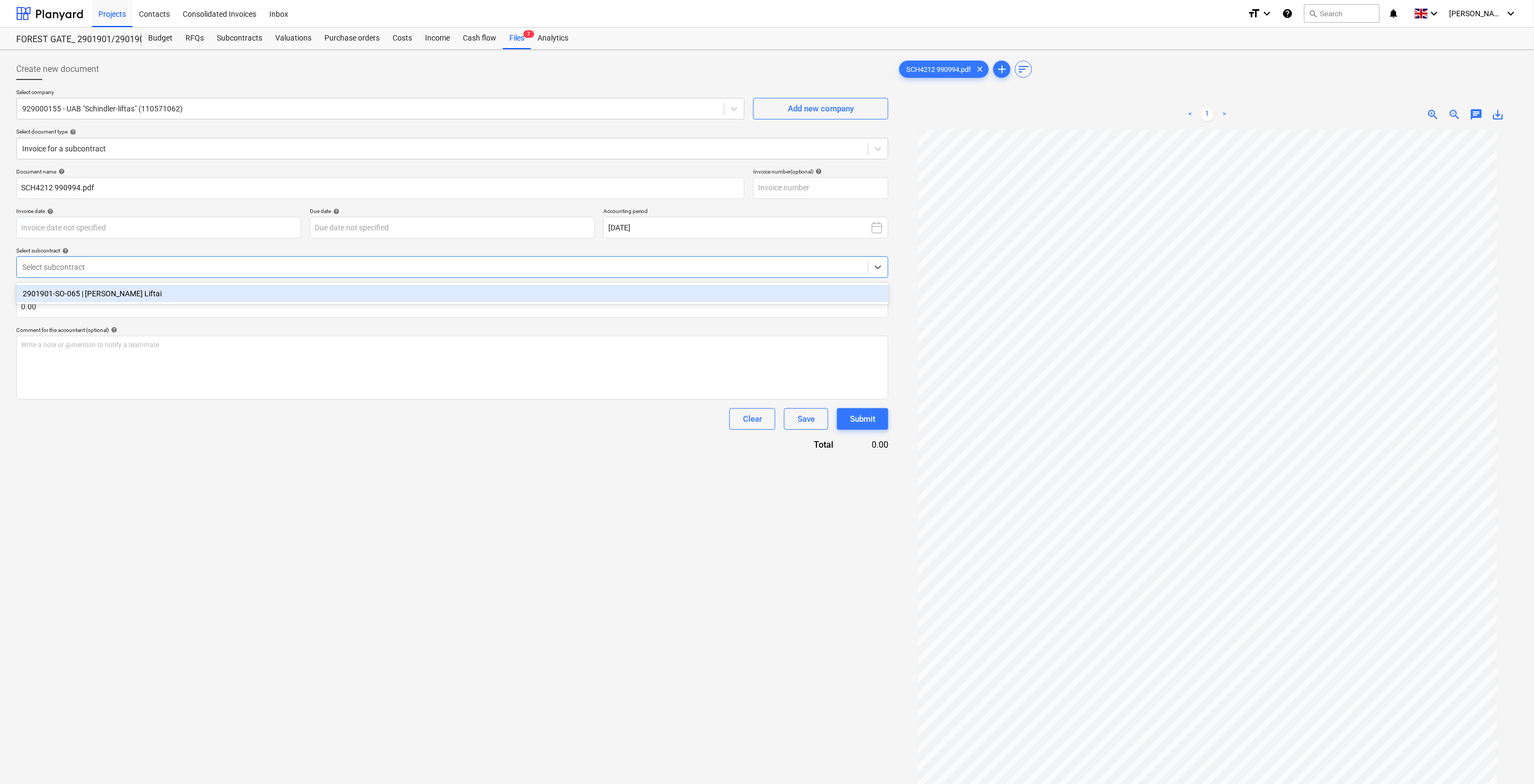
click at [154, 292] on div "2901901-SO-065 | [PERSON_NAME] Liftai" at bounding box center [453, 293] width 873 height 17
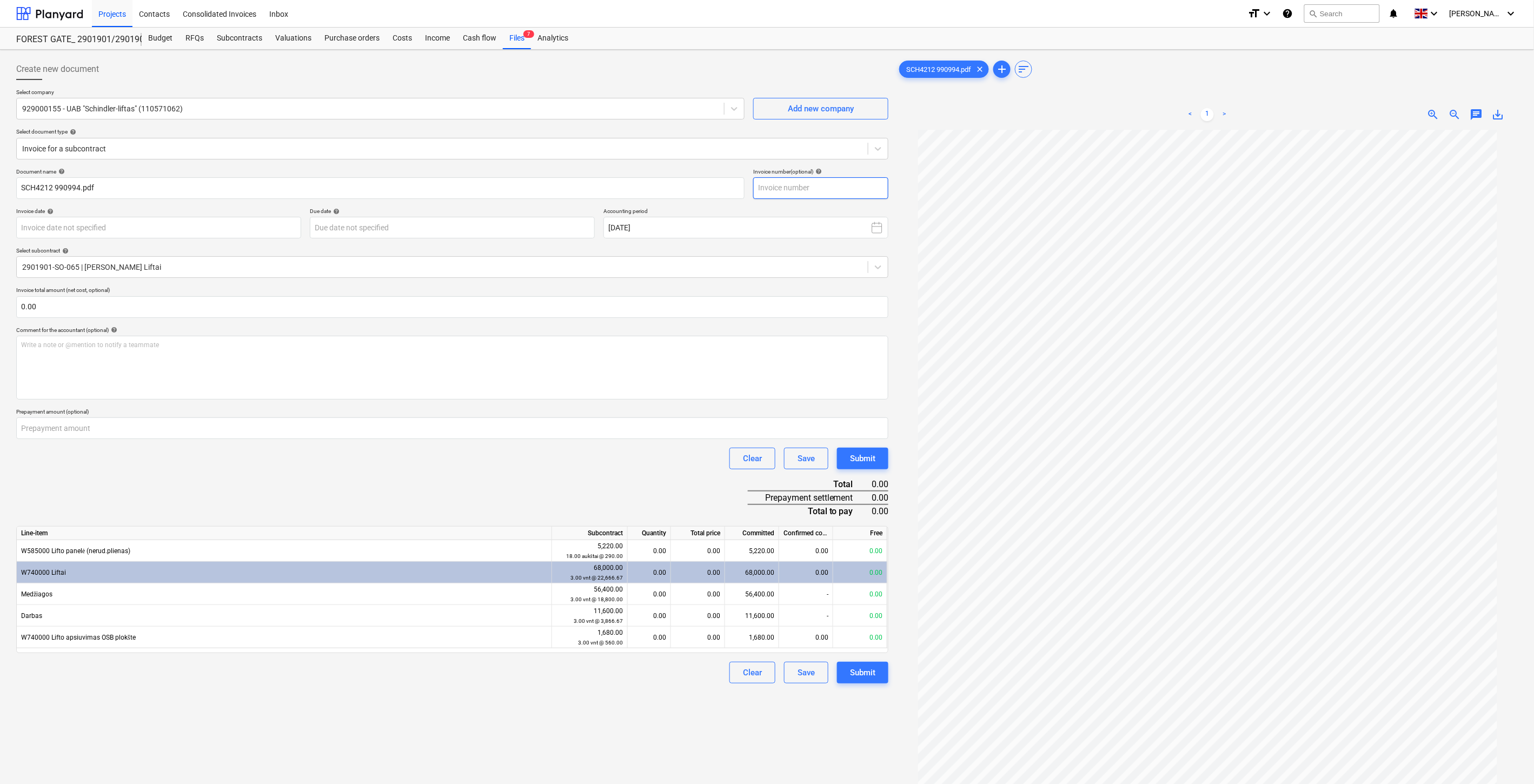
click at [836, 184] on input "text" at bounding box center [820, 188] width 135 height 22
type input "SCH0004212"
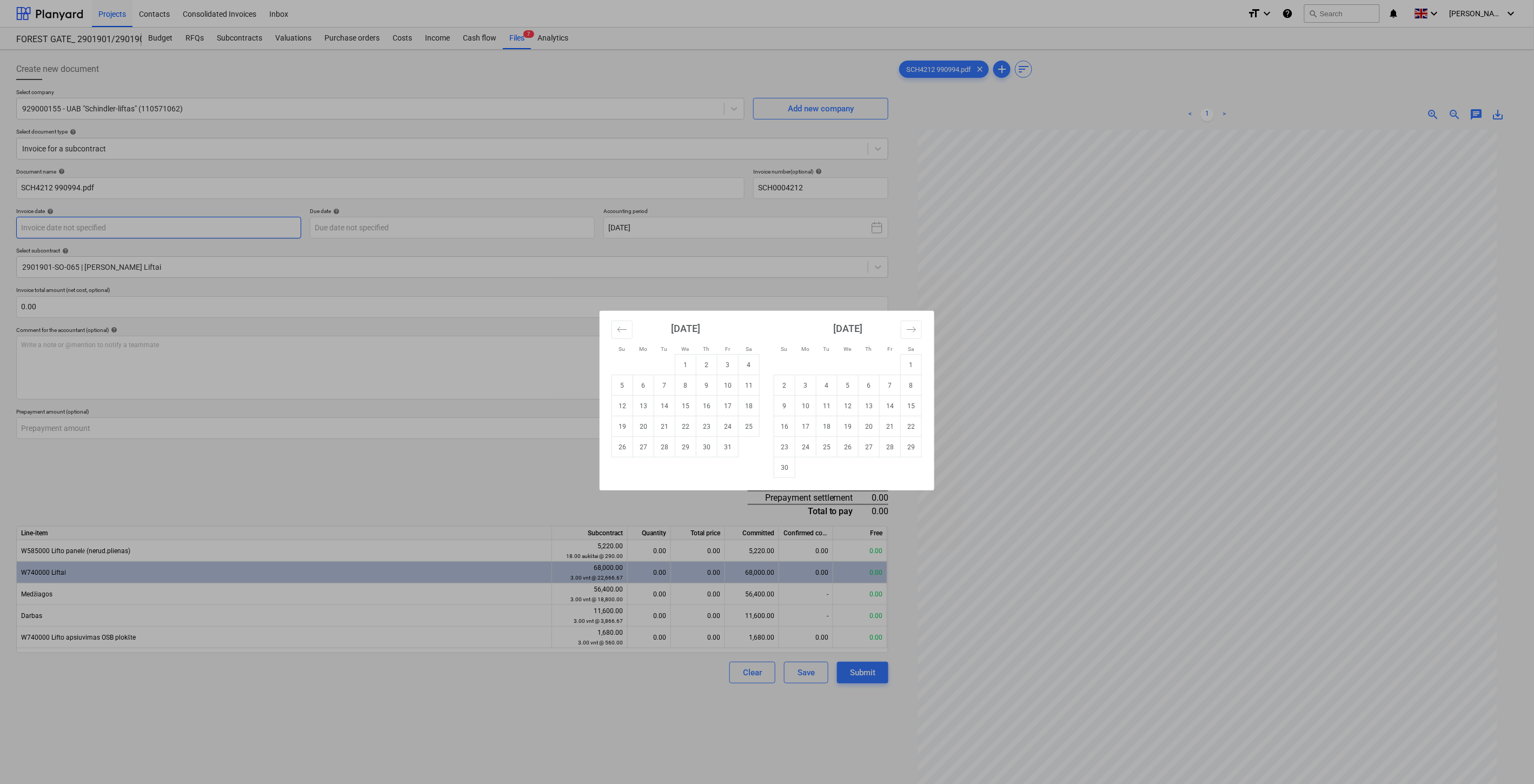
click at [289, 229] on body "Projects Contacts Consolidated Invoices Inbox format_size keyboard_arrow_down h…" at bounding box center [767, 392] width 1534 height 784
click at [648, 387] on td "6" at bounding box center [643, 385] width 21 height 21
type input "[DATE]"
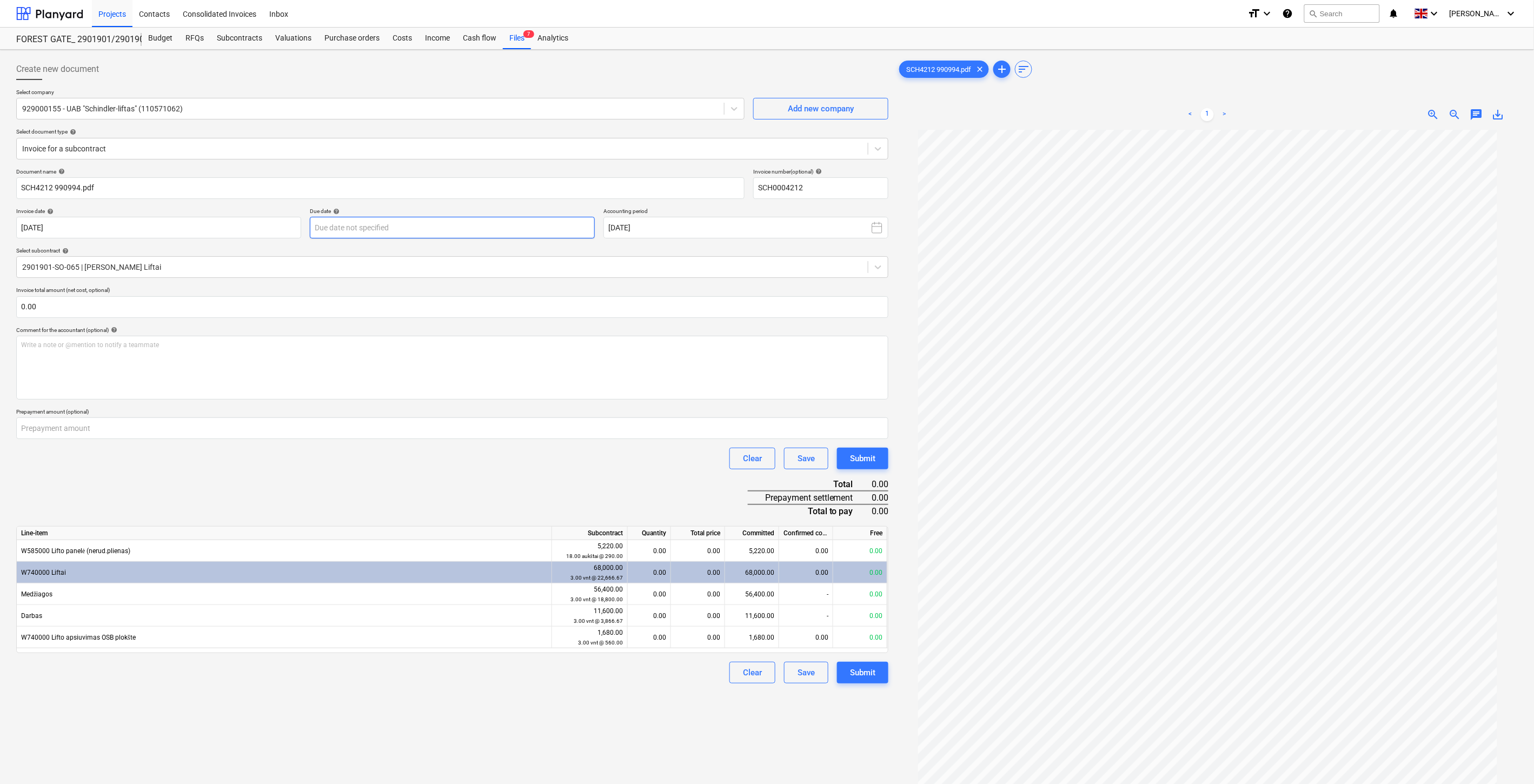
click at [521, 225] on body "Projects Contacts Consolidated Invoices Inbox format_size keyboard_arrow_down h…" at bounding box center [767, 392] width 1534 height 784
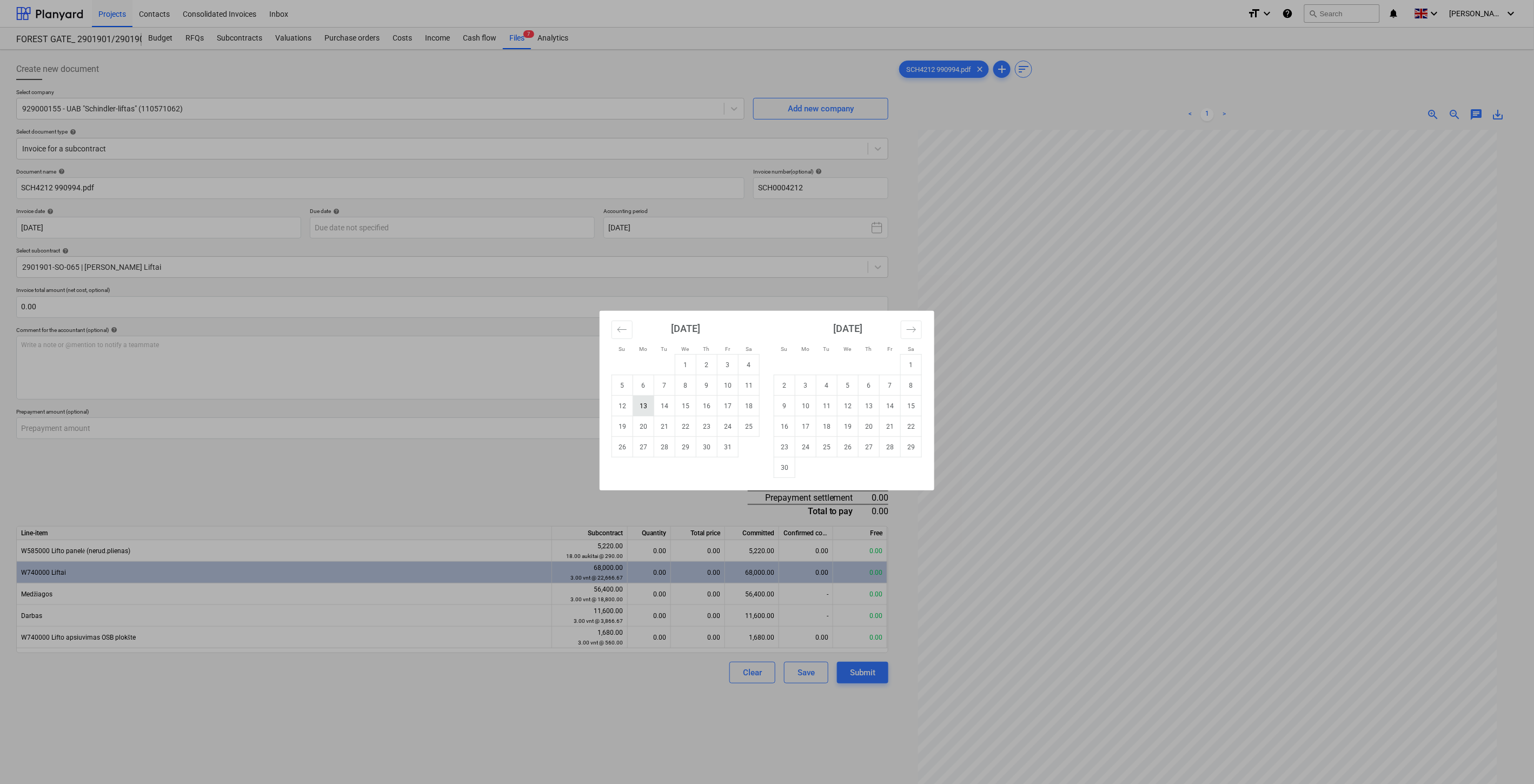
click at [645, 405] on td "13" at bounding box center [643, 406] width 21 height 21
type input "[DATE]"
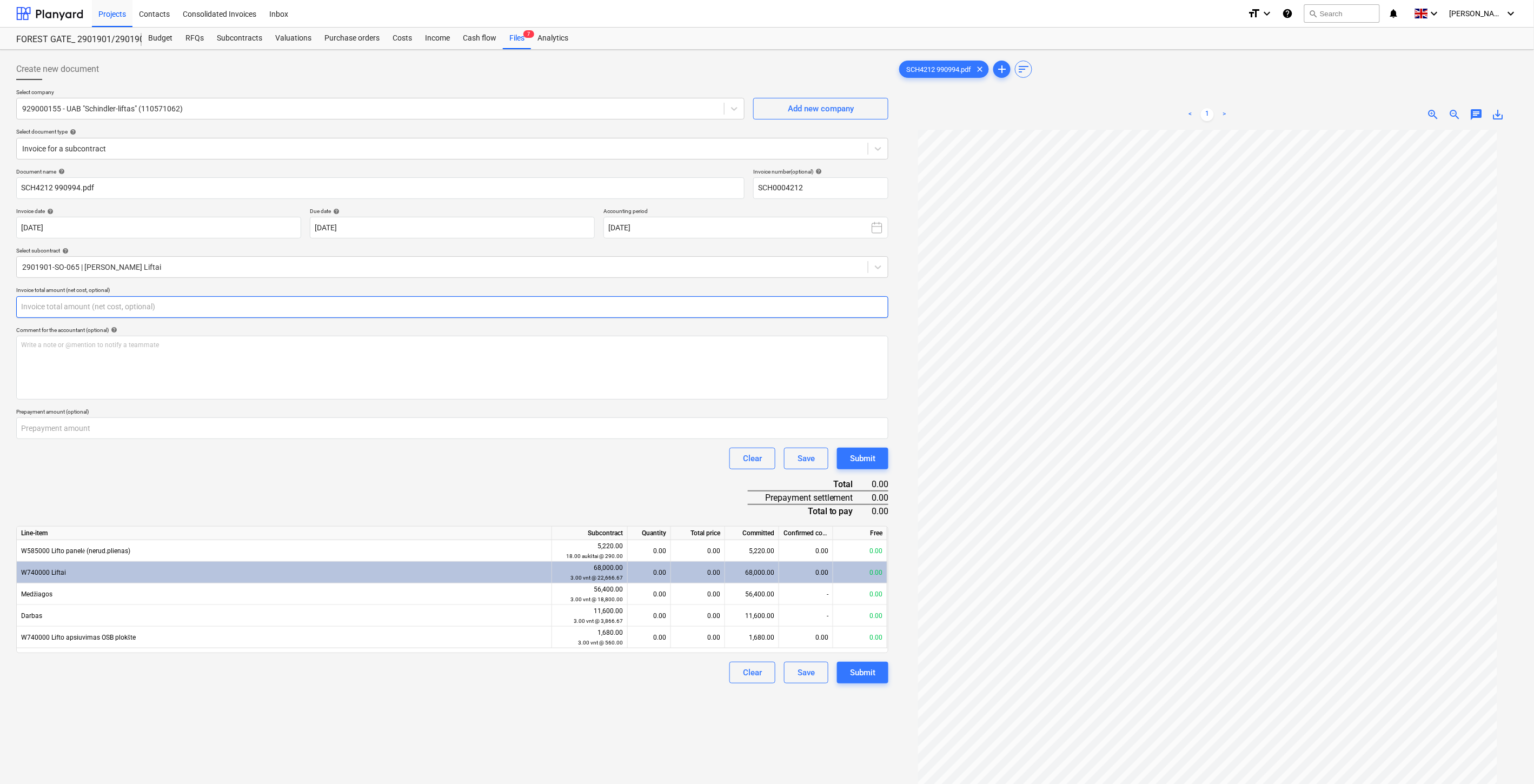
click at [304, 306] on input "text" at bounding box center [452, 307] width 872 height 22
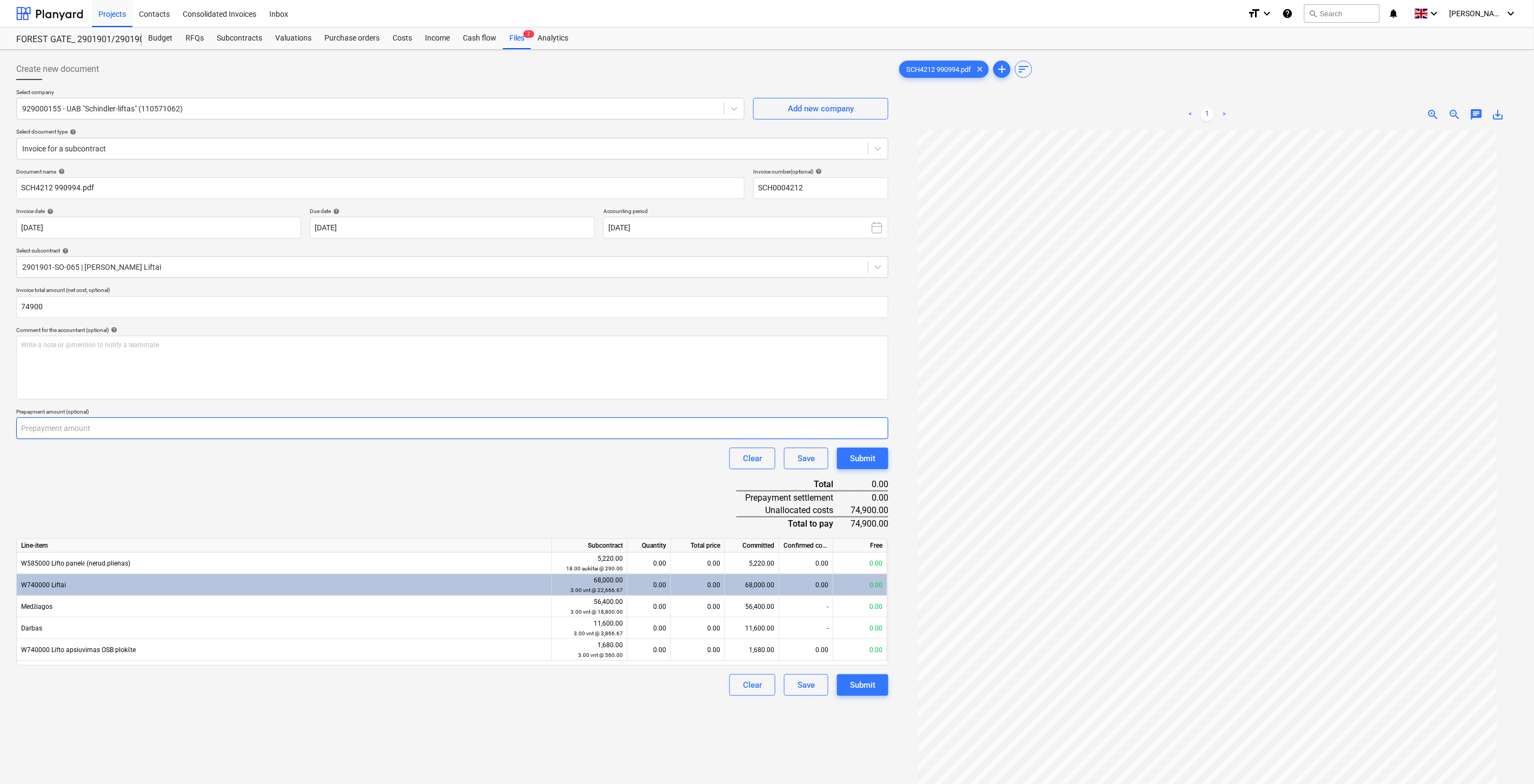
type input "74,900.00"
click at [387, 430] on input "number" at bounding box center [452, 428] width 872 height 22
paste input "59920.00"
type input "59920.00"
click at [174, 481] on div "Document name help SCH4212 990994.pdf Invoice number (optional) help SCH0004212…" at bounding box center [452, 432] width 872 height 529
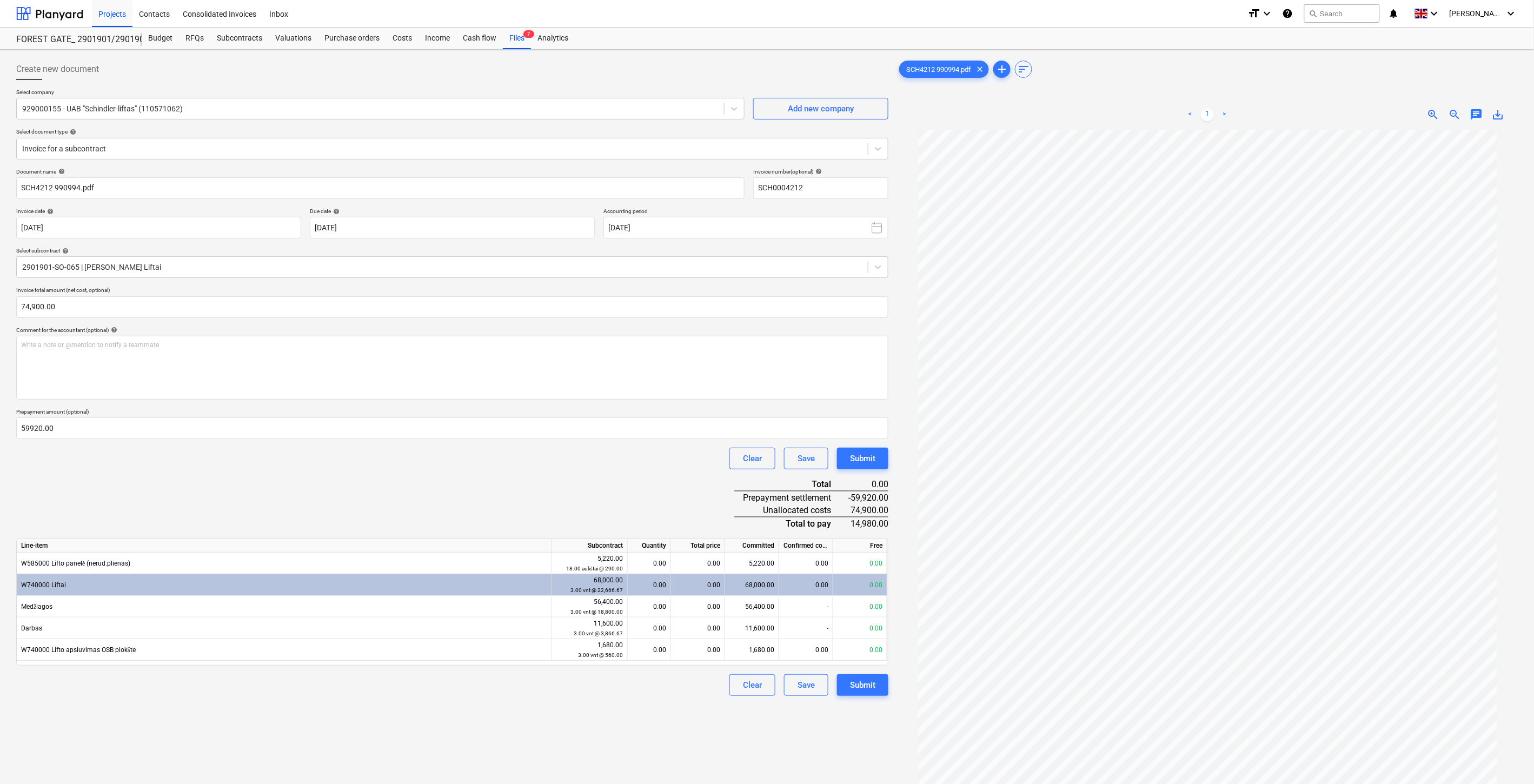
click at [460, 481] on div "Document name help SCH4212 990994.pdf Invoice number (optional) help SCH0004212…" at bounding box center [452, 432] width 872 height 529
click at [471, 454] on div "Clear Save Submit" at bounding box center [452, 459] width 872 height 22
click at [690, 609] on div "0.00" at bounding box center [698, 607] width 54 height 22
click at [690, 567] on div "0.00" at bounding box center [698, 563] width 54 height 22
type input "5220"
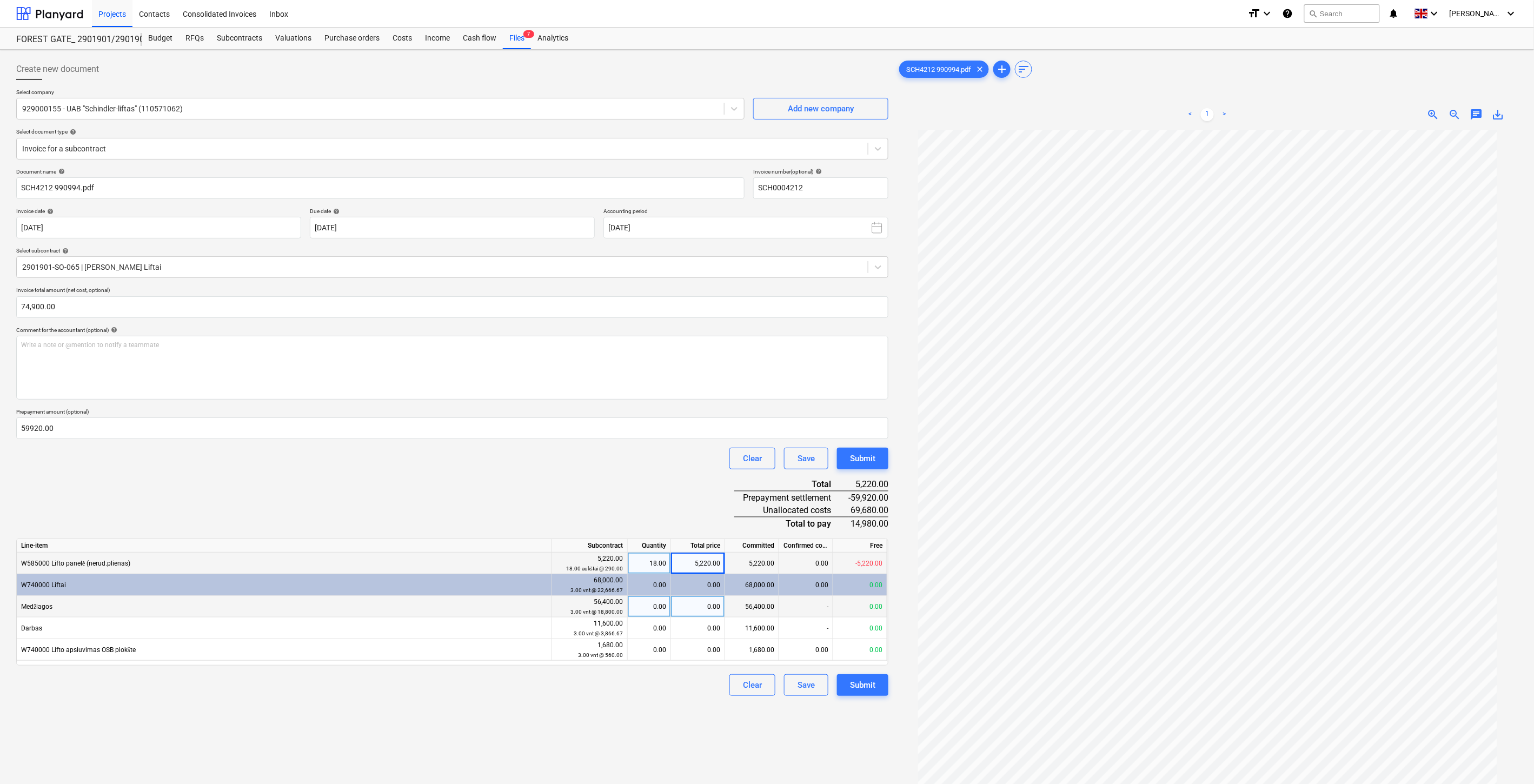
click at [682, 505] on div "Document name help SCH4212 990994.pdf Invoice number (optional) help SCH0004212…" at bounding box center [452, 432] width 872 height 529
click at [635, 512] on div "Document name help SCH4212 990994.pdf Invoice number (optional) help SCH0004212…" at bounding box center [452, 432] width 872 height 529
click at [687, 611] on div "0.00" at bounding box center [698, 607] width 54 height 22
type input "56400"
click at [699, 483] on div "Document name help SCH4212 990994.pdf Invoice number (optional) help SCH0004212…" at bounding box center [452, 432] width 872 height 529
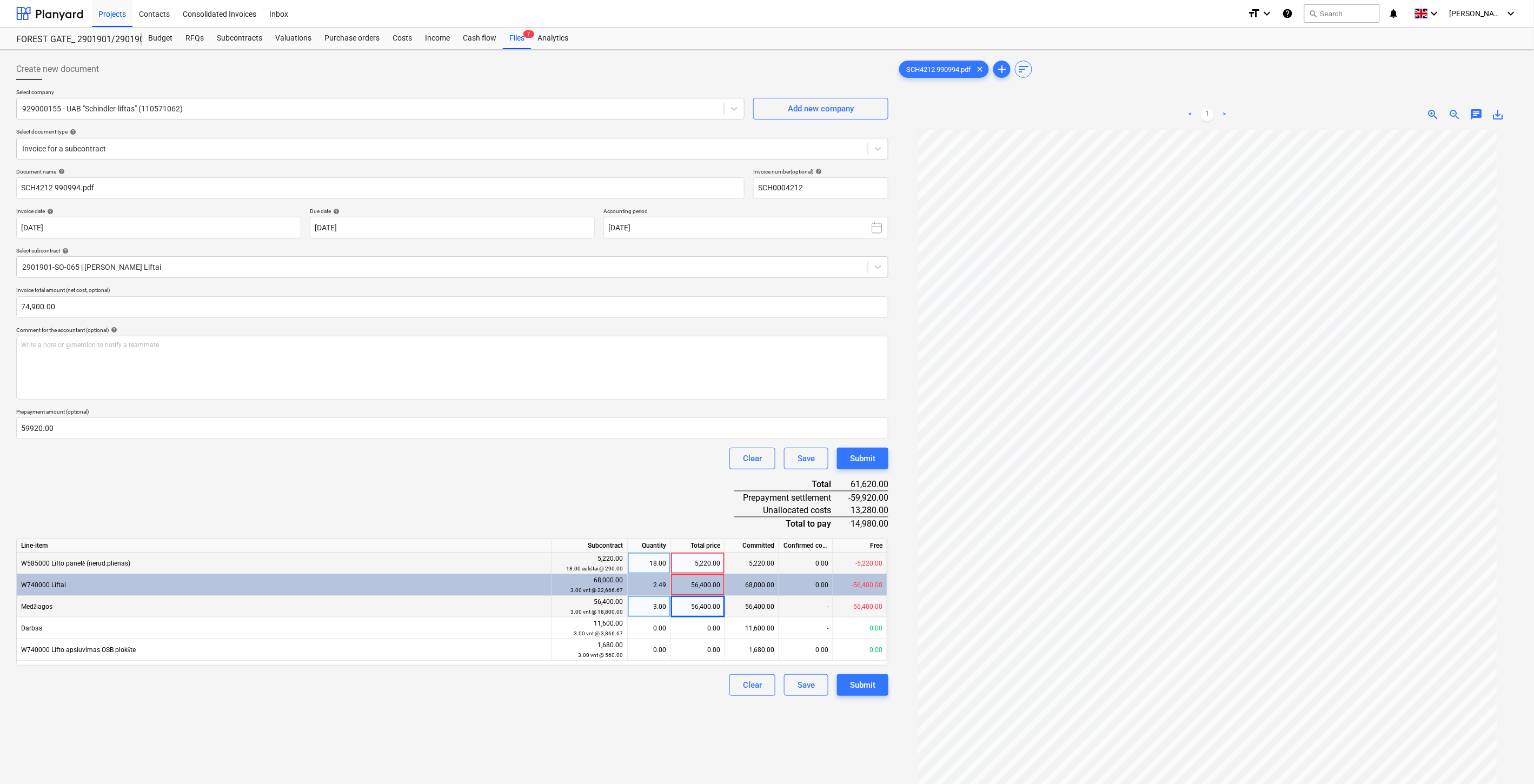
click at [690, 610] on div "56,400.00" at bounding box center [698, 607] width 54 height 22
type input "0"
click at [699, 561] on div "5,220.00" at bounding box center [698, 563] width 54 height 22
click at [664, 473] on div "Document name help SCH4212 990994.pdf Invoice number (optional) help SCH0004212…" at bounding box center [452, 432] width 872 height 529
click at [695, 603] on div "0.00" at bounding box center [698, 607] width 54 height 22
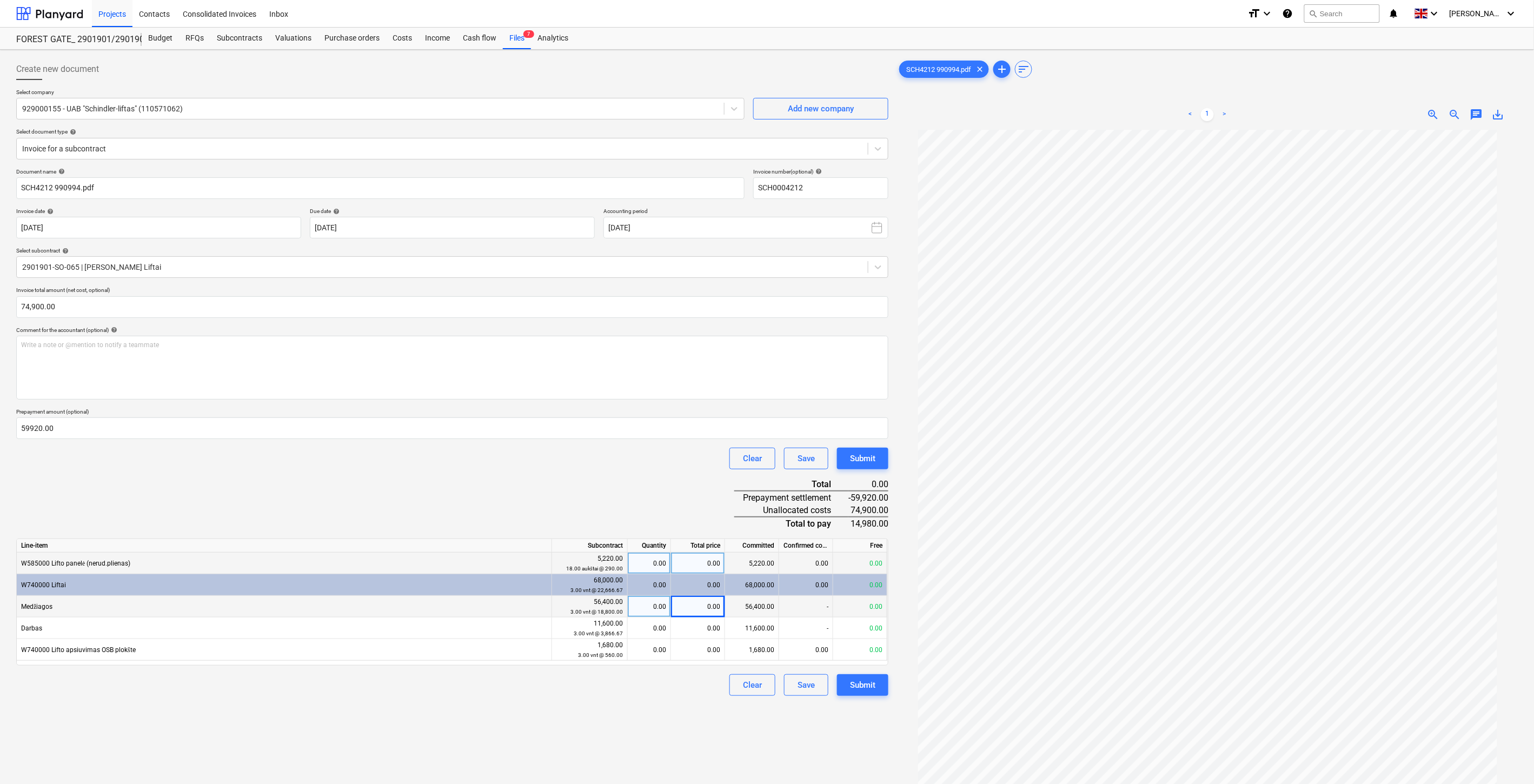
click at [628, 499] on div "Document name help SCH4212 990994.pdf Invoice number (optional) help SCH0004212…" at bounding box center [452, 432] width 872 height 529
click at [197, 153] on div at bounding box center [443, 149] width 841 height 11
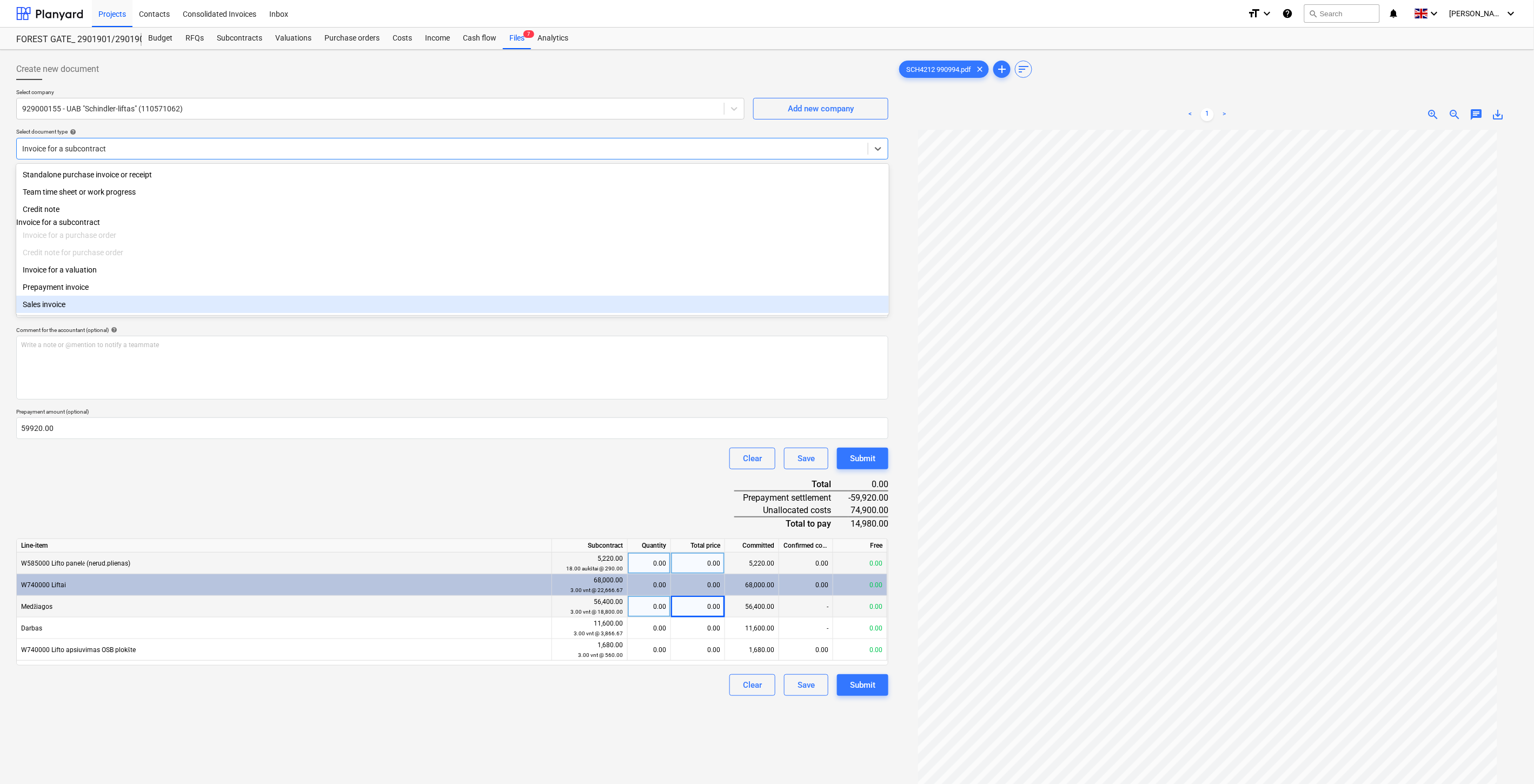
click at [375, 482] on div "Document name help SCH4212 990994.pdf Invoice number (optional) help SCH0004212…" at bounding box center [452, 432] width 872 height 529
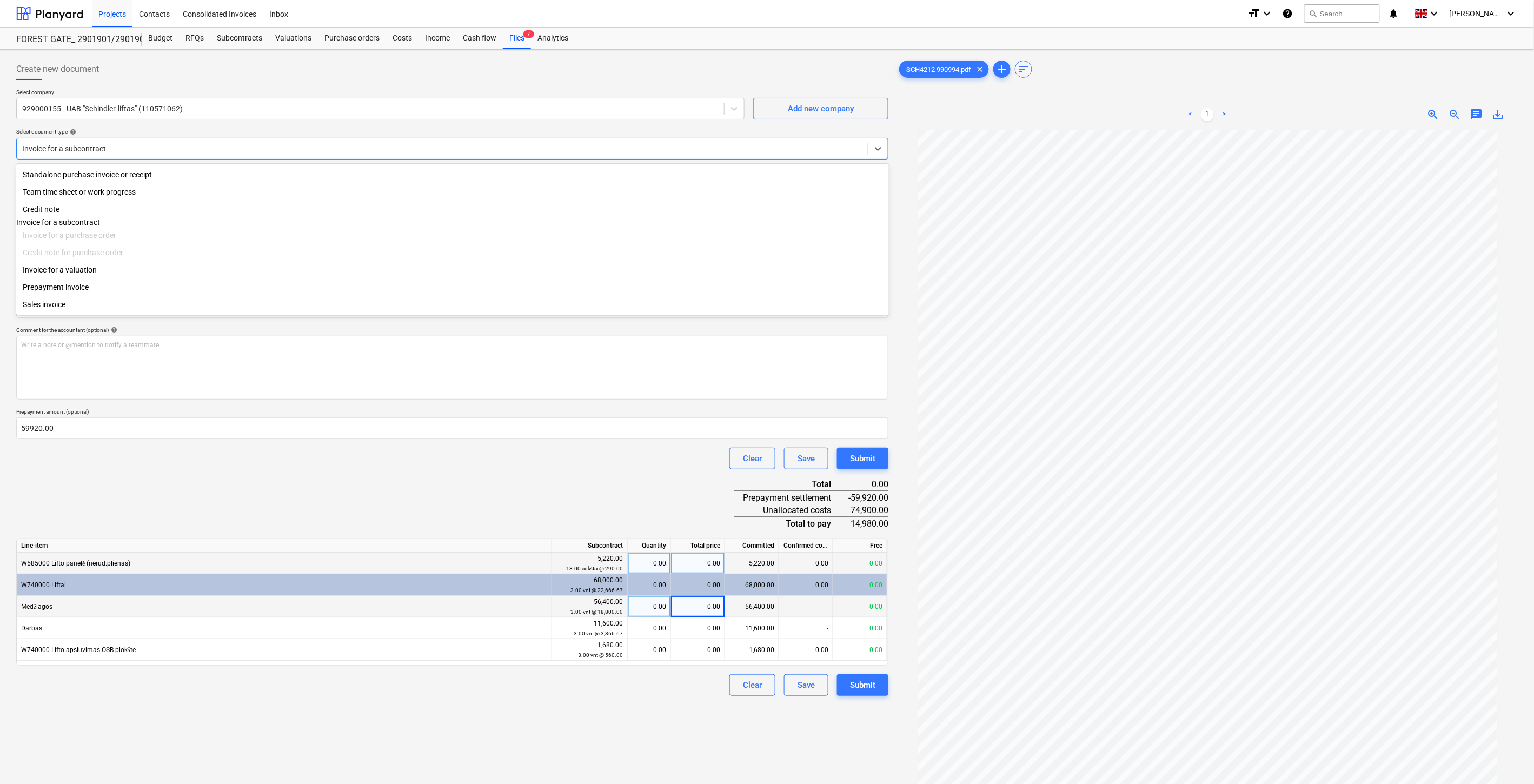
click at [148, 146] on div at bounding box center [443, 149] width 841 height 11
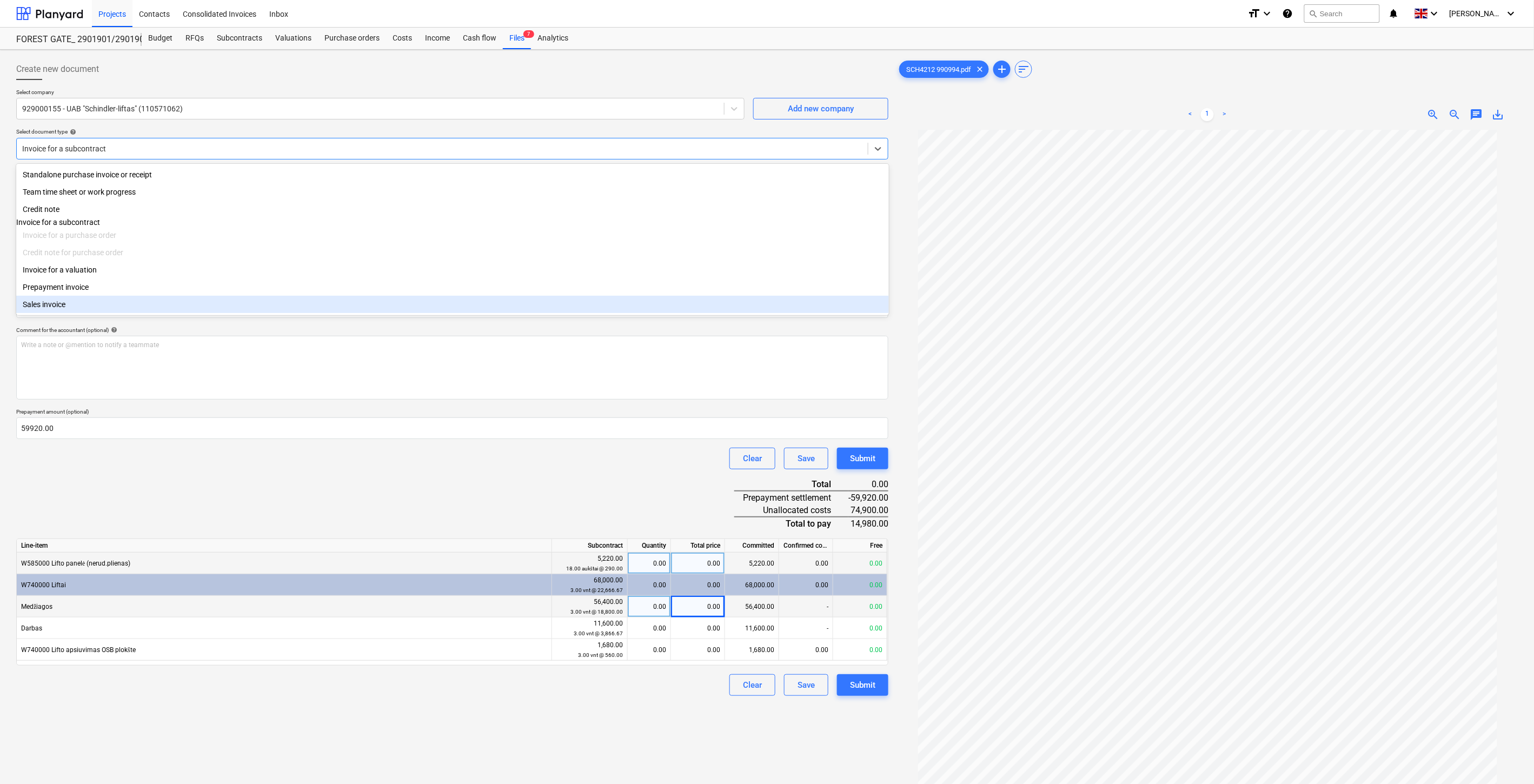
click at [310, 481] on div "Document name help SCH4212 990994.pdf Invoice number (optional) help SCH0004212…" at bounding box center [452, 432] width 872 height 529
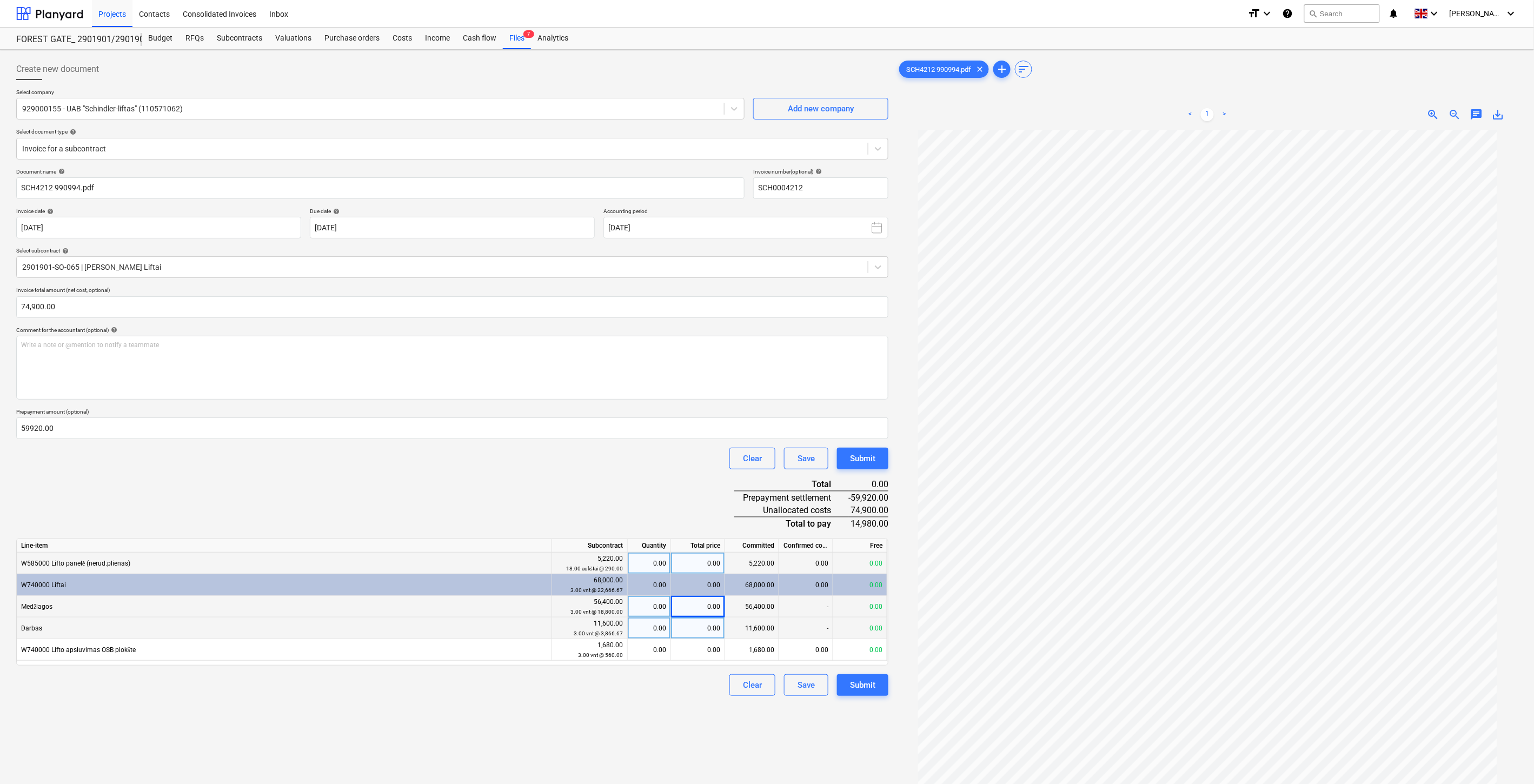
click at [696, 629] on div "0.00" at bounding box center [698, 628] width 54 height 22
type input "11600"
click at [700, 658] on div "0.00" at bounding box center [698, 650] width 54 height 22
type input "1680"
drag, startPoint x: 689, startPoint y: 594, endPoint x: 689, endPoint y: 602, distance: 8.0
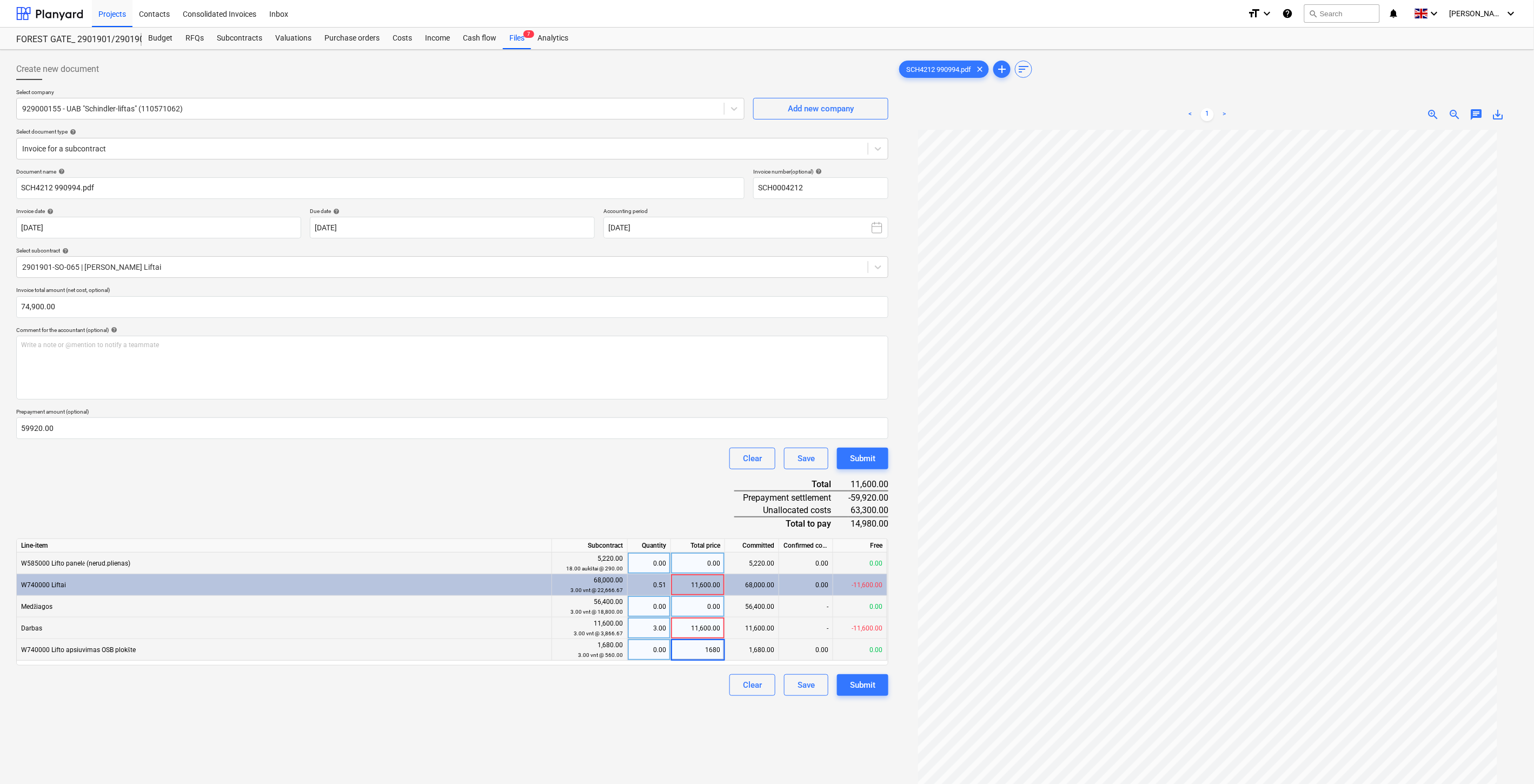
click at [689, 595] on div "11,600.00" at bounding box center [698, 585] width 54 height 22
click at [694, 608] on div "0.00" at bounding box center [698, 607] width 54 height 22
type input "56400"
click at [674, 499] on div "Document name help SCH4212 990994.pdf Invoice number (optional) help SCH0004212…" at bounding box center [452, 432] width 872 height 529
click at [687, 563] on div "0.00" at bounding box center [698, 563] width 54 height 22
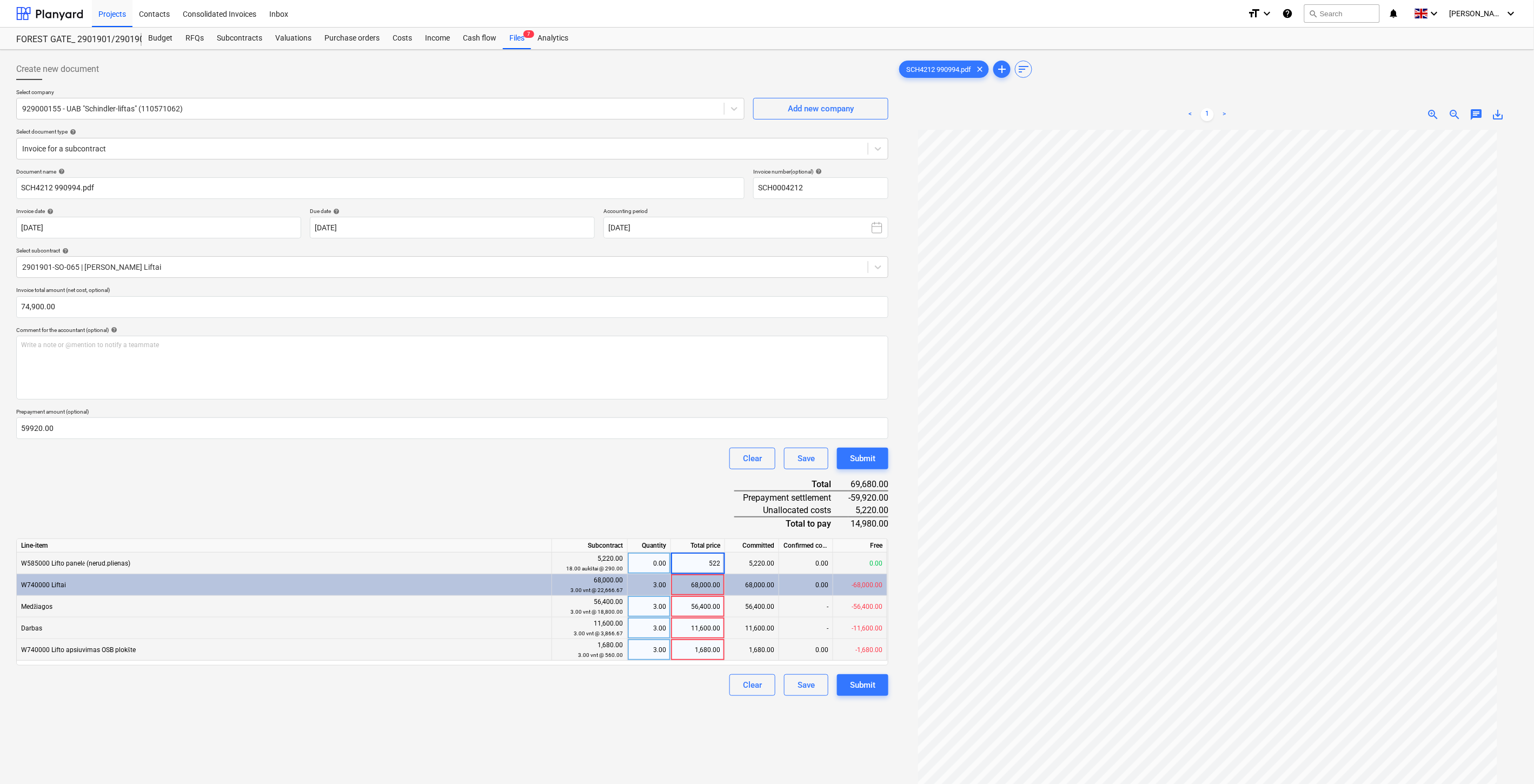
type input "5220"
click at [669, 490] on div "Document name help SCH4212 990994.pdf Invoice number (optional) help SCH0004212…" at bounding box center [452, 432] width 872 height 529
click at [591, 505] on div "Document name help SCH4212 990994.pdf Invoice number (optional) help SCH0004212…" at bounding box center [452, 432] width 872 height 529
click at [618, 492] on div "Document name help SCH4212 990994.pdf Invoice number (optional) help SCH0004212…" at bounding box center [452, 432] width 872 height 529
click at [693, 480] on div "Document name help SCH4212 990994.pdf Invoice number (optional) help SCH0004212…" at bounding box center [452, 432] width 872 height 529
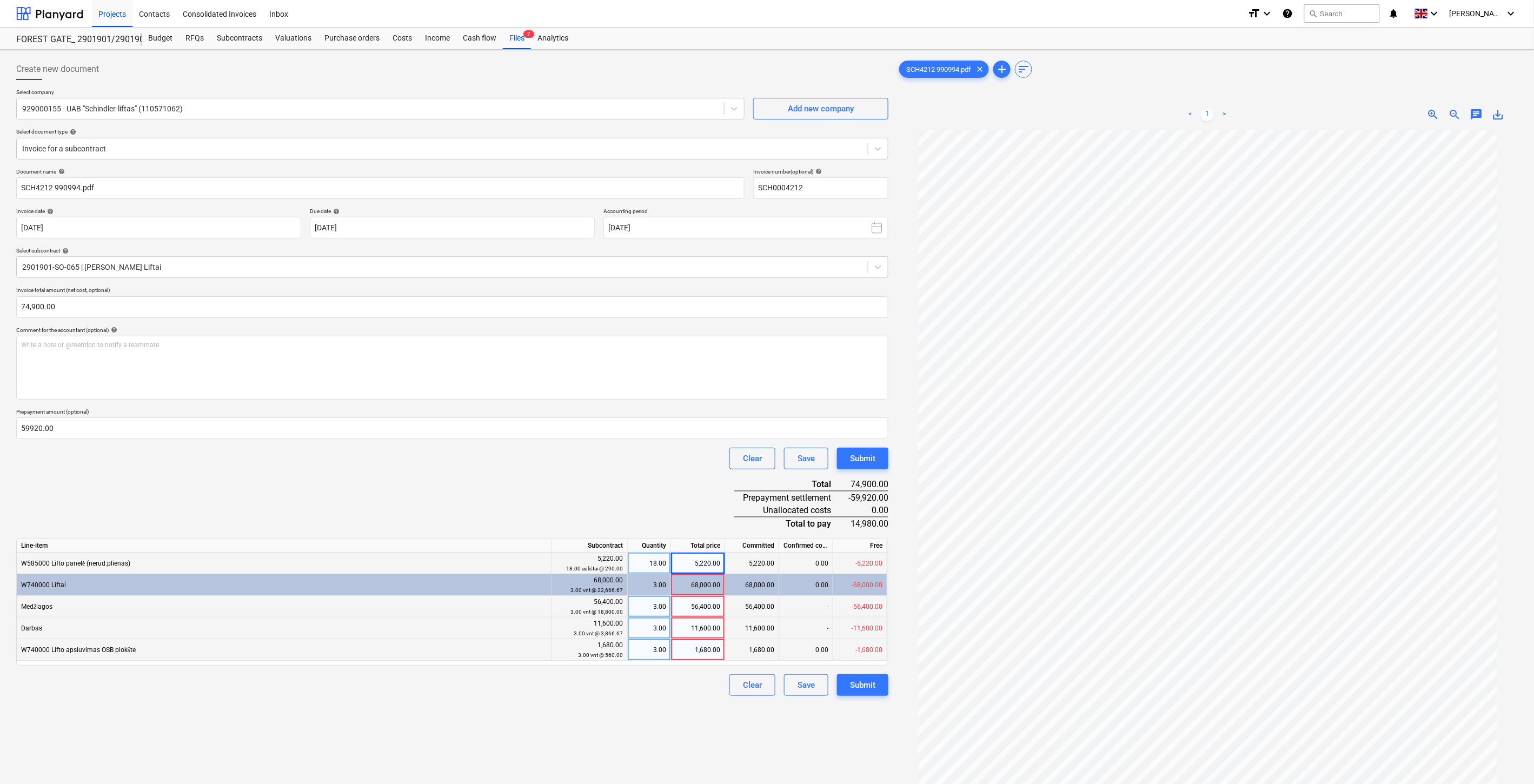
click at [707, 472] on div "Document name help SCH4212 990994.pdf Invoice number (optional) help SCH0004212…" at bounding box center [452, 432] width 872 height 529
click at [22, 430] on input "59920.00" at bounding box center [452, 428] width 872 height 22
click at [152, 482] on div "Document name help SCH4212 990994.pdf Invoice number (optional) help SCH0004212…" at bounding box center [452, 432] width 872 height 529
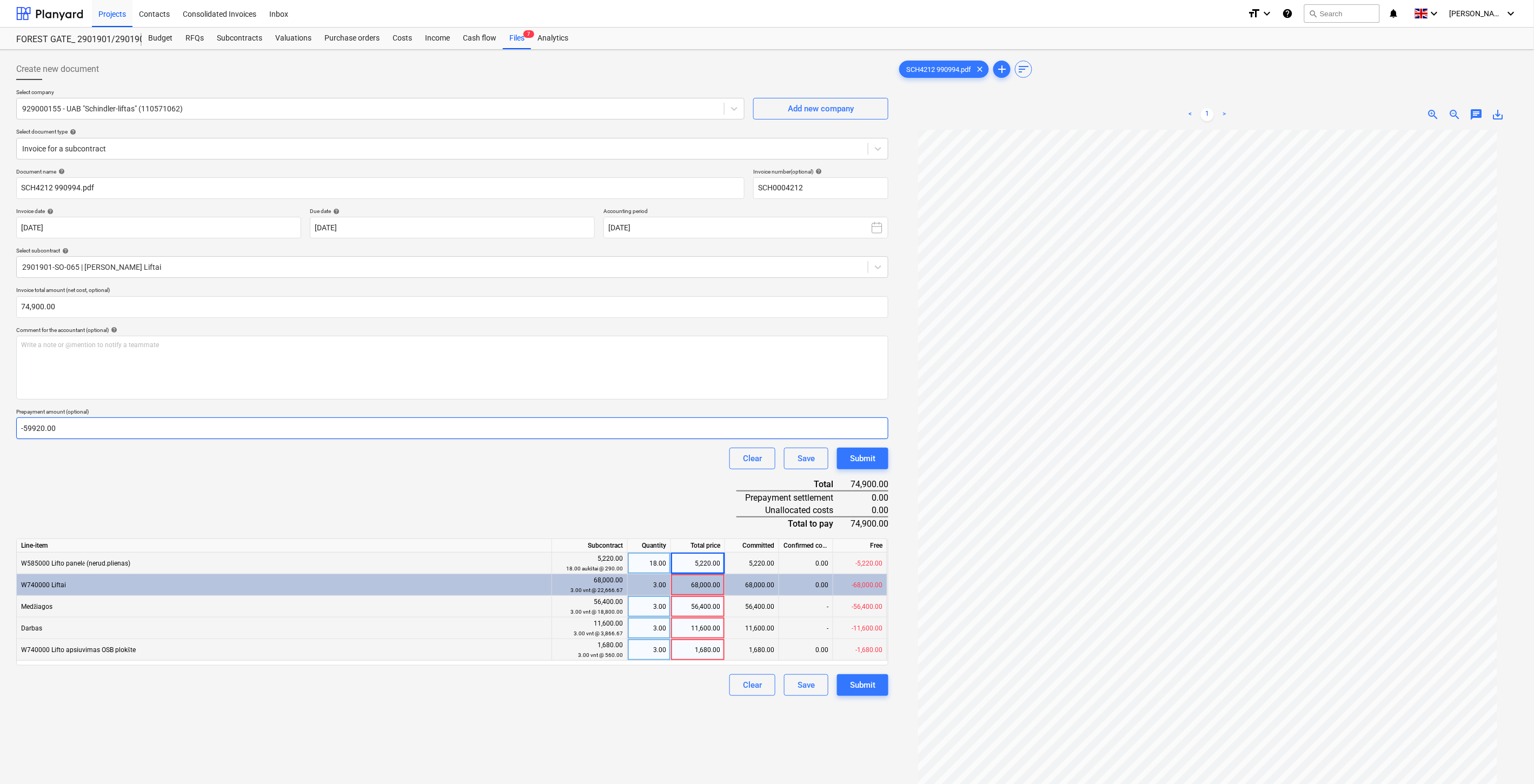
click at [24, 427] on input "-59920.00" at bounding box center [452, 428] width 872 height 22
type input "59920.00"
click at [266, 464] on div "Clear Save Submit" at bounding box center [452, 459] width 872 height 22
click at [809, 688] on div "Save" at bounding box center [806, 685] width 17 height 14
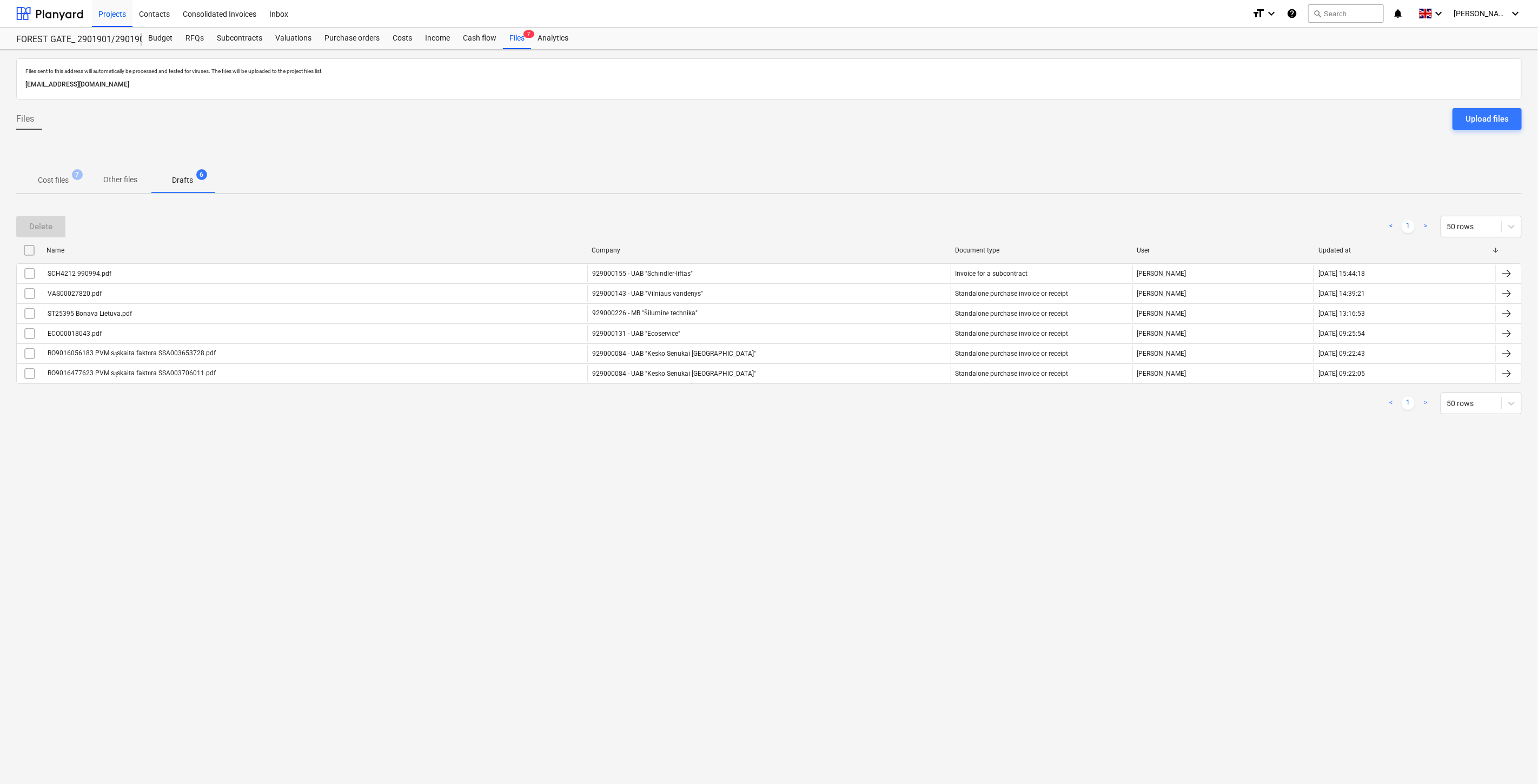
drag, startPoint x: 58, startPoint y: 177, endPoint x: 87, endPoint y: 184, distance: 29.8
click at [60, 177] on p "Cost files" at bounding box center [53, 180] width 31 height 12
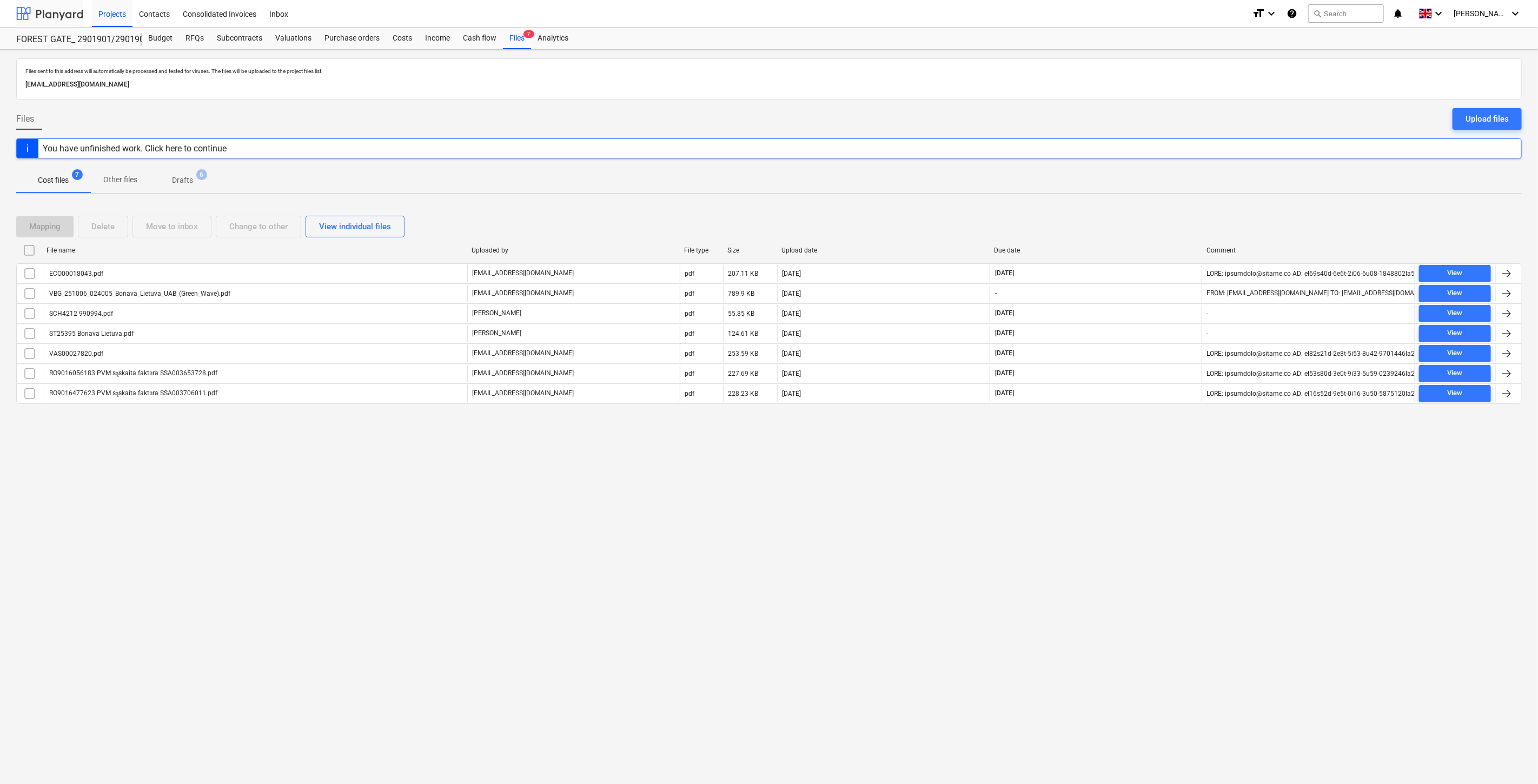
click at [58, 17] on div at bounding box center [50, 13] width 67 height 27
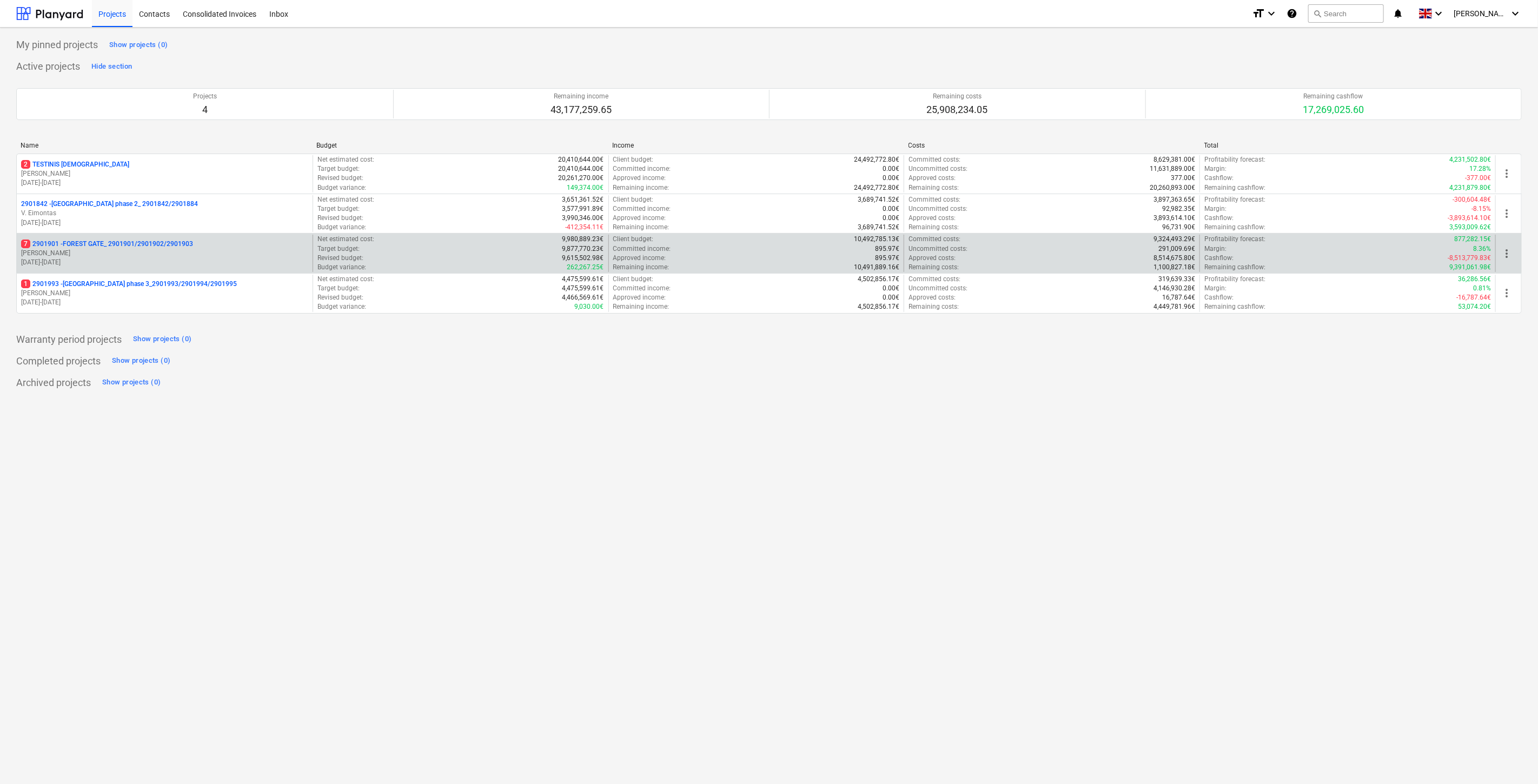
click at [119, 262] on p "[DATE] - [DATE]" at bounding box center [164, 262] width 287 height 9
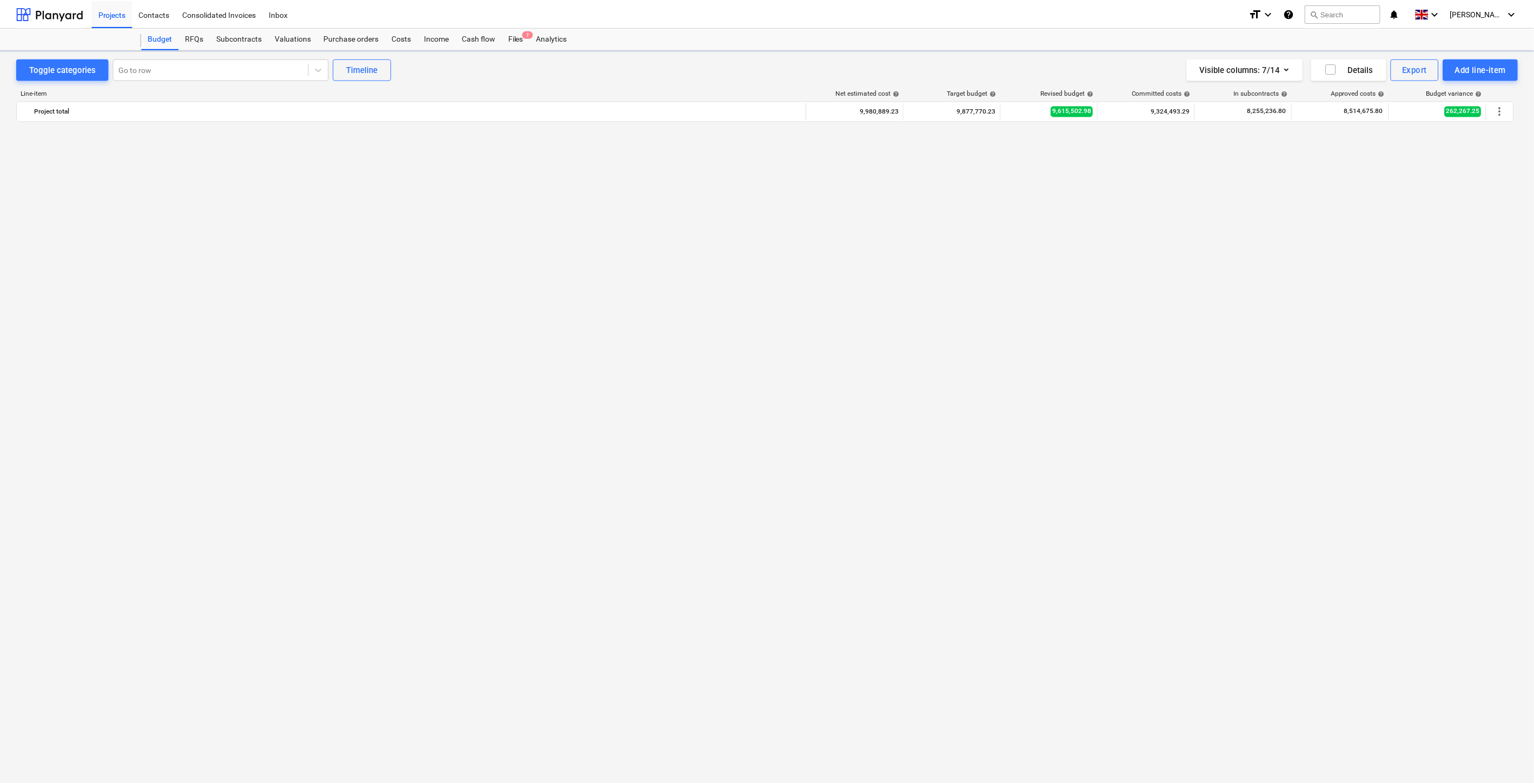
scroll to position [2631, 0]
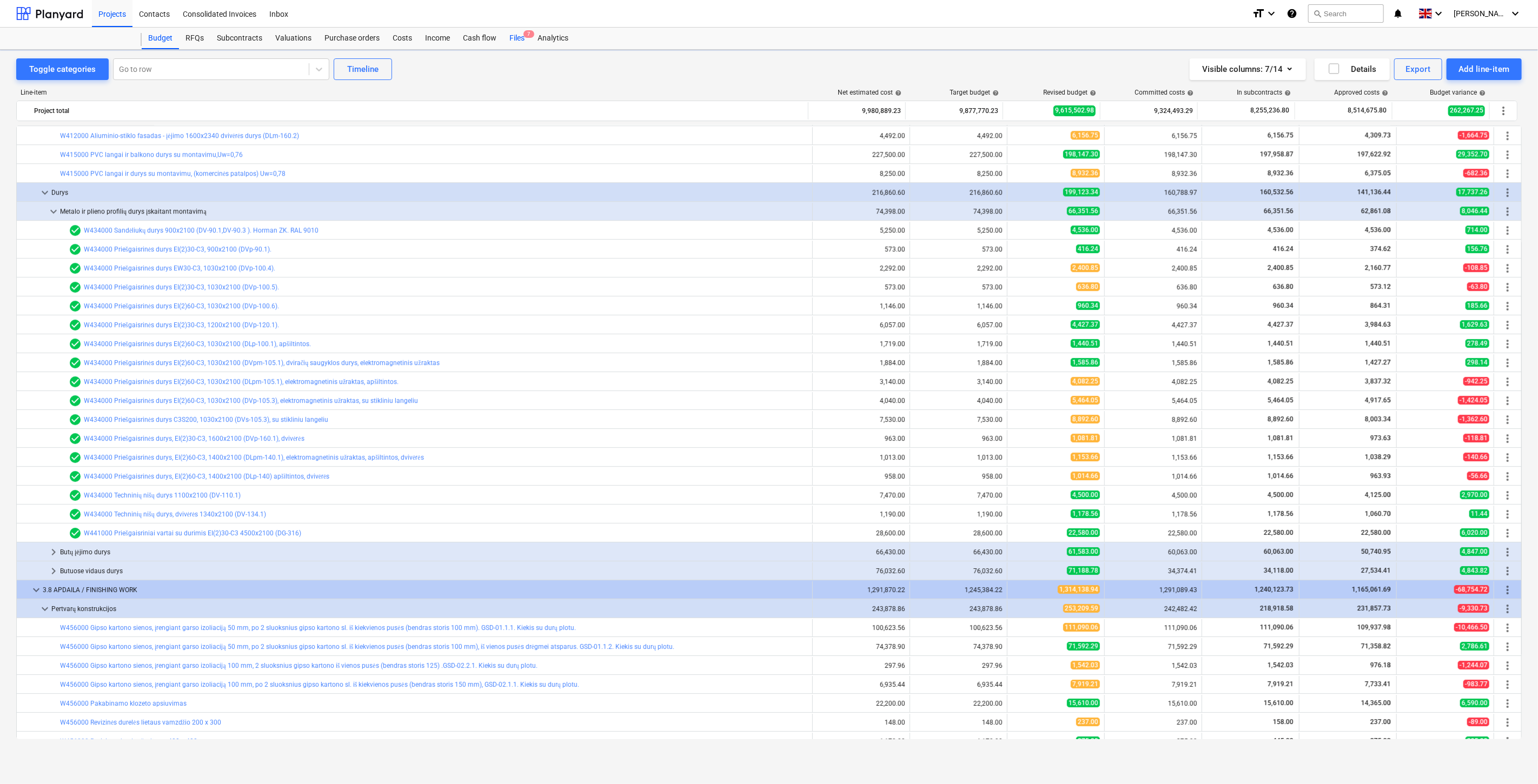
click at [514, 40] on div "Files 7" at bounding box center [517, 39] width 28 height 22
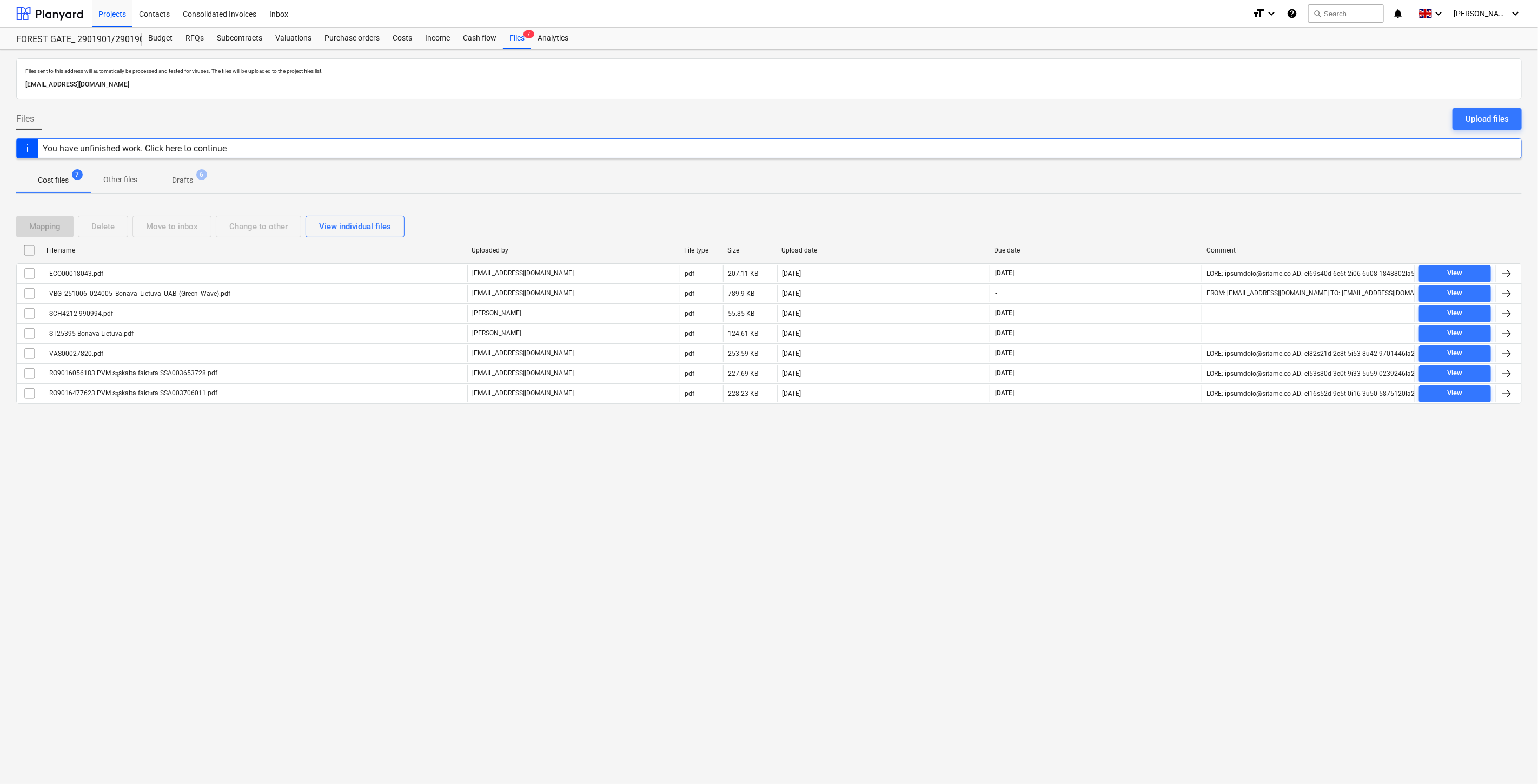
click at [190, 180] on p "Drafts" at bounding box center [182, 180] width 21 height 12
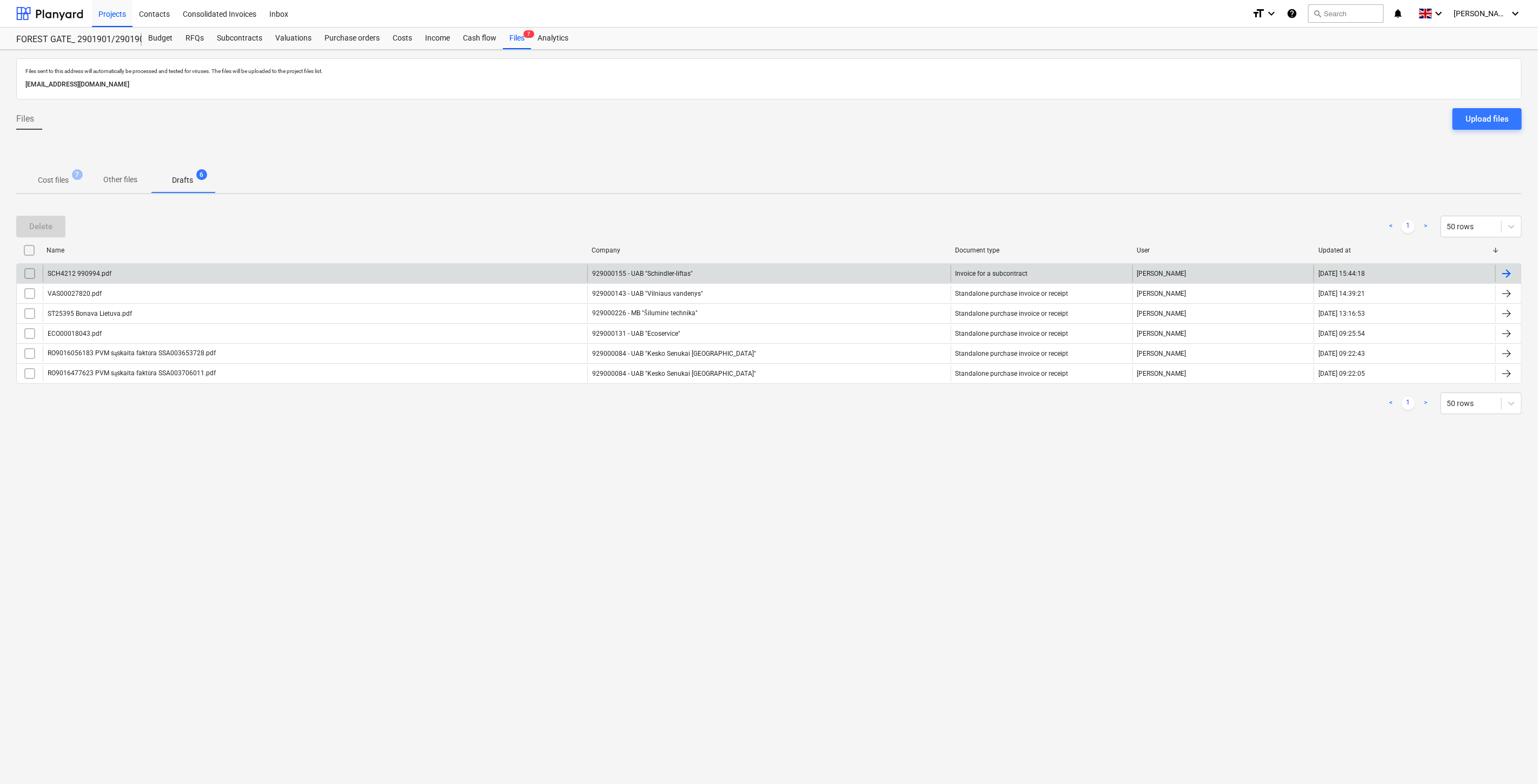
click at [33, 272] on input "checkbox" at bounding box center [29, 273] width 17 height 17
click at [51, 225] on div "Delete" at bounding box center [41, 227] width 23 height 14
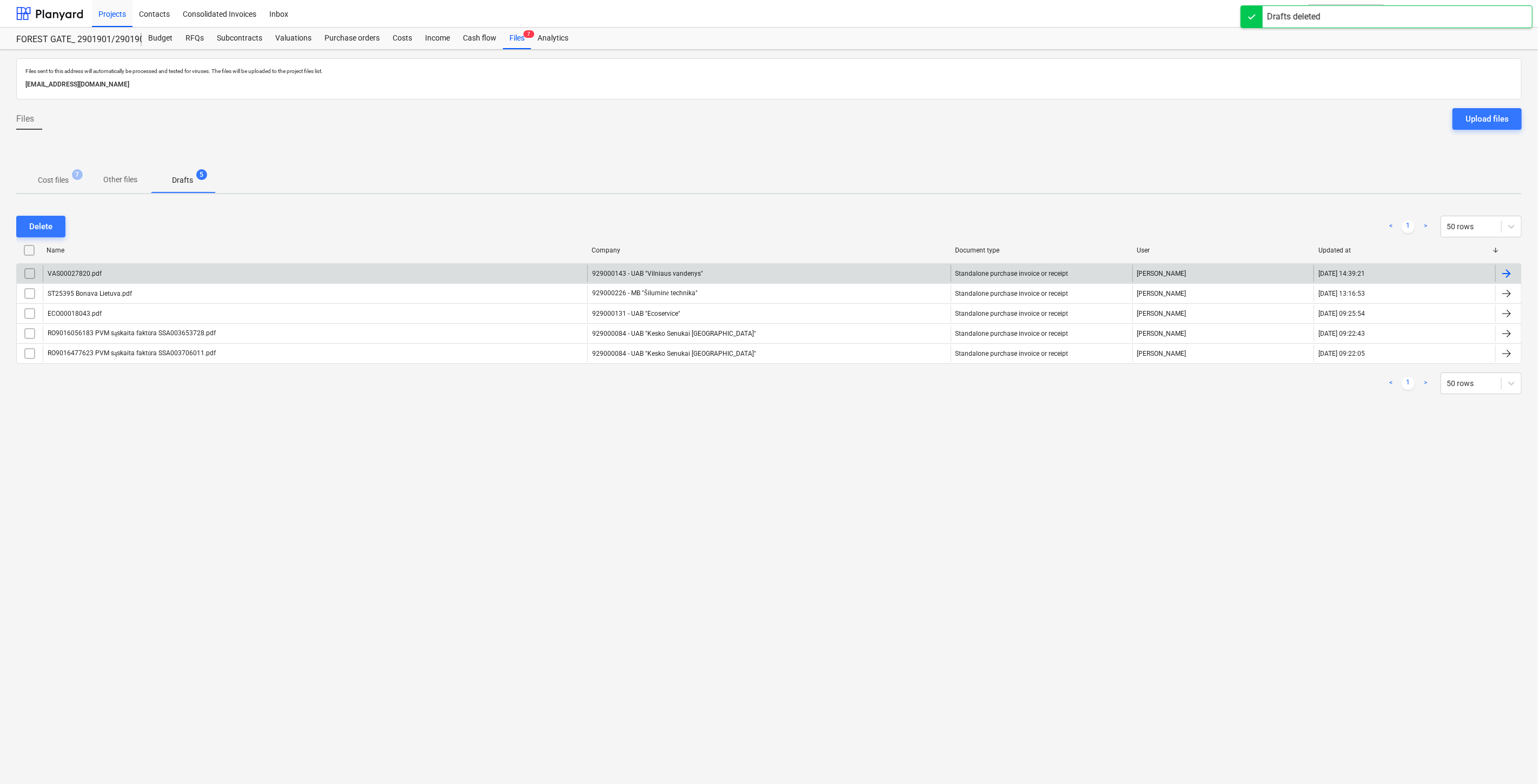
click at [58, 183] on p "Cost files" at bounding box center [53, 180] width 31 height 12
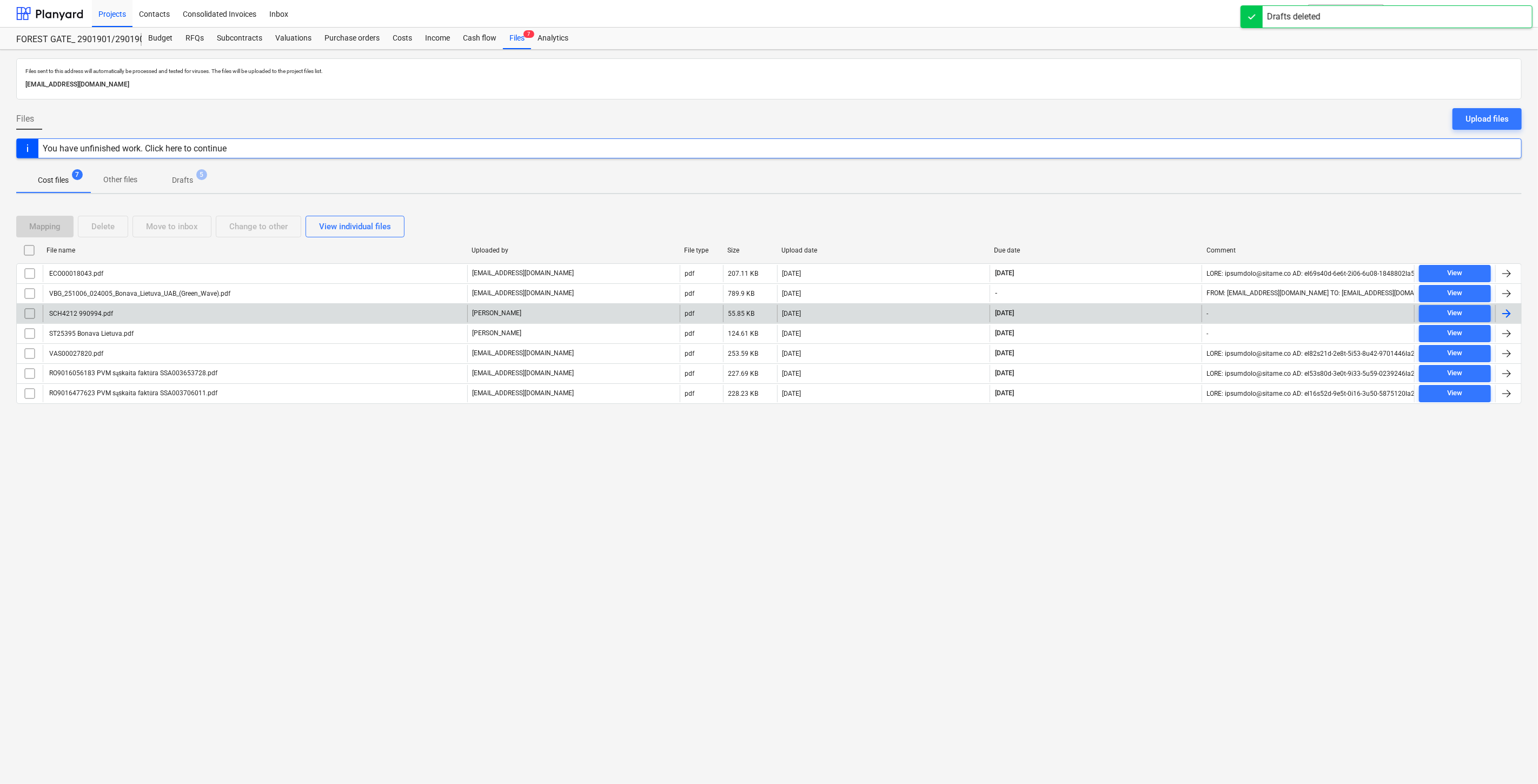
click at [252, 316] on div "SCH4212 990994.pdf" at bounding box center [255, 313] width 425 height 17
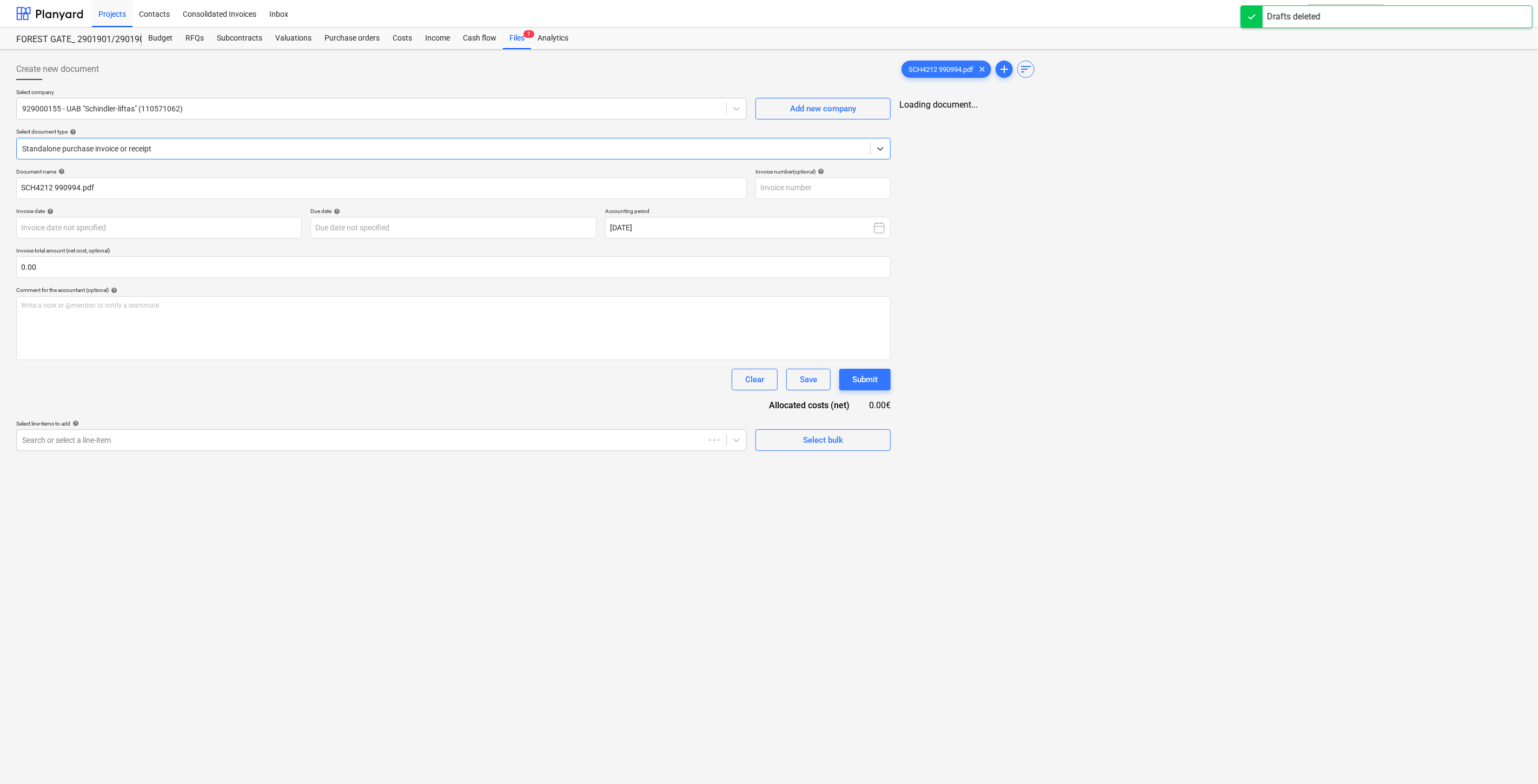
type input "SCH0004212"
type input "[DATE]"
click at [330, 38] on div "Purchase orders" at bounding box center [352, 39] width 68 height 22
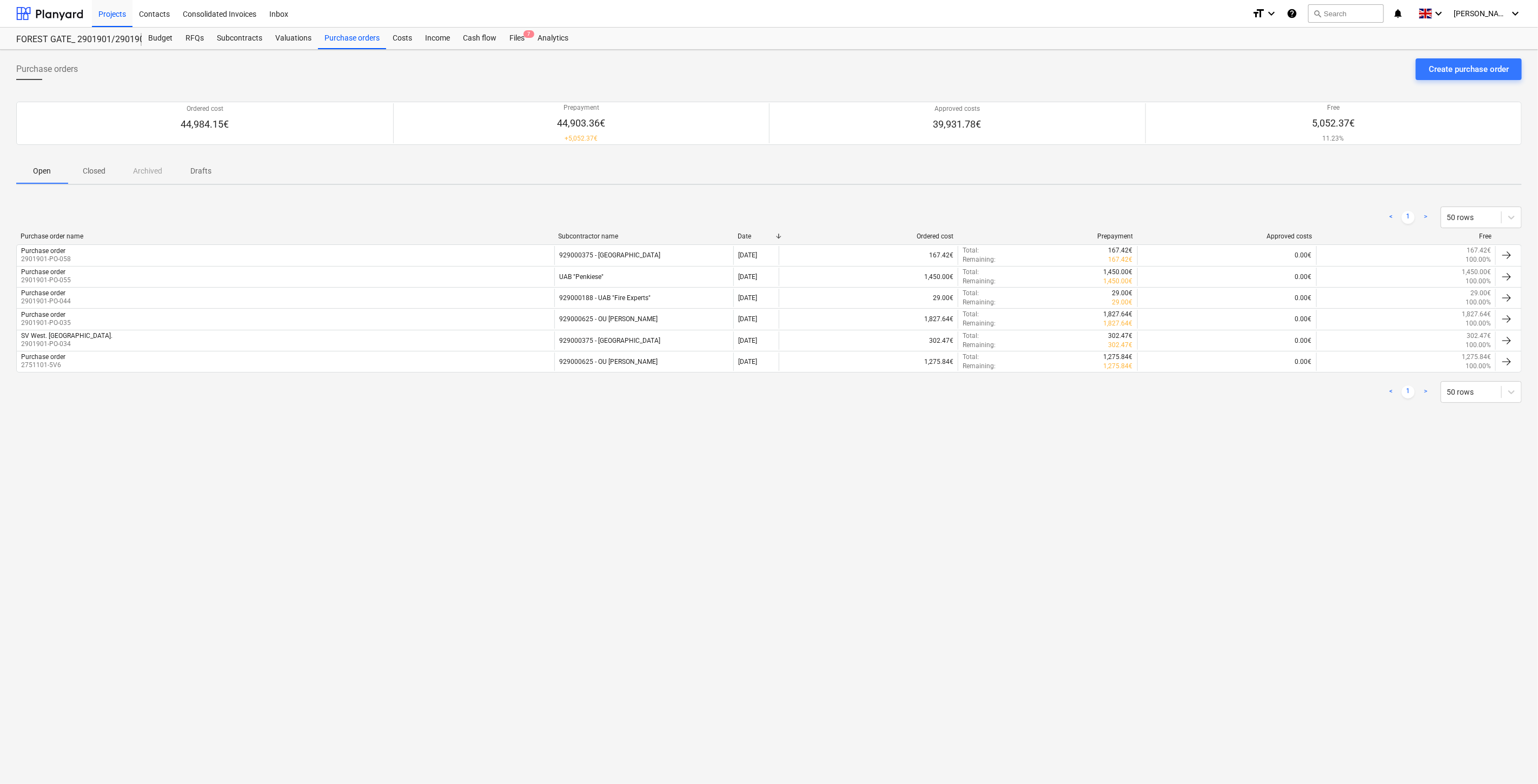
click at [94, 173] on p "Closed" at bounding box center [94, 171] width 26 height 12
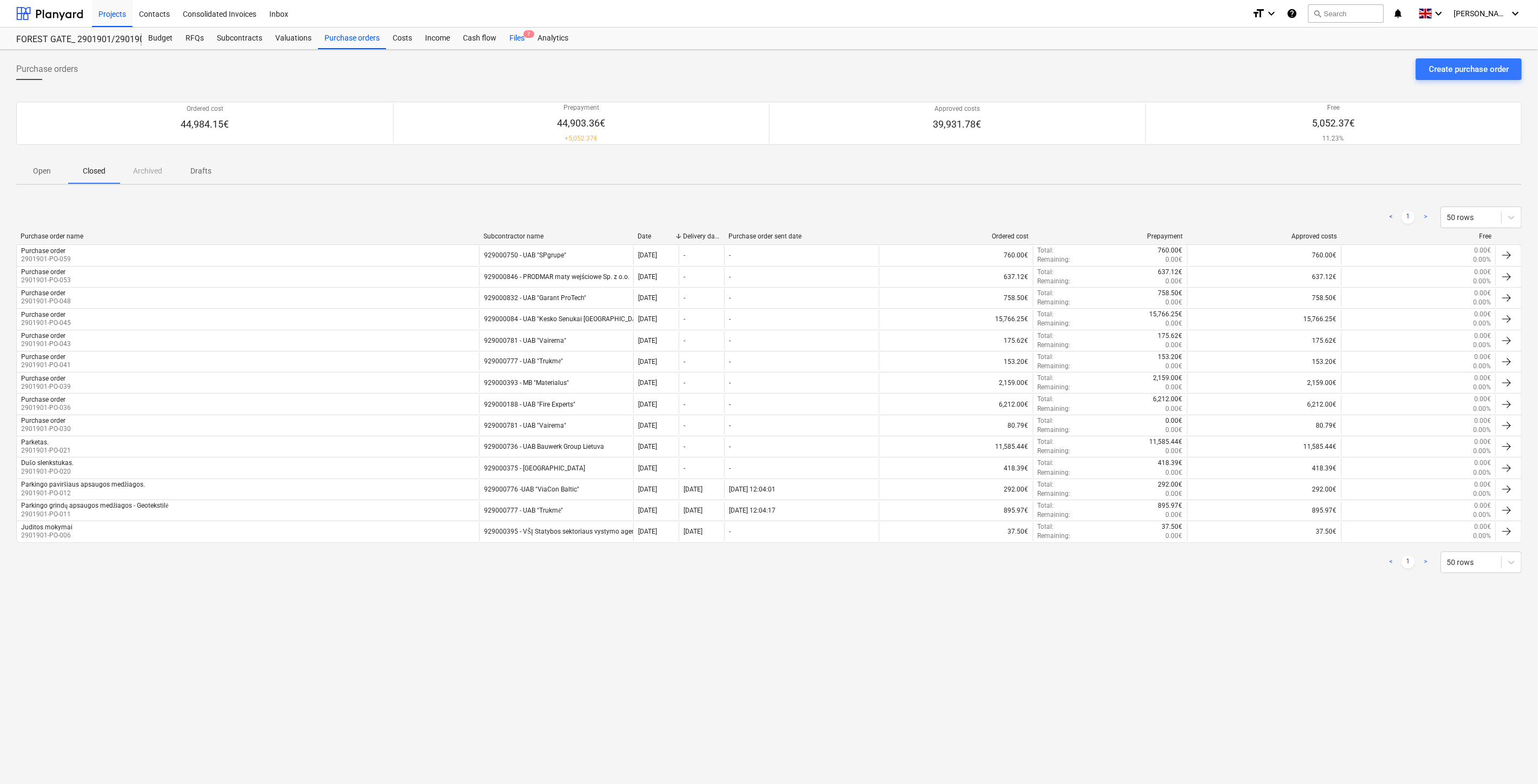
click at [520, 39] on div "Files 7" at bounding box center [517, 39] width 28 height 22
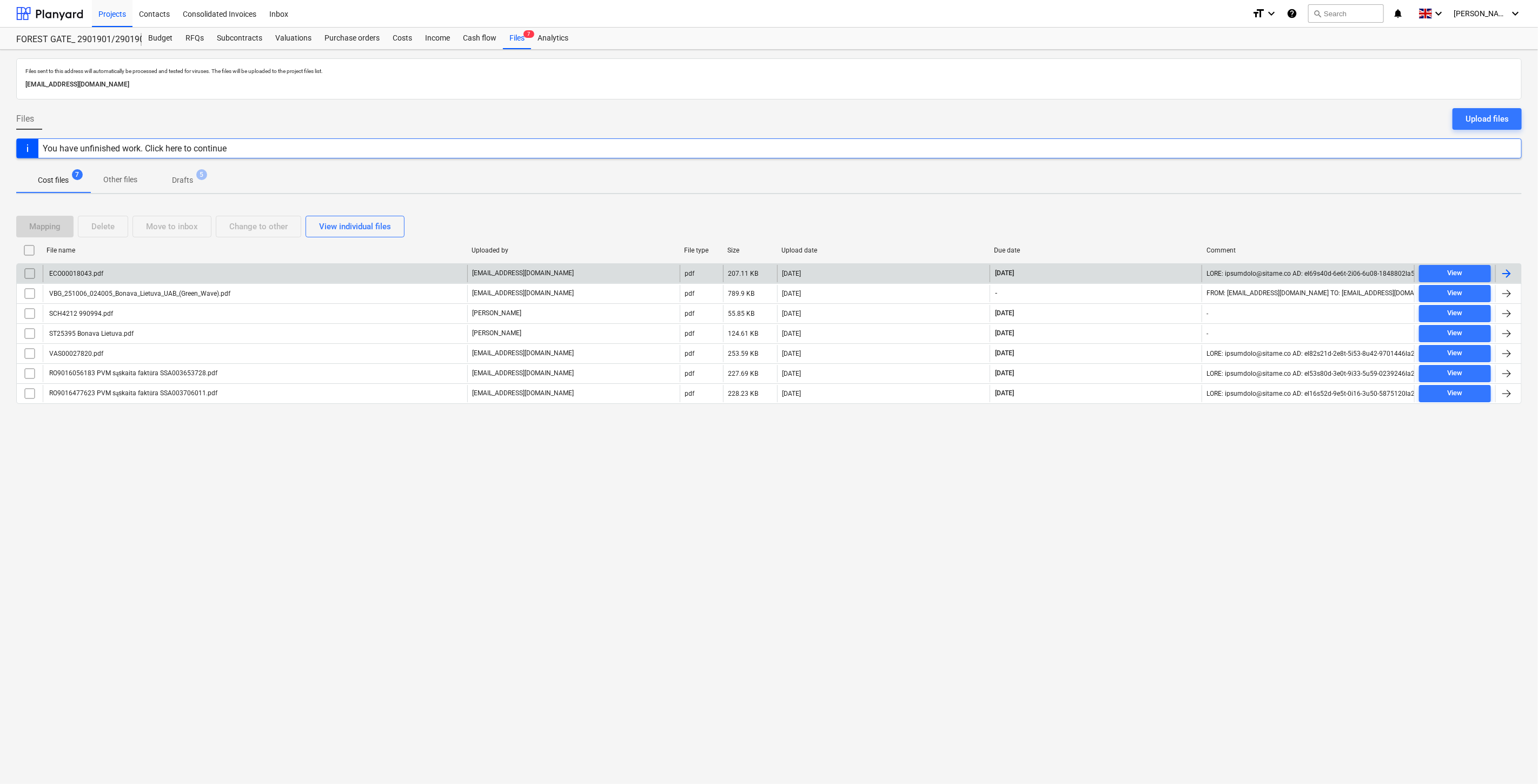
click at [319, 269] on div "ECO00018043.pdf" at bounding box center [255, 273] width 425 height 17
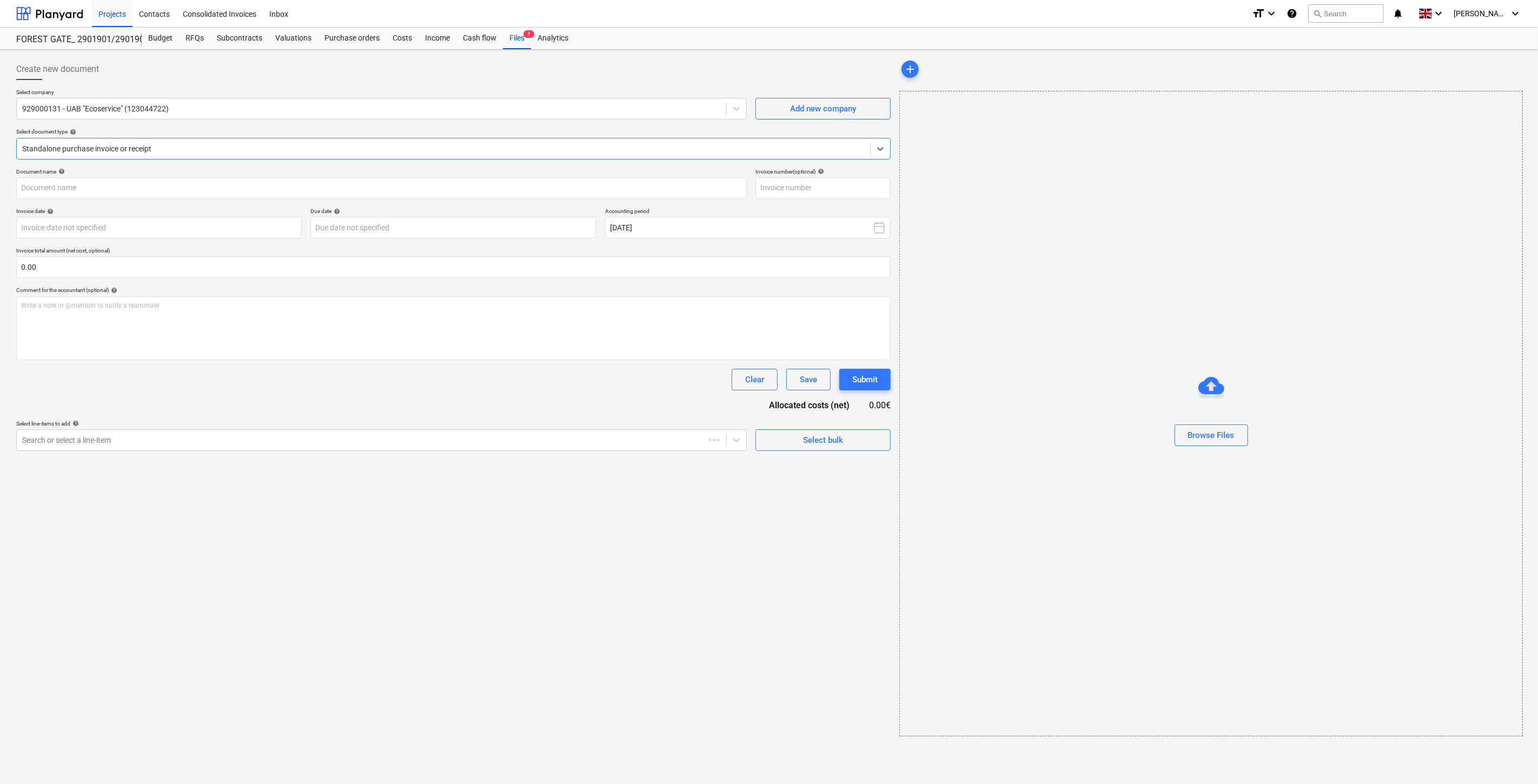
type input "ECO00018043"
type input "[DATE]"
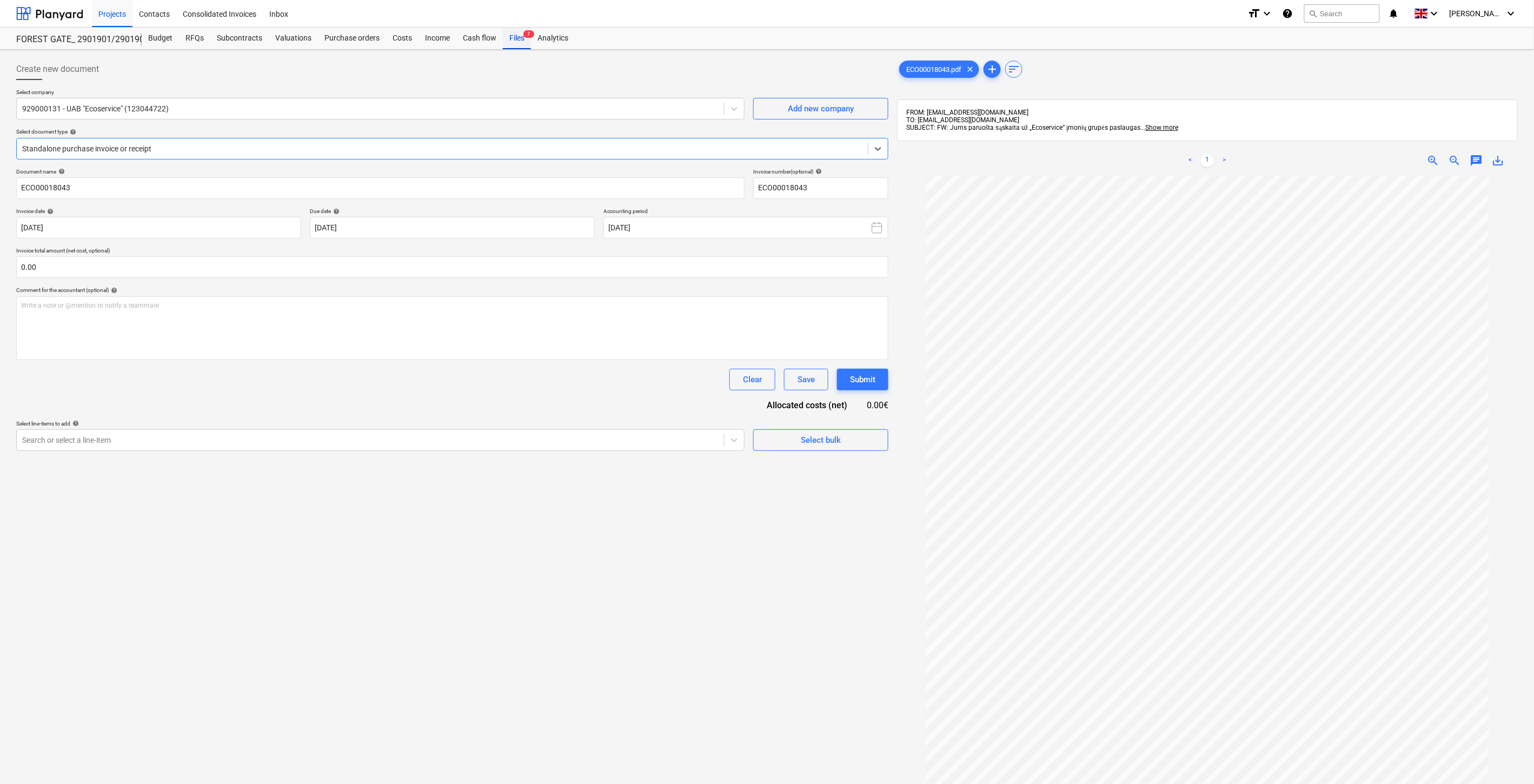
click at [512, 44] on div "Files 7" at bounding box center [517, 39] width 28 height 22
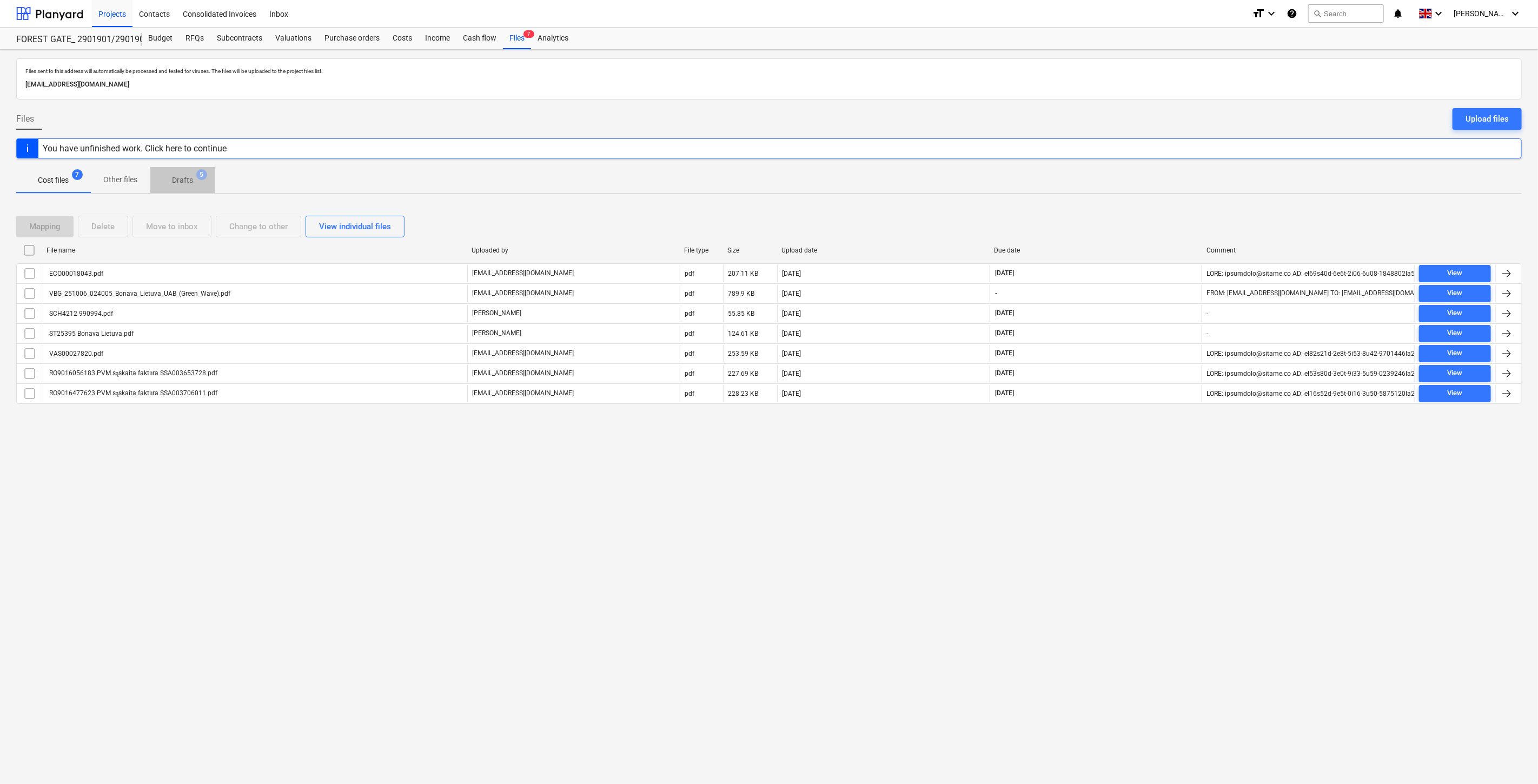
click at [177, 182] on p "Drafts" at bounding box center [182, 180] width 21 height 12
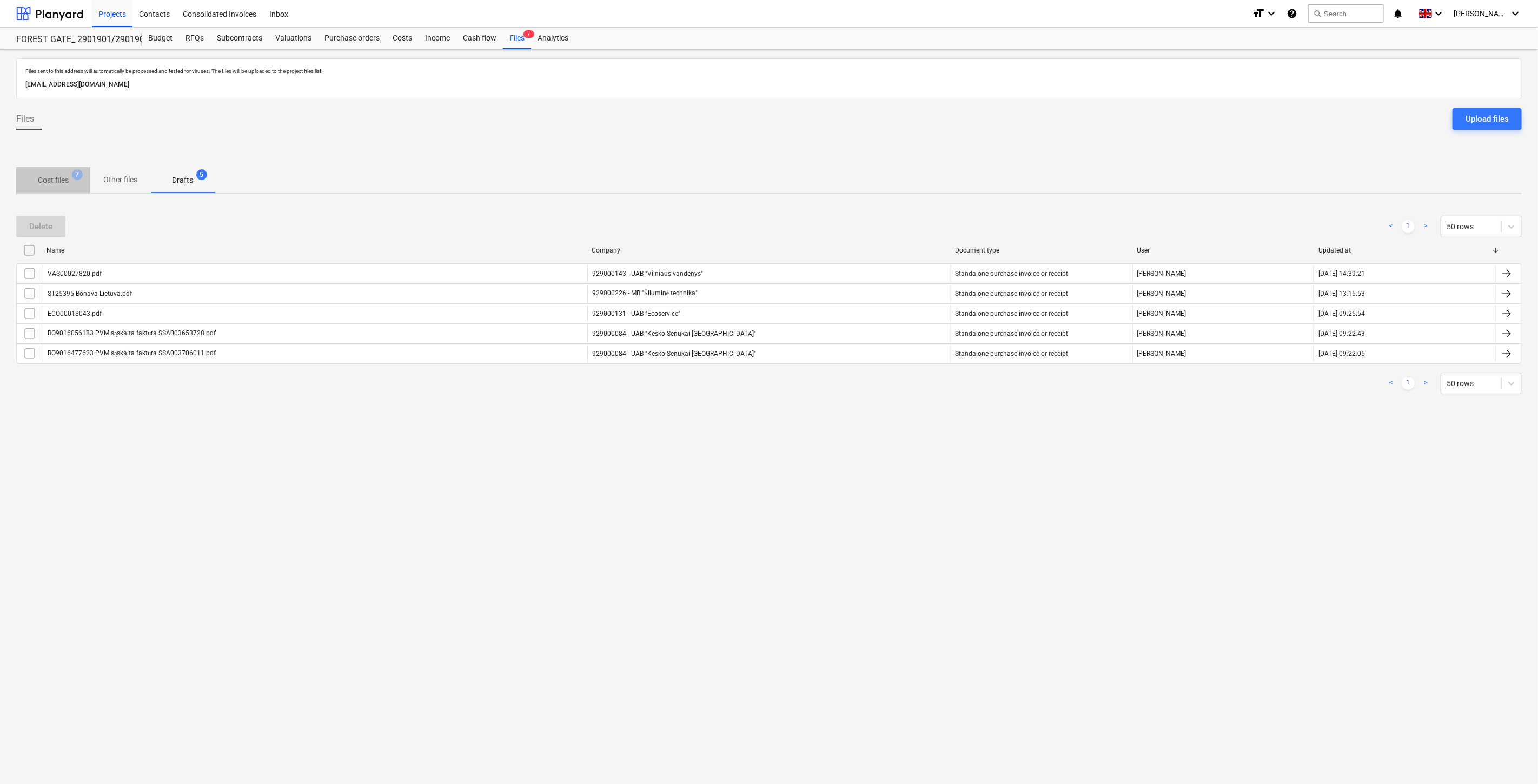
click at [63, 182] on p "Cost files" at bounding box center [53, 180] width 31 height 12
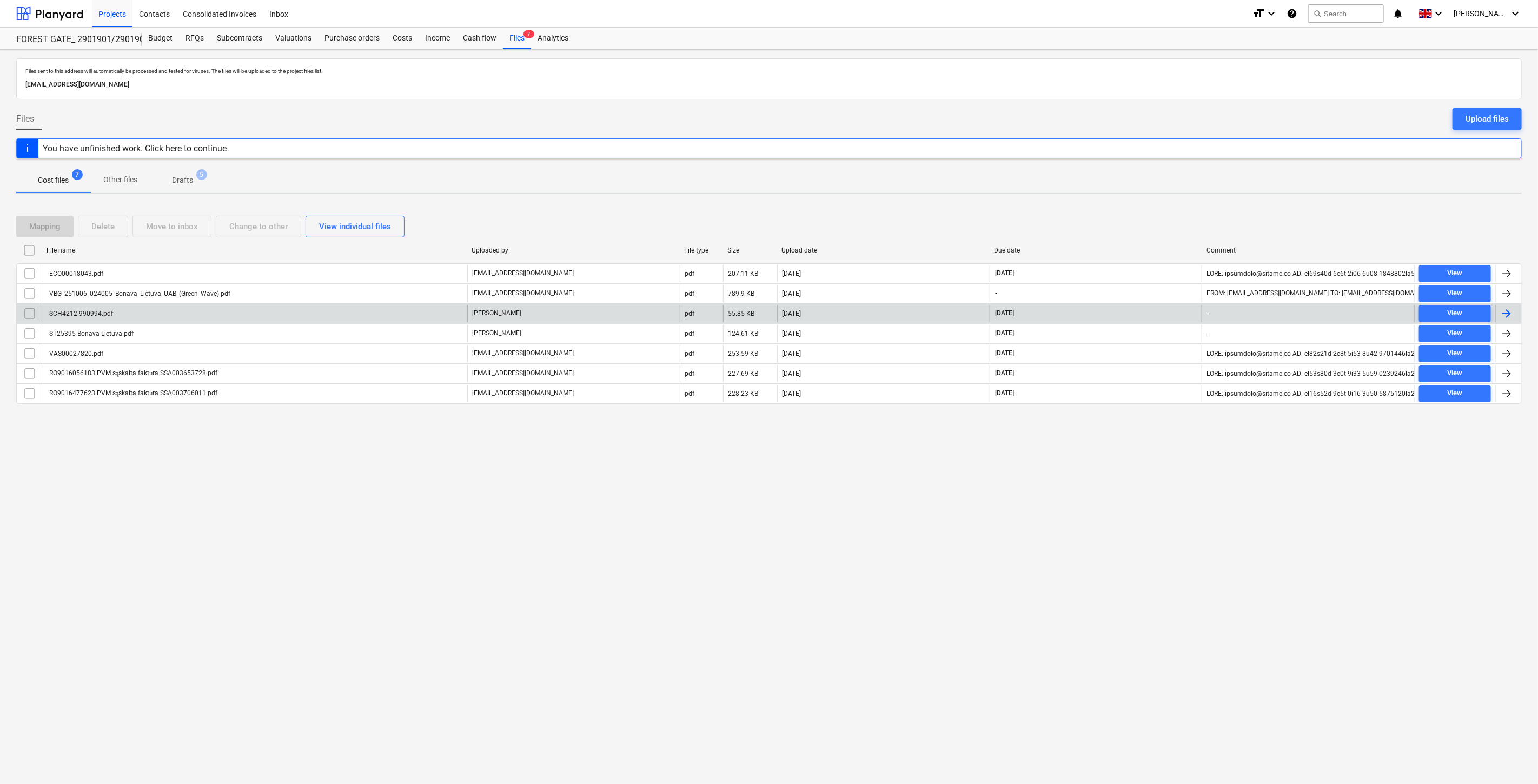
click at [158, 312] on div "SCH4212 990994.pdf" at bounding box center [255, 313] width 425 height 17
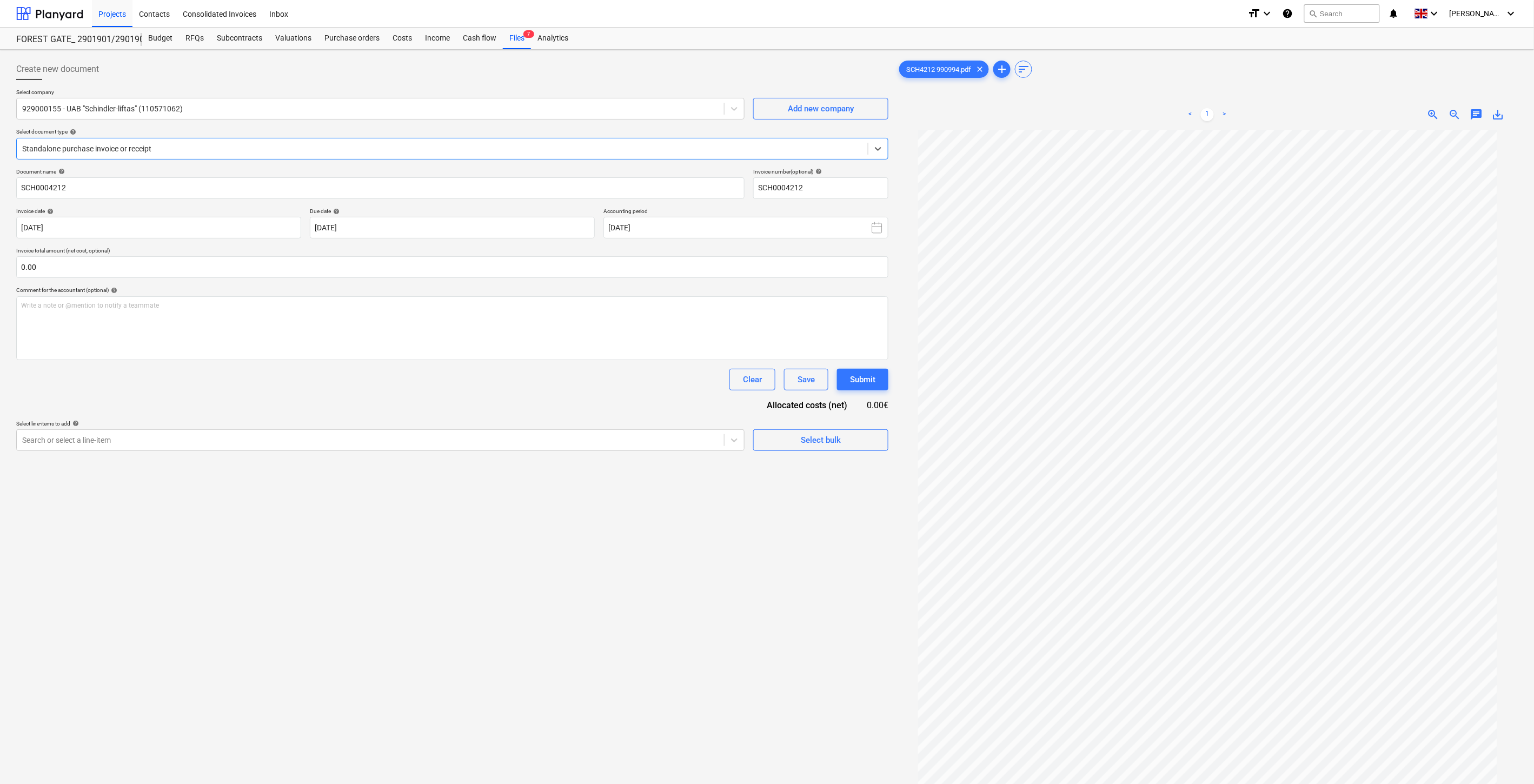
click at [224, 152] on div at bounding box center [443, 149] width 841 height 11
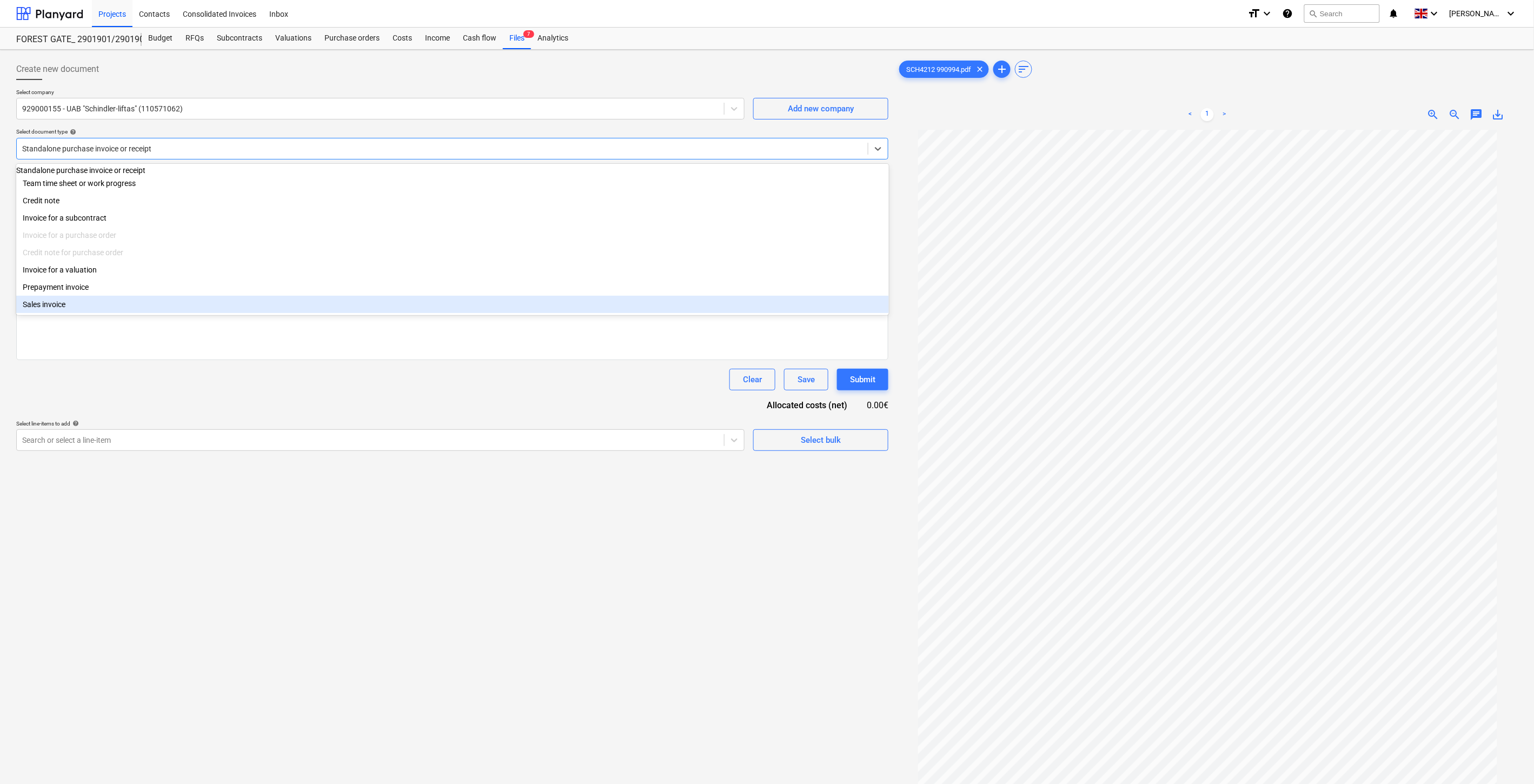
click at [166, 382] on div "Clear Save Submit" at bounding box center [452, 380] width 872 height 22
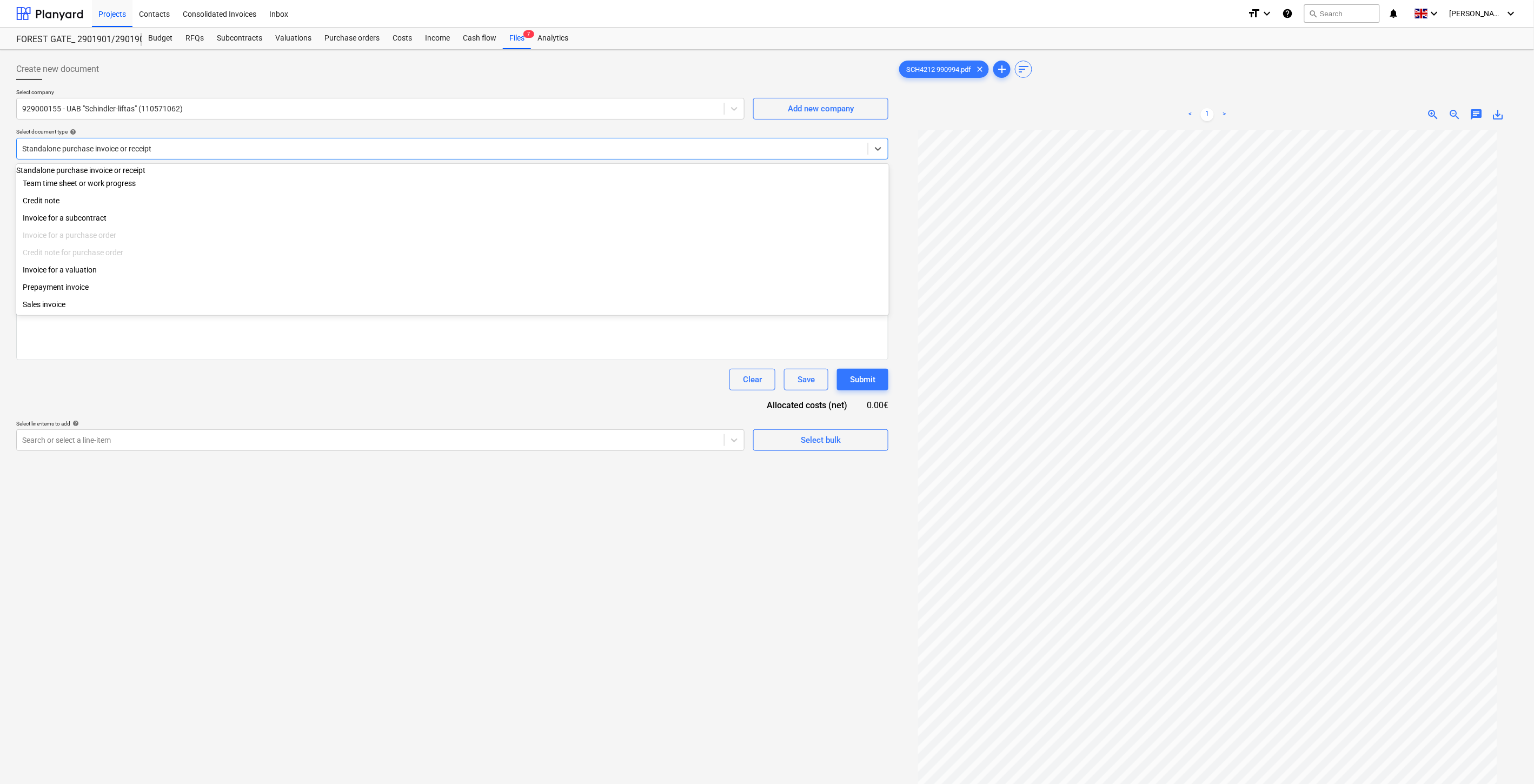
click at [190, 146] on div at bounding box center [443, 149] width 841 height 11
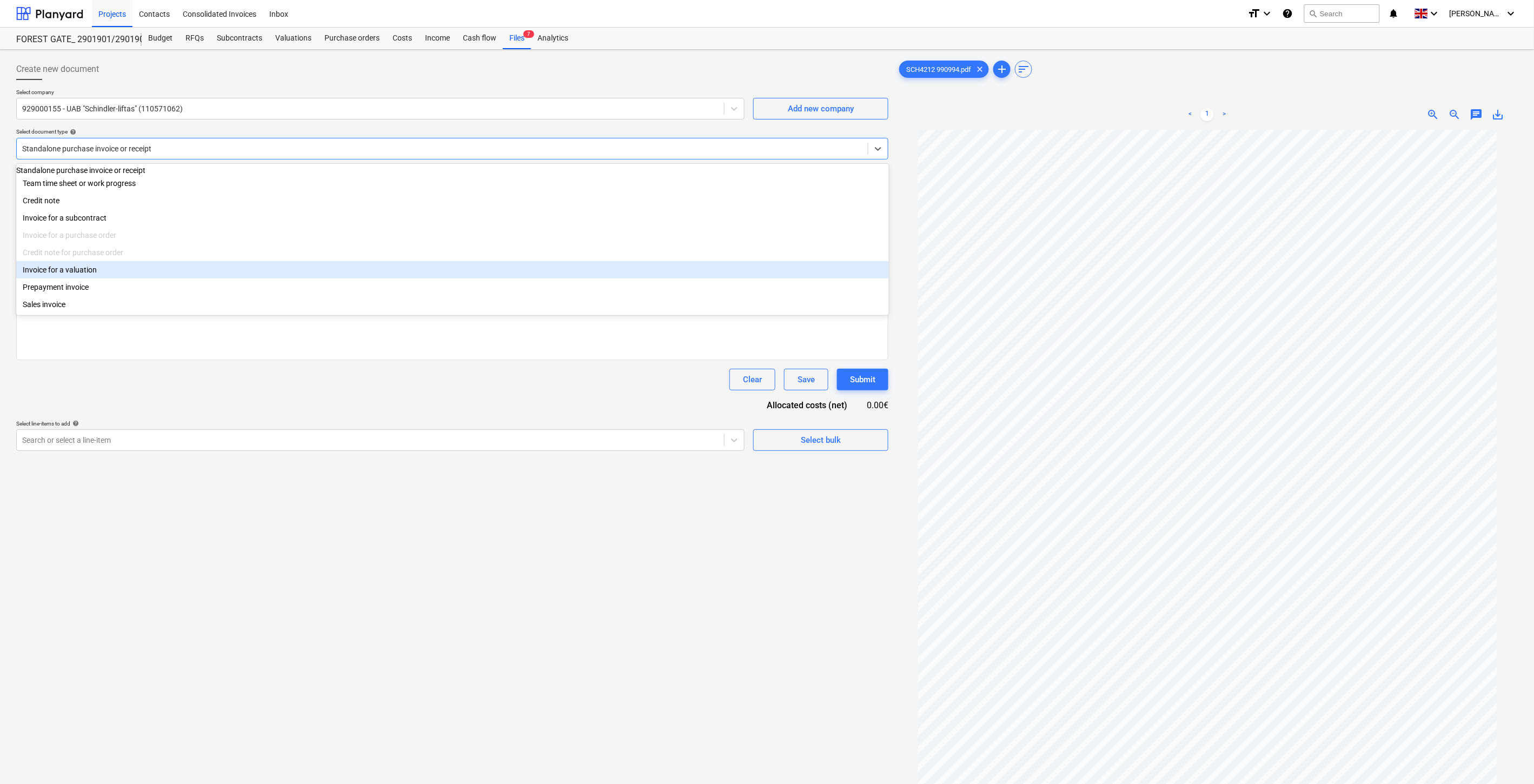
click at [128, 279] on div "Invoice for a valuation" at bounding box center [453, 270] width 873 height 17
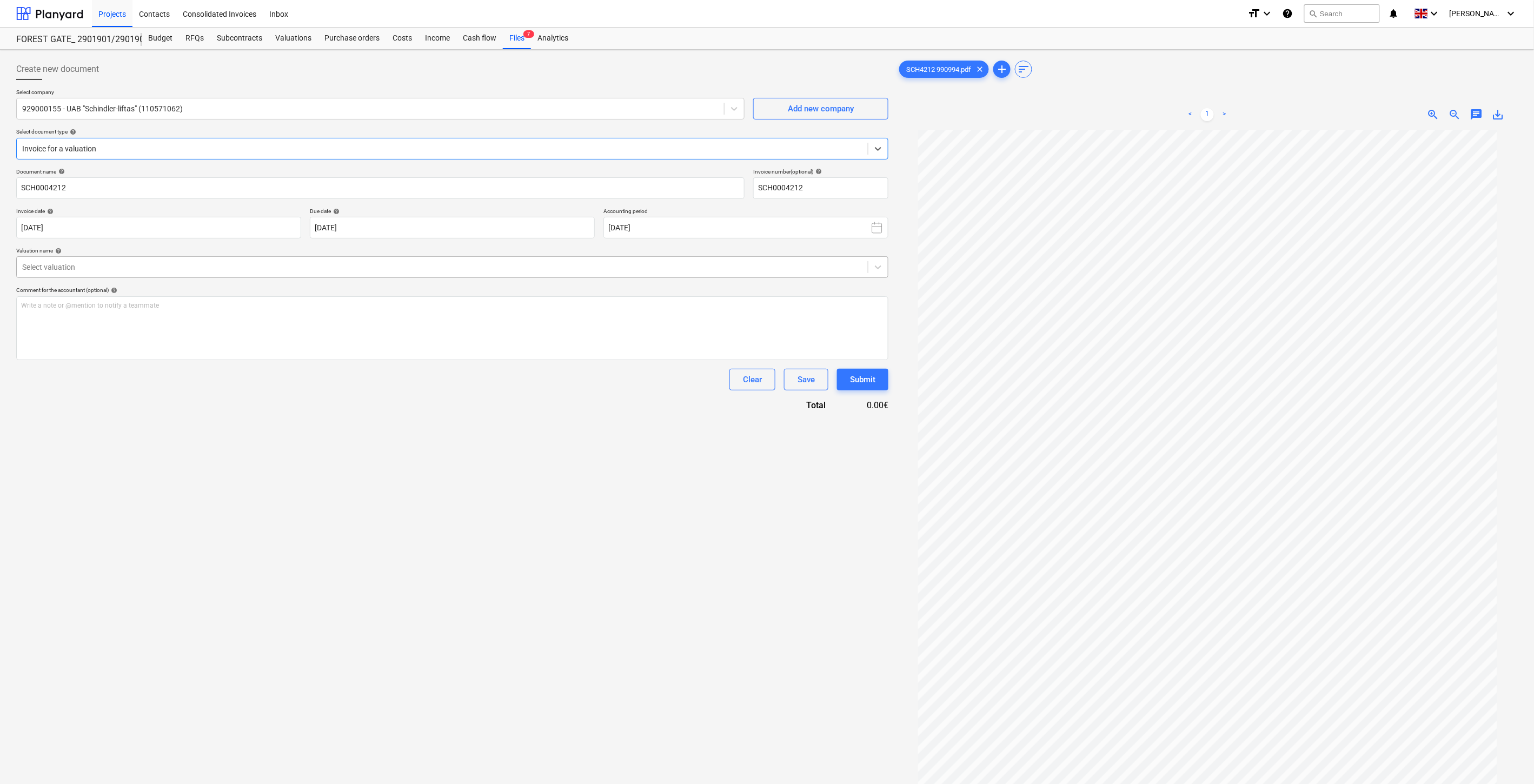
click at [143, 276] on div "Select valuation" at bounding box center [452, 267] width 872 height 22
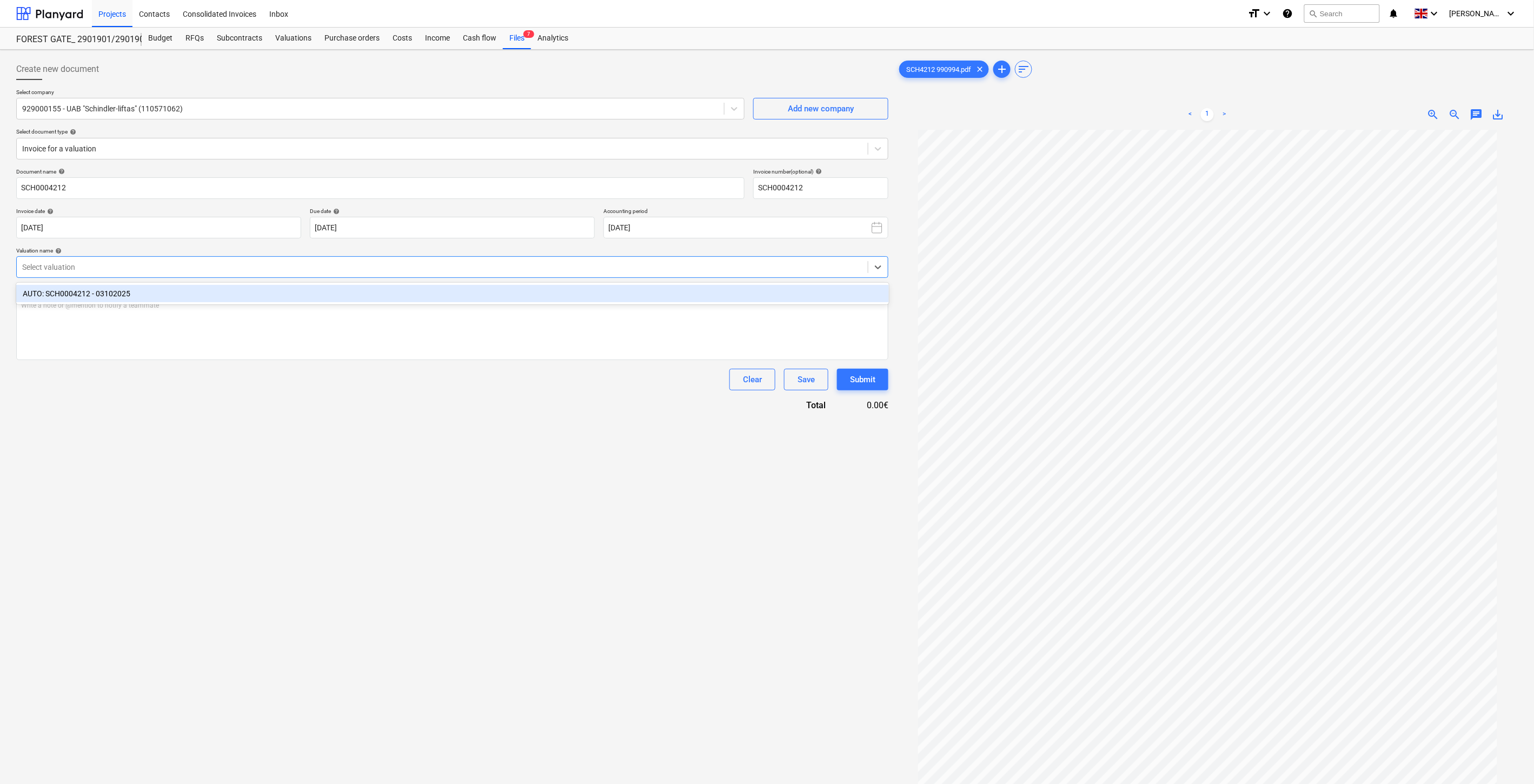
click at [135, 287] on div "AUTO: SCH0004212 - 03102025" at bounding box center [453, 293] width 873 height 17
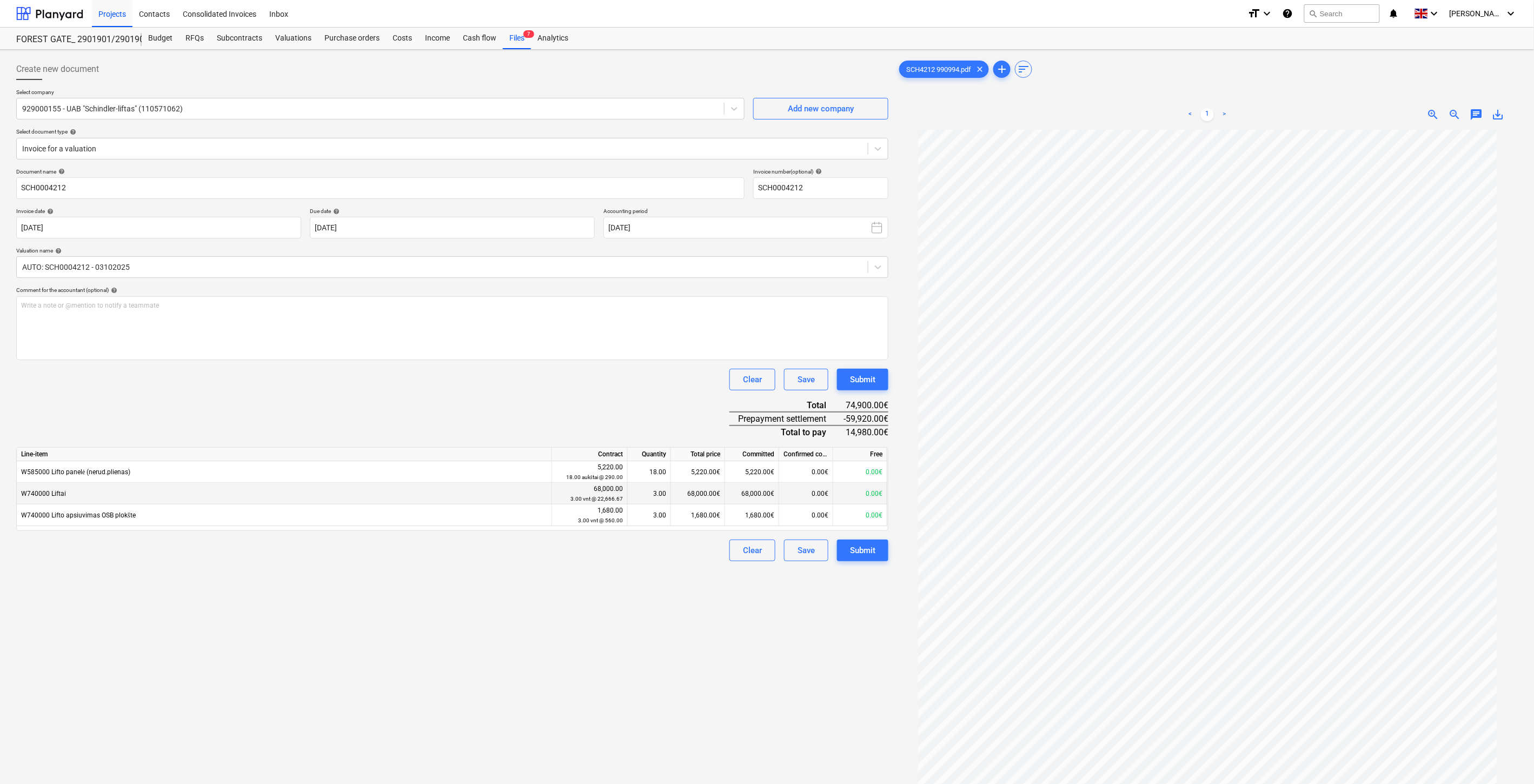
click at [680, 494] on div "68,000.00€" at bounding box center [698, 494] width 54 height 22
click at [647, 405] on div "Document name help SCH0004212 Invoice number (optional) help SCH0004212 Invoice…" at bounding box center [452, 365] width 872 height 393
click at [412, 396] on div "Document name help SCH0004212 Invoice number (optional) help SCH0004212 Invoice…" at bounding box center [452, 365] width 872 height 393
click at [434, 390] on div "Clear Save Submit" at bounding box center [452, 380] width 872 height 22
click at [411, 401] on div "Document name help SCH0004212 Invoice number (optional) help SCH0004212 Invoice…" at bounding box center [452, 365] width 872 height 393
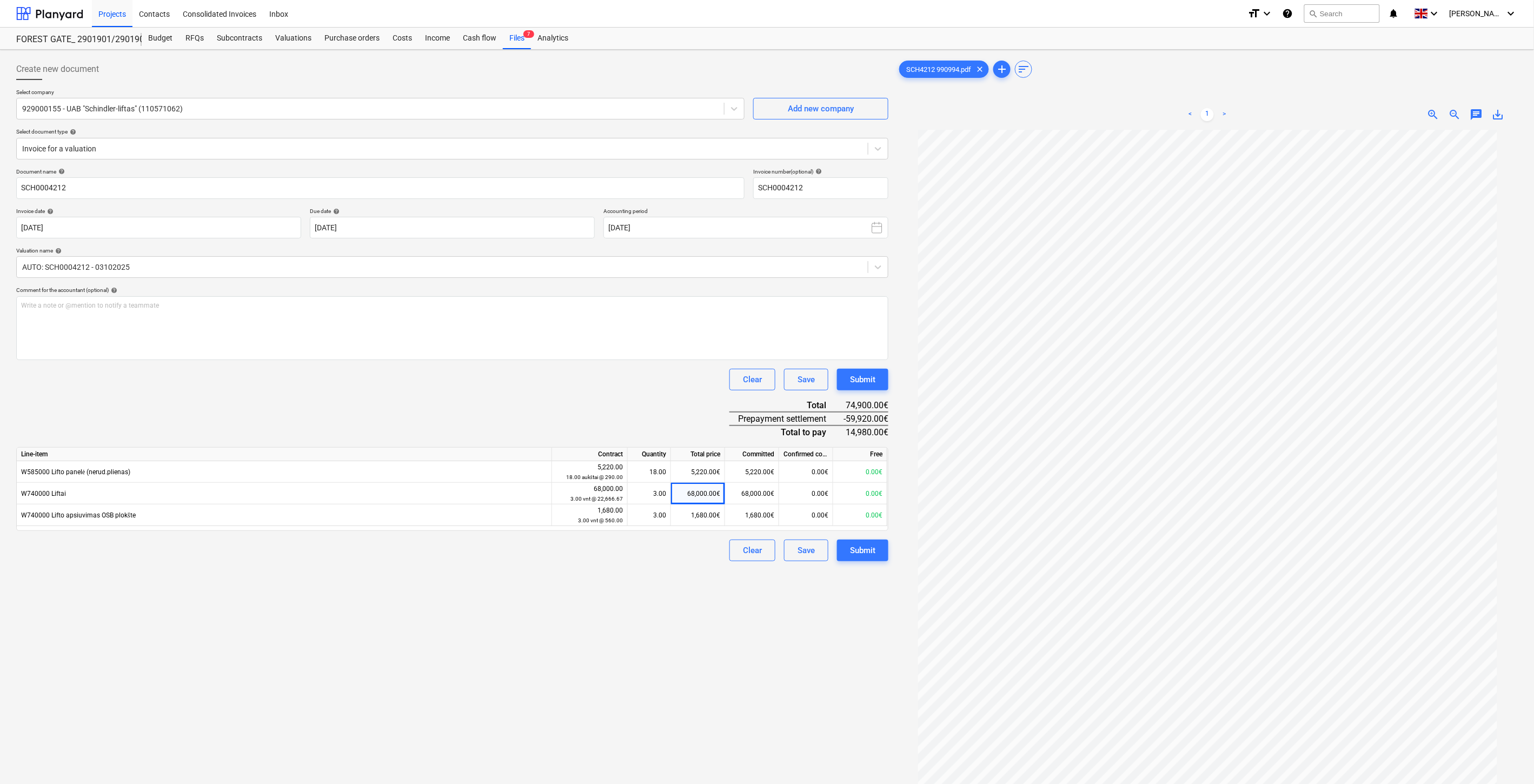
click at [430, 397] on div "Document name help SCH0004212 Invoice number (optional) help SCH0004212 Invoice…" at bounding box center [452, 365] width 872 height 393
click at [457, 389] on div "Clear Save Submit" at bounding box center [452, 380] width 872 height 22
click at [484, 379] on div "Clear Save Submit" at bounding box center [452, 380] width 872 height 22
click at [805, 550] on div "Save" at bounding box center [806, 550] width 17 height 14
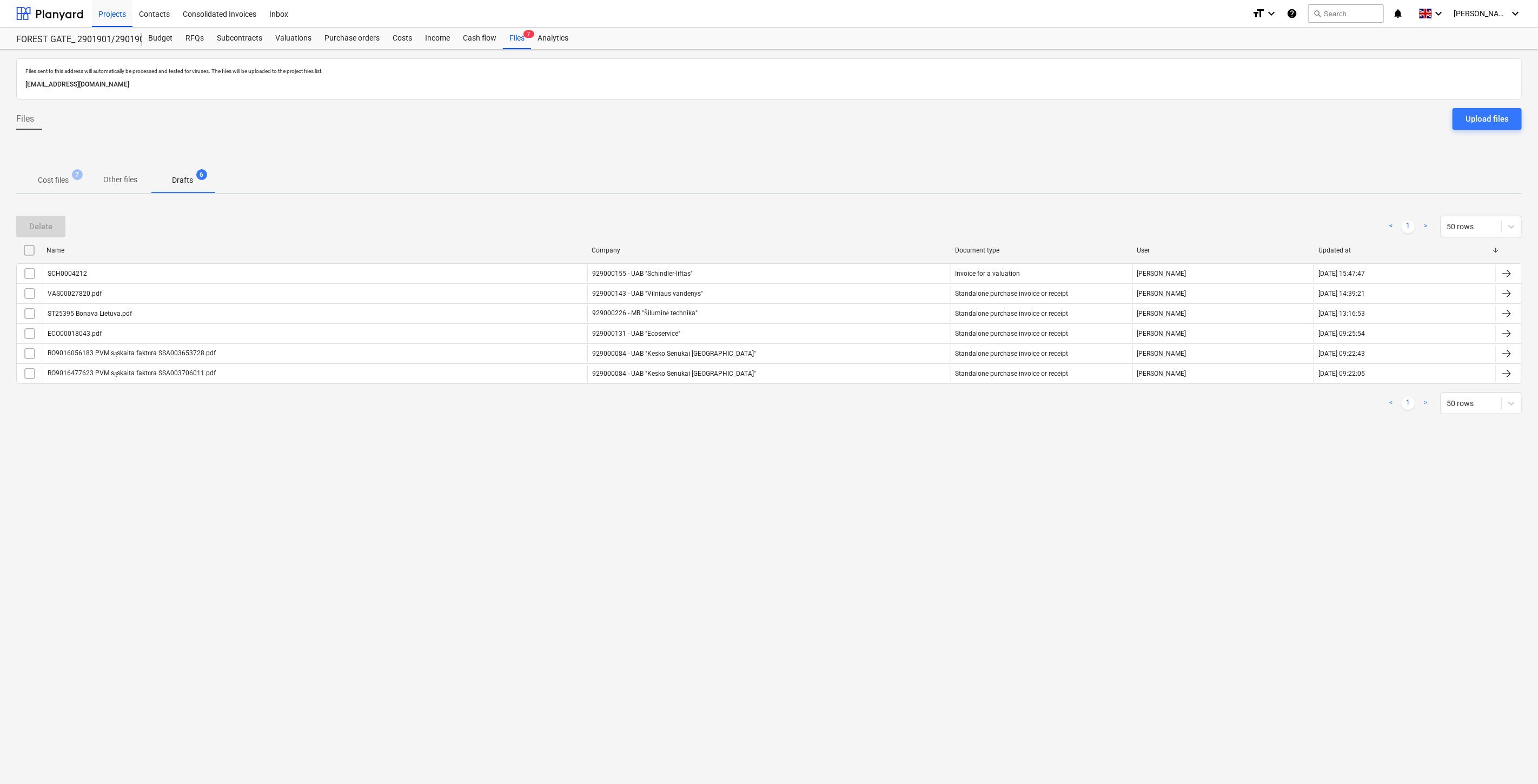
click at [60, 182] on p "Cost files" at bounding box center [53, 180] width 31 height 12
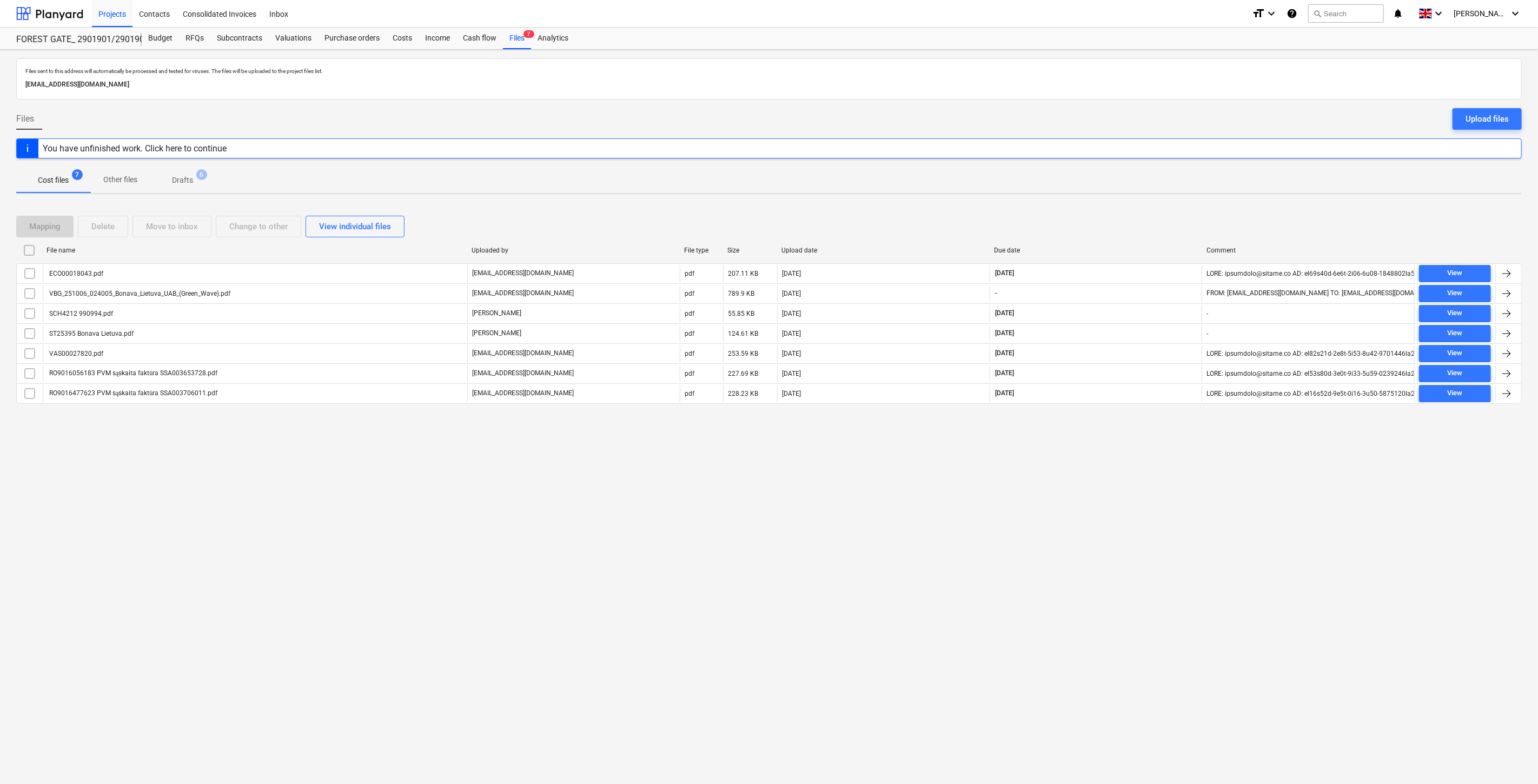
drag, startPoint x: 829, startPoint y: 209, endPoint x: 1355, endPoint y: 149, distance: 529.4
click at [829, 209] on div "Mapping Delete Move to inbox Change to other View individual files File name Up…" at bounding box center [769, 314] width 1505 height 223
click at [1481, 112] on div "Upload files" at bounding box center [1488, 119] width 43 height 14
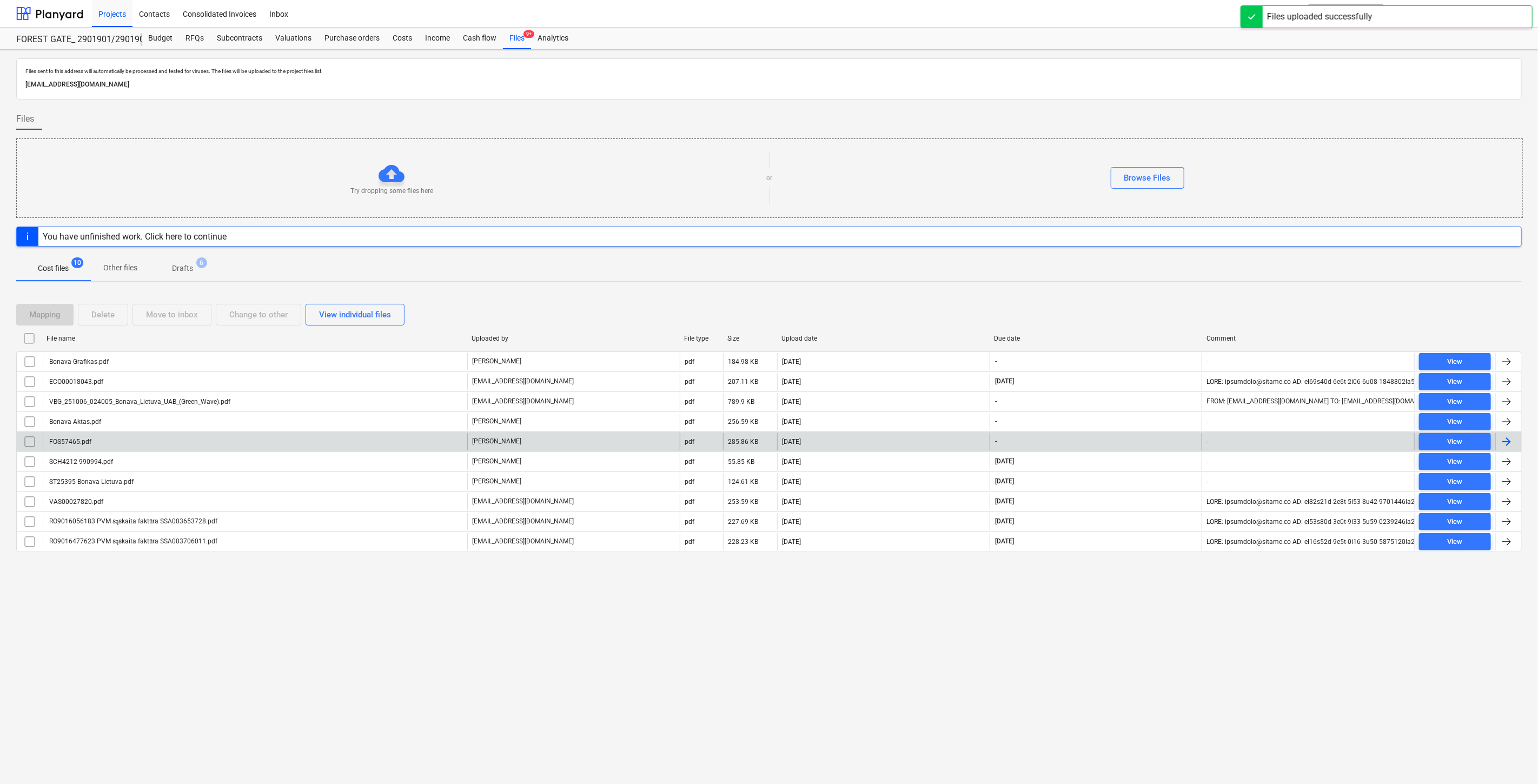
click at [31, 442] on input "checkbox" at bounding box center [29, 442] width 17 height 17
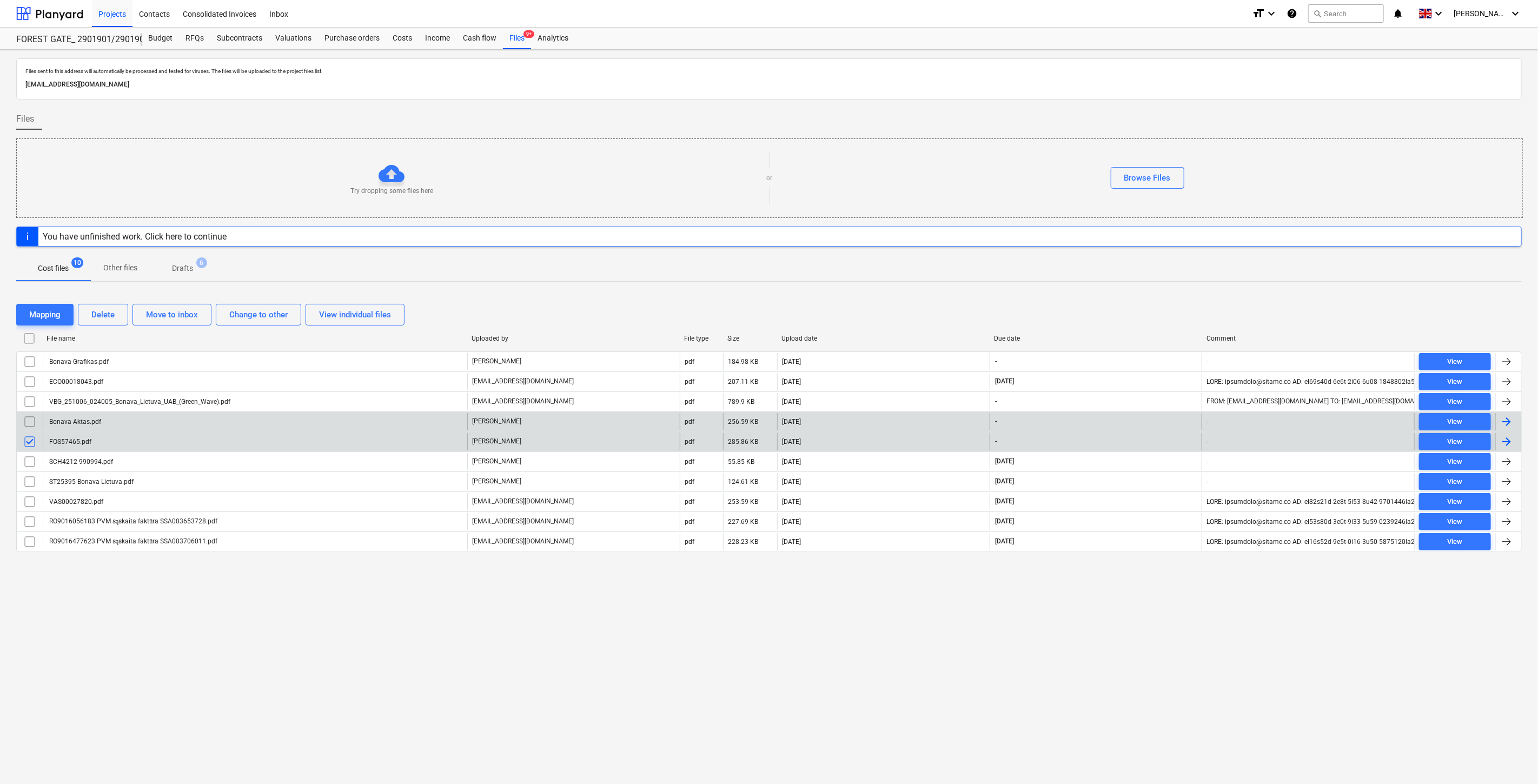
click at [31, 422] on input "checkbox" at bounding box center [29, 422] width 17 height 17
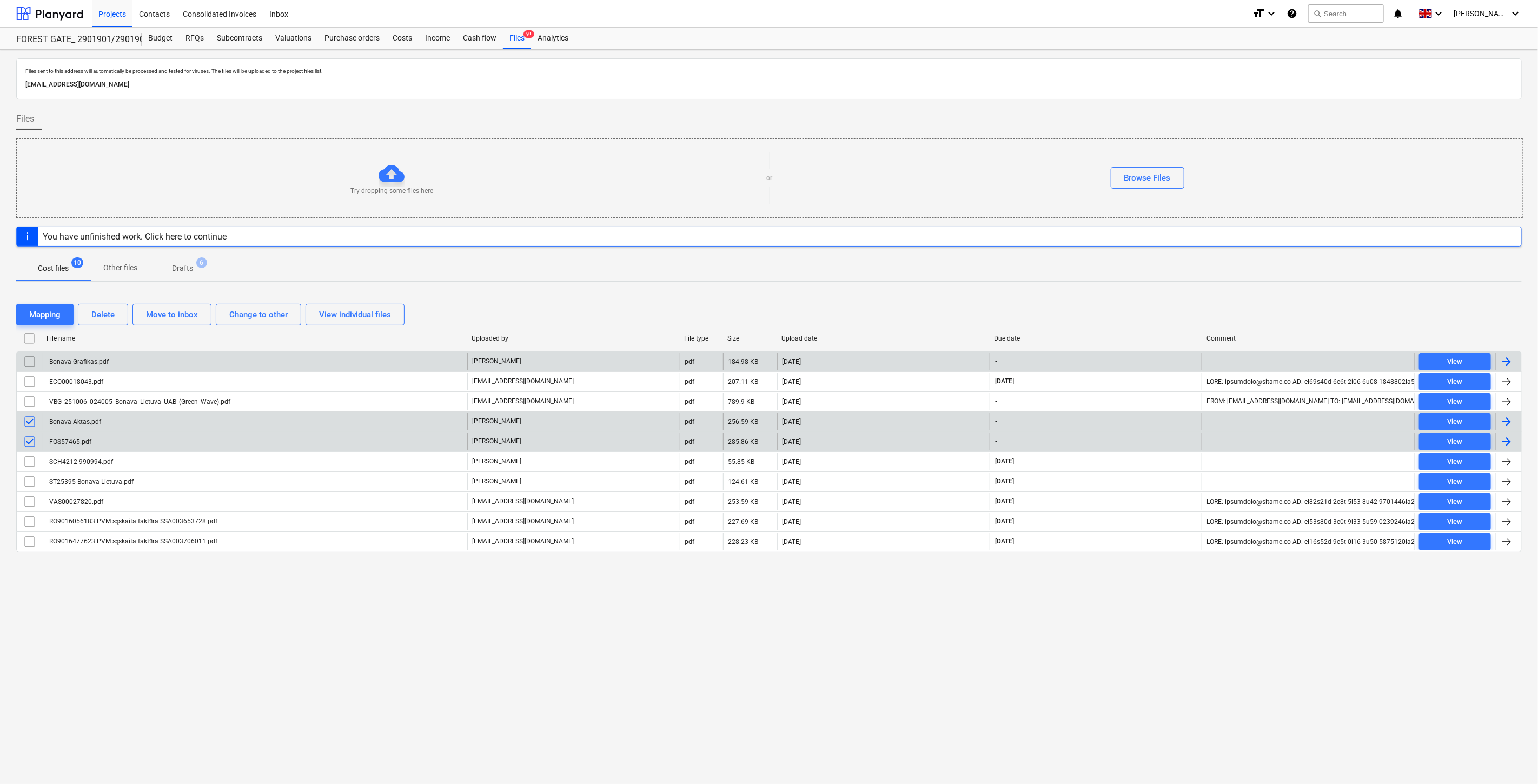
click at [32, 364] on input "checkbox" at bounding box center [29, 361] width 17 height 17
click at [43, 312] on div "Mapping" at bounding box center [45, 315] width 32 height 14
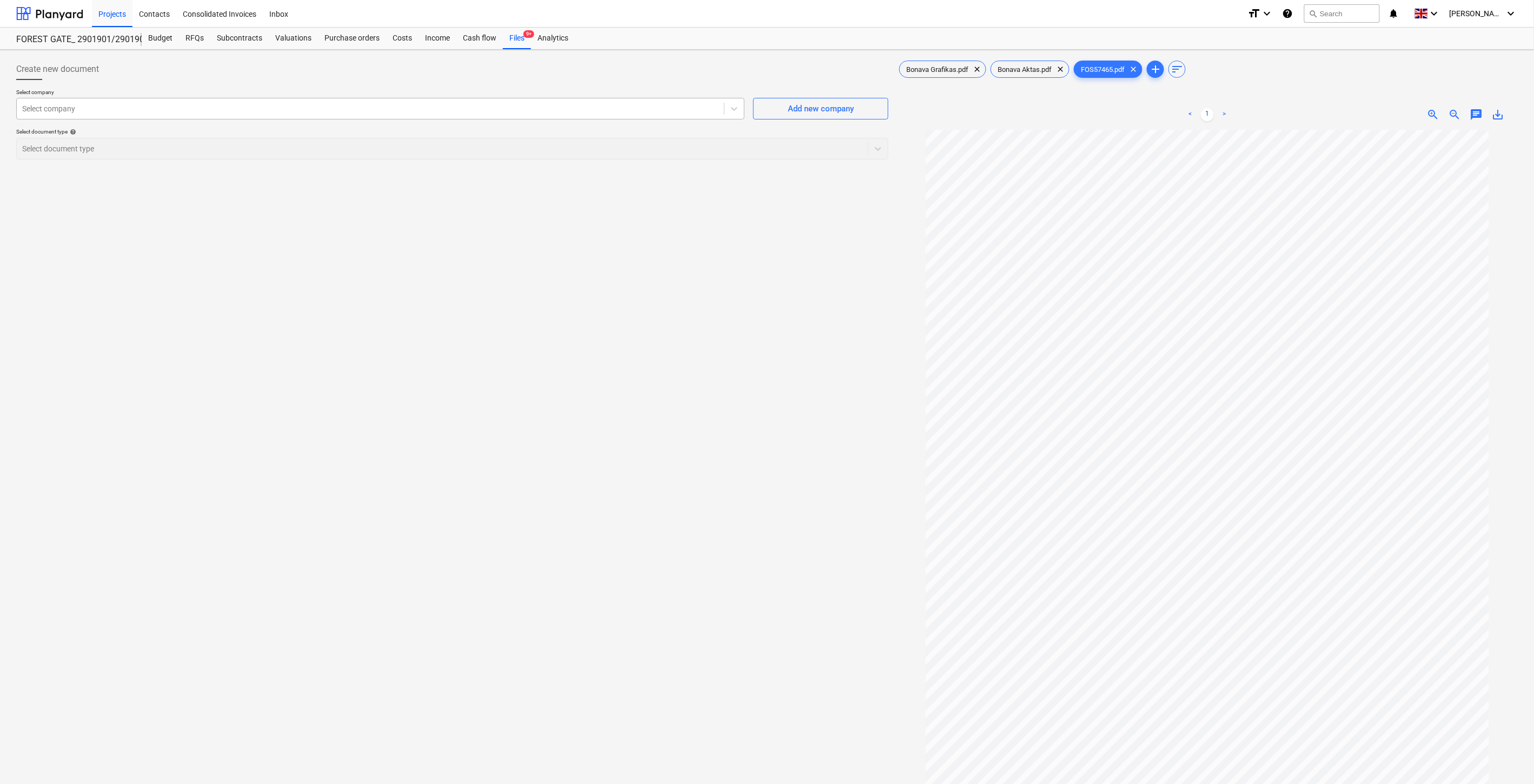
click at [550, 112] on div at bounding box center [371, 108] width 697 height 11
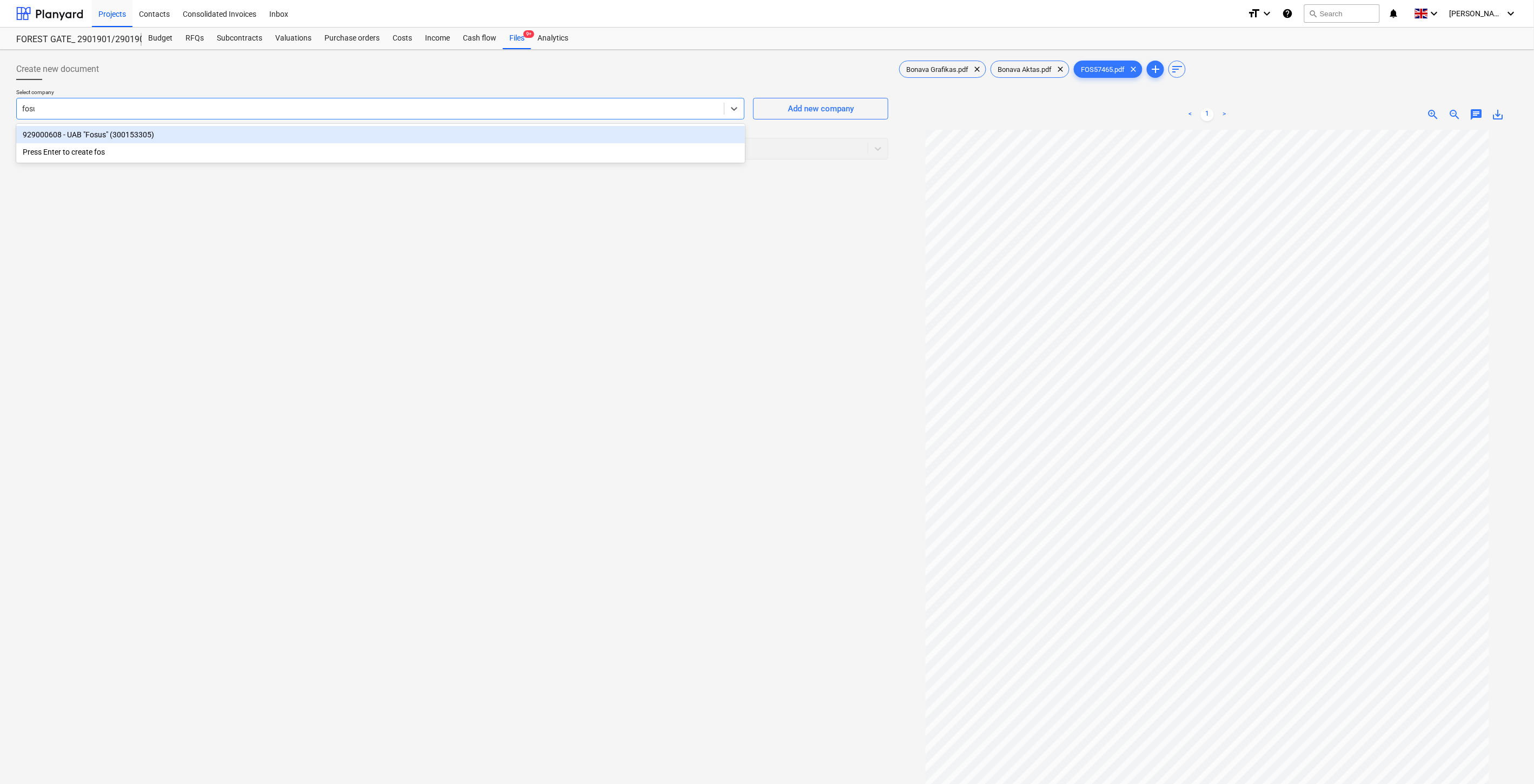
type input "fosus"
click at [481, 130] on div "929000608 - UAB "Fosus" (300153305)" at bounding box center [381, 135] width 729 height 17
click at [458, 150] on div at bounding box center [443, 149] width 841 height 11
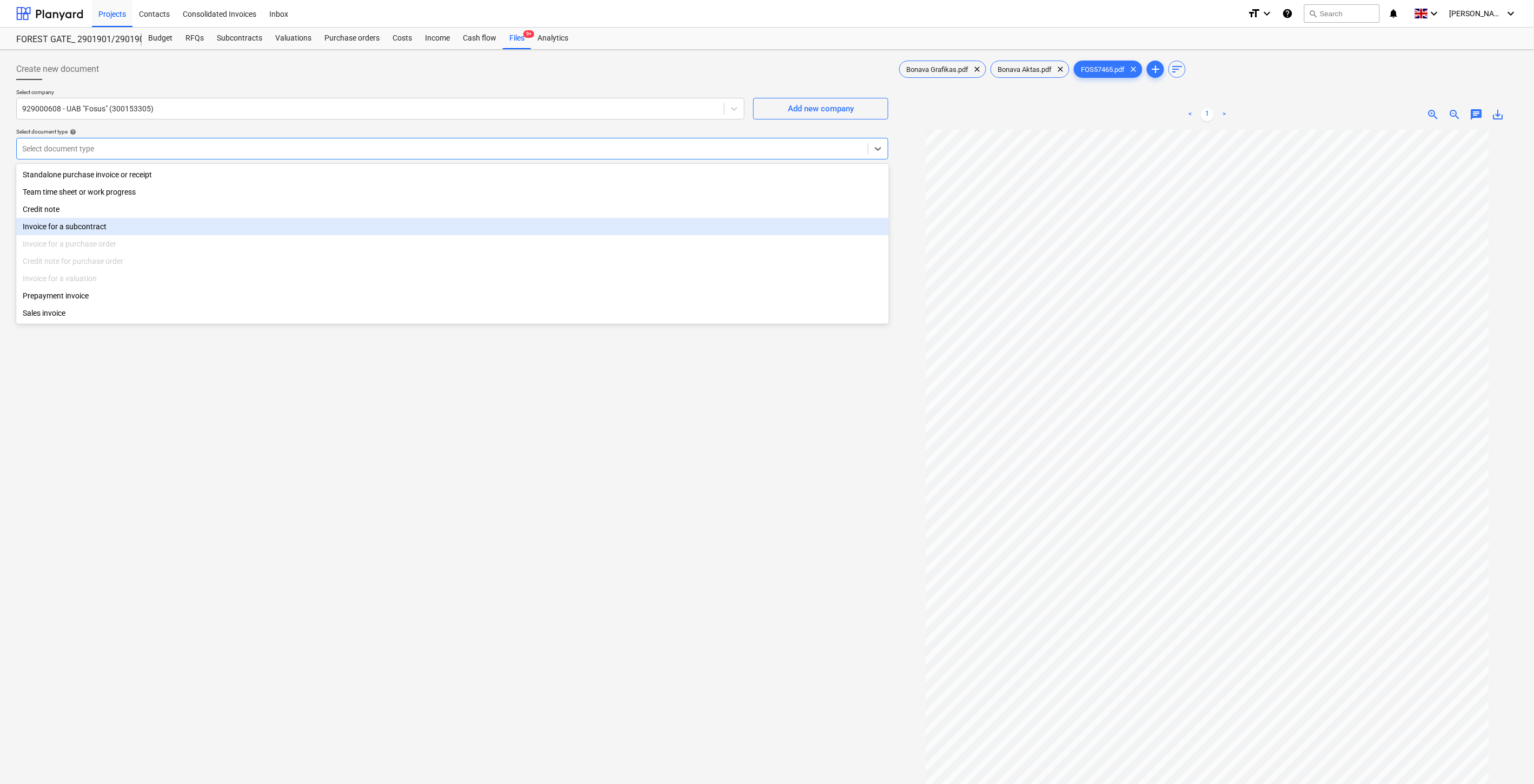
click at [199, 231] on div "Invoice for a subcontract" at bounding box center [453, 227] width 873 height 17
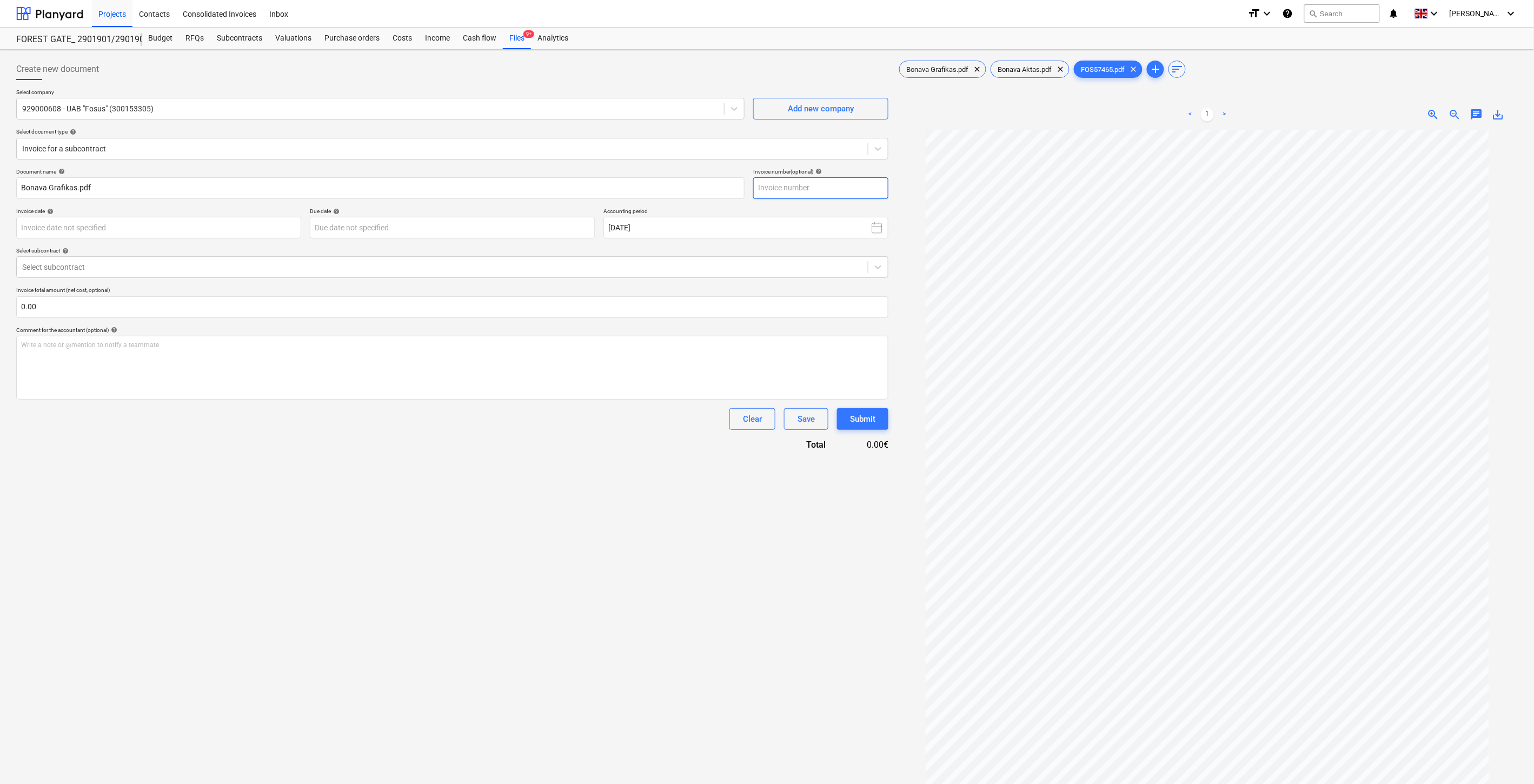
click at [839, 186] on input "text" at bounding box center [820, 188] width 135 height 22
type input "FOS57465"
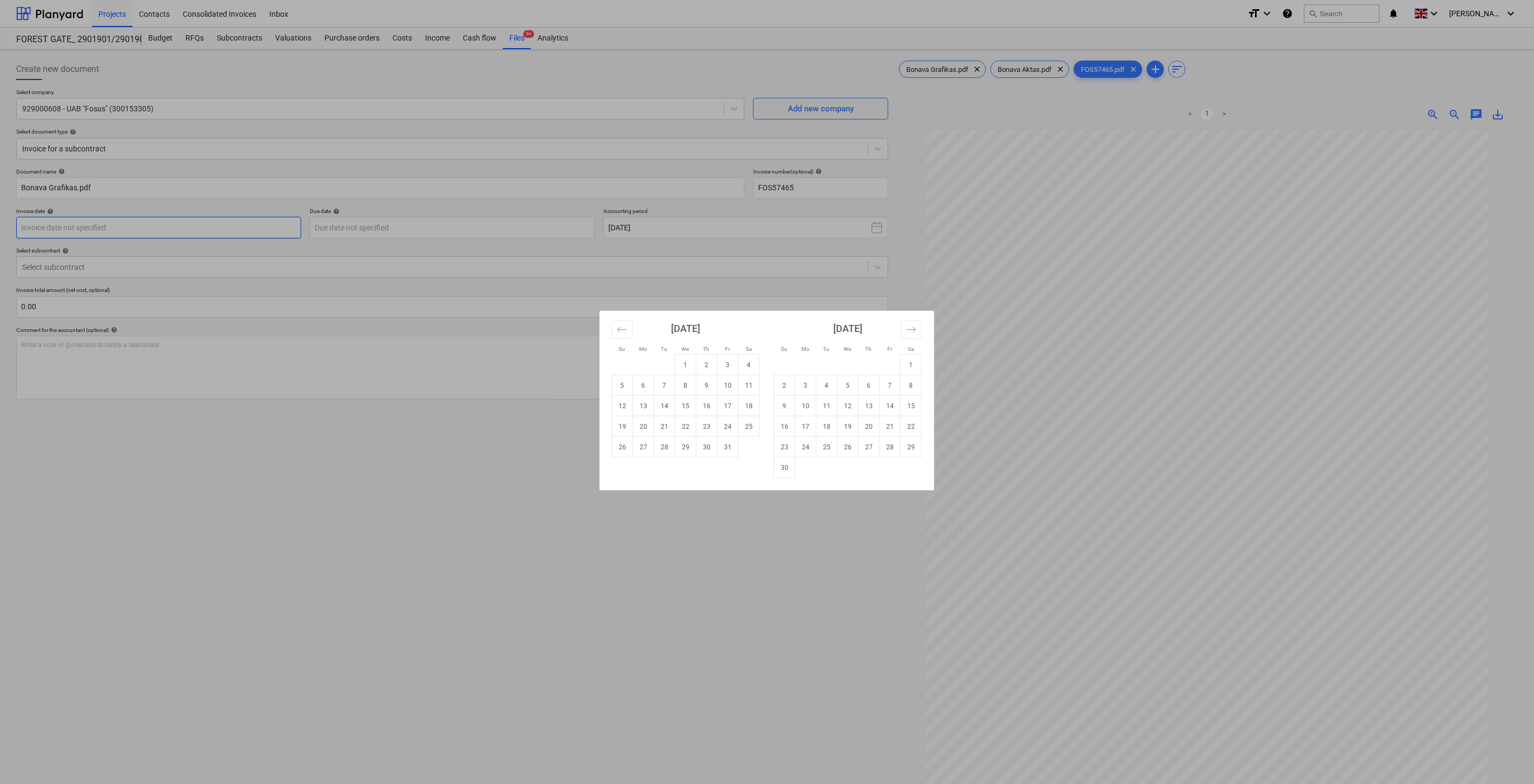
click at [255, 227] on body "Projects Contacts Consolidated Invoices Inbox format_size keyboard_arrow_down h…" at bounding box center [767, 392] width 1534 height 784
click at [624, 326] on icon "Move backward to switch to the previous month." at bounding box center [621, 329] width 10 height 10
click at [660, 450] on td "30" at bounding box center [665, 447] width 21 height 21
type input "[DATE]"
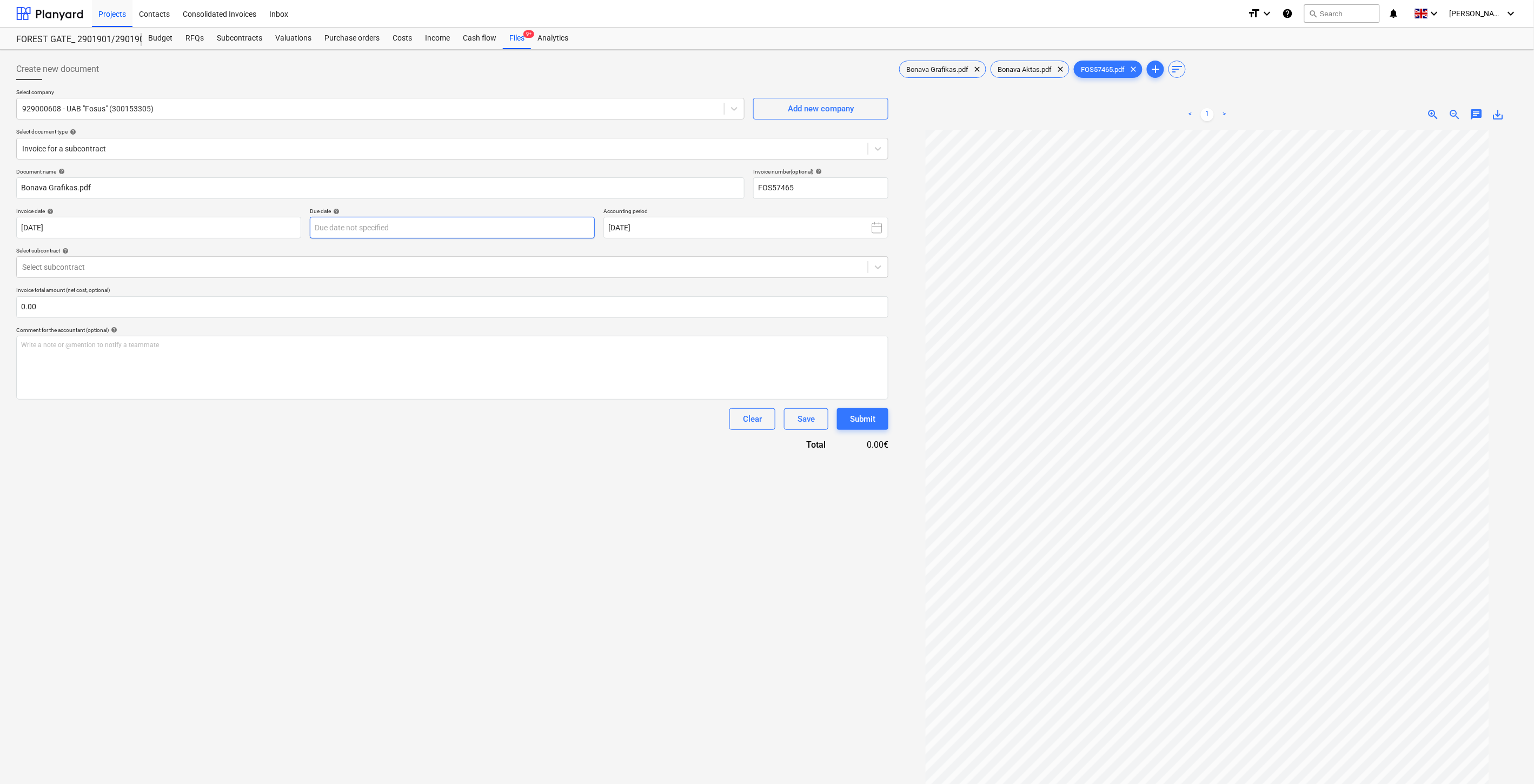
click at [572, 220] on body "Projects Contacts Consolidated Invoices Inbox format_size keyboard_arrow_down h…" at bounding box center [767, 392] width 1534 height 784
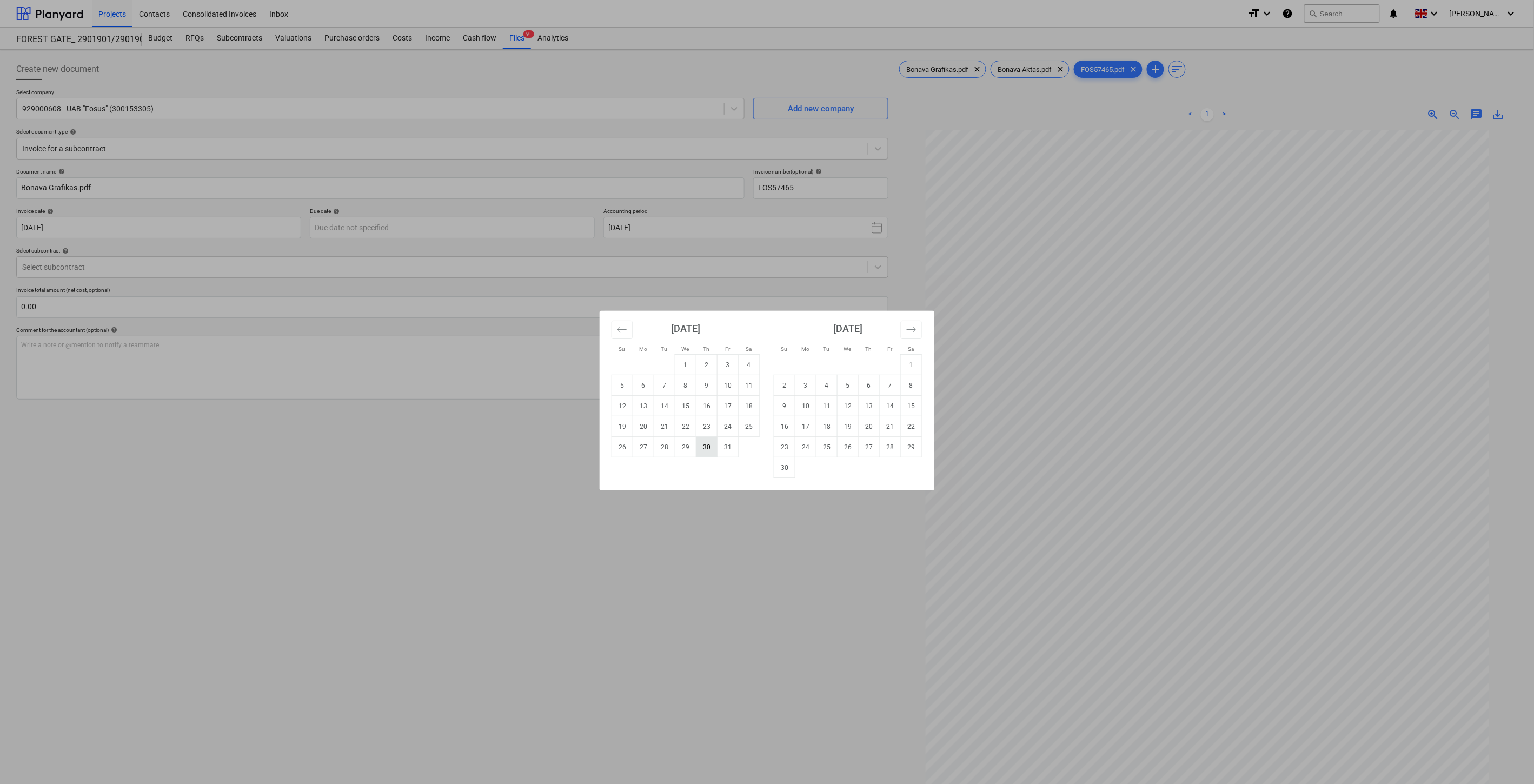
click at [703, 443] on td "30" at bounding box center [707, 447] width 21 height 21
type input "[DATE]"
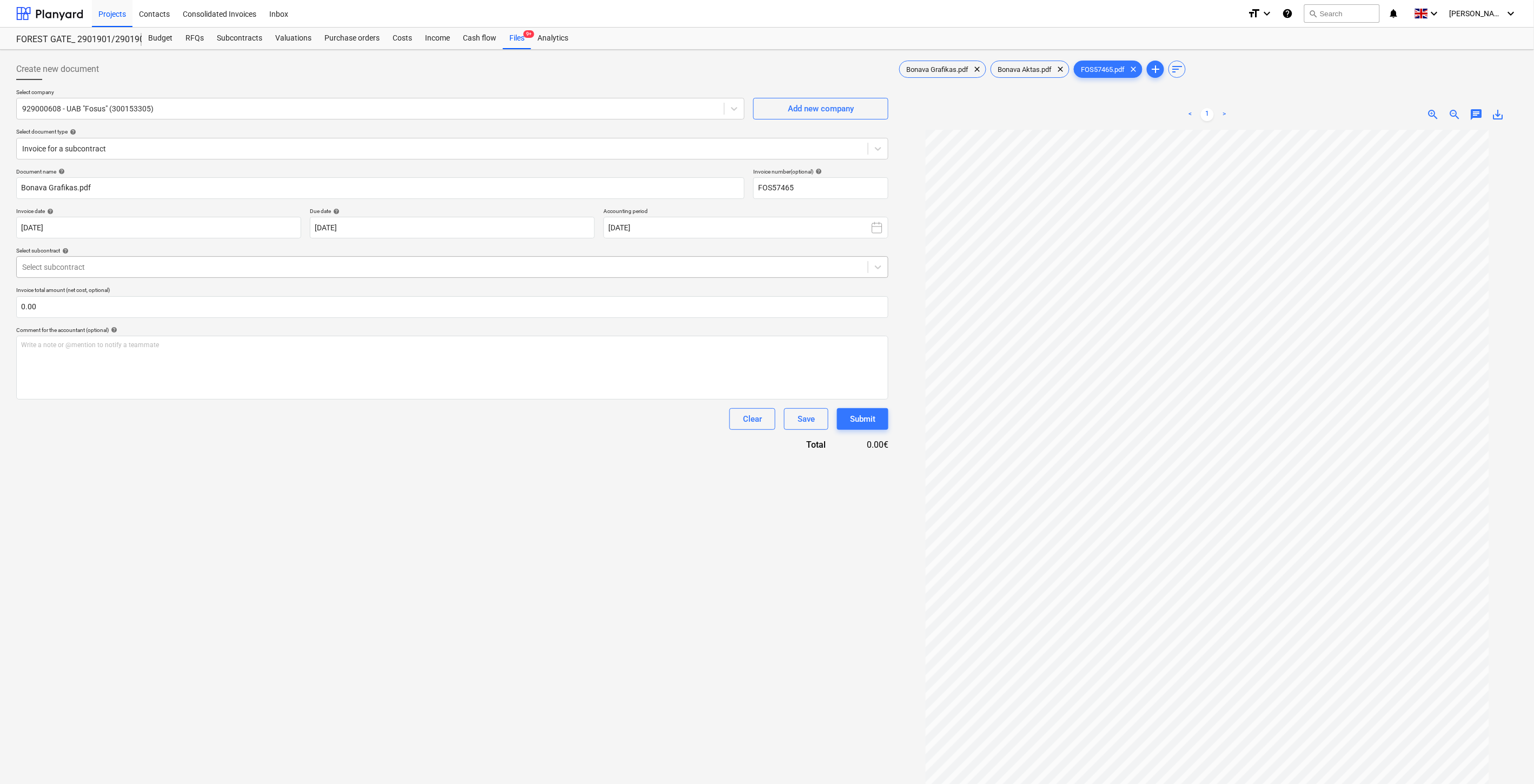
click at [253, 265] on div at bounding box center [443, 267] width 841 height 11
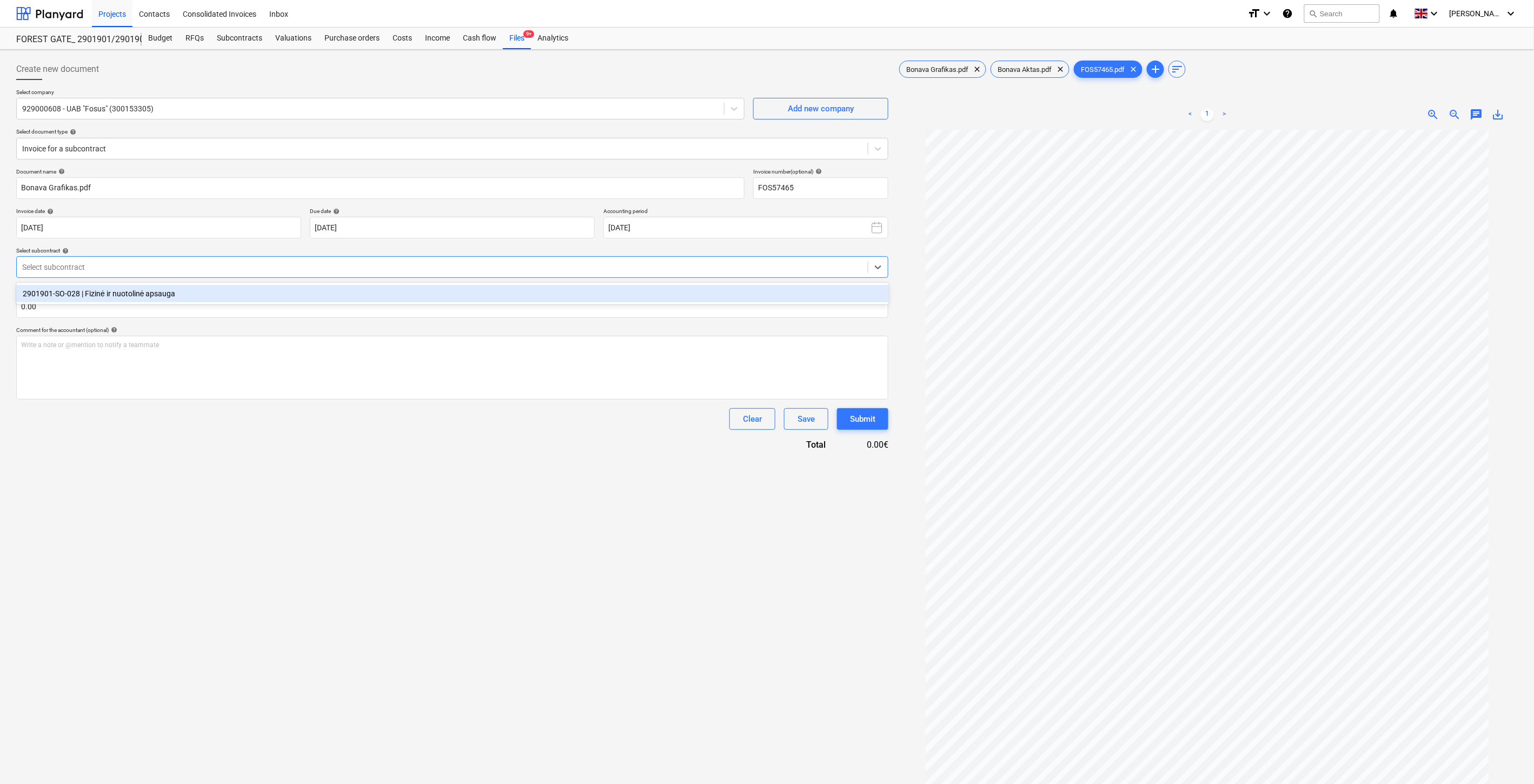
click at [231, 293] on div "2901901-SO-028 | Fizinė ir nuotolinė apsauga" at bounding box center [453, 293] width 873 height 17
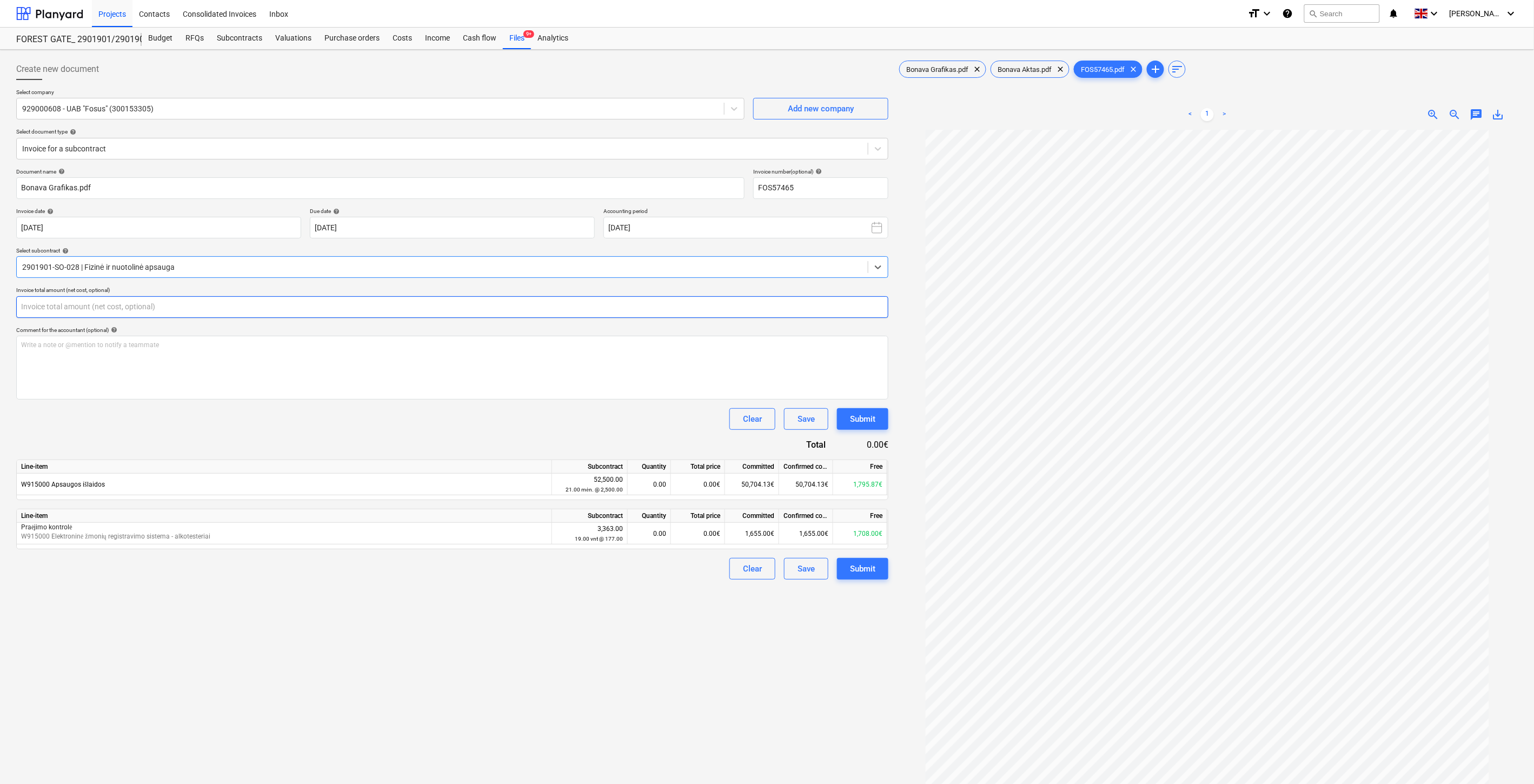
click at [251, 306] on input "text" at bounding box center [452, 307] width 872 height 22
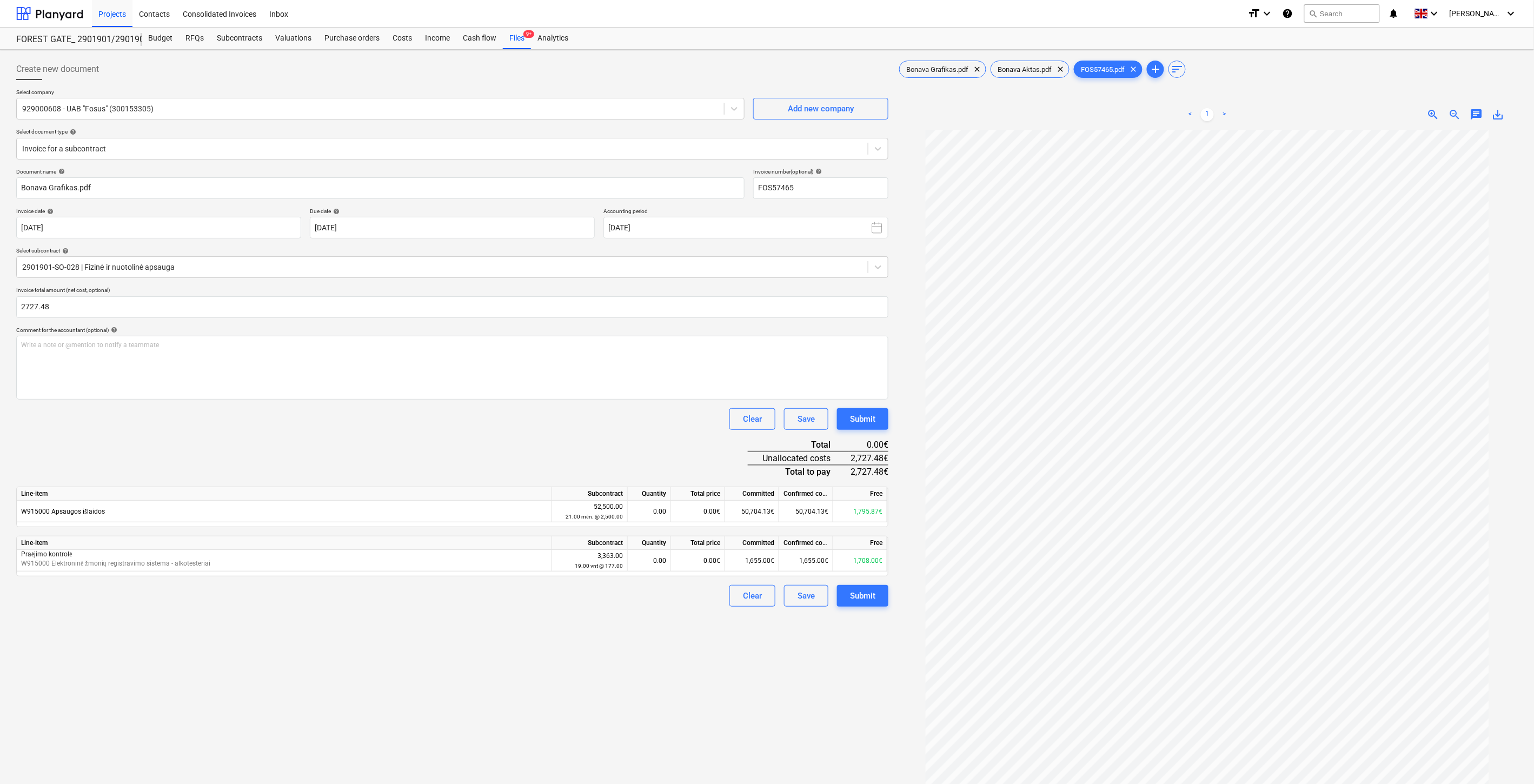
type input "2,727.48"
click at [301, 435] on div "Document name help [PERSON_NAME].pdf Invoice number (optional) help FOS57465 In…" at bounding box center [452, 387] width 872 height 439
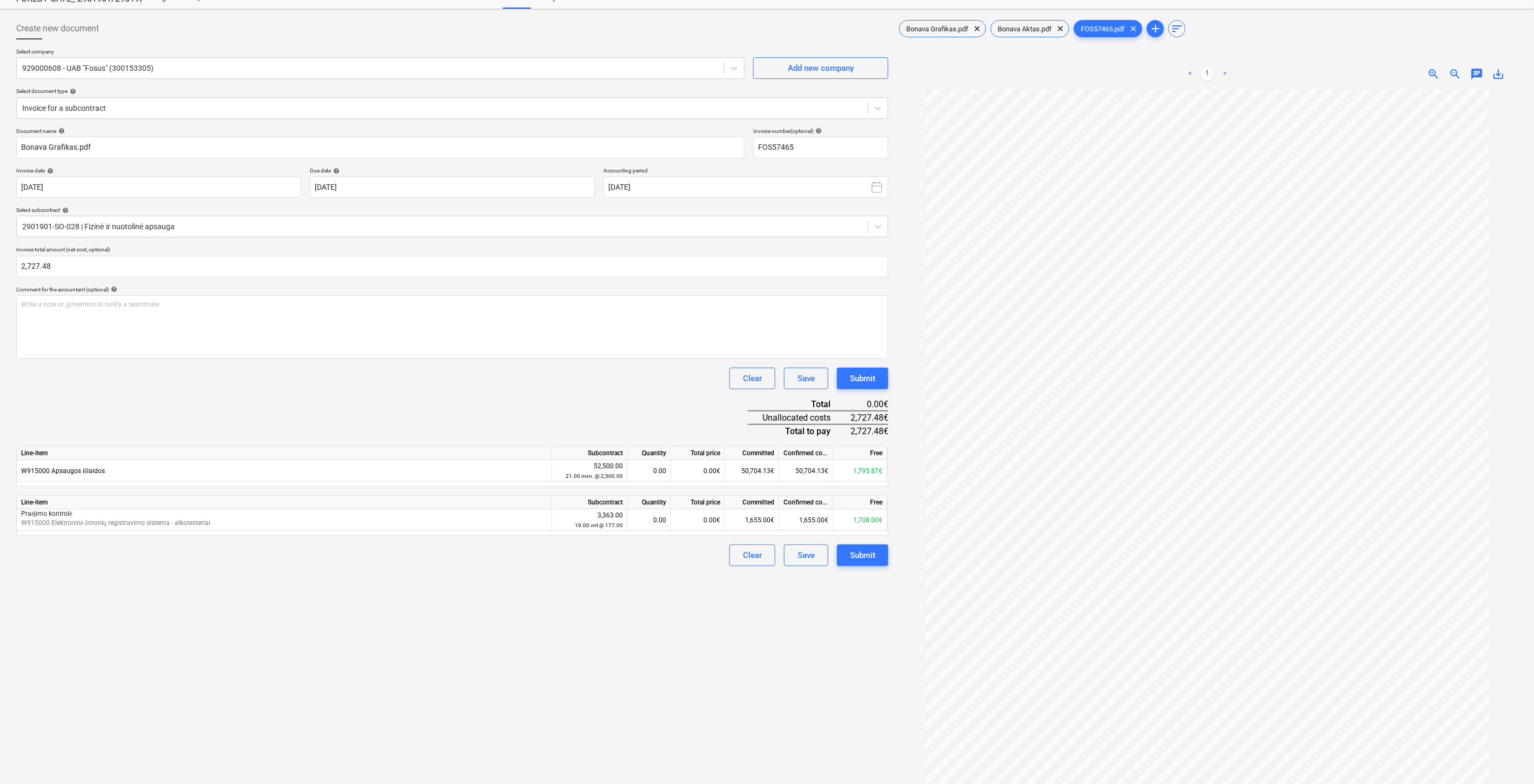
scroll to position [60, 0]
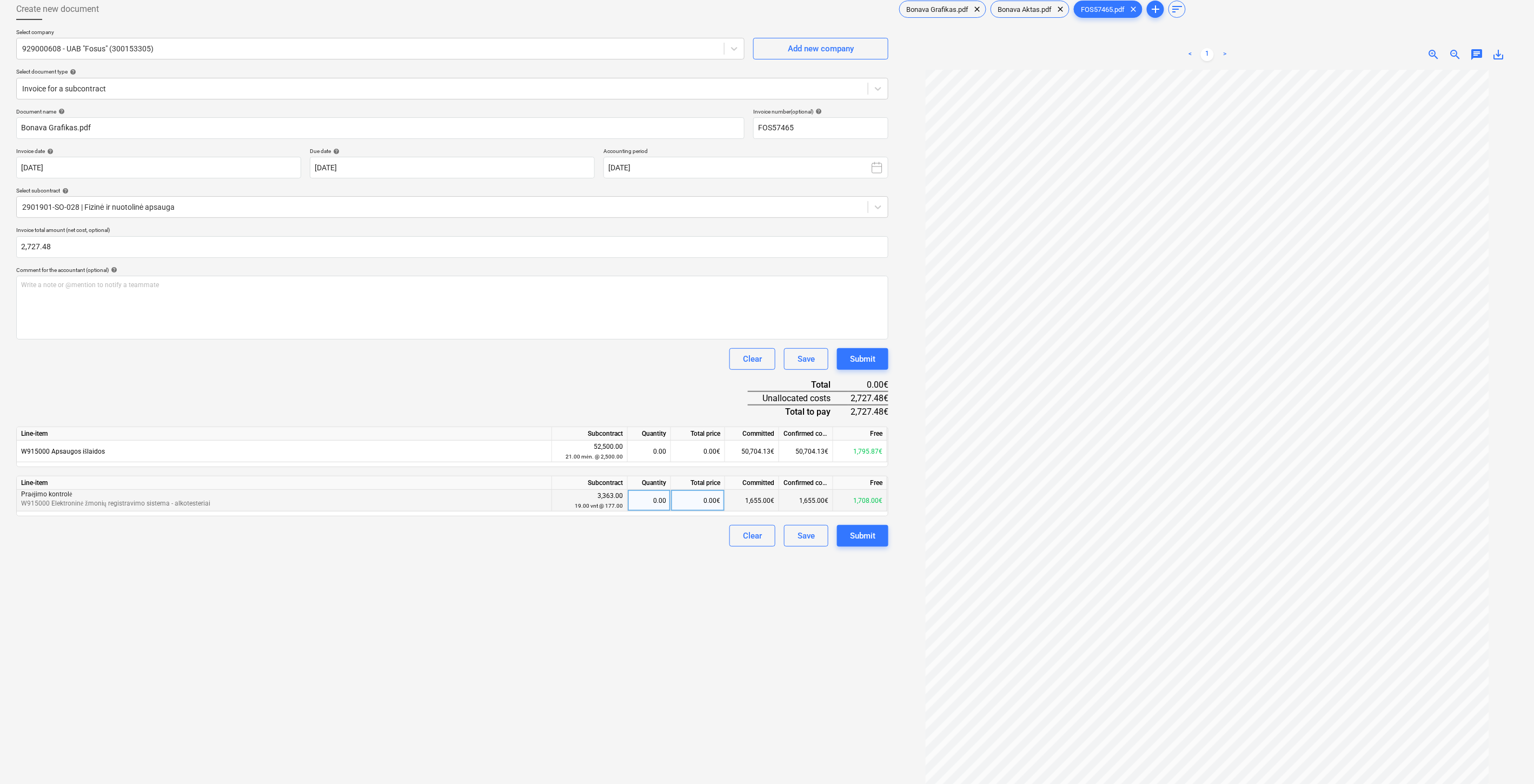
click at [700, 499] on div "0.00€" at bounding box center [698, 501] width 54 height 22
type input "135"
click at [666, 577] on div "Create new document Select company 929000608 - UAB "Fosus" (300153305) Add new …" at bounding box center [452, 411] width 881 height 834
click at [697, 450] on div "0.00€" at bounding box center [698, 452] width 54 height 22
type input "2592.48"
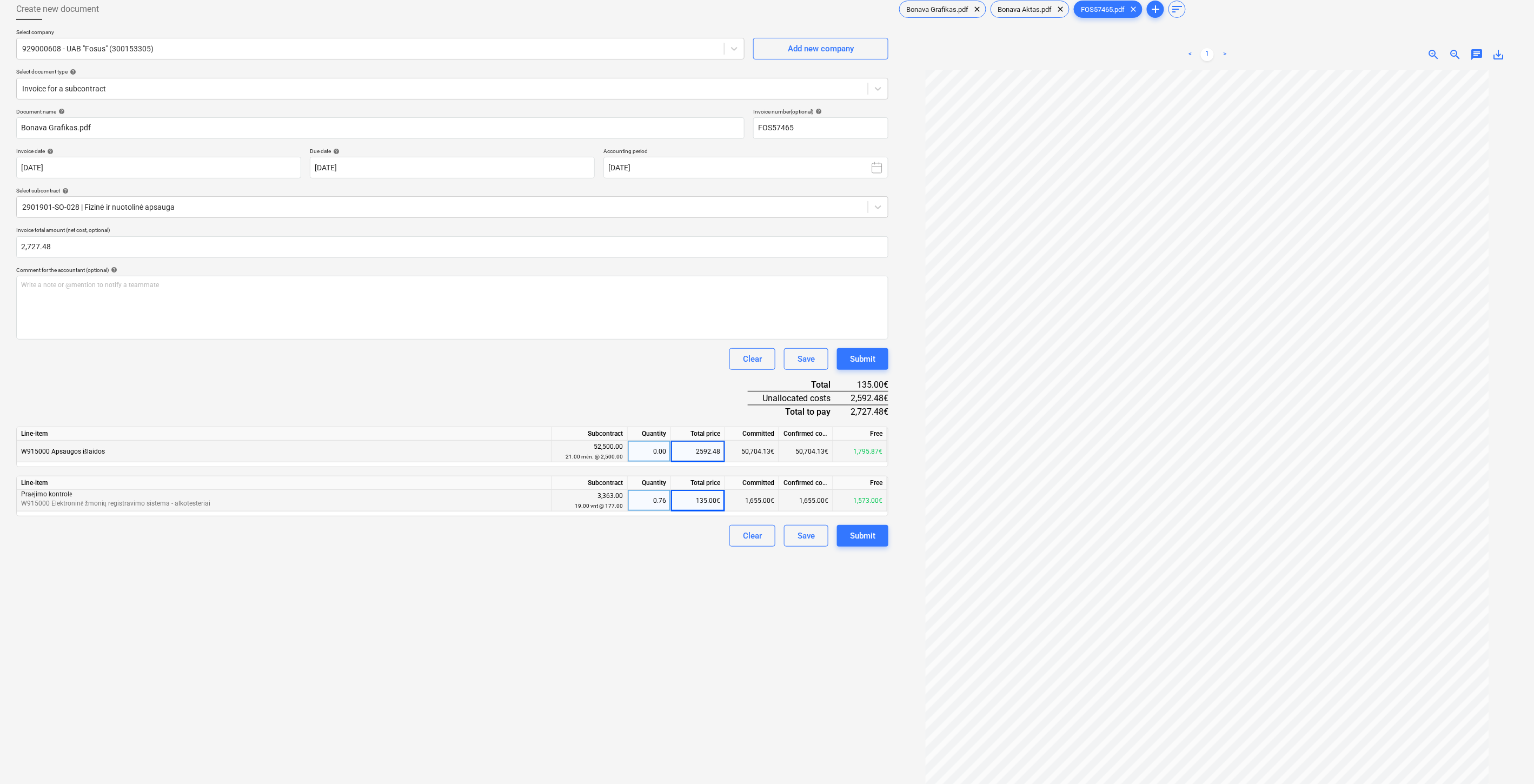
click at [640, 366] on div "Clear Save Submit" at bounding box center [452, 359] width 872 height 22
click at [802, 532] on div "Save" at bounding box center [806, 536] width 17 height 14
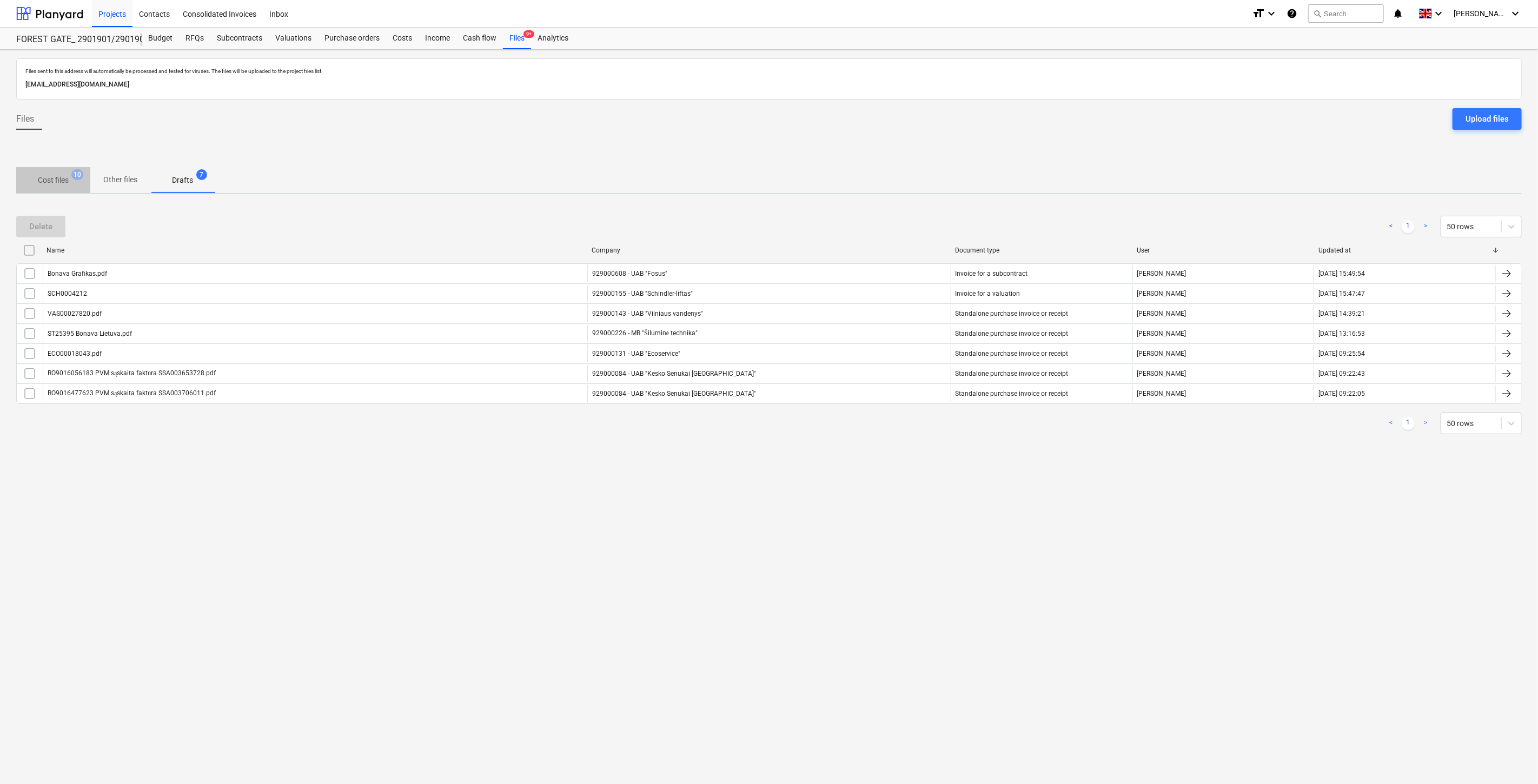
click at [46, 168] on button "Cost files 10" at bounding box center [53, 180] width 74 height 26
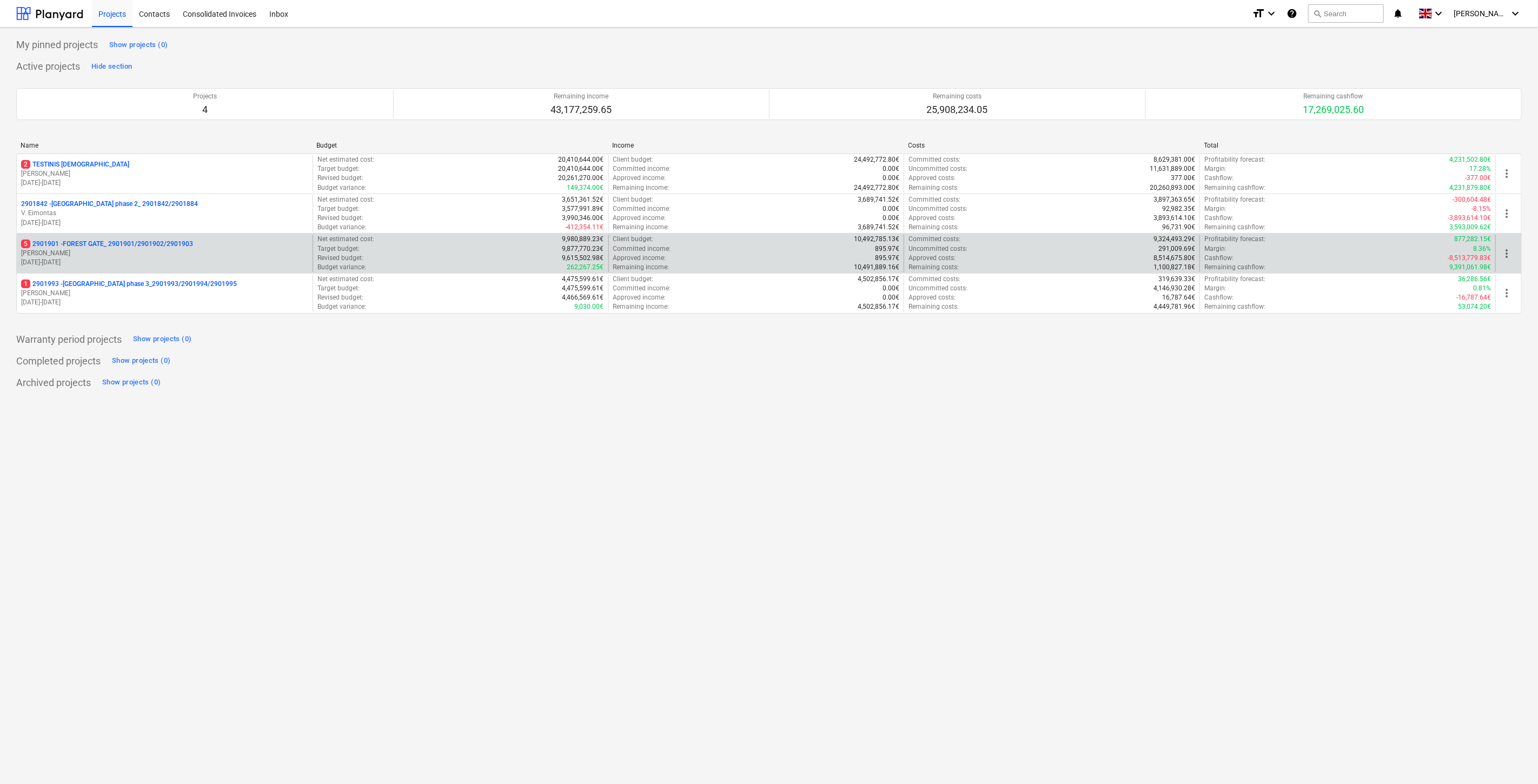
click at [149, 241] on p "5 2901901 - FOREST GATE_ 2901901/2901902/2901903" at bounding box center [107, 245] width 172 height 9
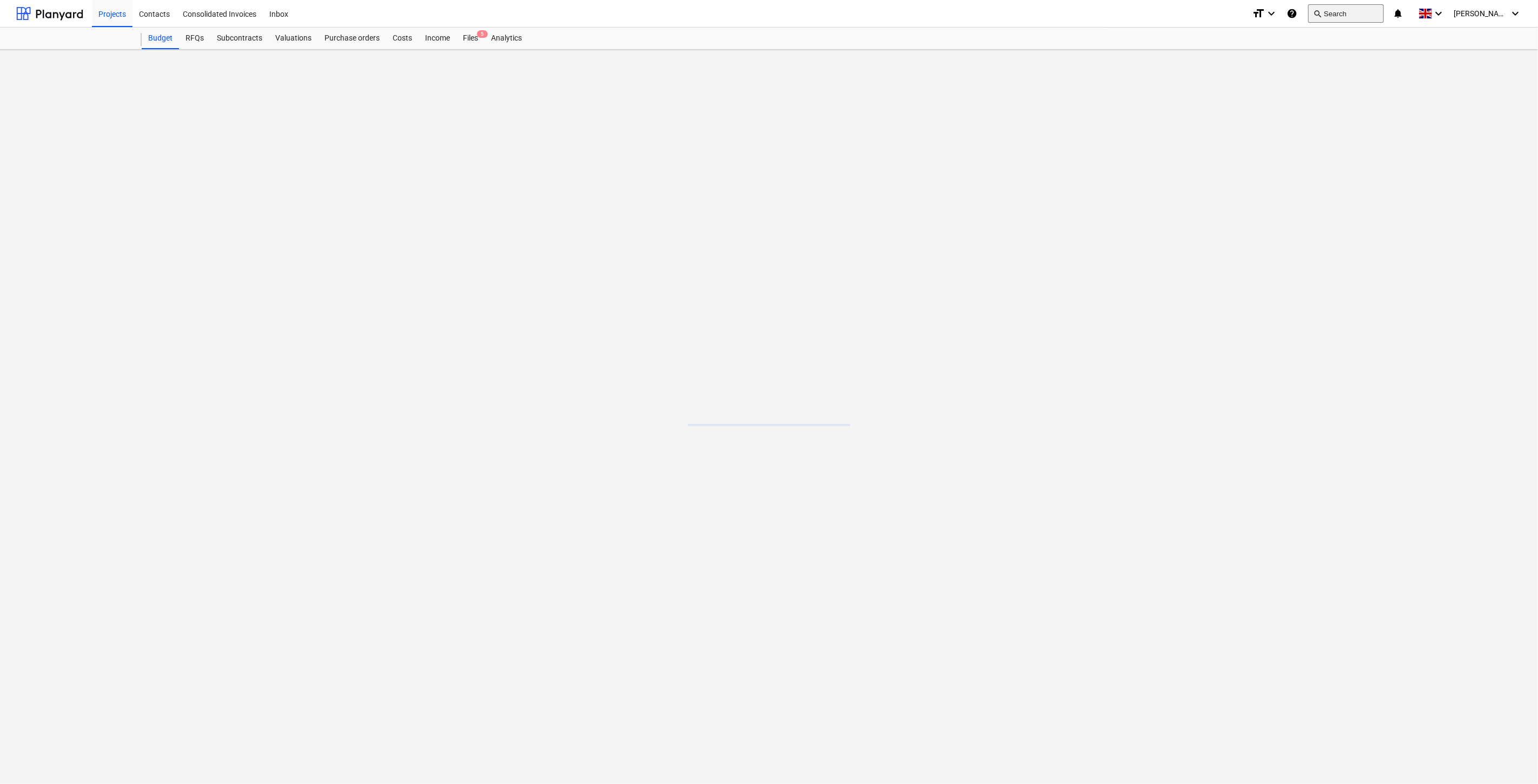
click at [1371, 8] on button "search Search" at bounding box center [1346, 14] width 76 height 19
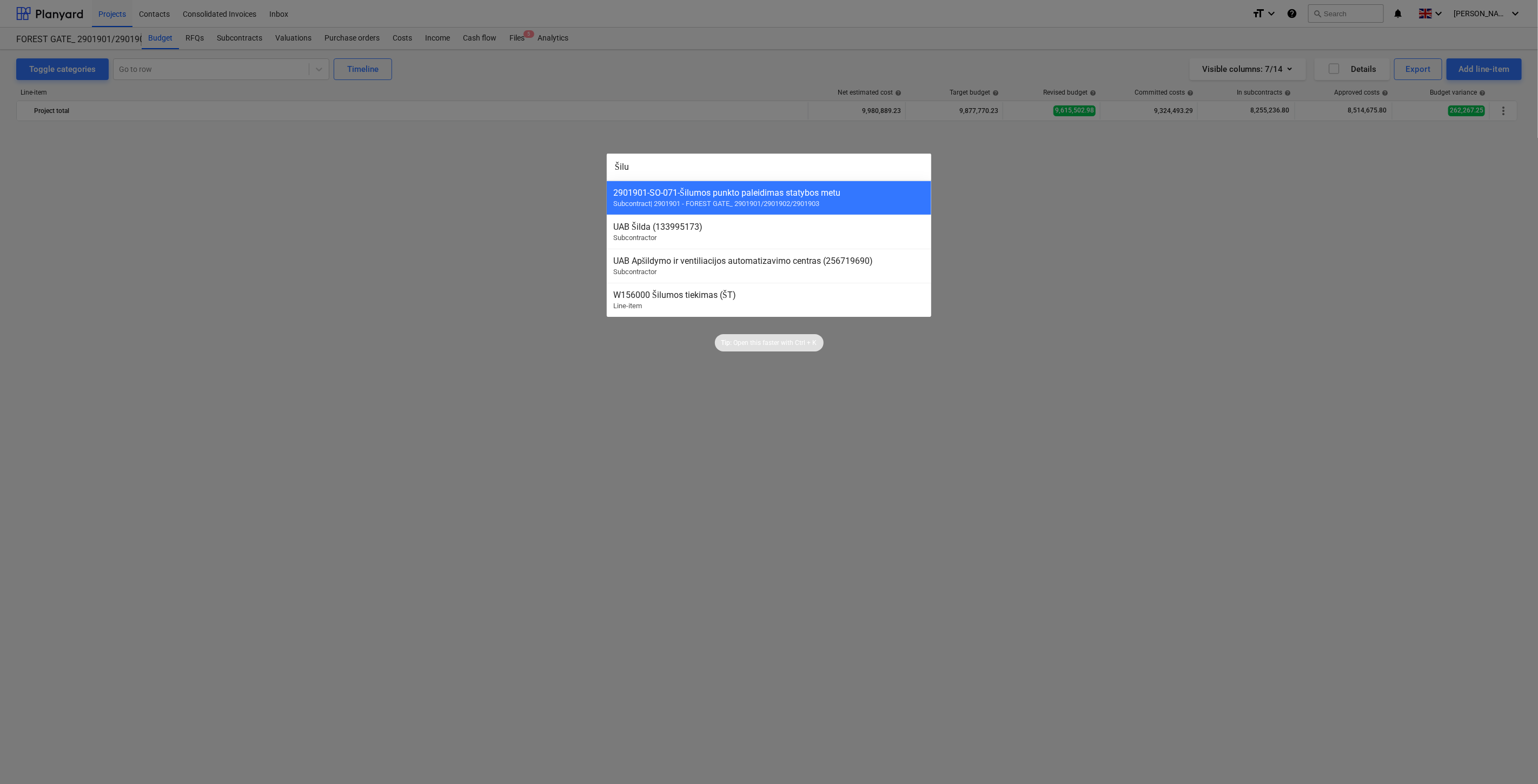
scroll to position [2451, 0]
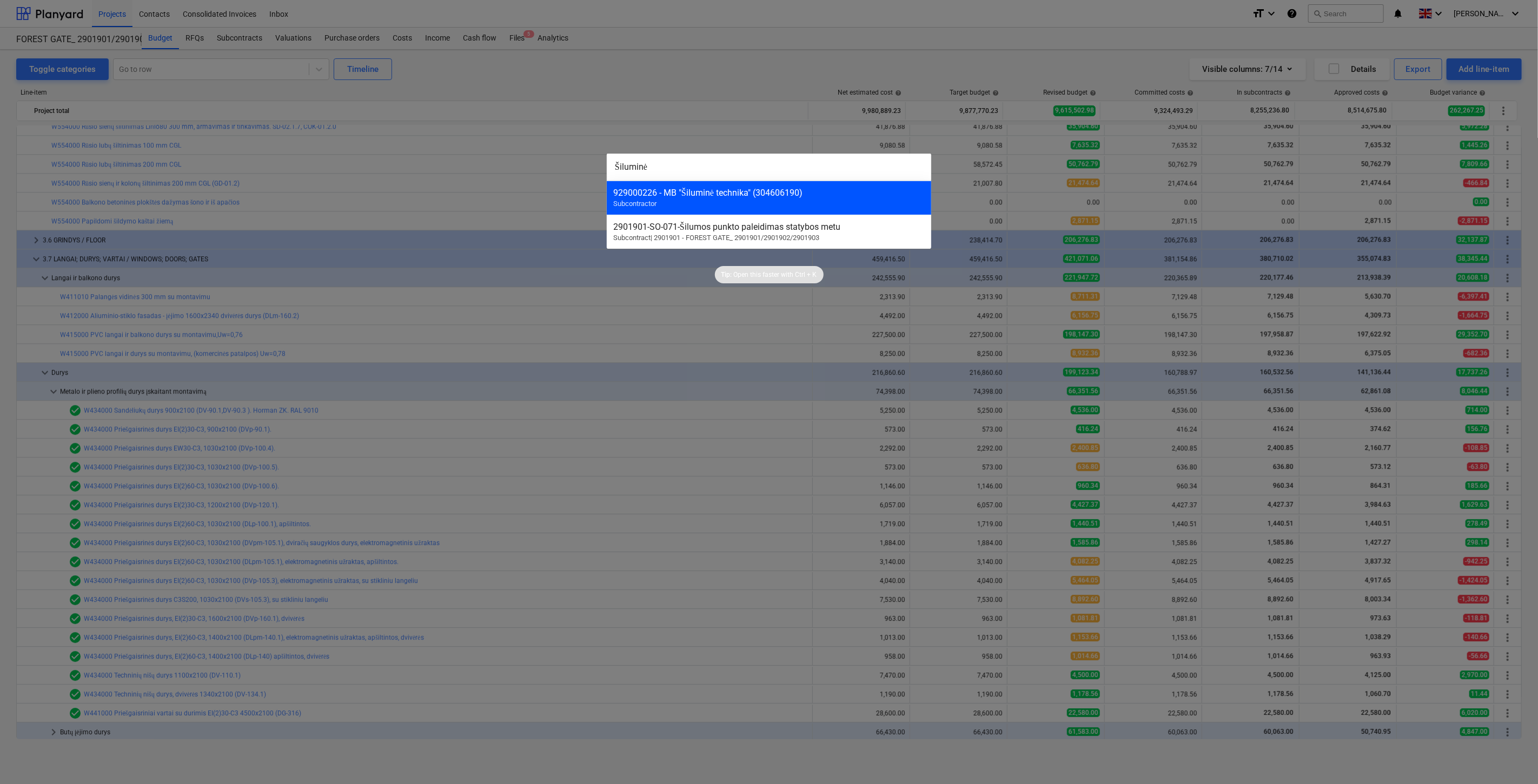
type input "Šiluminė"
click at [726, 192] on div "929000226 - MB "Šiluminė technika" (304606190)" at bounding box center [769, 192] width 312 height 10
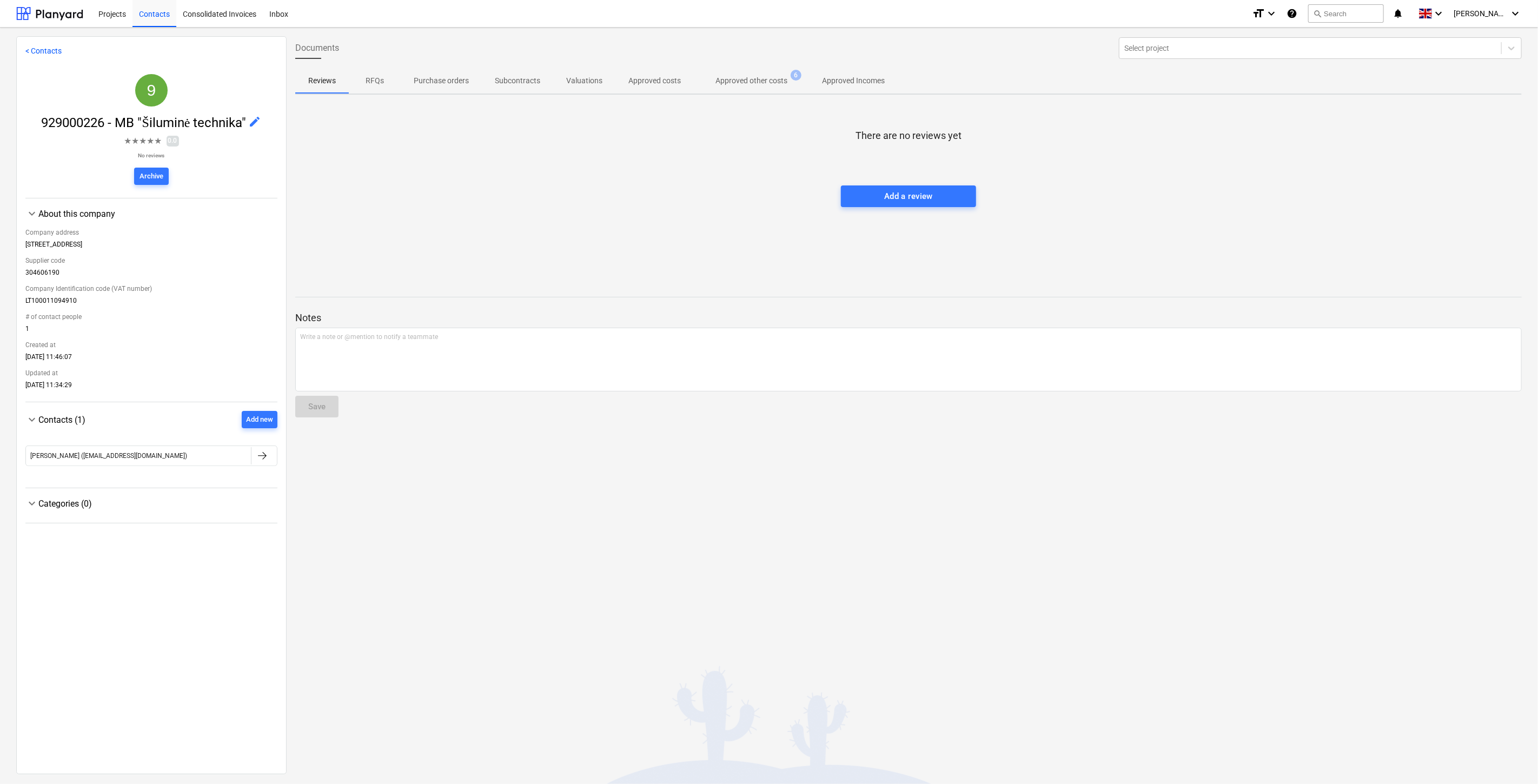
click at [726, 80] on p "Approved other costs" at bounding box center [751, 80] width 72 height 12
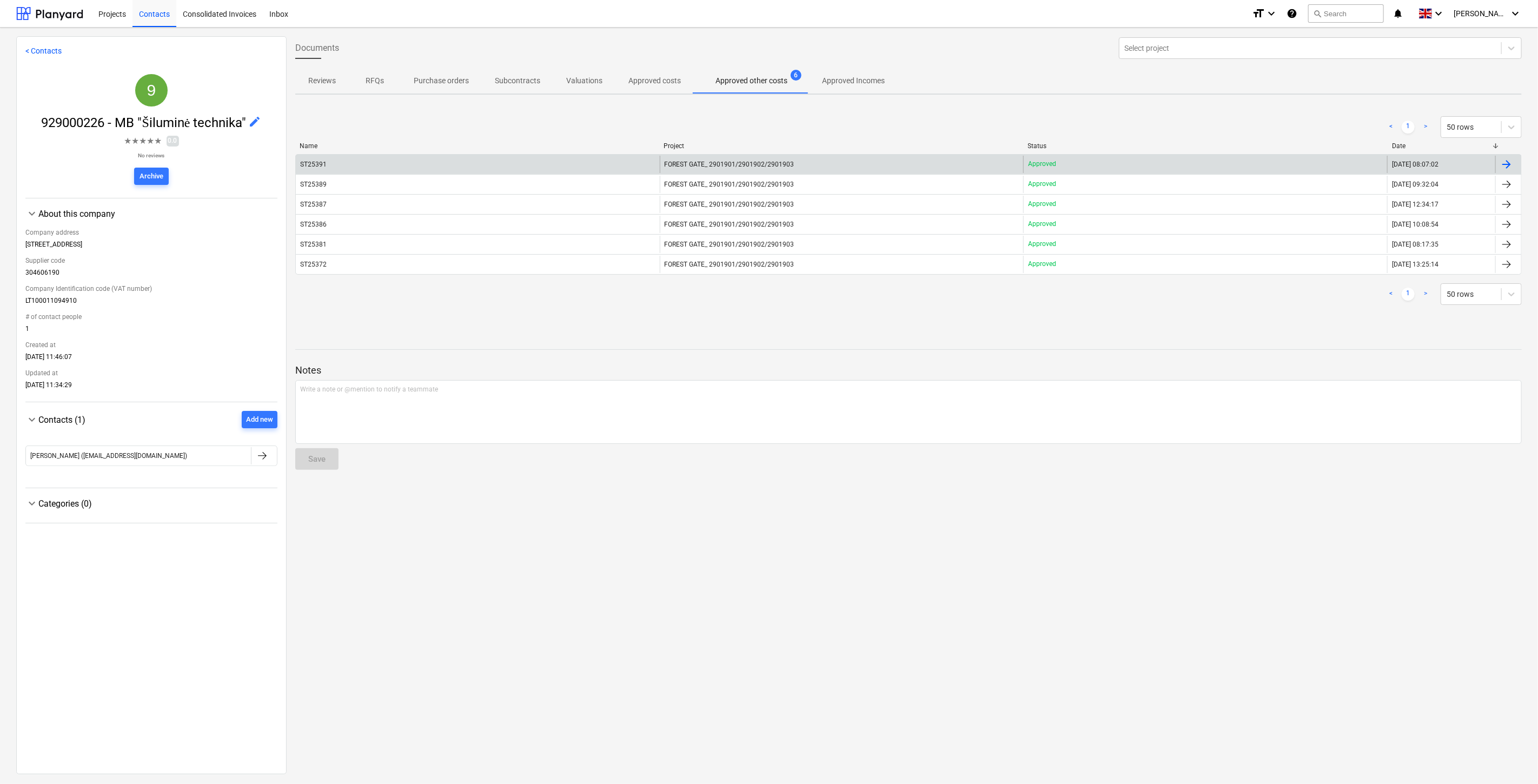
click at [496, 163] on div "ST25391" at bounding box center [478, 164] width 364 height 17
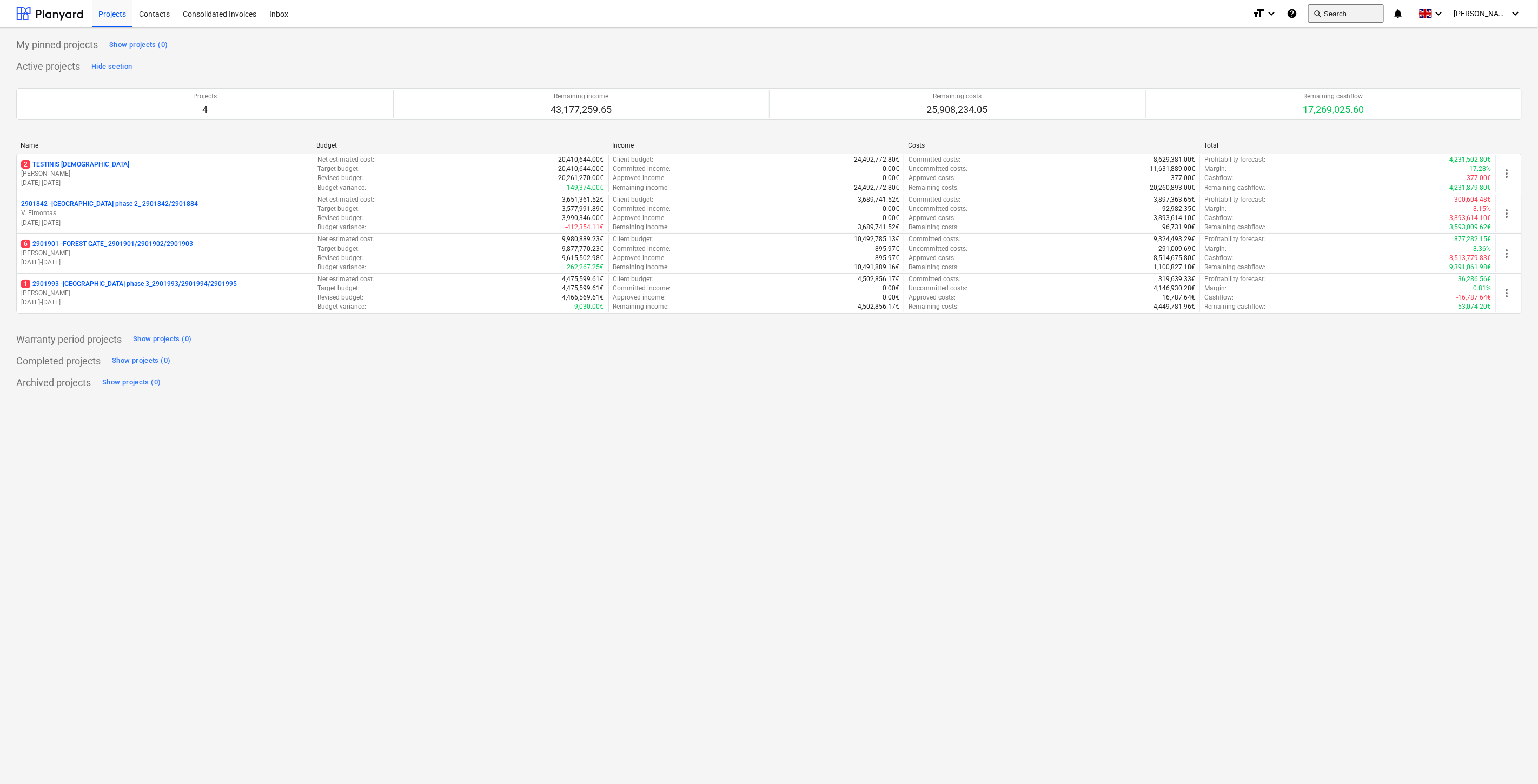
click at [1346, 17] on button "search Search" at bounding box center [1346, 14] width 76 height 19
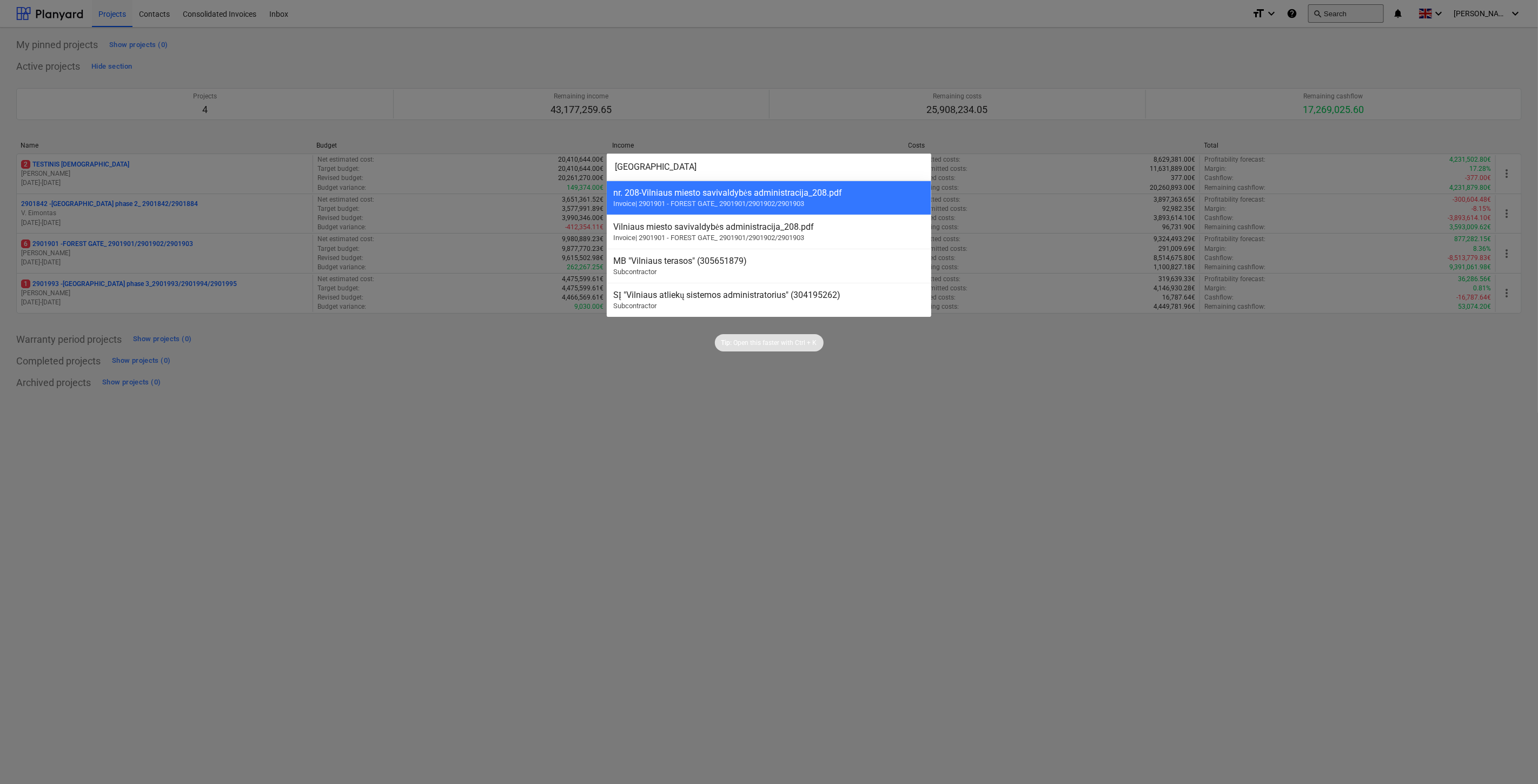
type input "vilniaus"
click at [660, 171] on input "vilniaus" at bounding box center [769, 166] width 324 height 27
drag, startPoint x: 648, startPoint y: 169, endPoint x: 601, endPoint y: 169, distance: 47.0
click at [601, 169] on div "vilniaus nr. 208 - Vilniaus miesto savivaldybės administracija_208.pdf Invoice …" at bounding box center [769, 392] width 1538 height 784
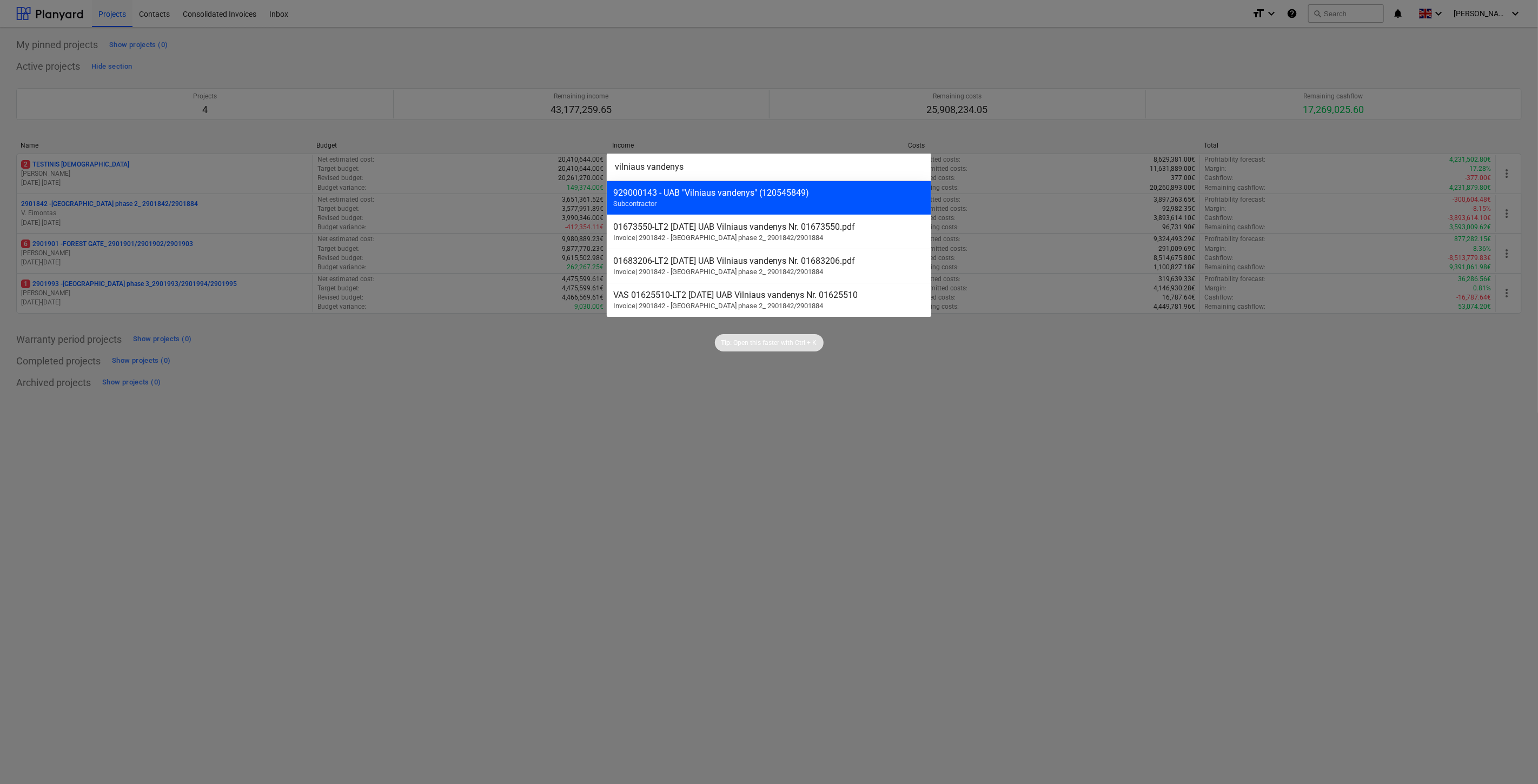
type input "vilniaus vandenys"
click at [776, 187] on div "929000143 - UAB "Vilniaus vandenys" (120545849)" at bounding box center [769, 192] width 312 height 10
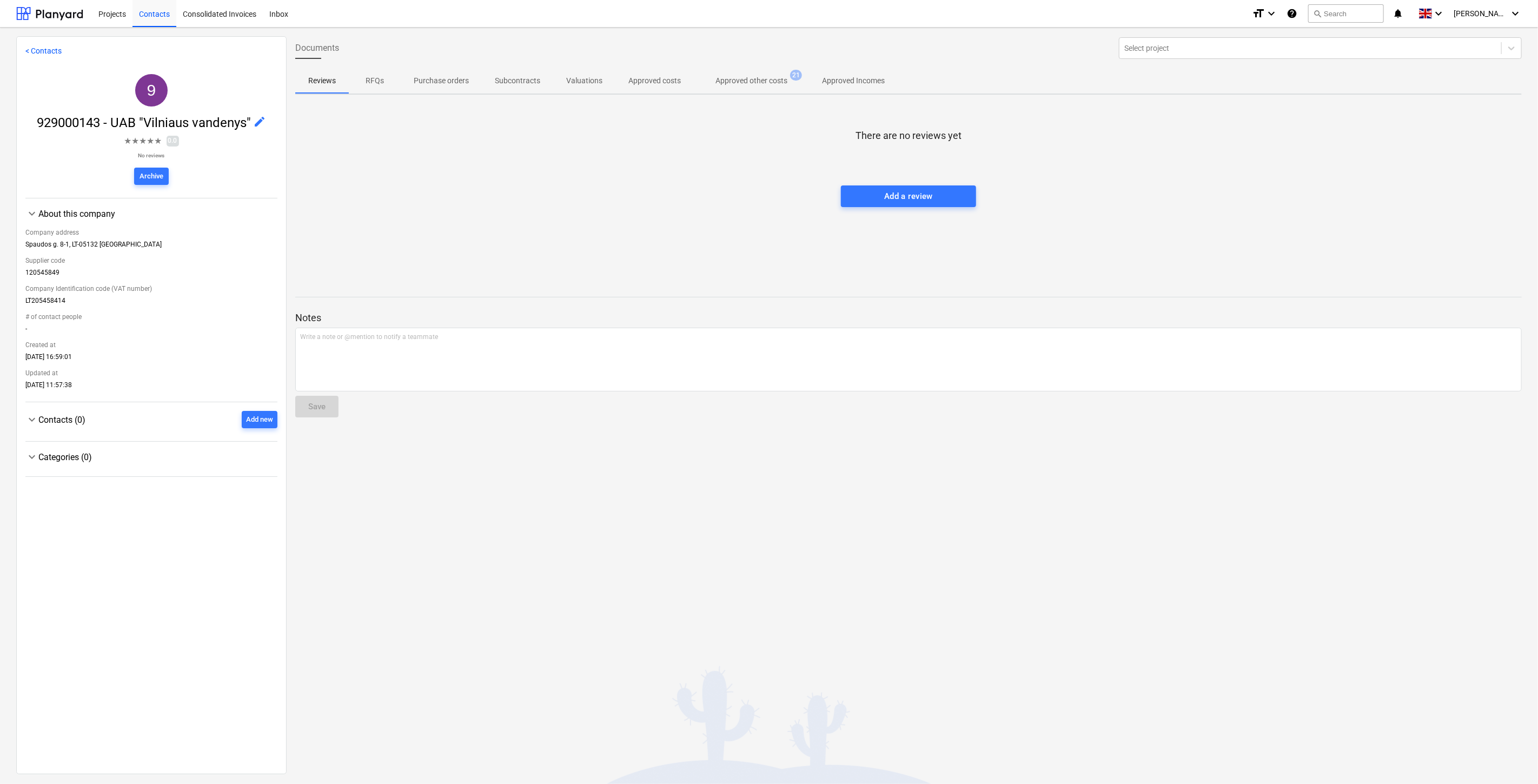
click at [746, 82] on p "Approved other costs" at bounding box center [751, 80] width 72 height 12
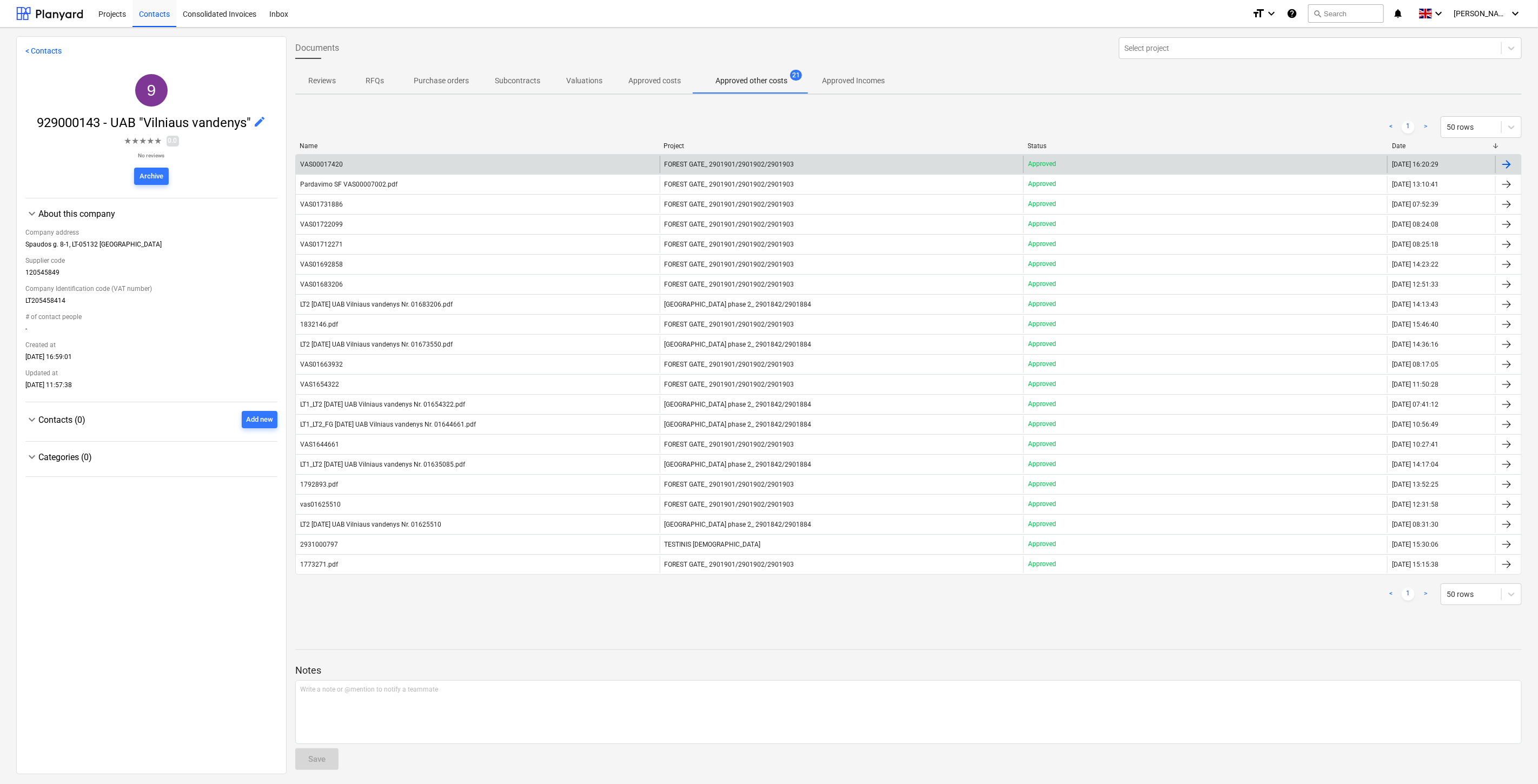
click at [507, 157] on div "VAS00017420" at bounding box center [478, 164] width 364 height 17
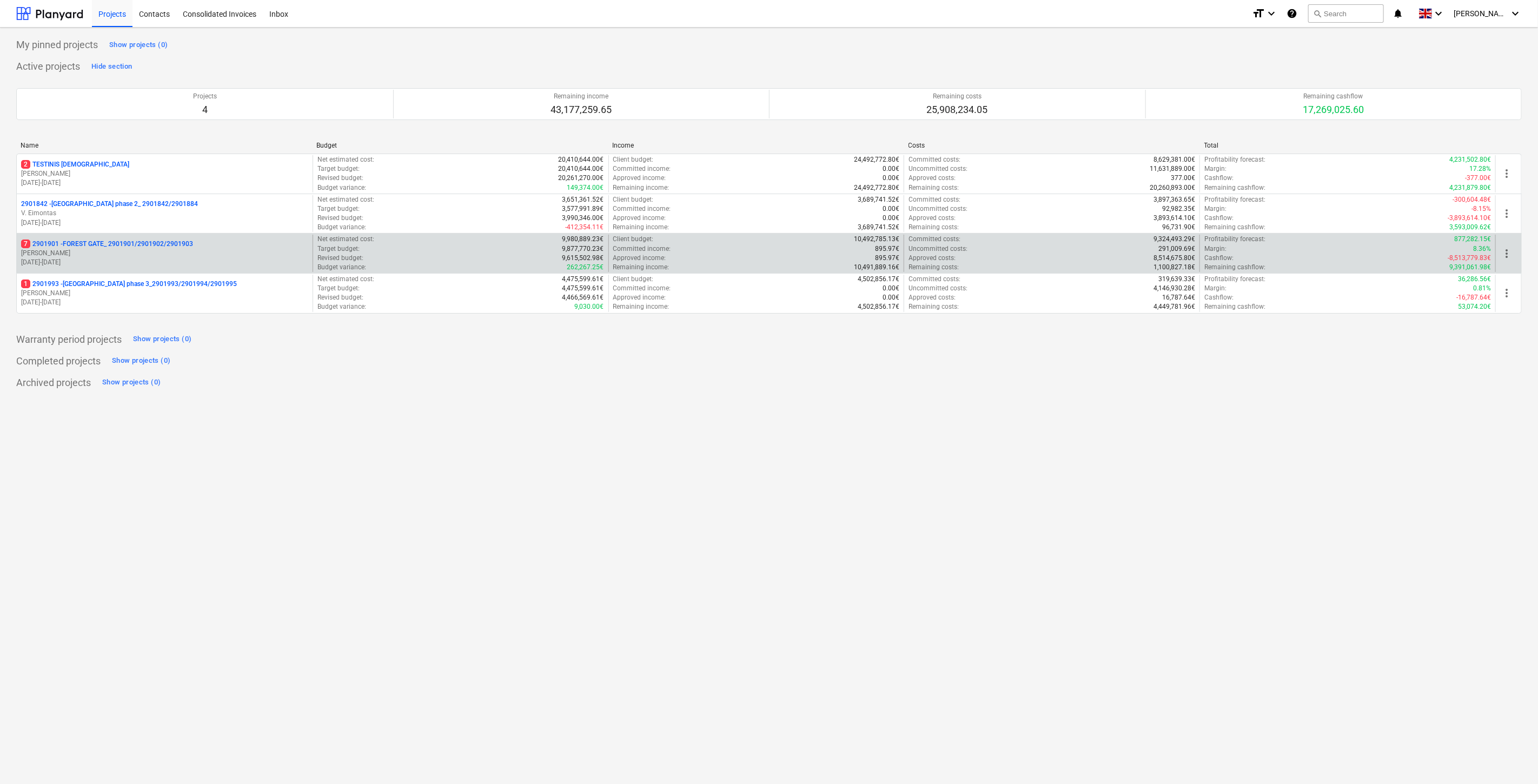
click at [204, 248] on p "[PERSON_NAME]" at bounding box center [164, 253] width 287 height 9
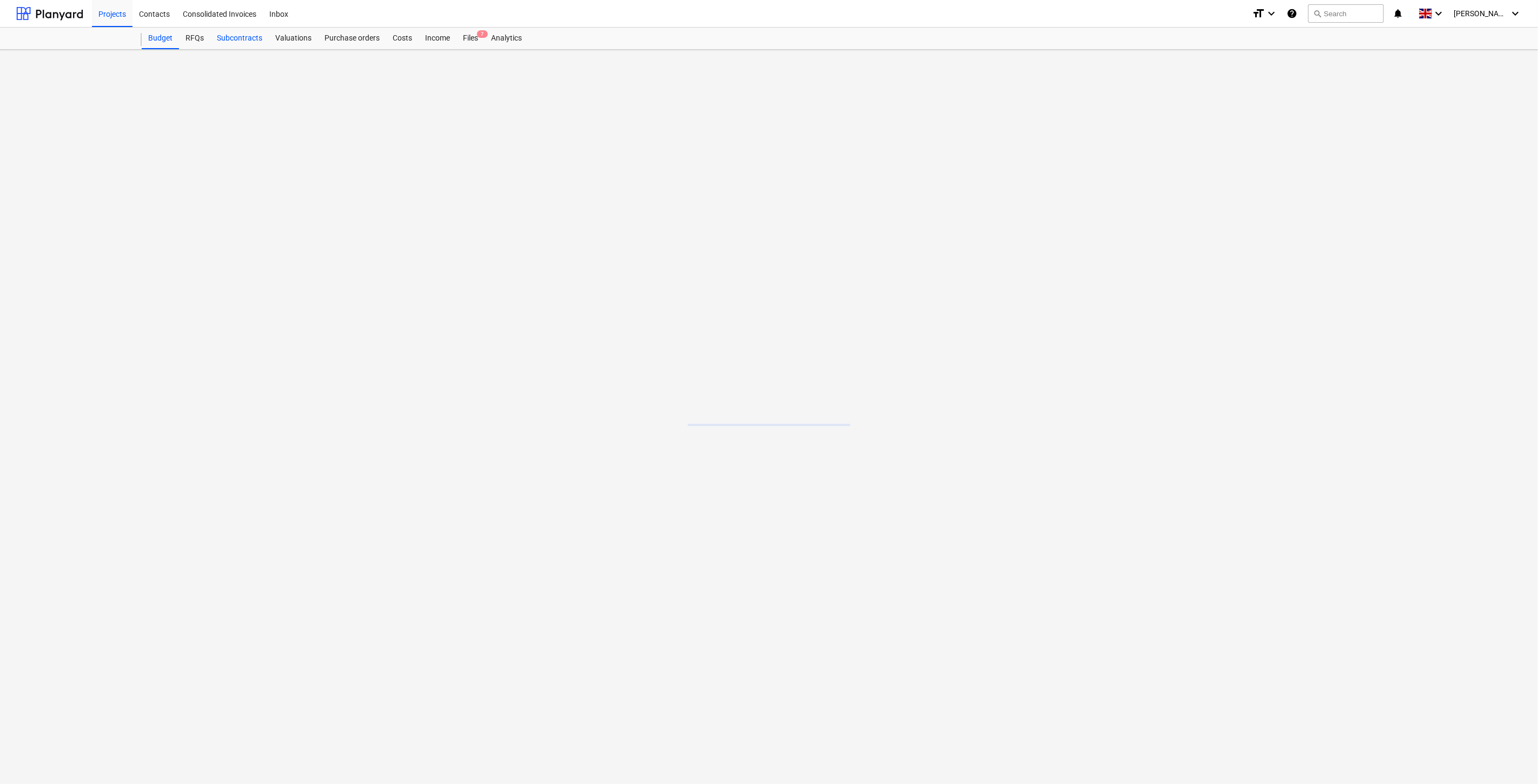
click at [241, 38] on div "Subcontracts" at bounding box center [239, 39] width 58 height 22
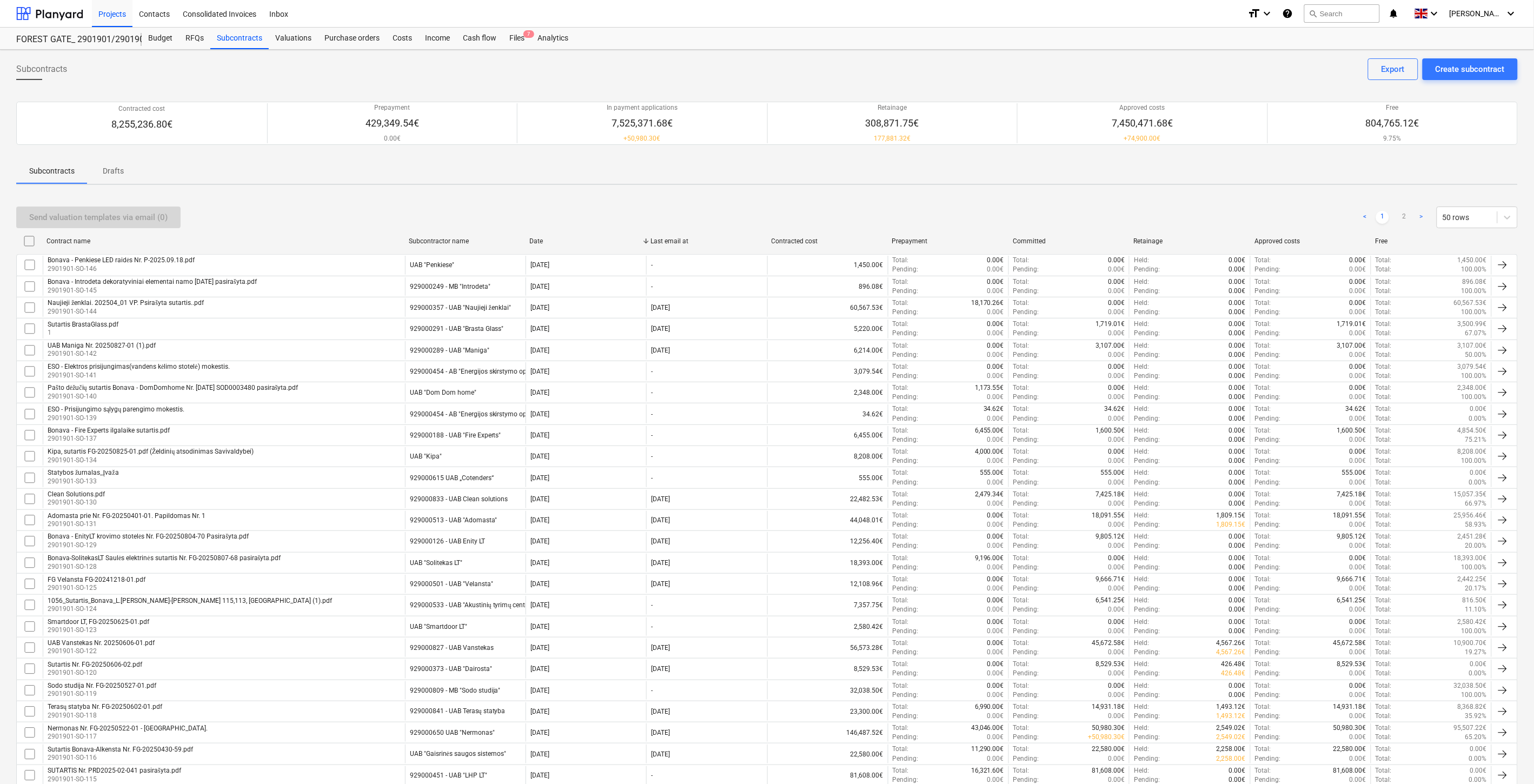
scroll to position [597, 0]
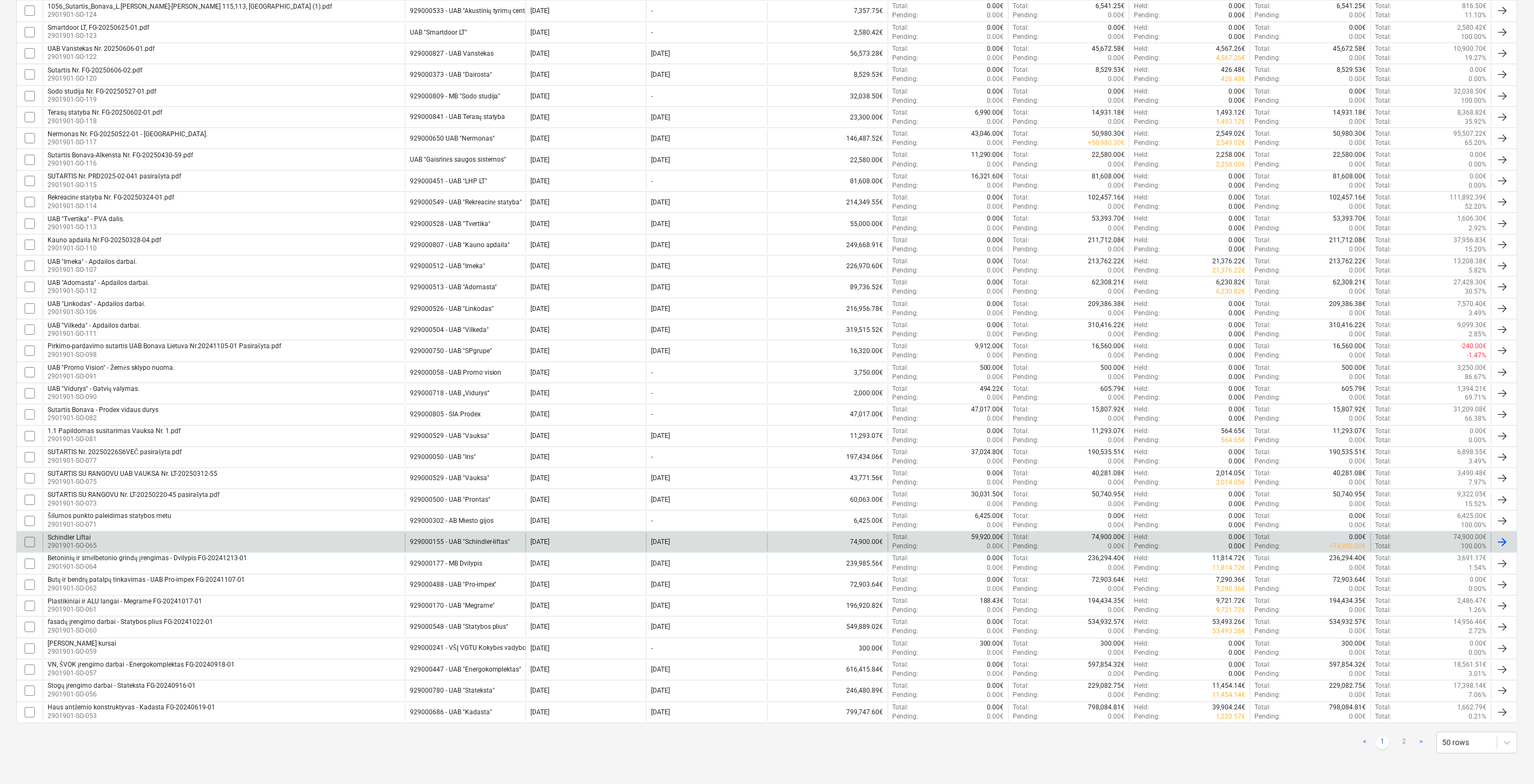
click at [238, 541] on div "[PERSON_NAME] Liftai 2901901-SO-065" at bounding box center [224, 543] width 362 height 19
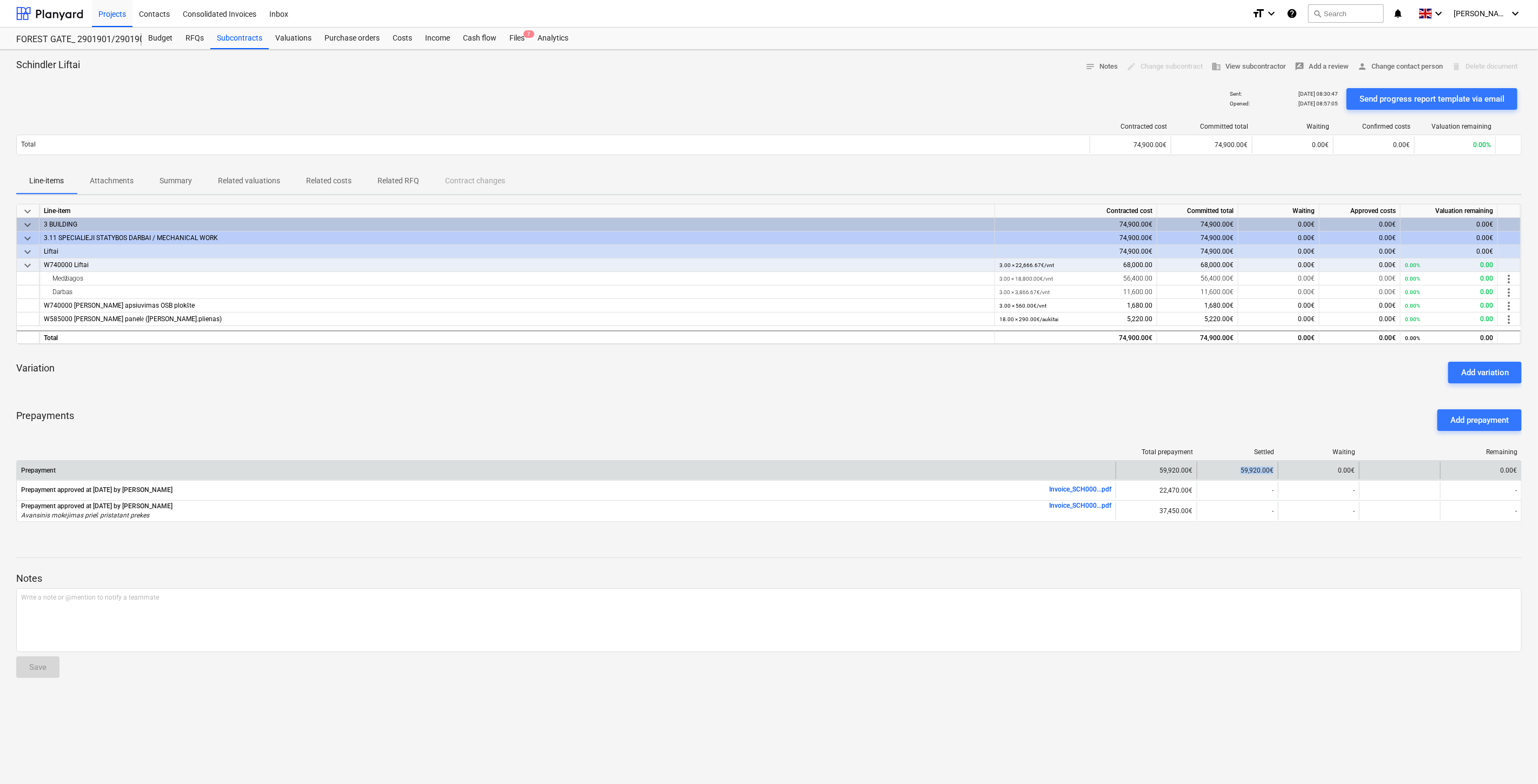
drag, startPoint x: 1275, startPoint y: 469, endPoint x: 1229, endPoint y: 473, distance: 46.2
click at [1229, 473] on div "59,920.00€" at bounding box center [1237, 471] width 81 height 17
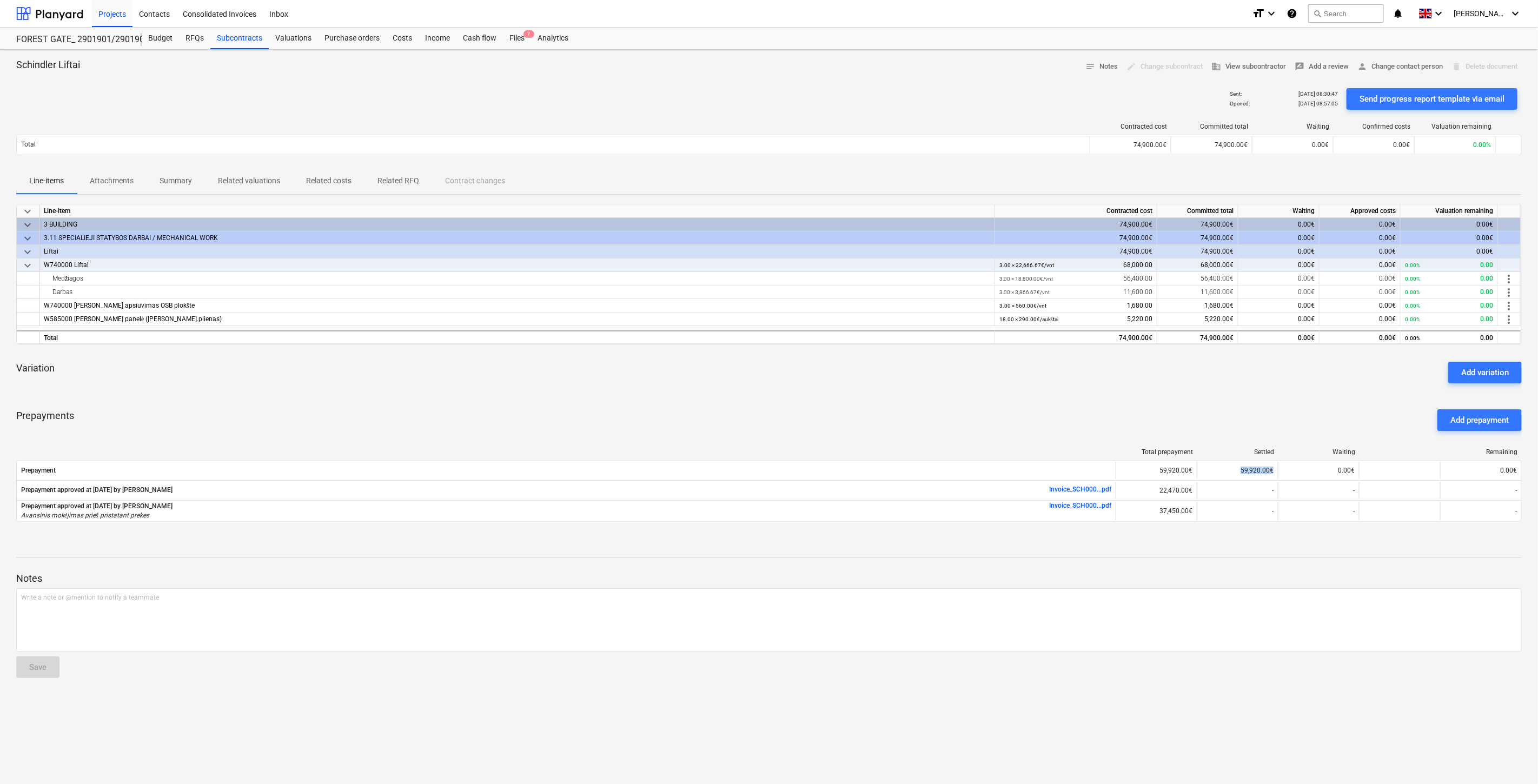
copy div "59,920.00€"
